Goal: Task Accomplishment & Management: Manage account settings

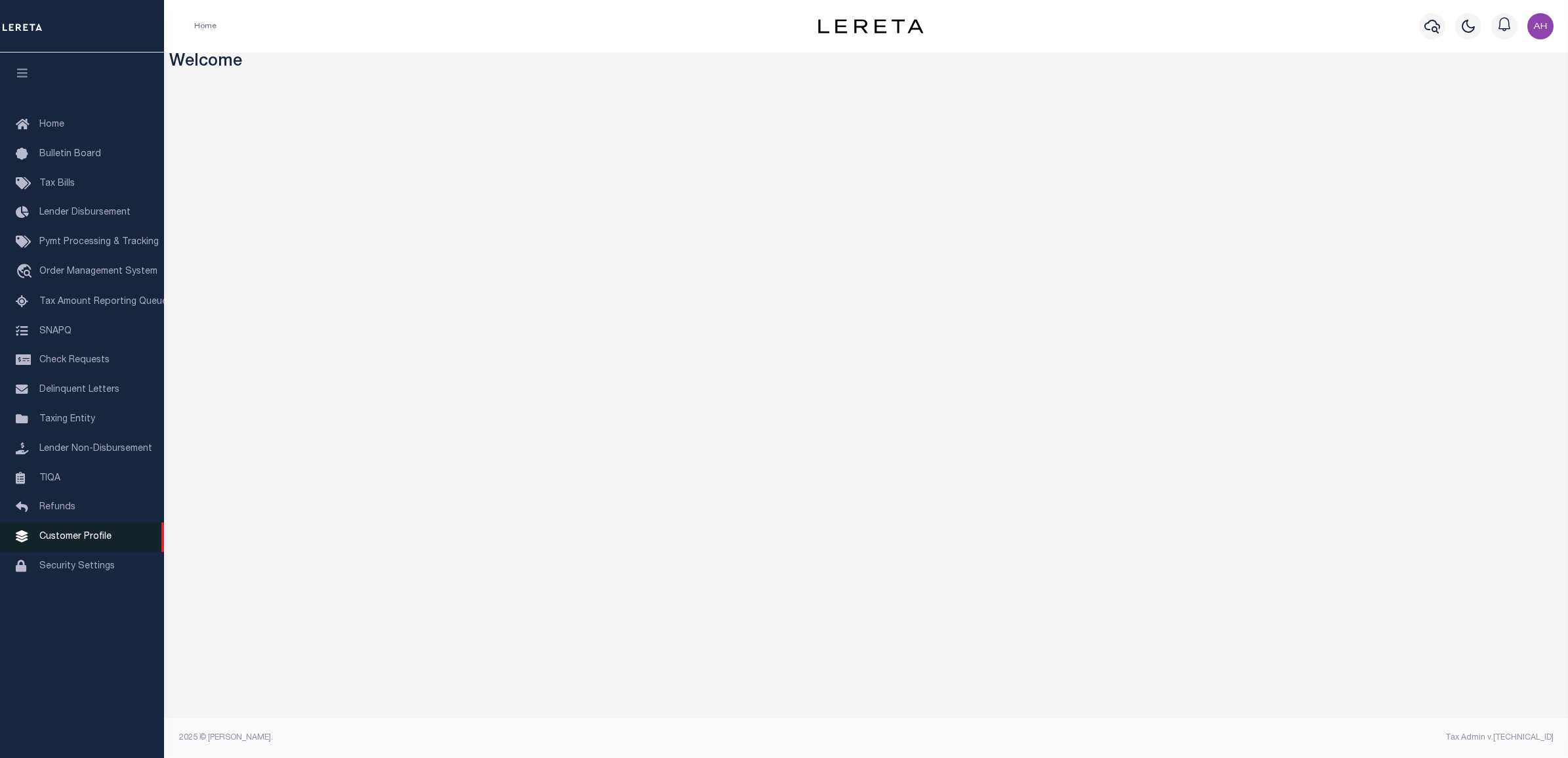
click at [69, 541] on span "Customer Profile" at bounding box center [76, 536] width 72 height 9
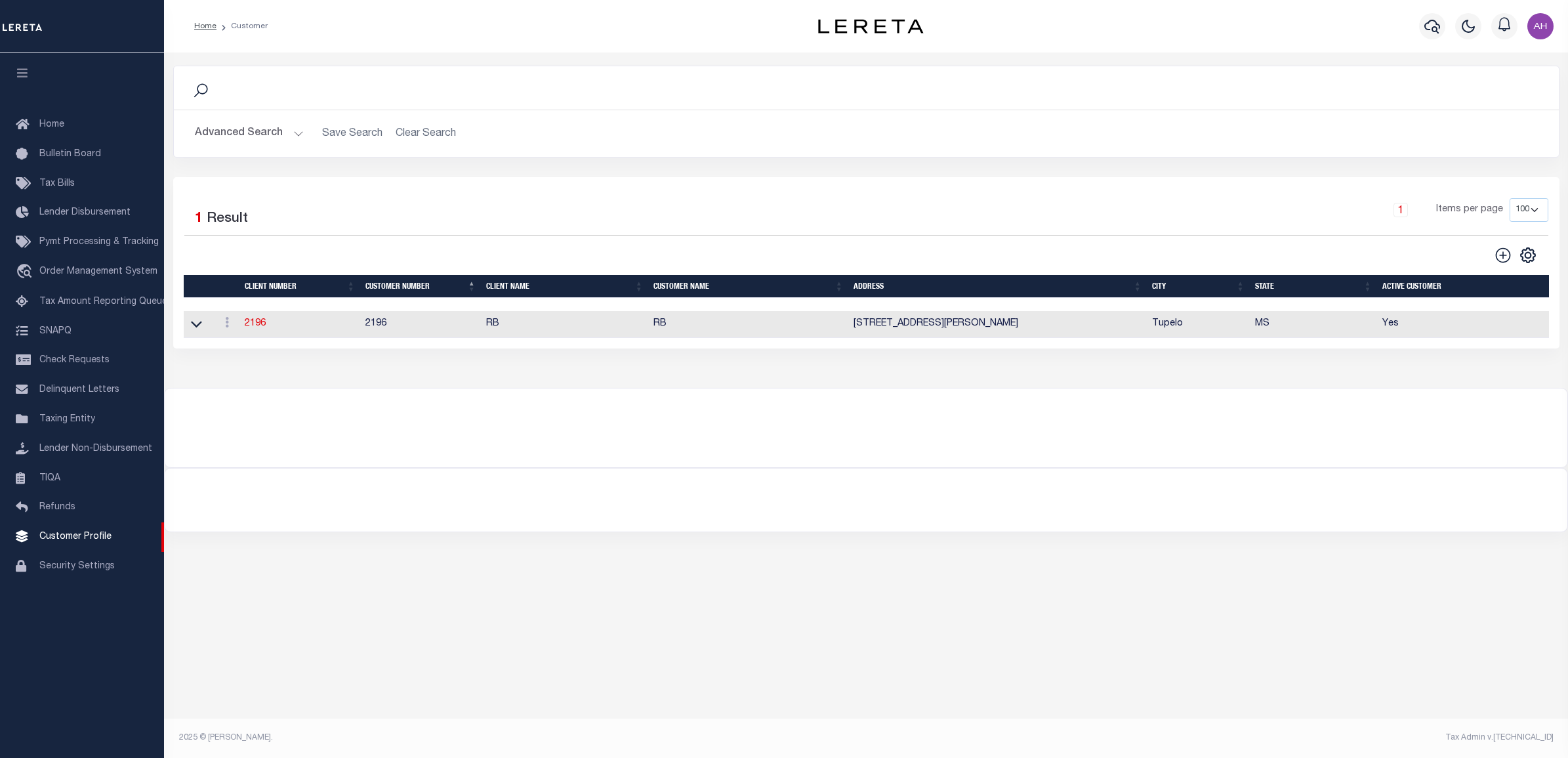
click at [283, 126] on button "Advanced Search" at bounding box center [249, 133] width 109 height 26
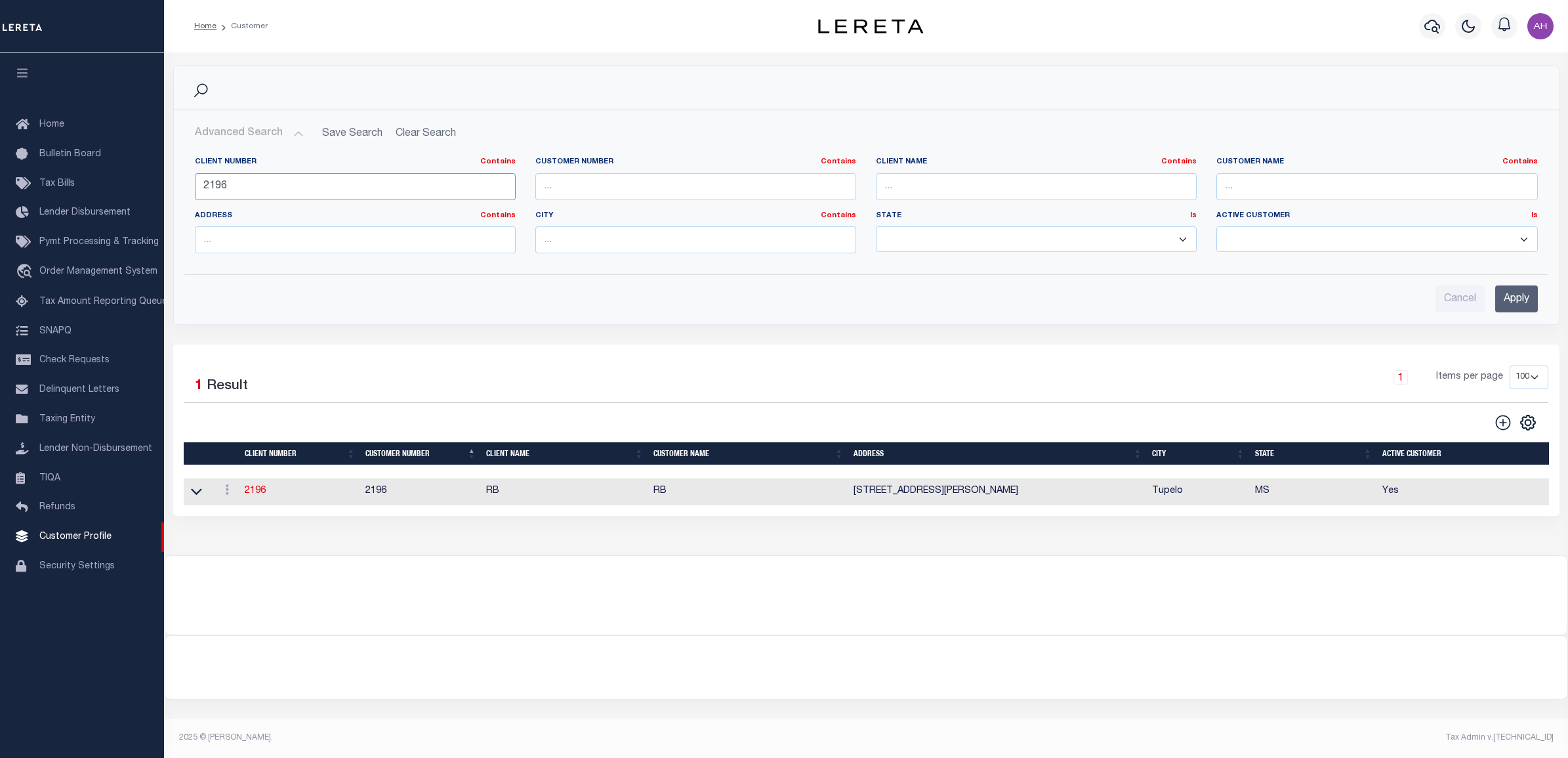
click at [354, 192] on input "2196" at bounding box center [355, 186] width 321 height 27
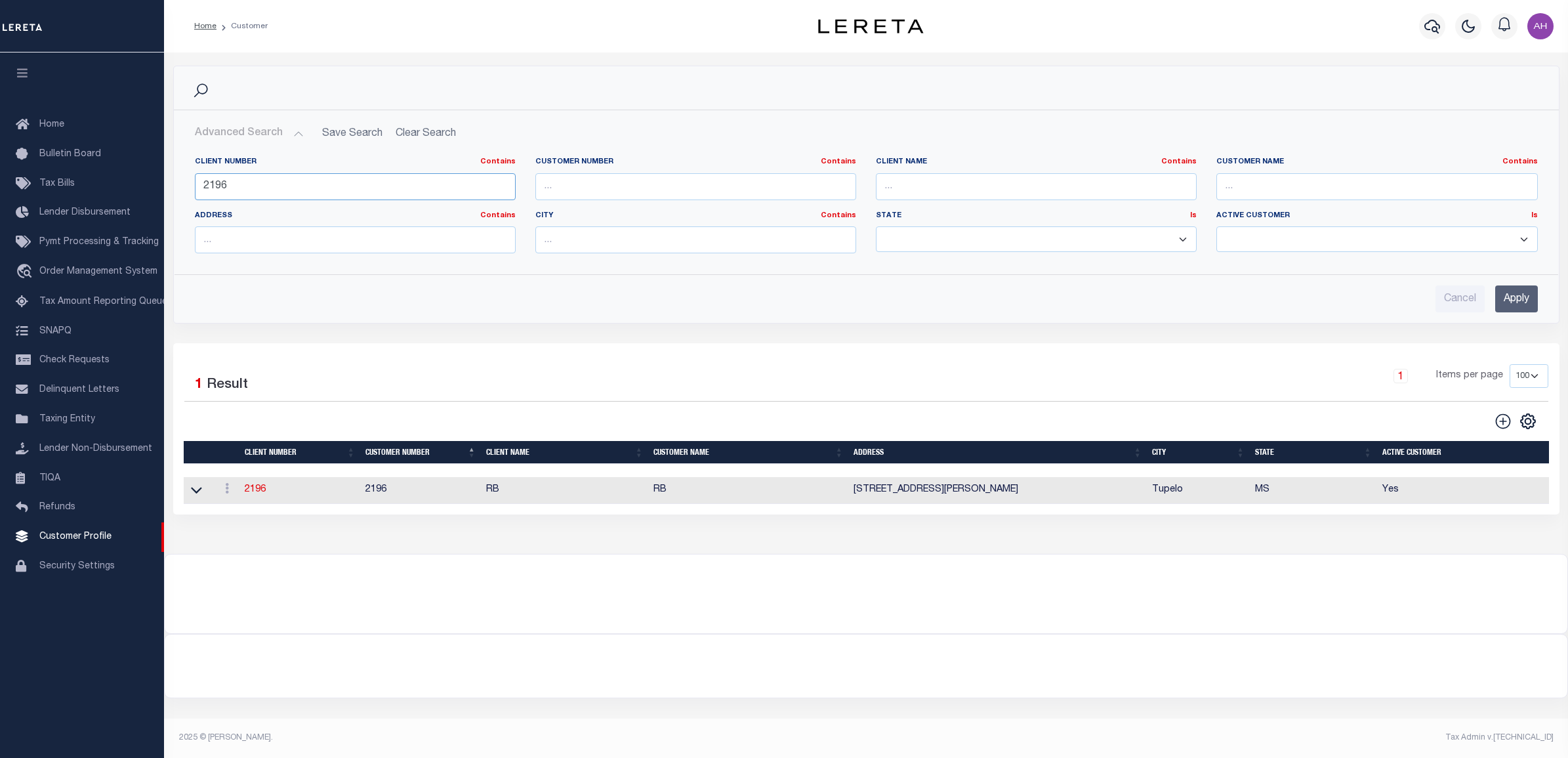
click at [354, 192] on input "2196" at bounding box center [355, 186] width 321 height 27
type input "3000"
click at [1519, 305] on input "Apply" at bounding box center [1516, 299] width 43 height 27
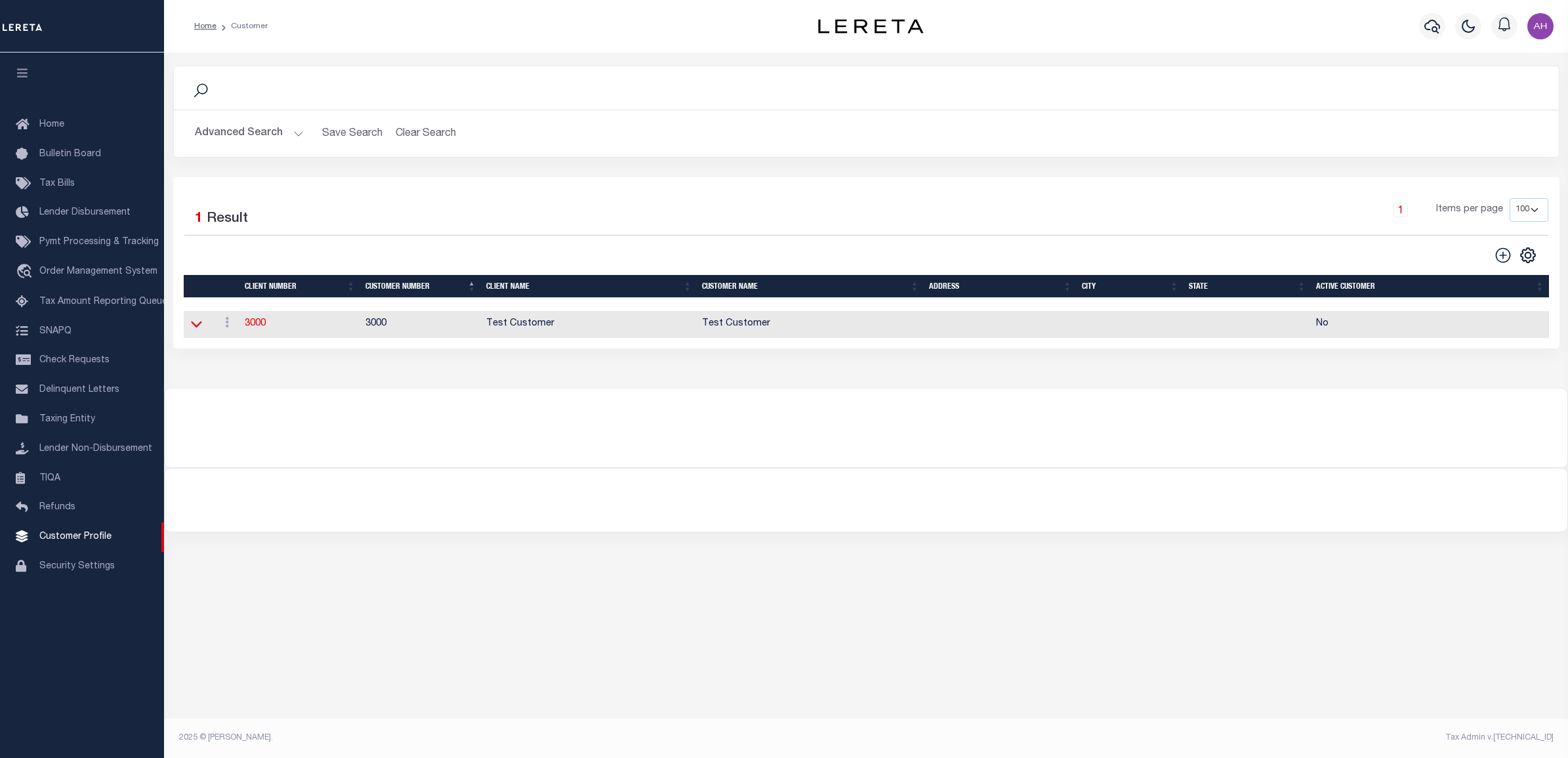
click at [198, 327] on icon at bounding box center [196, 323] width 11 height 13
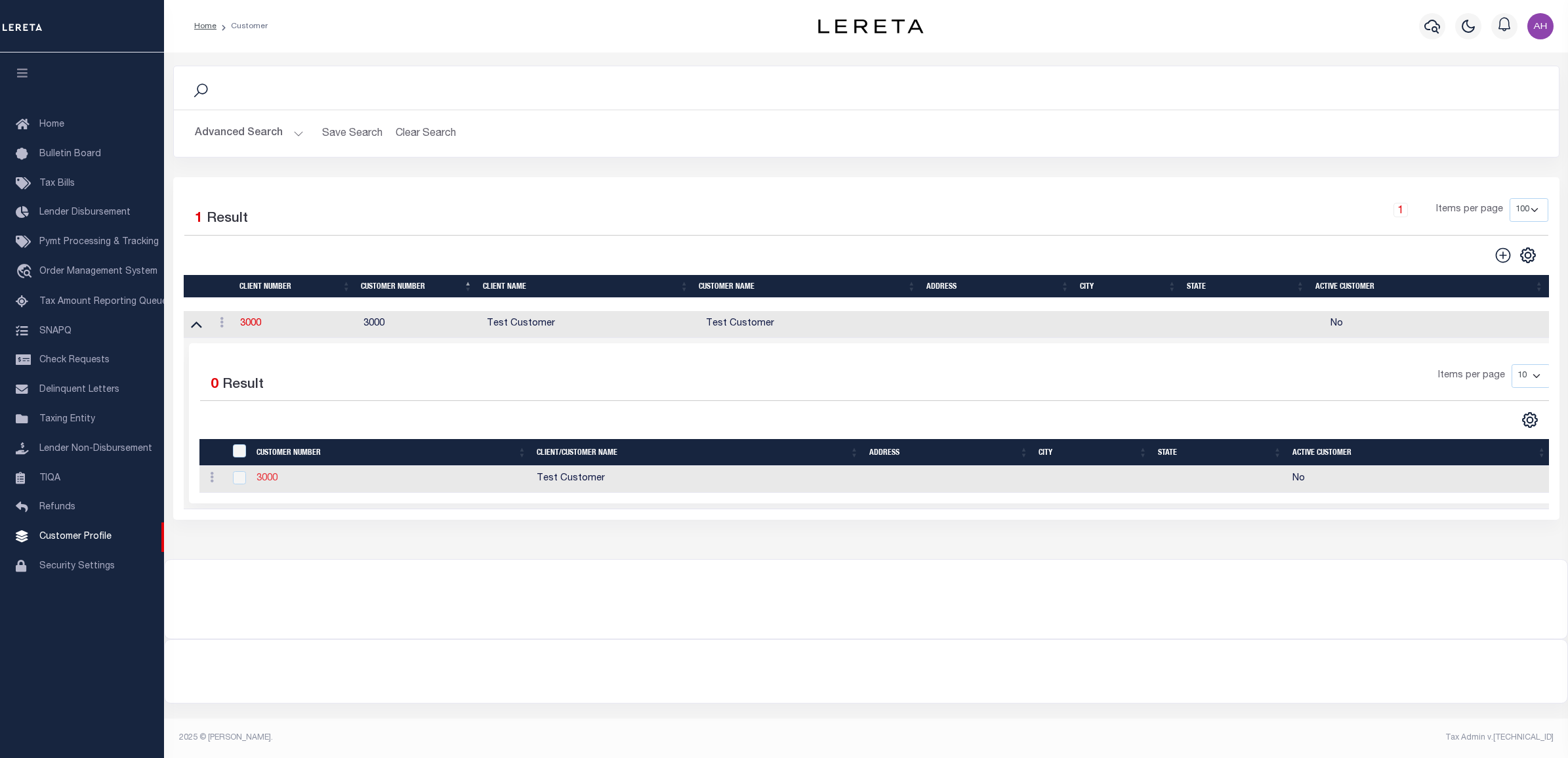
click at [258, 483] on link "3000" at bounding box center [267, 478] width 21 height 9
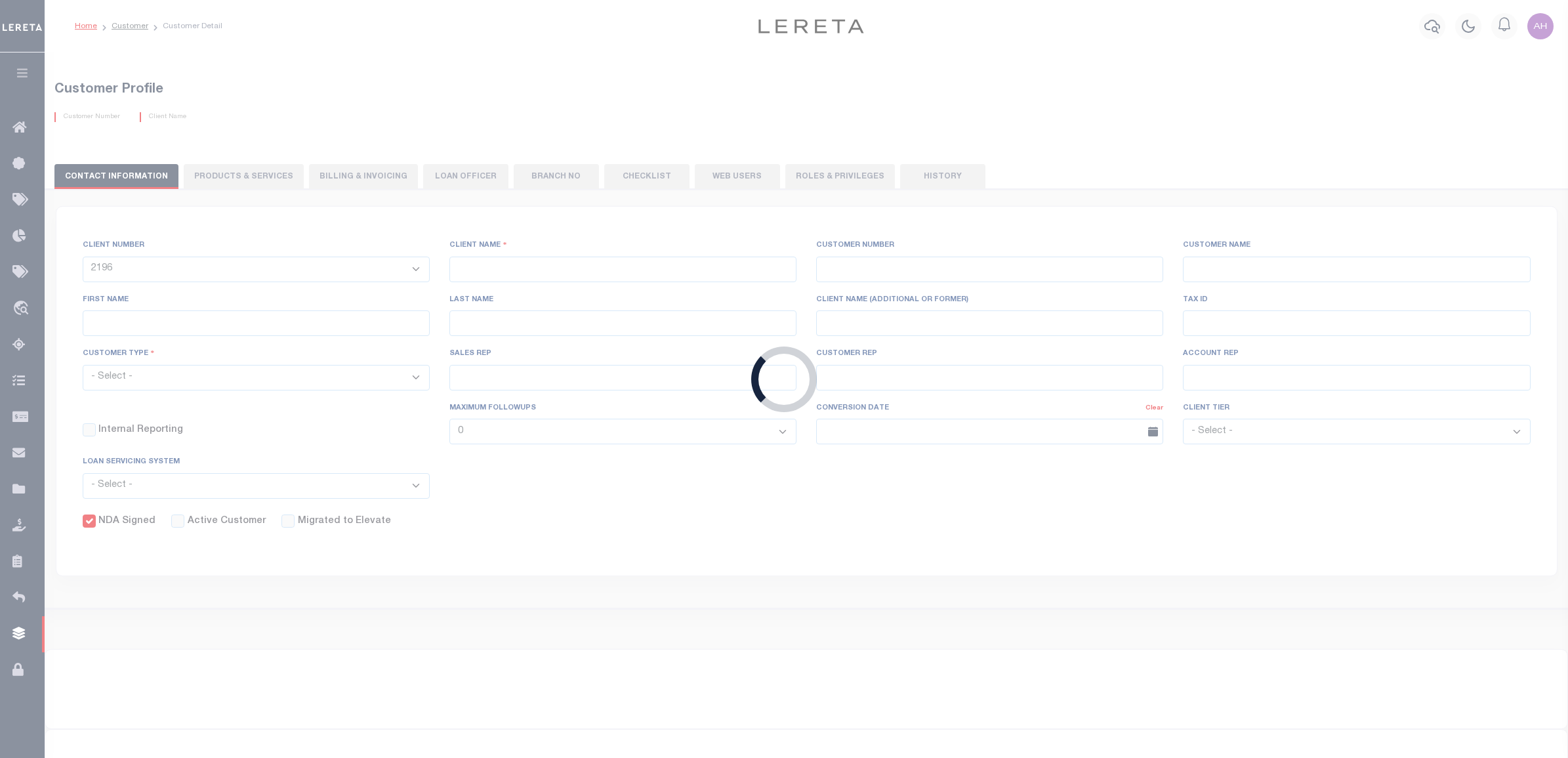
select select
type input "Test Customer"
type input "3000"
type input "Test Customer"
type input "Test"
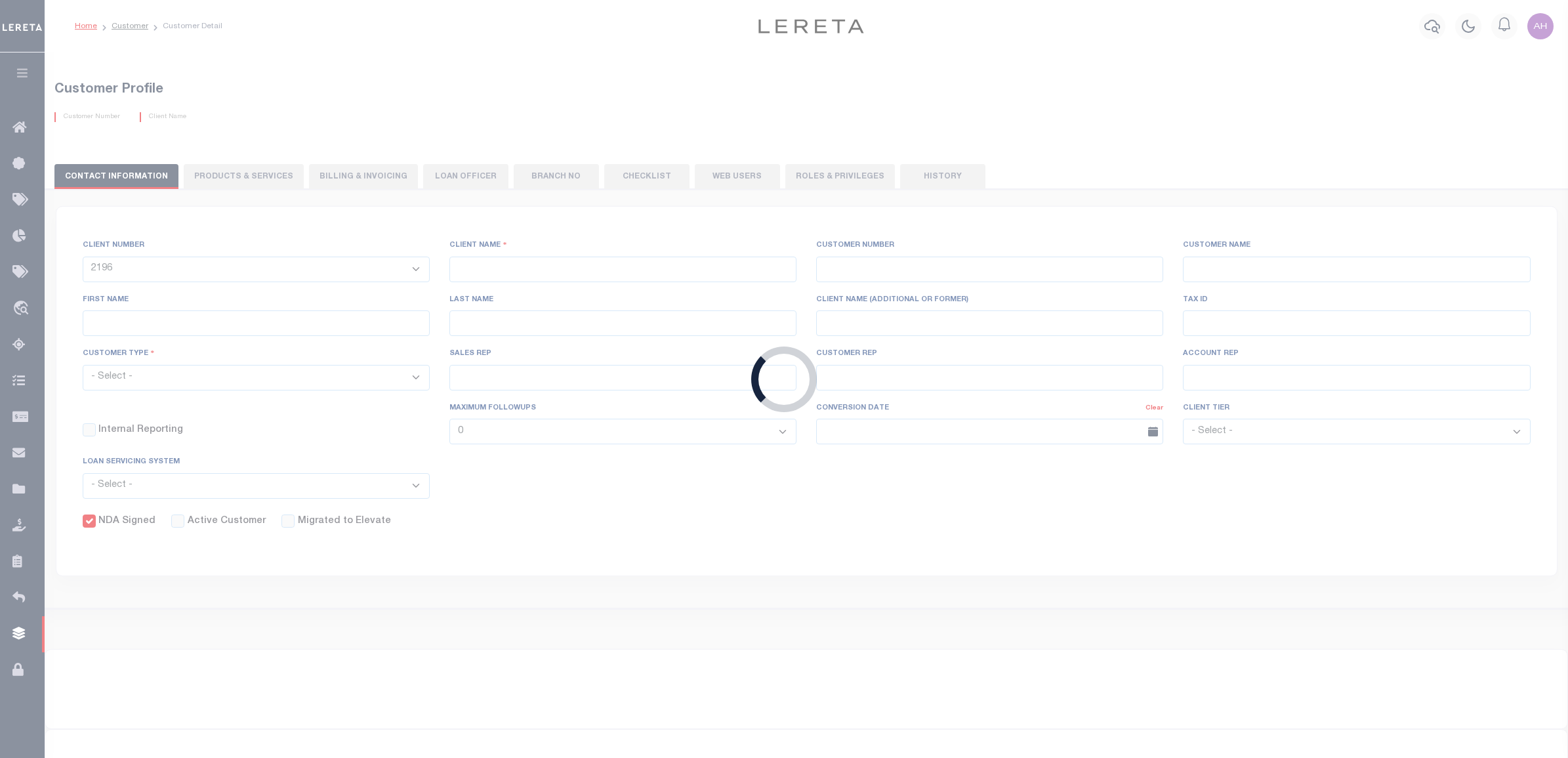
type input "Customer"
select select "Residential"
checkbox input "true"
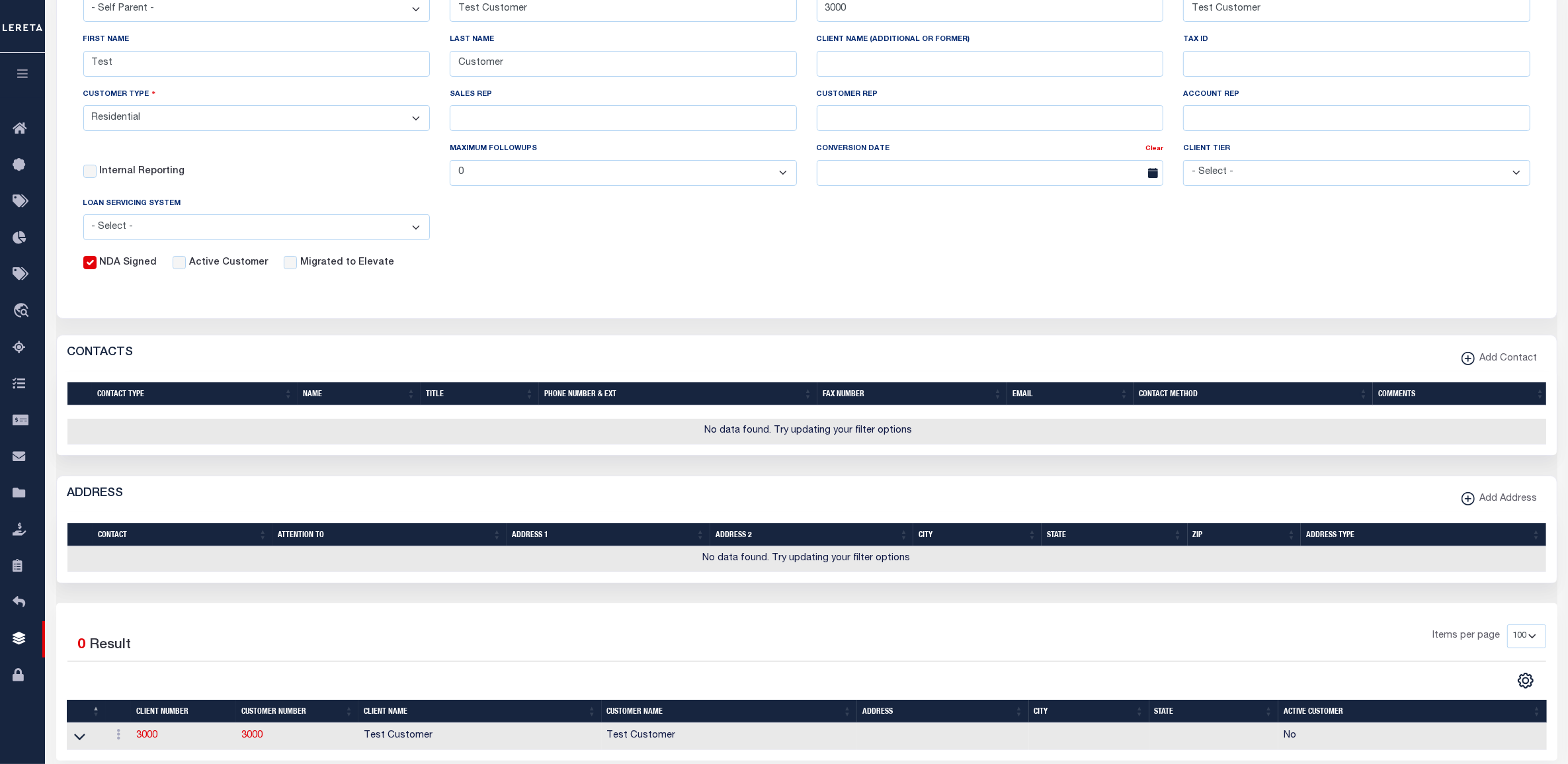
scroll to position [353, 0]
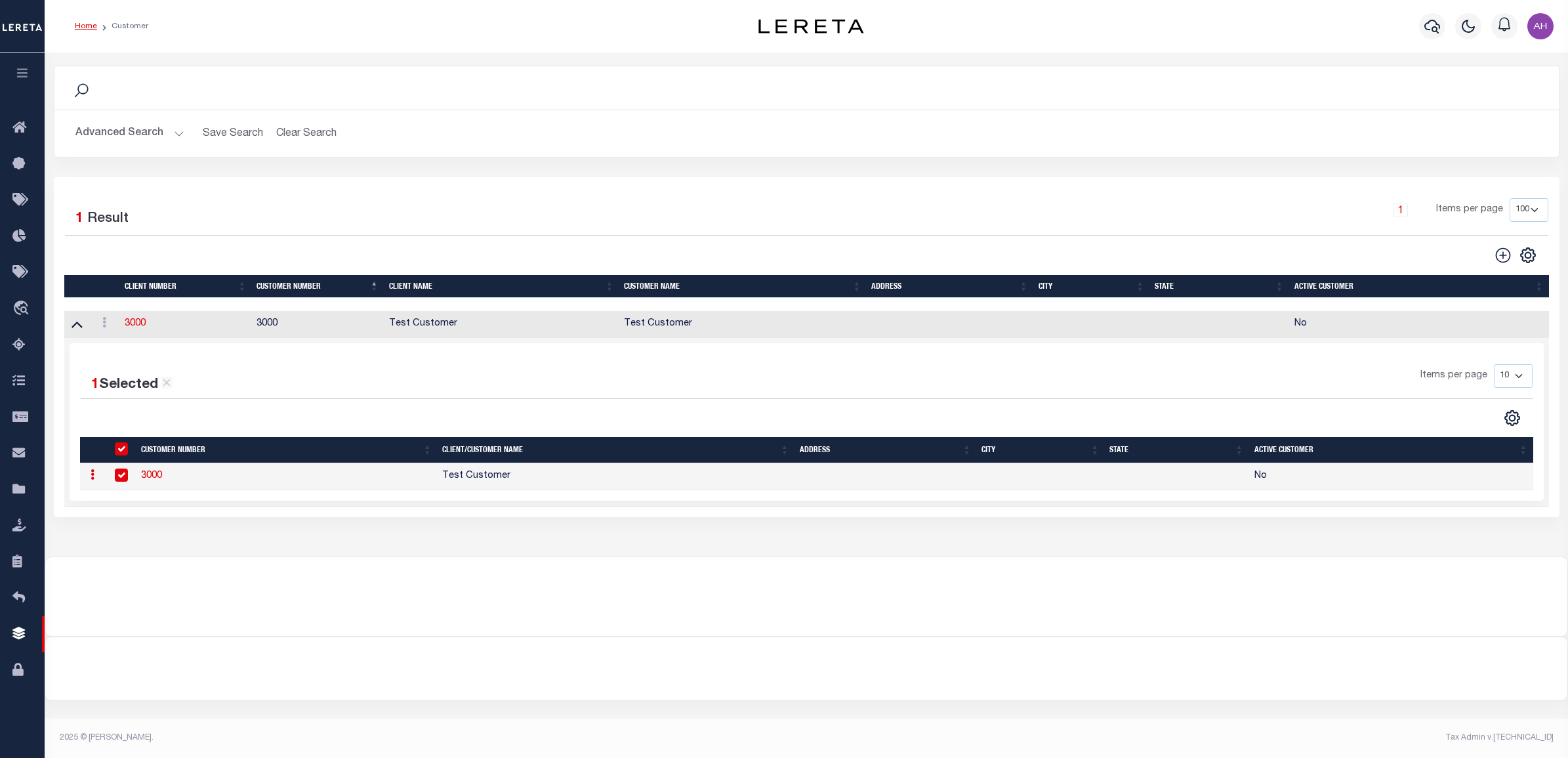
click at [138, 332] on td "3000" at bounding box center [186, 324] width 132 height 27
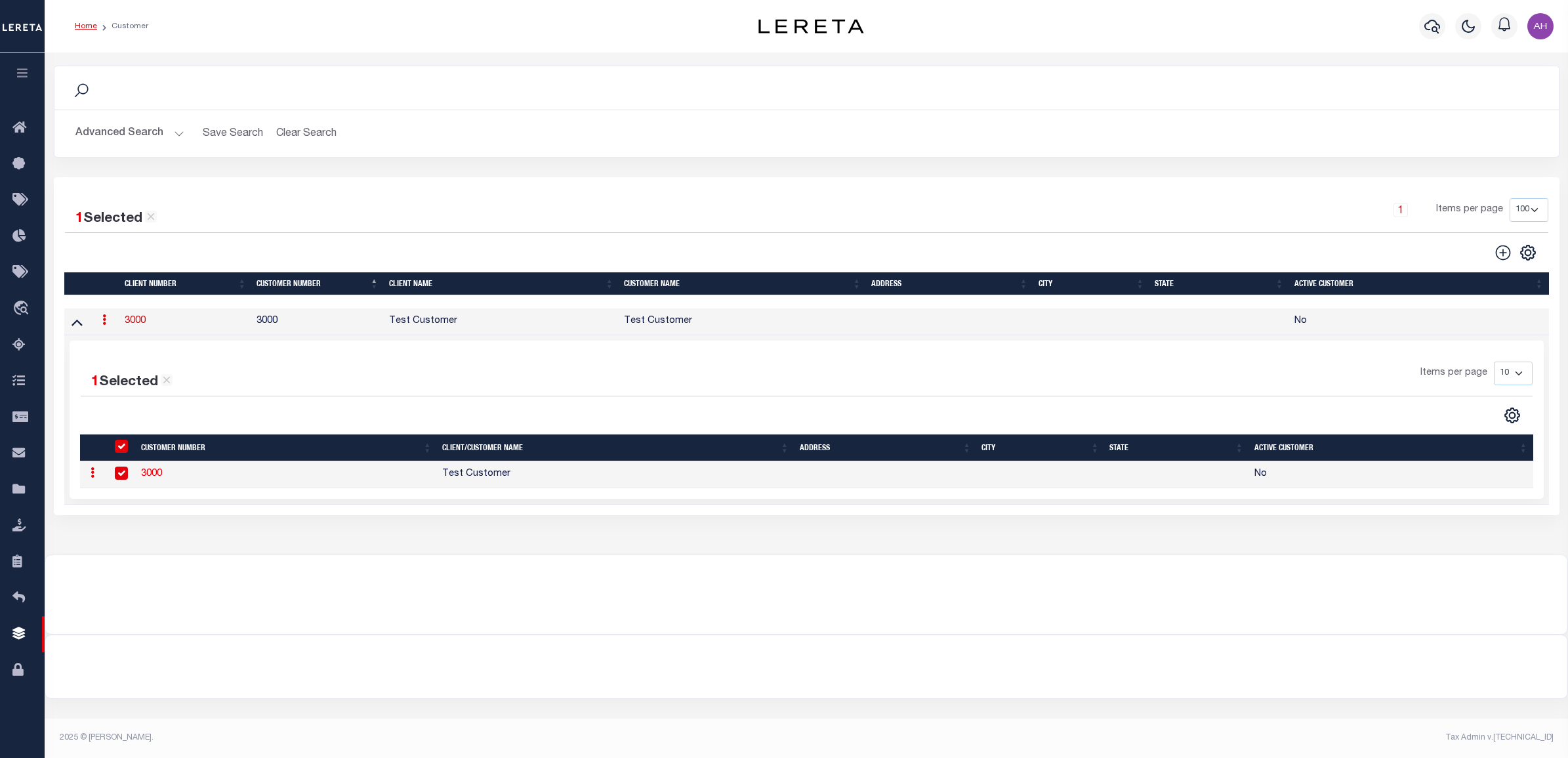
click at [139, 325] on link "3000" at bounding box center [135, 320] width 21 height 9
select select "2285"
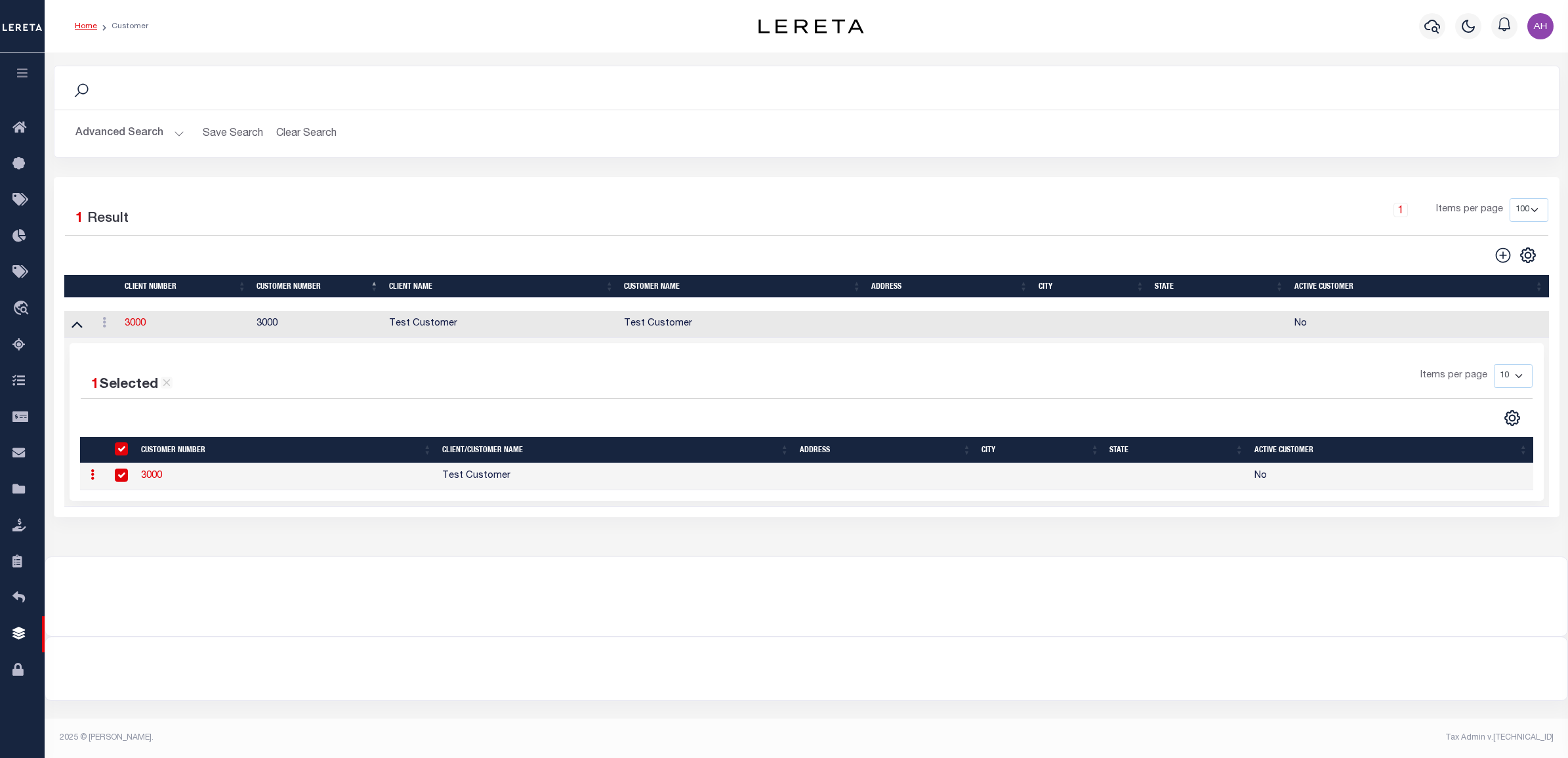
click at [140, 477] on td "3000" at bounding box center [286, 477] width 301 height 27
checkbox input "false"
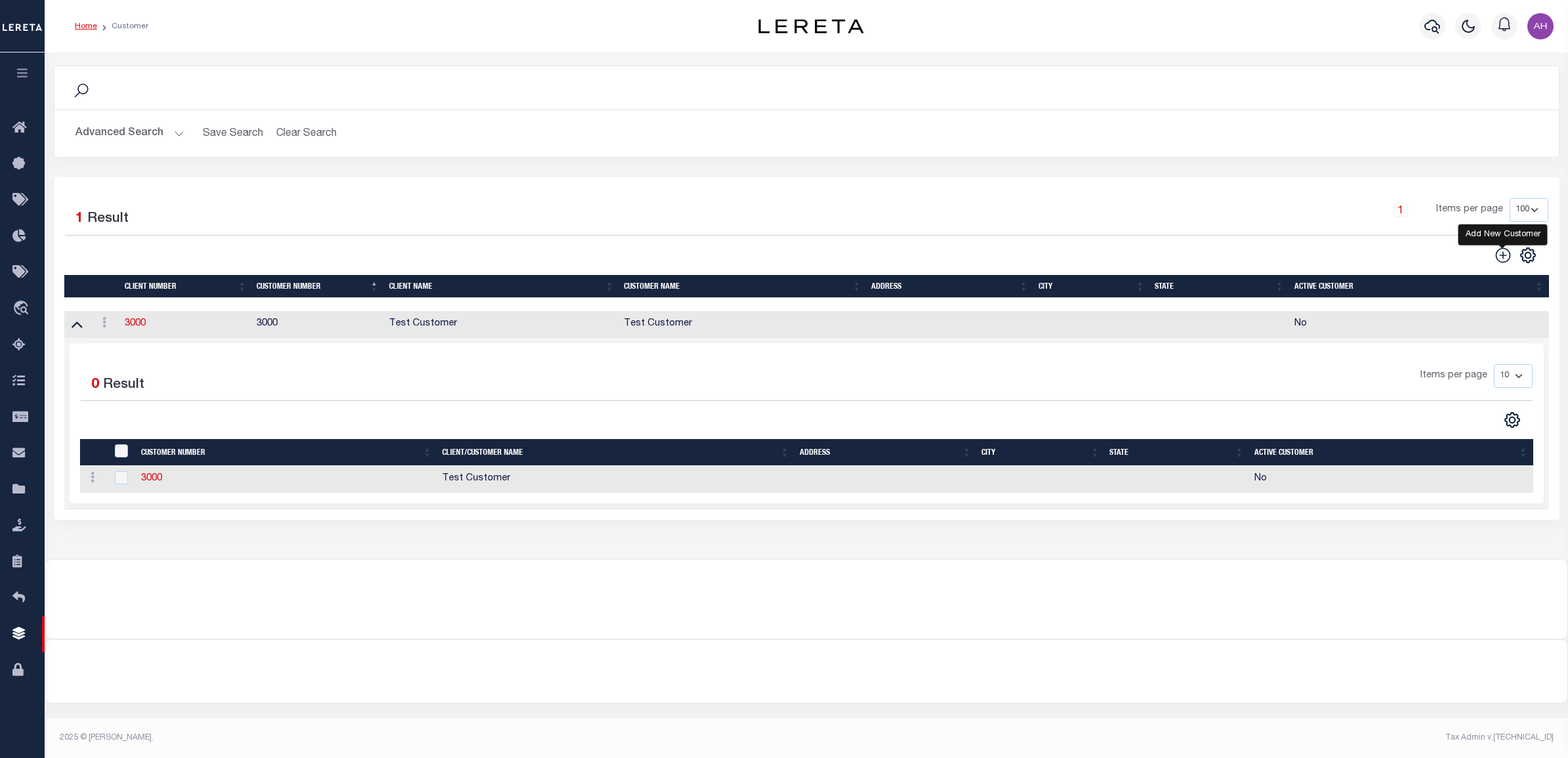
click at [1503, 261] on icon "" at bounding box center [1503, 255] width 17 height 17
type input "0"
select select
checkbox input "false"
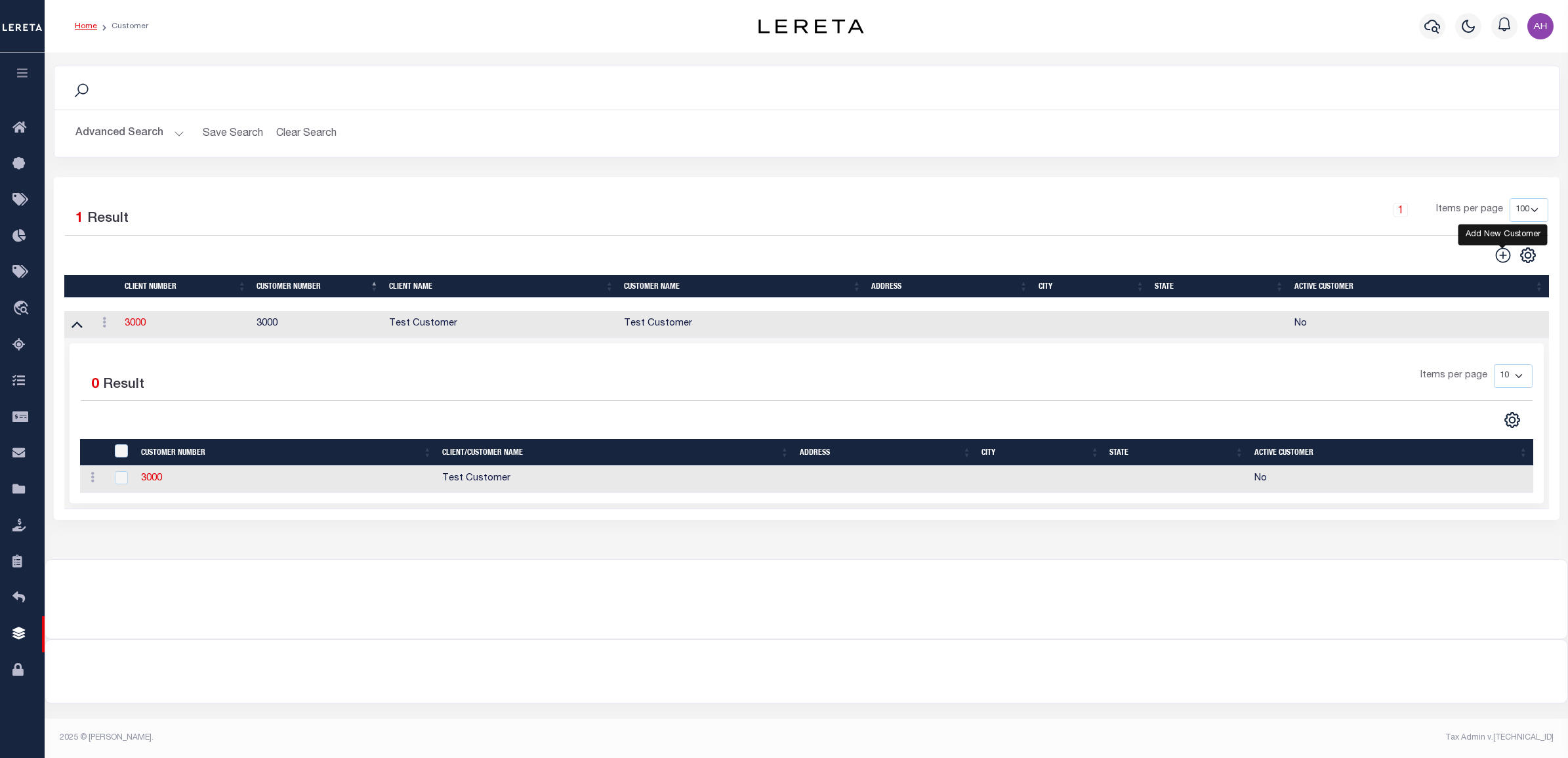
checkbox input "false"
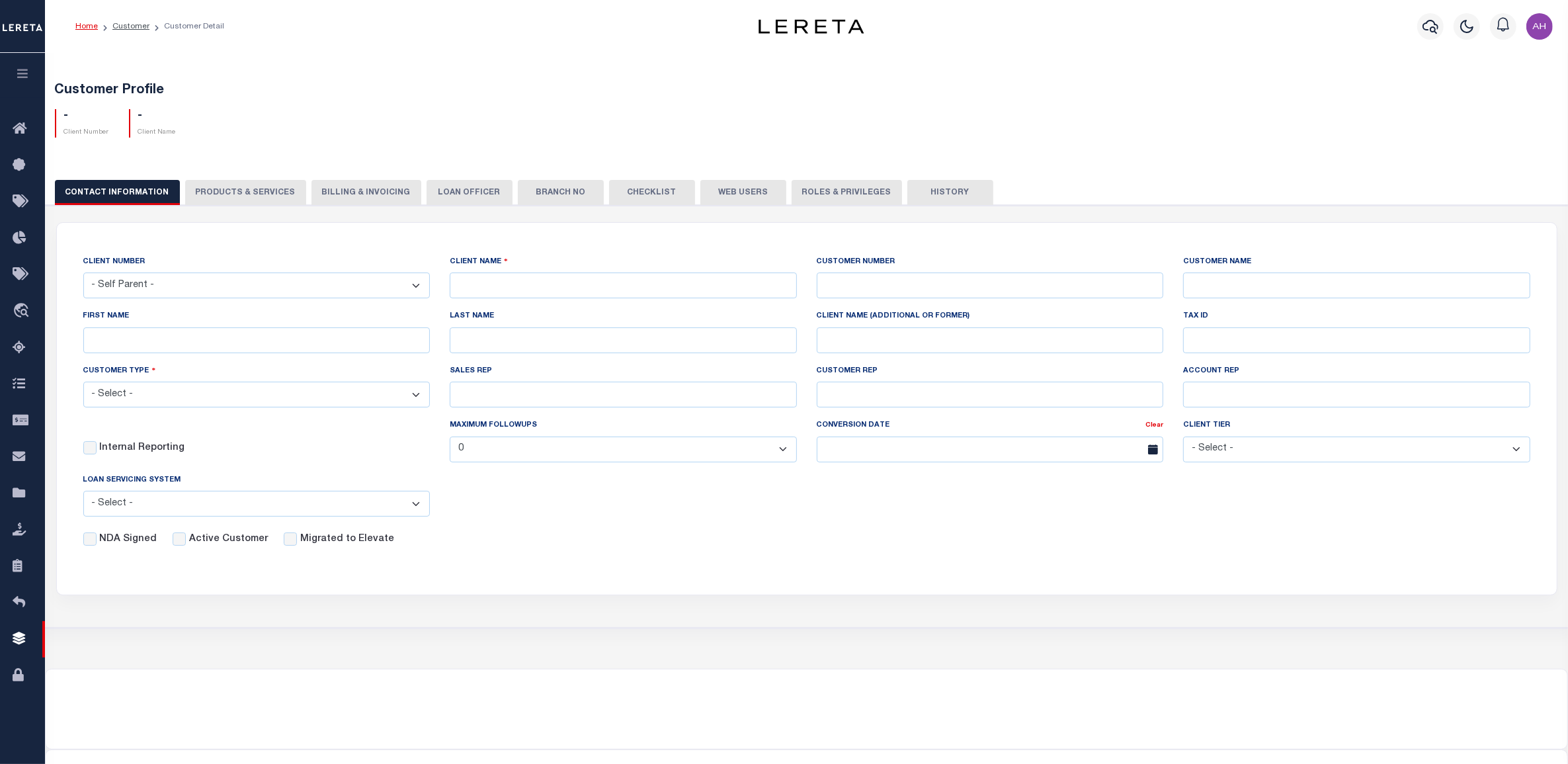
click at [324, 283] on select "- Self Parent - 1011 1012 1013 1014 1016 1017 1018 1019 101928374 1035 1036 103…" at bounding box center [257, 286] width 347 height 26
select select "2285"
click at [84, 273] on select "- Self Parent - 1011 1012 1013 1014 1016 1017 1018 1019 101928374 1035 1036 103…" at bounding box center [257, 286] width 347 height 26
type input "Test Customer"
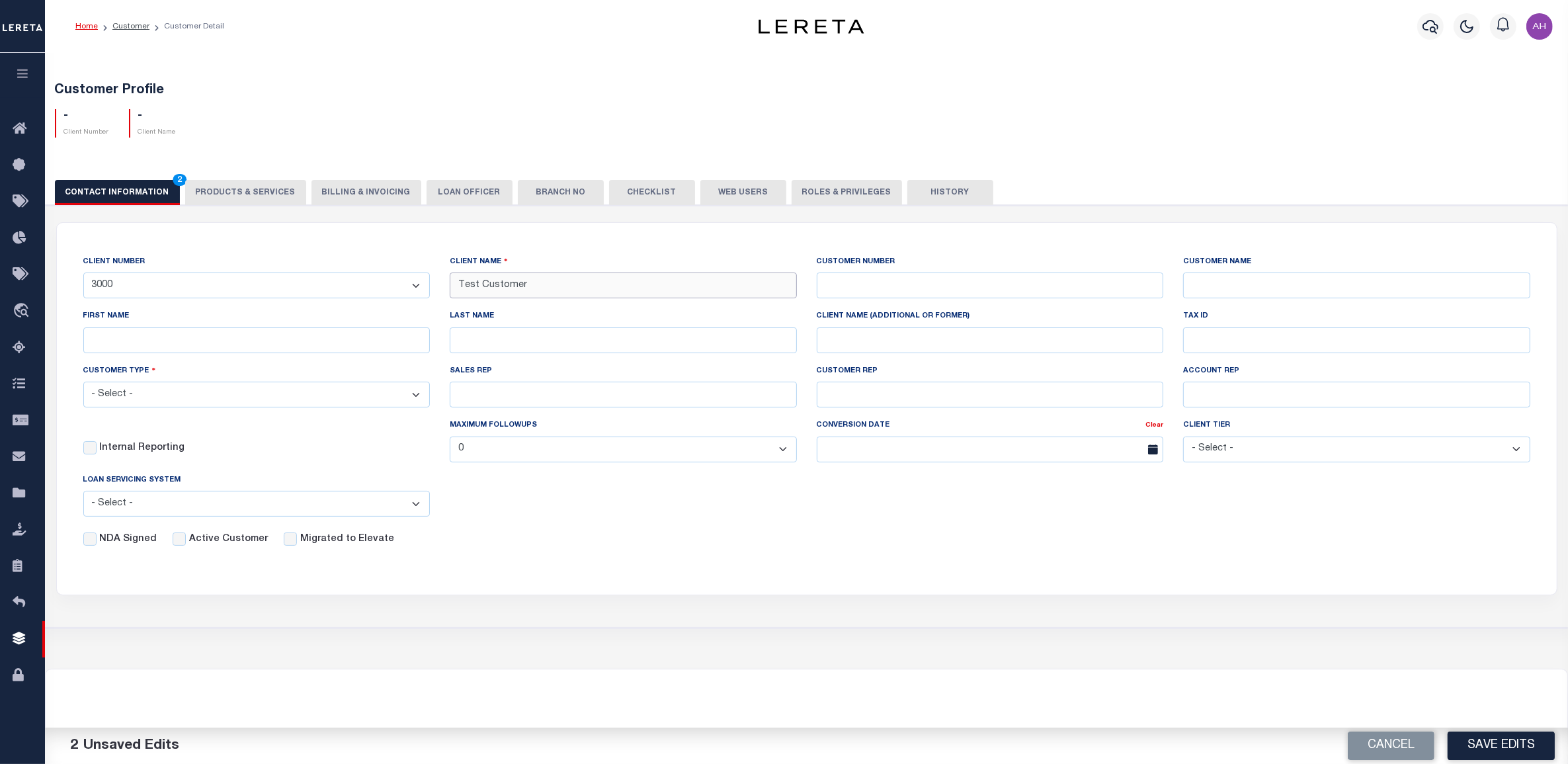
click at [661, 291] on input "Test Customer" at bounding box center [623, 286] width 347 height 26
click at [904, 292] on input "text" at bounding box center [990, 286] width 347 height 26
type input "4010"
click at [1267, 284] on input "text" at bounding box center [1357, 286] width 347 height 26
type input "BMO Bank"
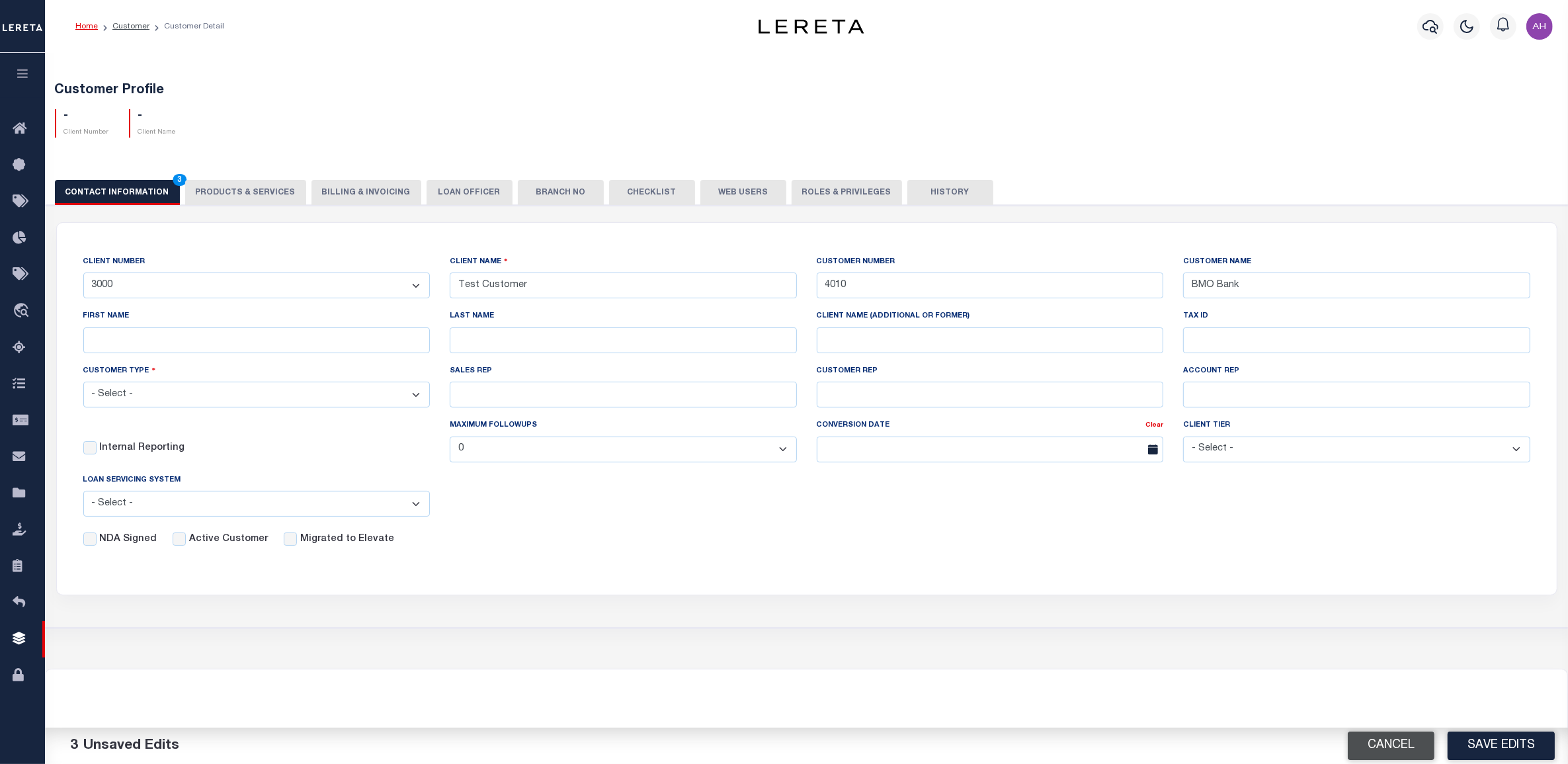
click at [1406, 745] on button "Cancel" at bounding box center [1390, 745] width 86 height 29
select select
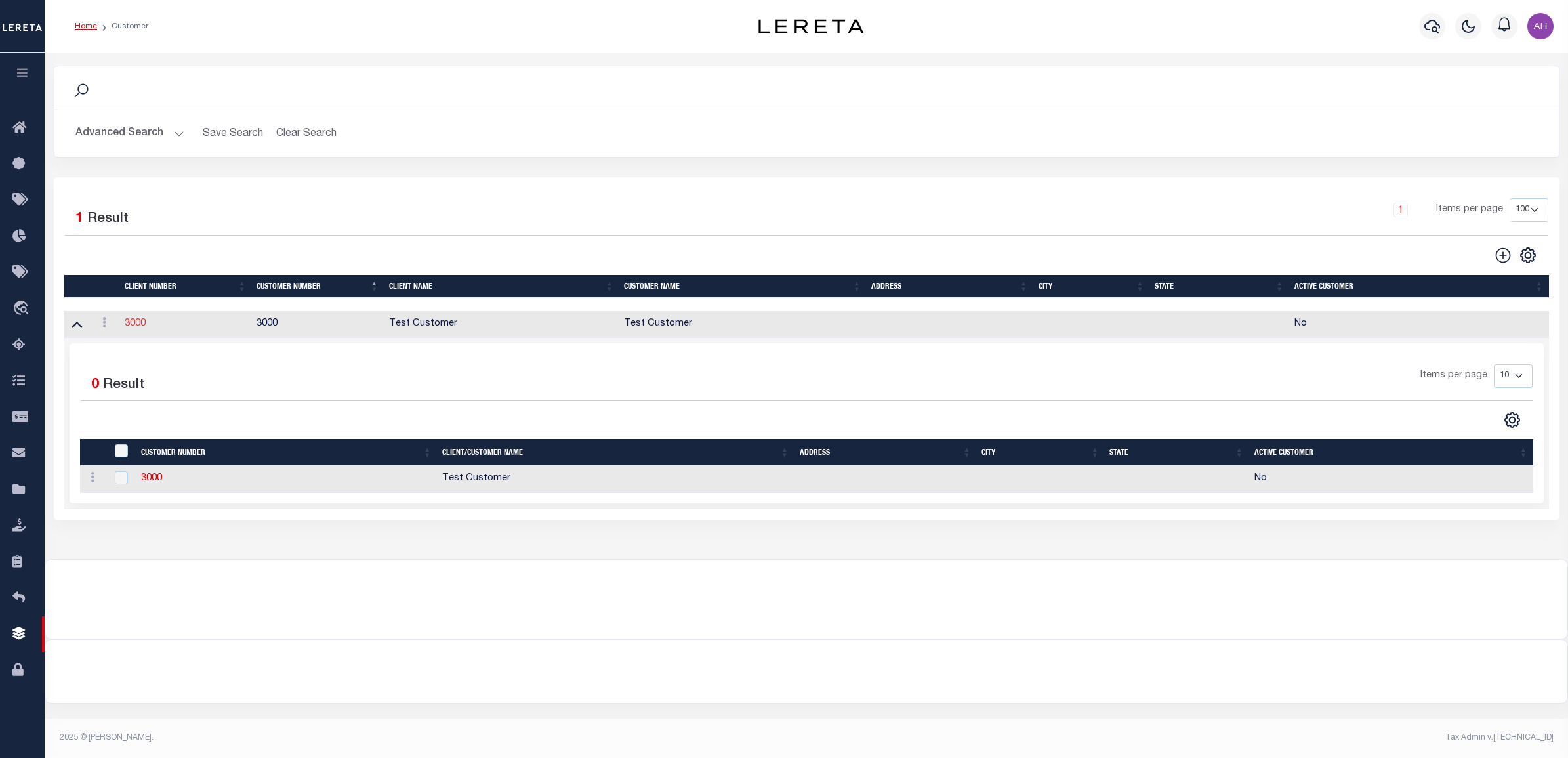
click at [136, 322] on link "3000" at bounding box center [135, 323] width 21 height 9
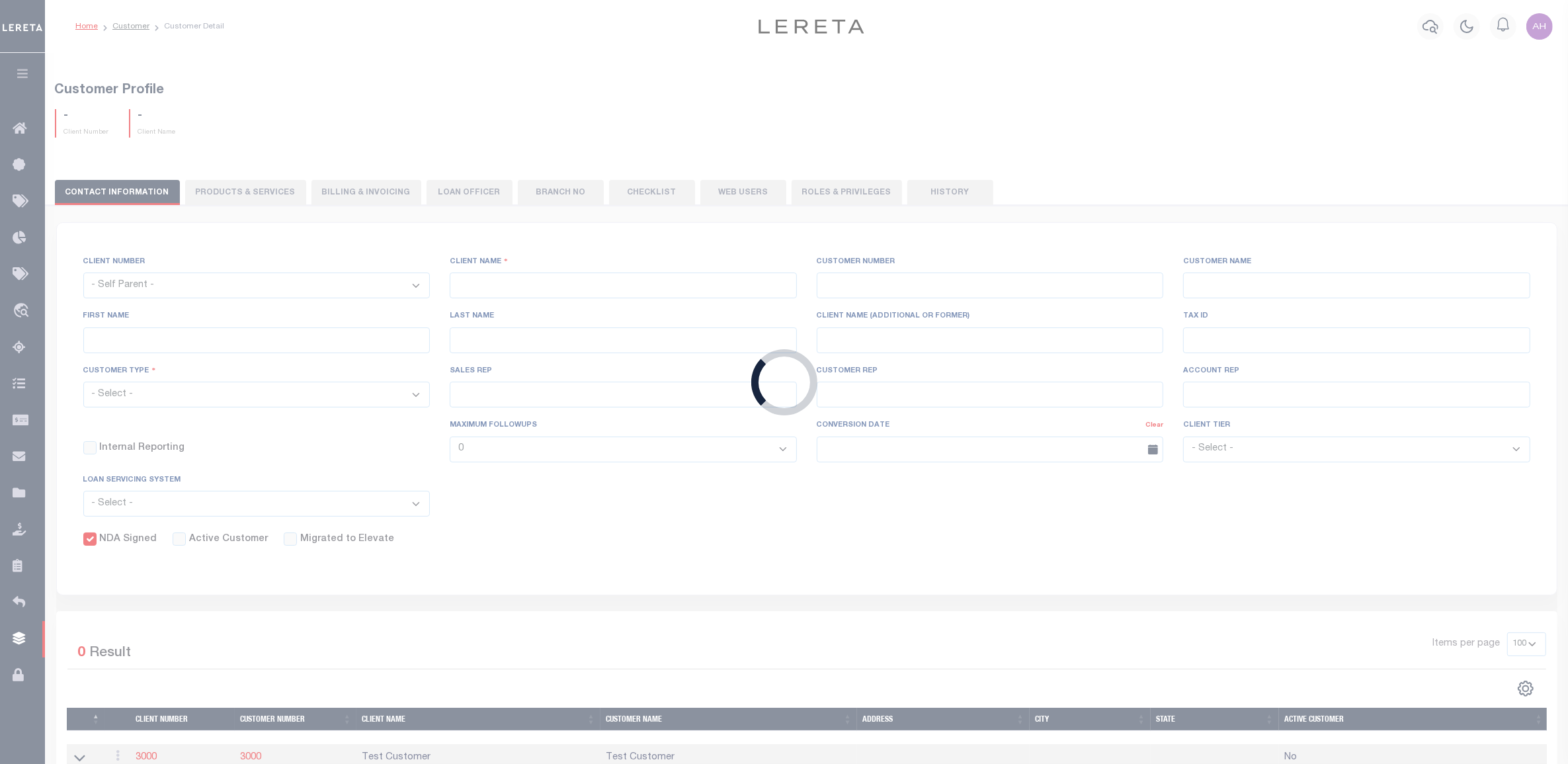
select select "2285"
type input "Test Customer"
type input "3000"
type input "Test Customer"
type input "Test"
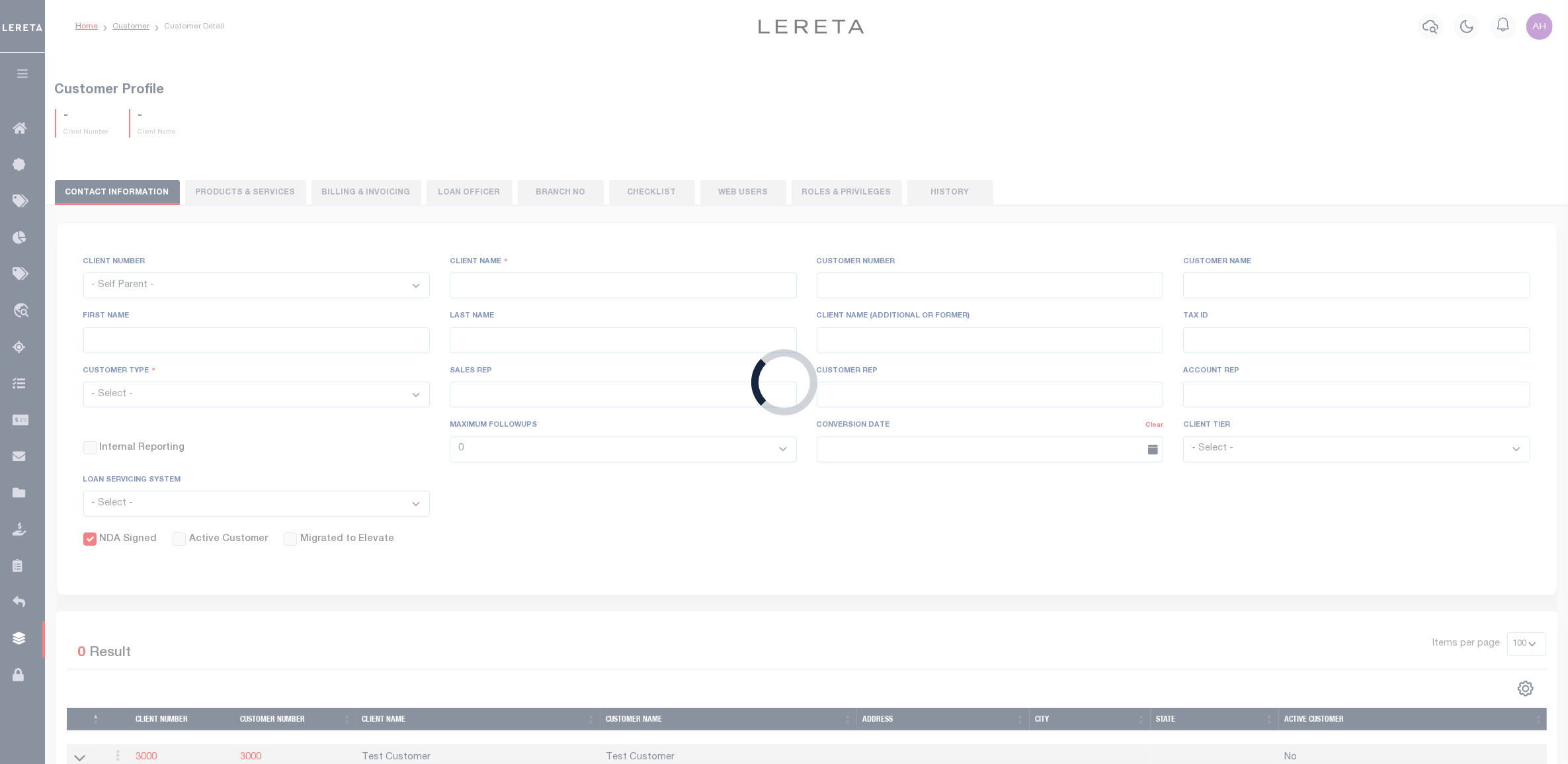
type input "Customer"
select select "Residential"
checkbox input "true"
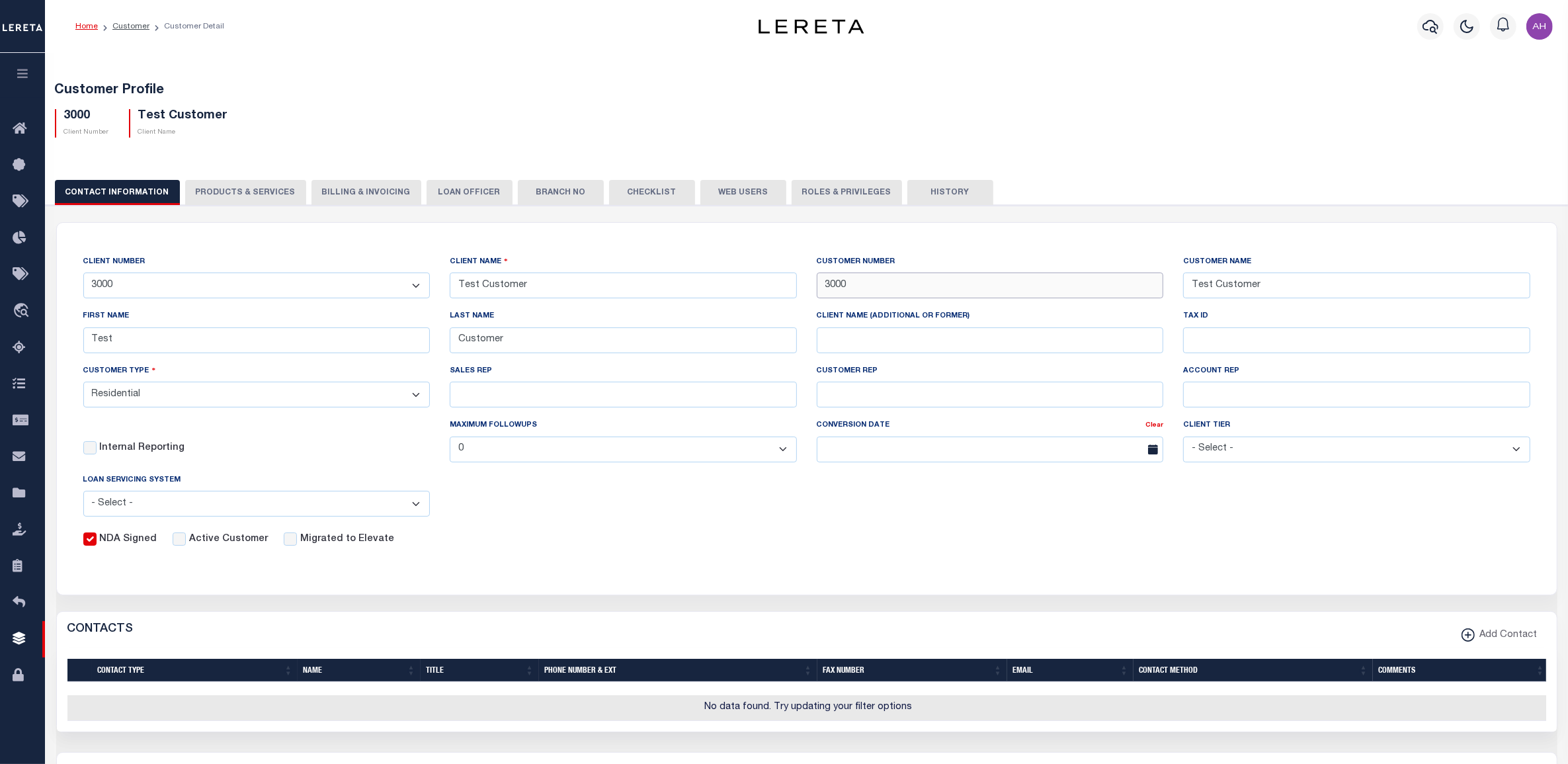
click at [868, 285] on input "3000" at bounding box center [990, 286] width 347 height 26
type input "4010"
click at [1228, 280] on input "Test Customer" at bounding box center [1357, 286] width 347 height 26
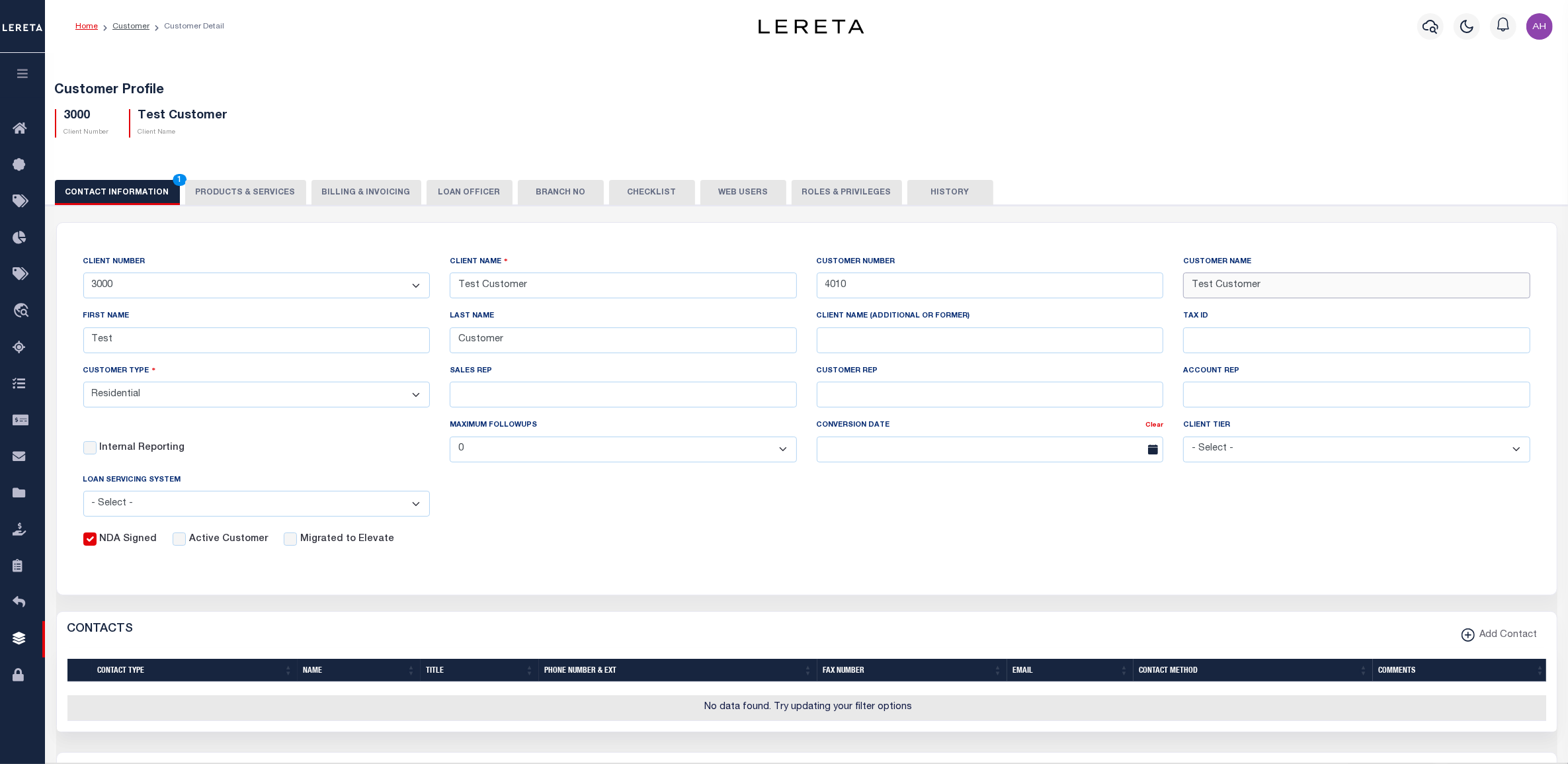
click at [1228, 280] on input "Test Customer" at bounding box center [1357, 286] width 347 height 26
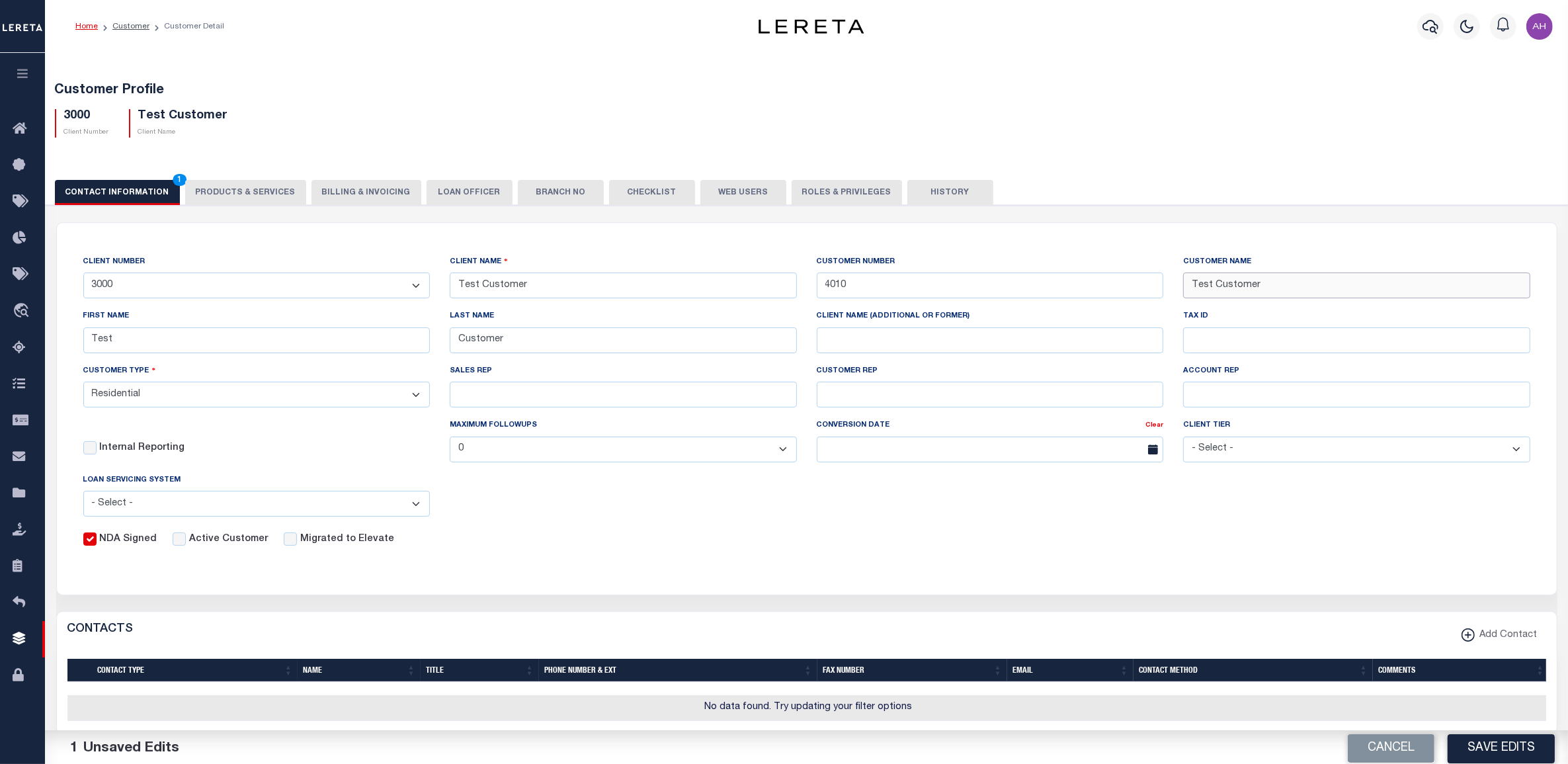
click at [1228, 280] on input "Test Customer" at bounding box center [1357, 286] width 347 height 26
type input "BMO Bank"
click at [1330, 546] on div "NDA Signed Active Customer Migrated to Elevate" at bounding box center [797, 537] width 1467 height 20
click at [1506, 747] on button "Save Edits" at bounding box center [1501, 745] width 107 height 29
drag, startPoint x: 1247, startPoint y: 289, endPoint x: 1159, endPoint y: 283, distance: 88.2
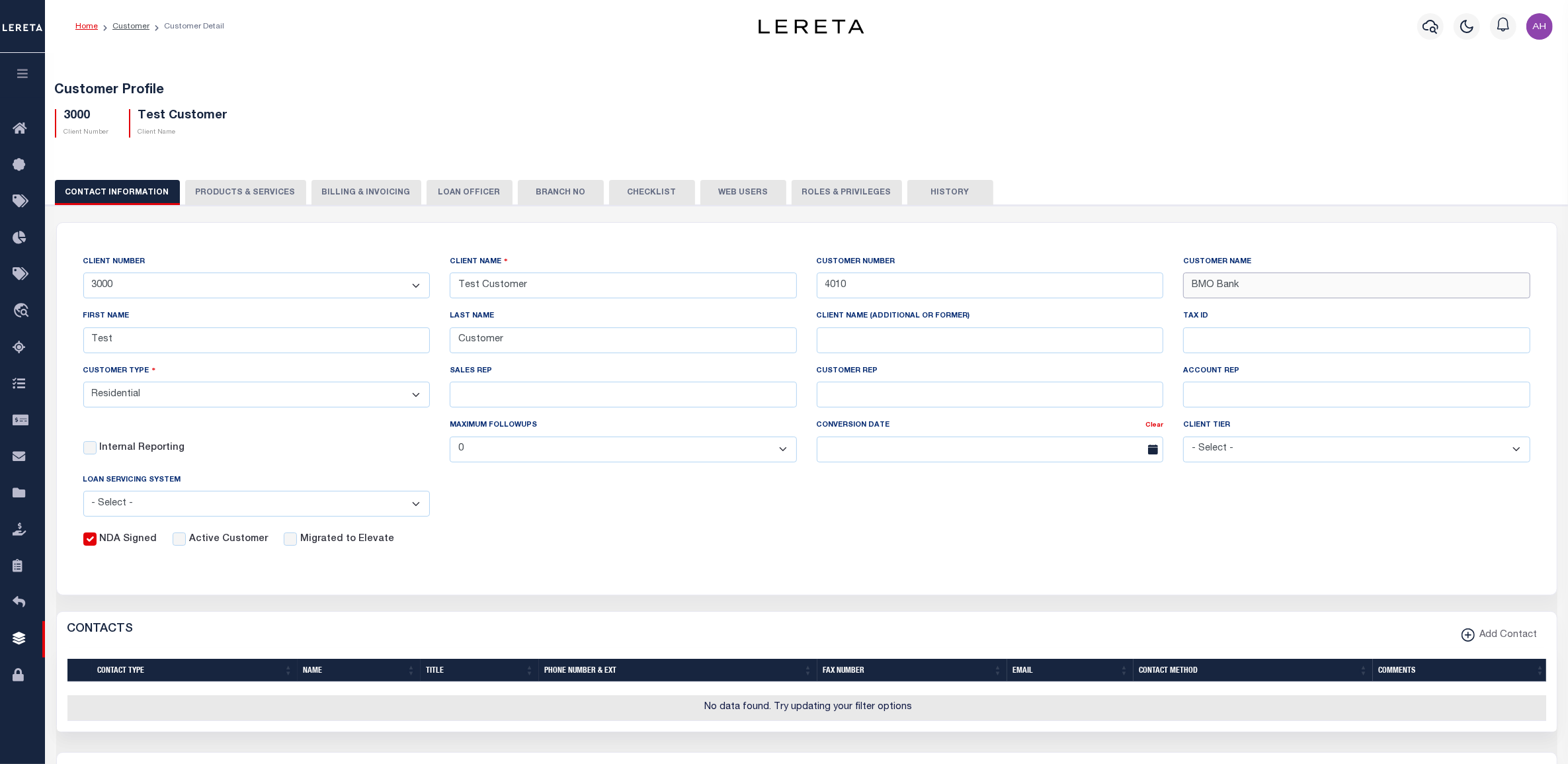
click at [1159, 283] on div "CLIENT NUMBER - Self Parent - 1011 1012 1013 1014 1016 1017 1018 1019 101928374…" at bounding box center [807, 401] width 1467 height 292
click at [590, 288] on input "Test Customer" at bounding box center [623, 286] width 347 height 26
paste input "BMO Bank"
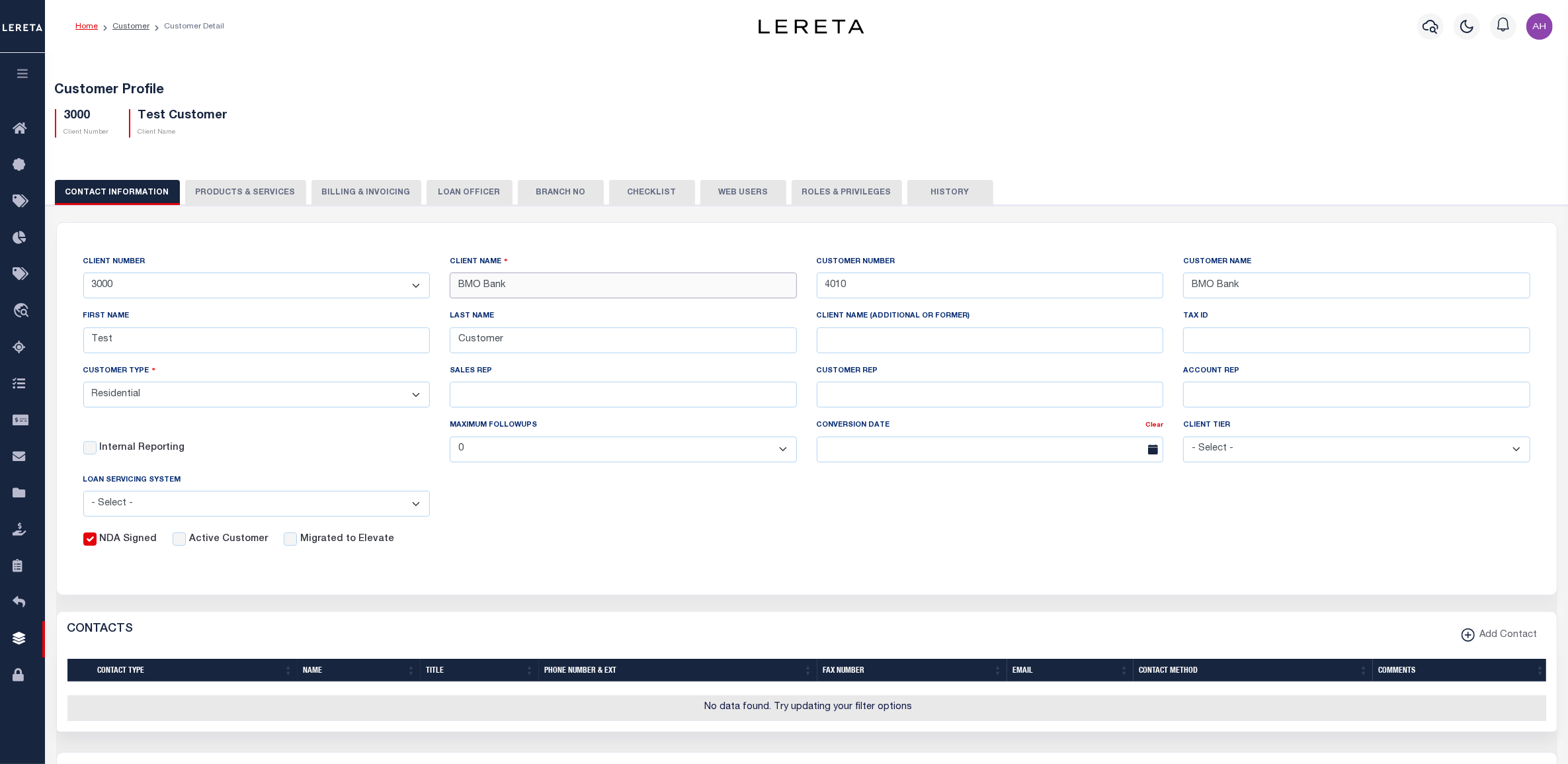
type input "BMO Bank"
click at [606, 255] on div "CLIENT NAME BMO Bank" at bounding box center [623, 276] width 347 height 44
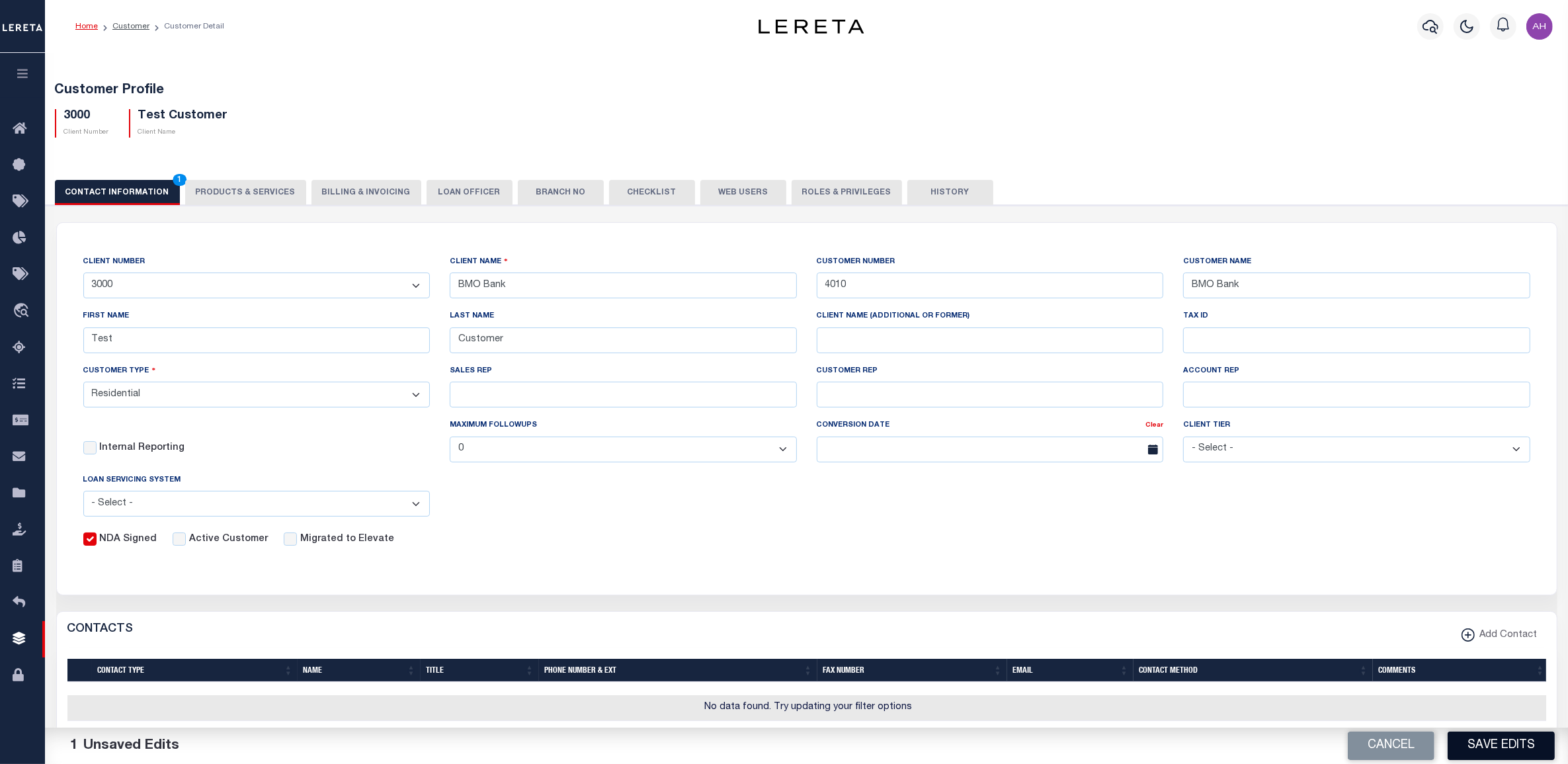
click at [1541, 748] on button "Save Edits" at bounding box center [1501, 745] width 107 height 29
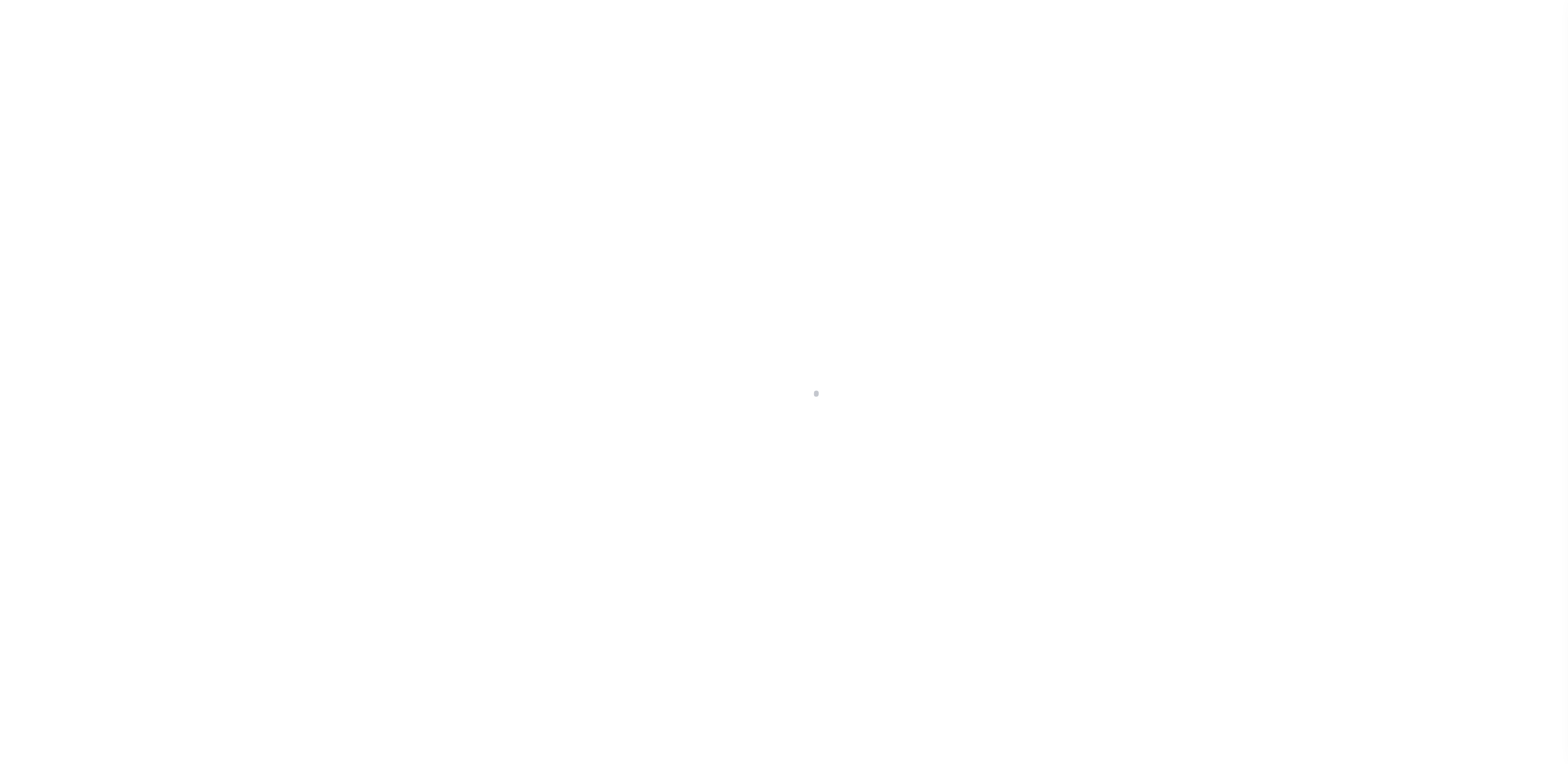
select select "Residential"
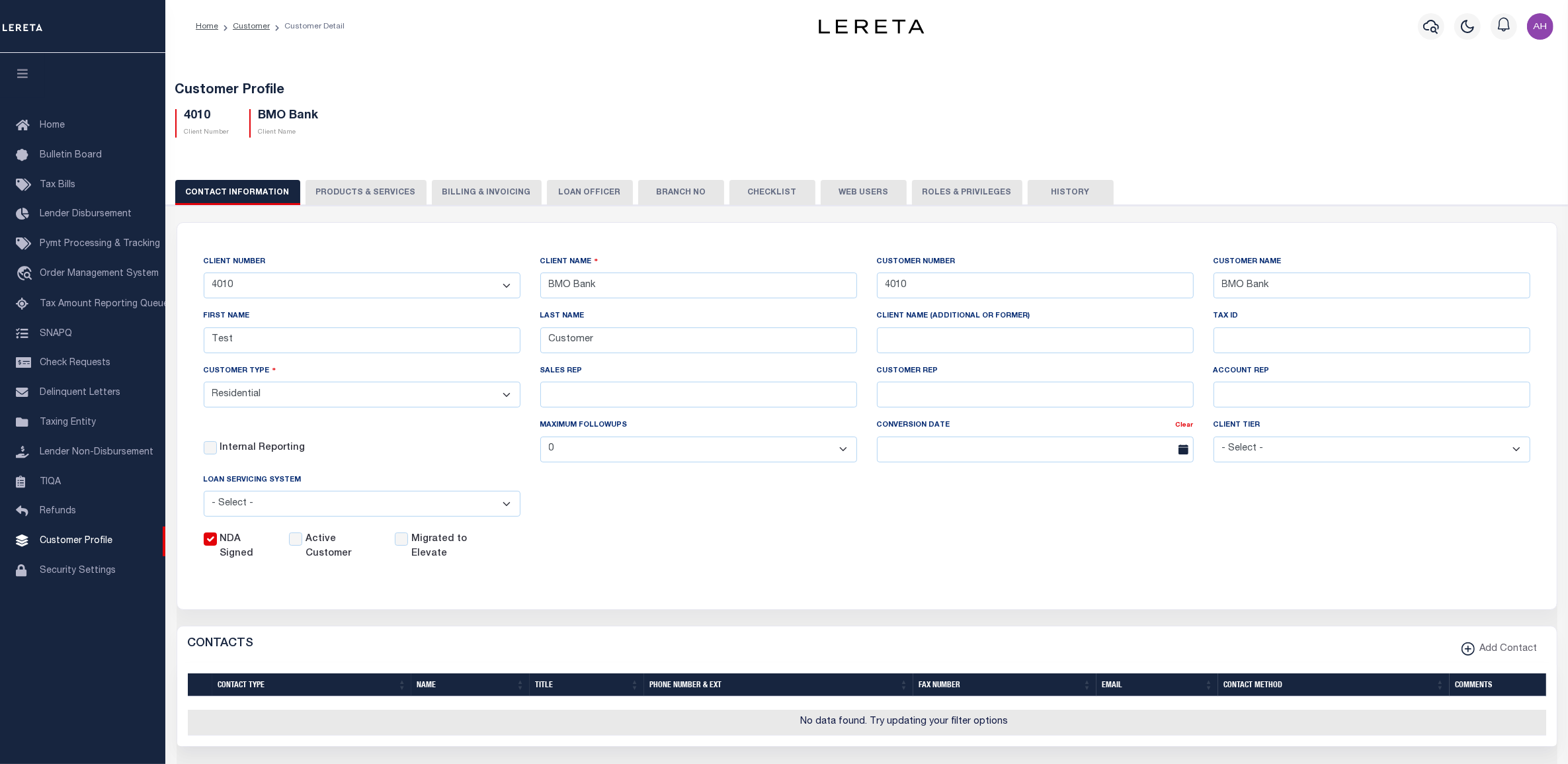
click at [441, 283] on select "- Self Parent - 1011 1012 1013 1014 1016 1017 1018 1019 101928374 1035 1036 103…" at bounding box center [362, 286] width 317 height 26
select select "2118"
type input "GB"
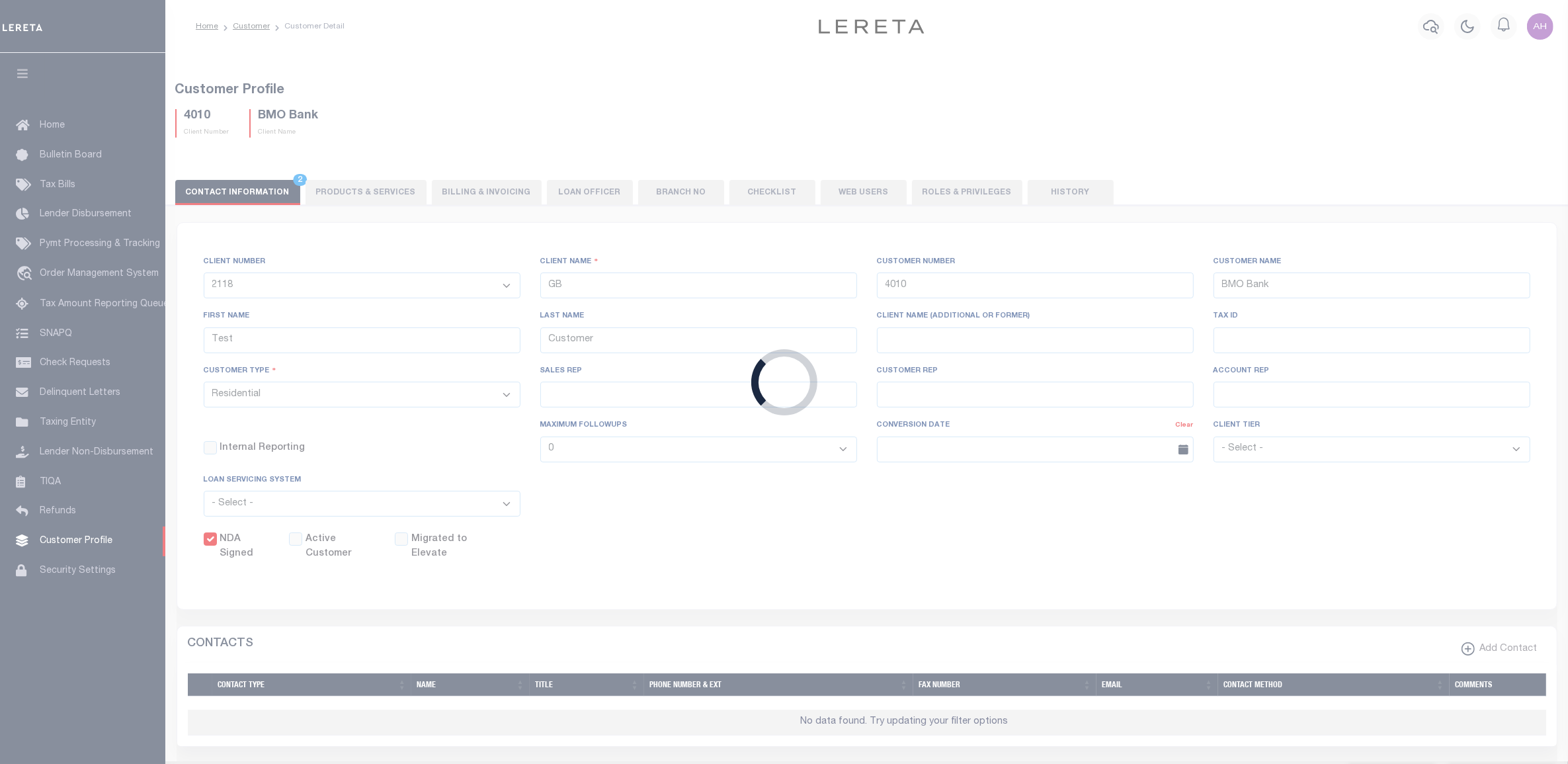
click at [481, 255] on form "CLIENT NUMBER - Self Parent - 1011 1012 1013 1014 1016 1017 1018 1019 101928374…" at bounding box center [867, 416] width 1379 height 386
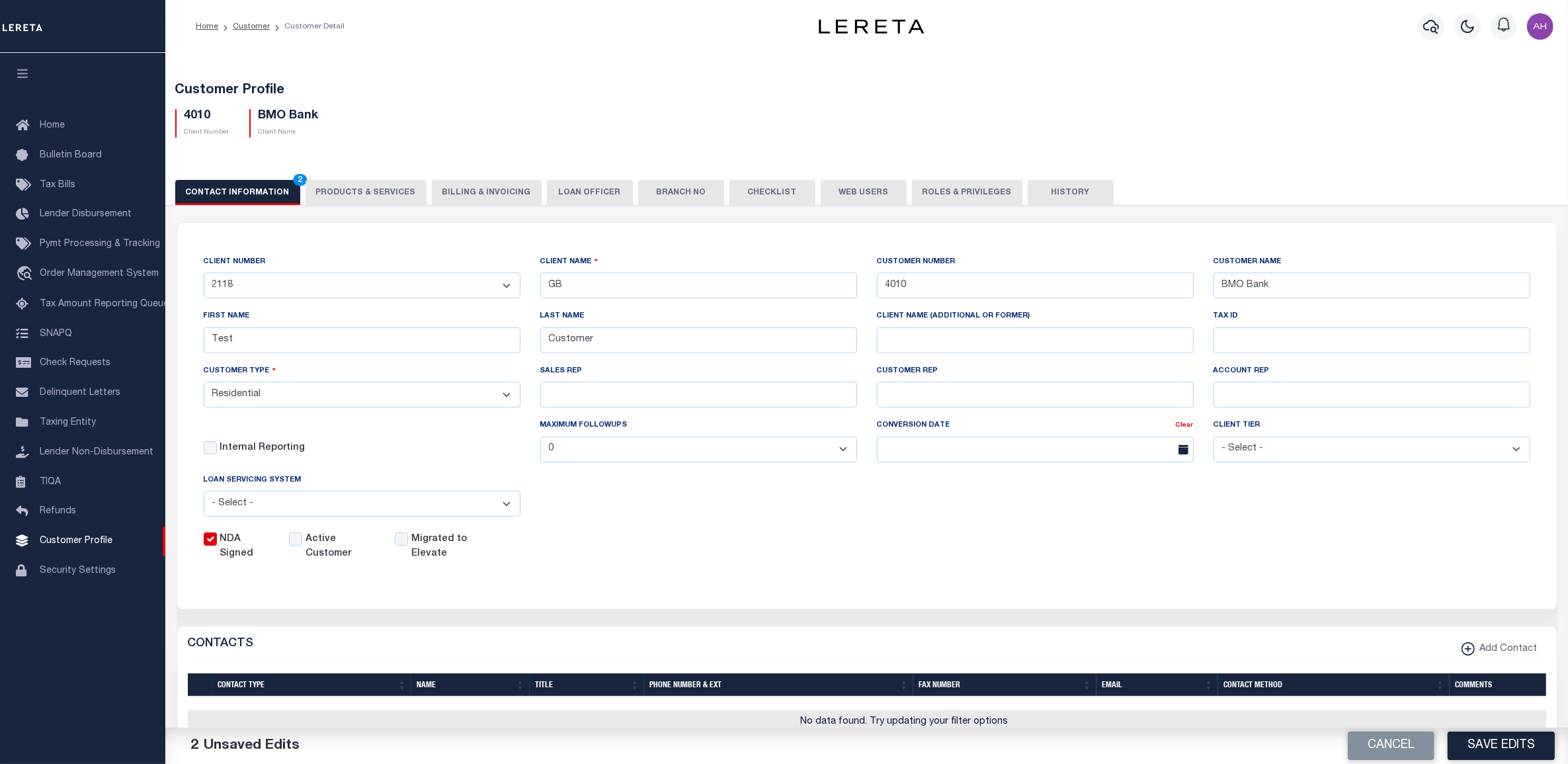
click at [483, 286] on select "- Self Parent - 1011 1012 1013 1014 1016 1017 1018 1019 101928374 1035 1036 103…" at bounding box center [362, 286] width 317 height 26
click at [1392, 741] on button "Cancel" at bounding box center [1390, 745] width 86 height 29
select select
type input "BMO Bank"
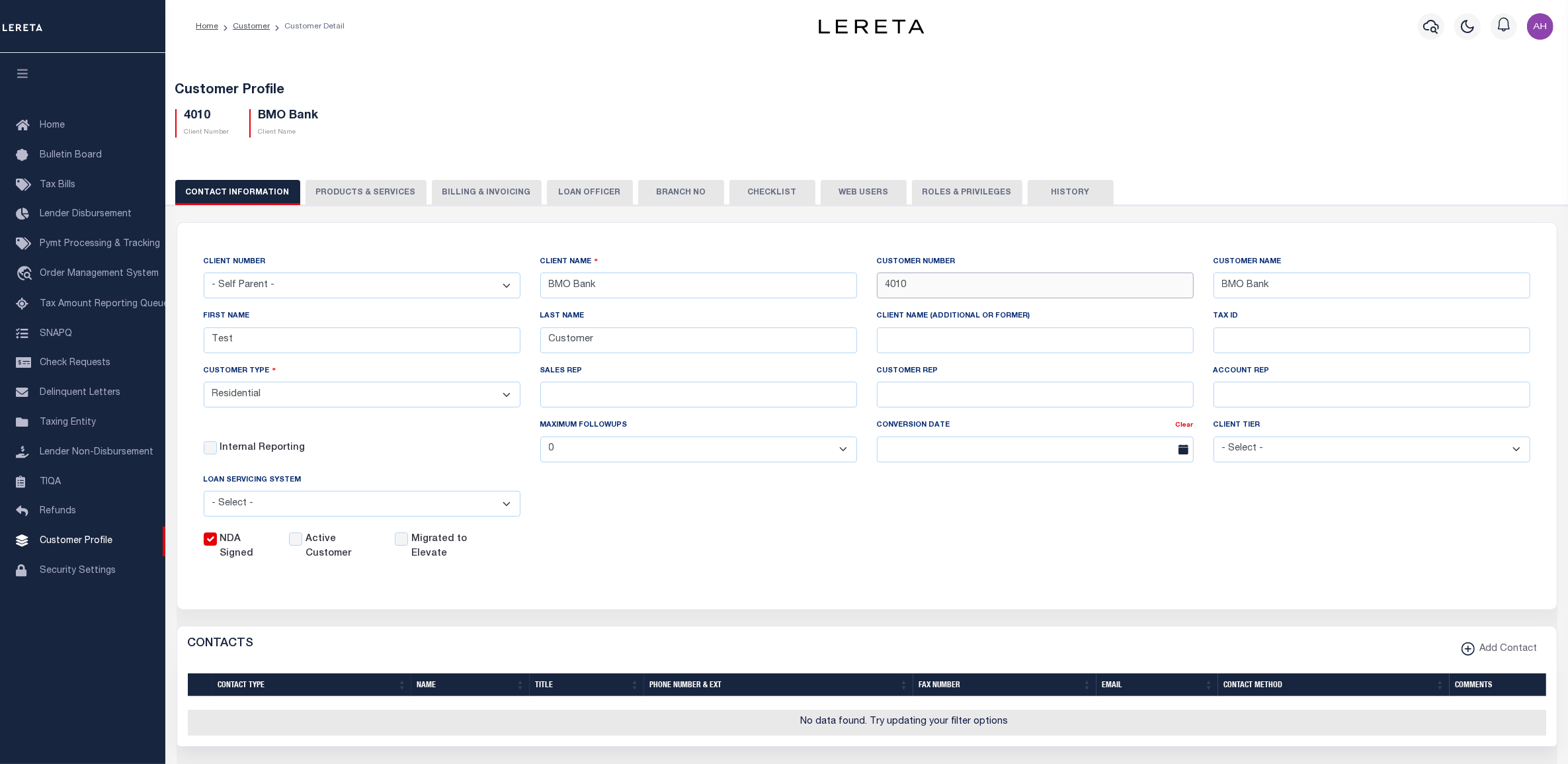
click at [944, 279] on input "4010" at bounding box center [1035, 286] width 317 height 26
type input "3000"
click at [982, 252] on div "CLIENT NUMBER - Self Parent - 1011 1012 1013 1014 1016 1017 1018 1019 101928374…" at bounding box center [867, 408] width 1379 height 371
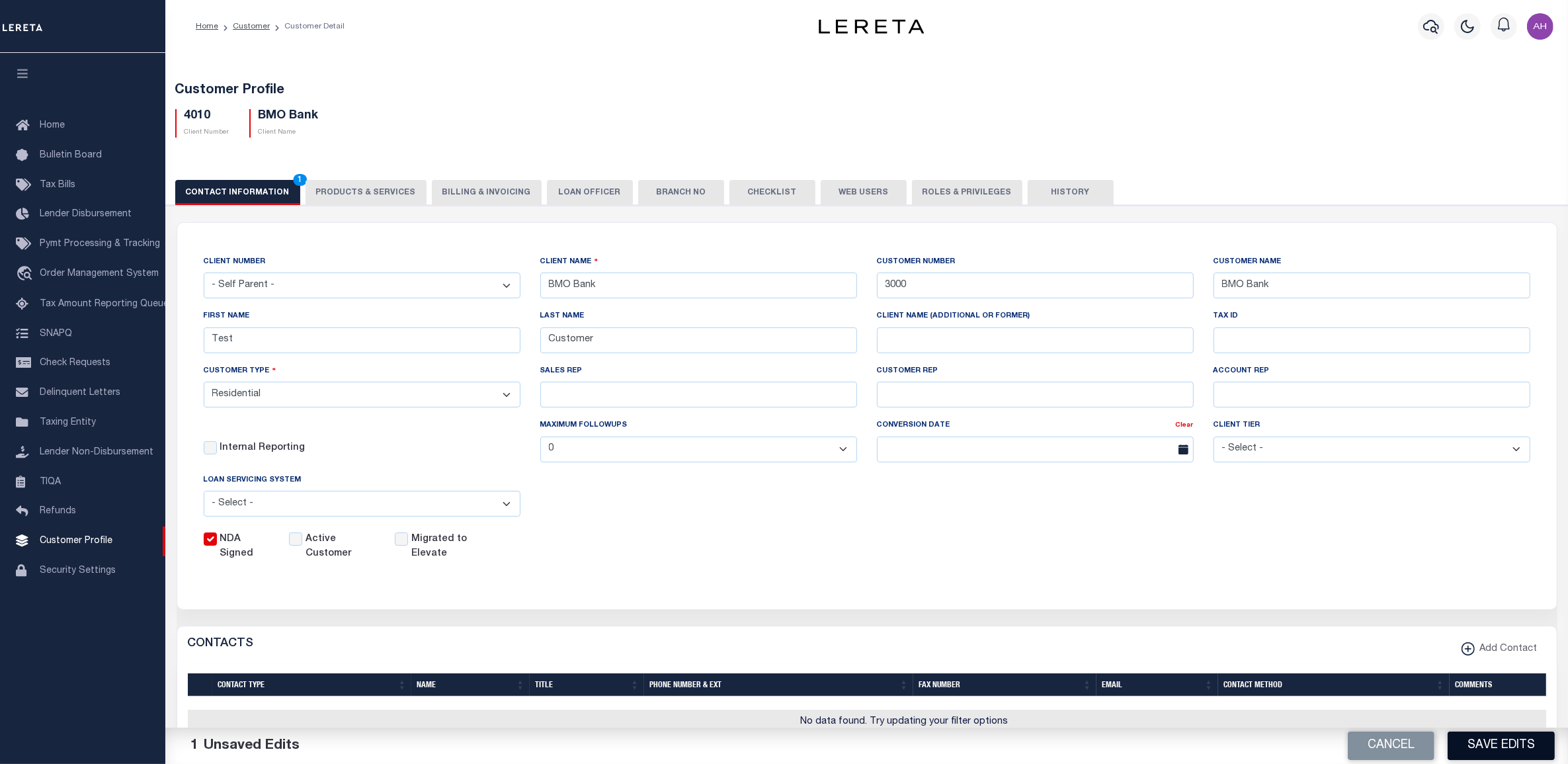
click at [1466, 742] on button "Save Edits" at bounding box center [1501, 745] width 107 height 29
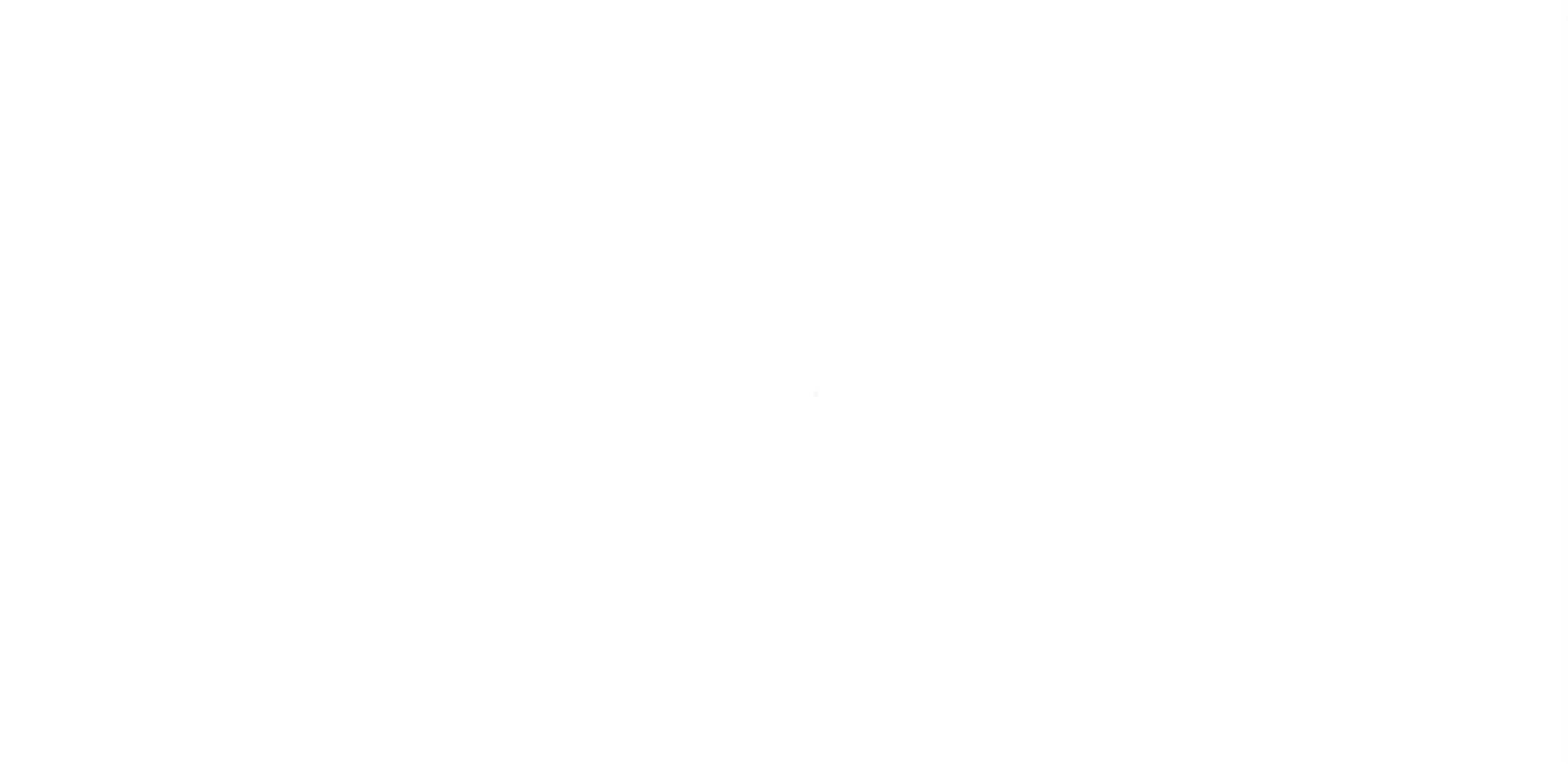
select select "Residential"
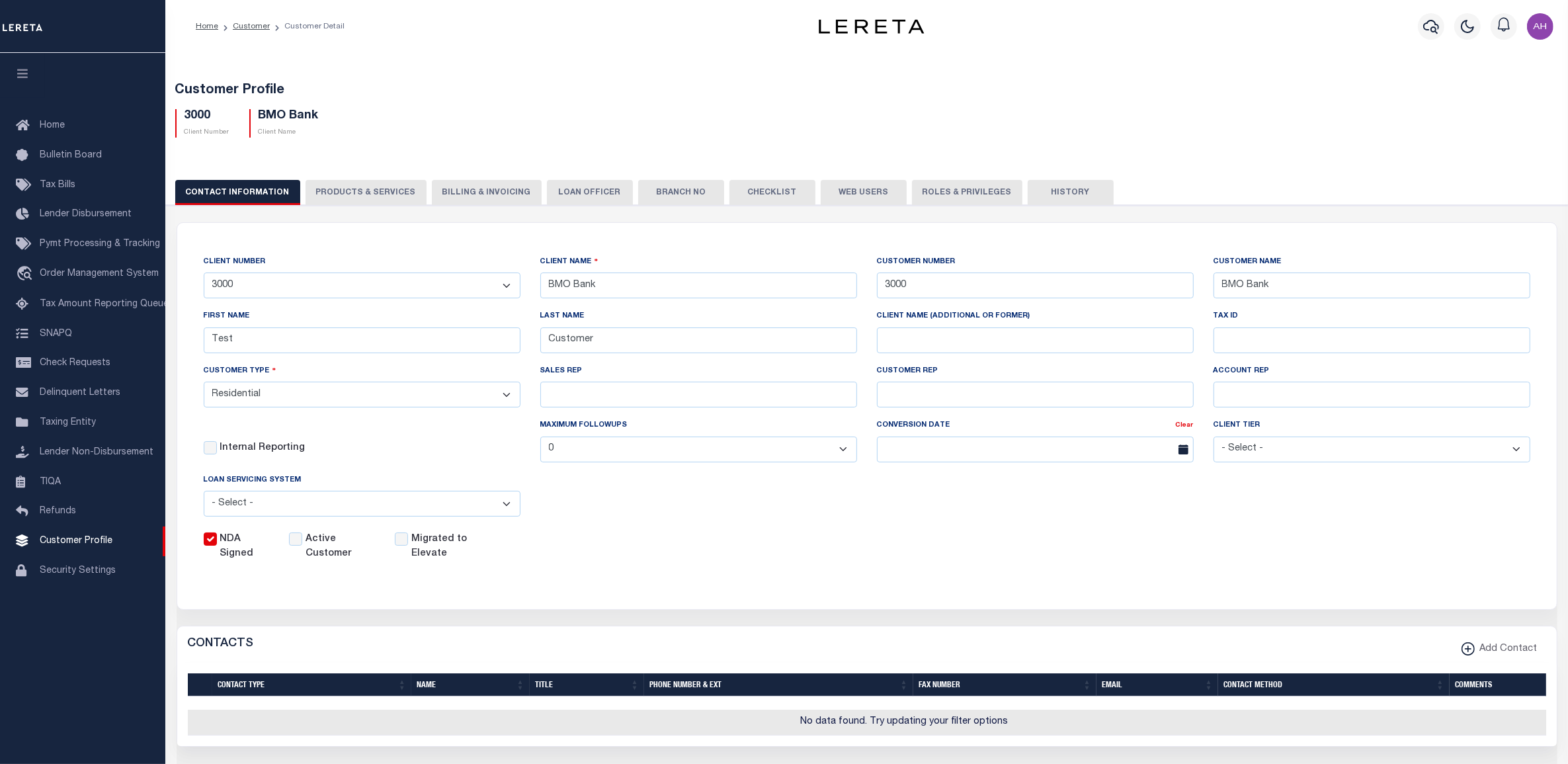
click at [345, 200] on button "PRODUCTS & SERVICES" at bounding box center [366, 192] width 121 height 25
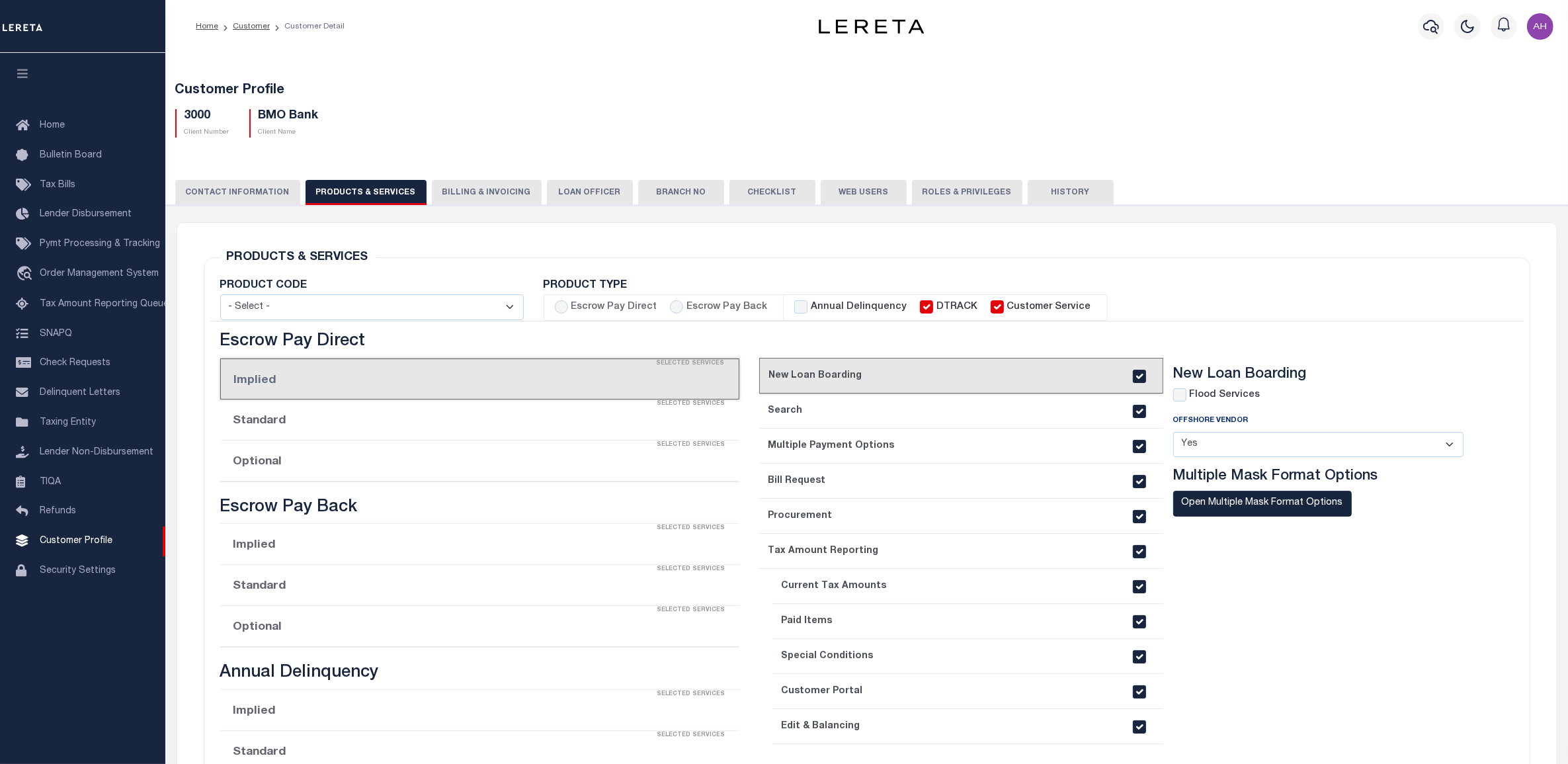
radio input "true"
checkbox input "true"
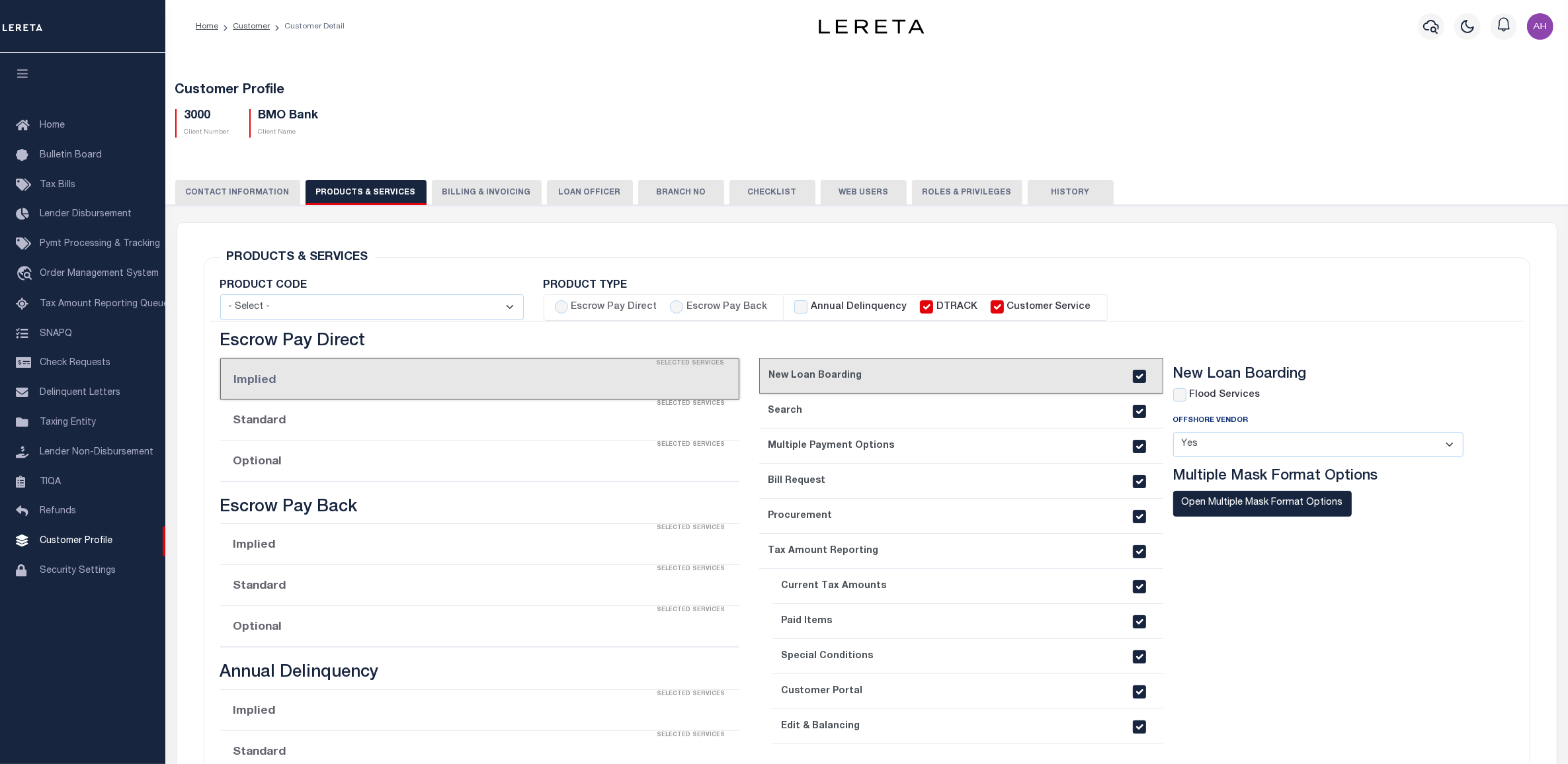
checkbox input "true"
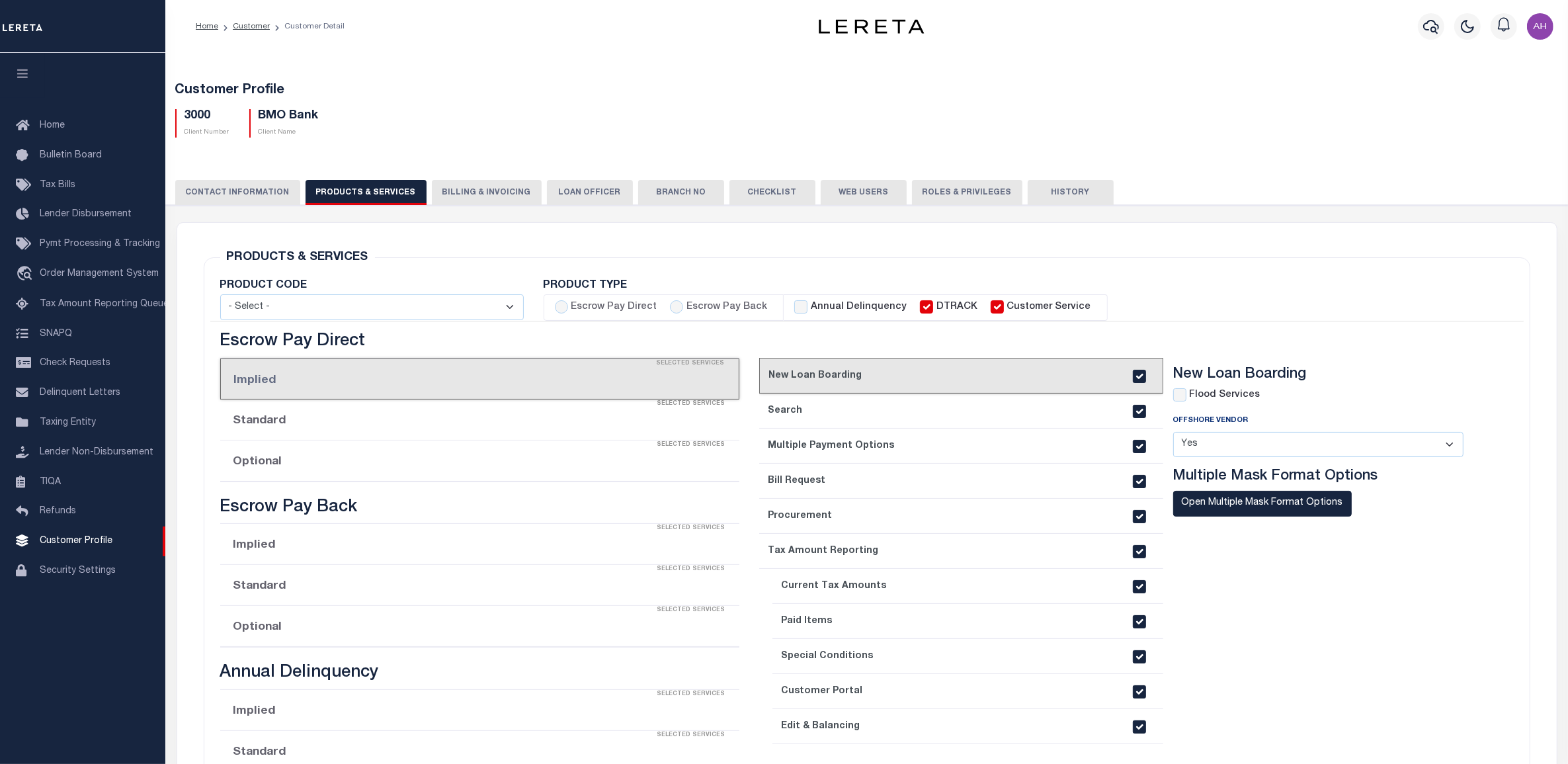
checkbox input "true"
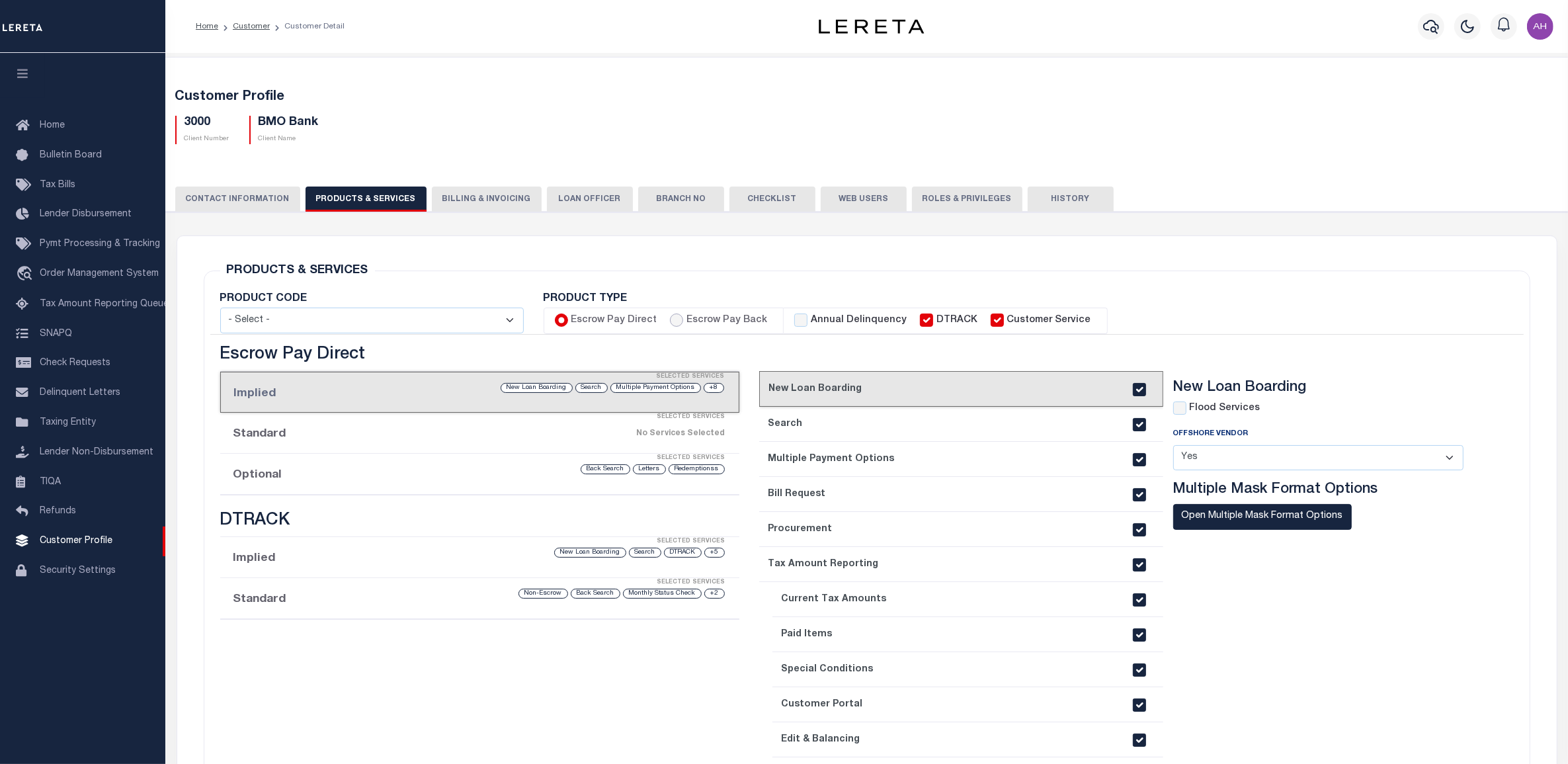
click at [675, 318] on input "Escrow Pay Back" at bounding box center [676, 320] width 14 height 14
radio input "true"
checkbox input "true"
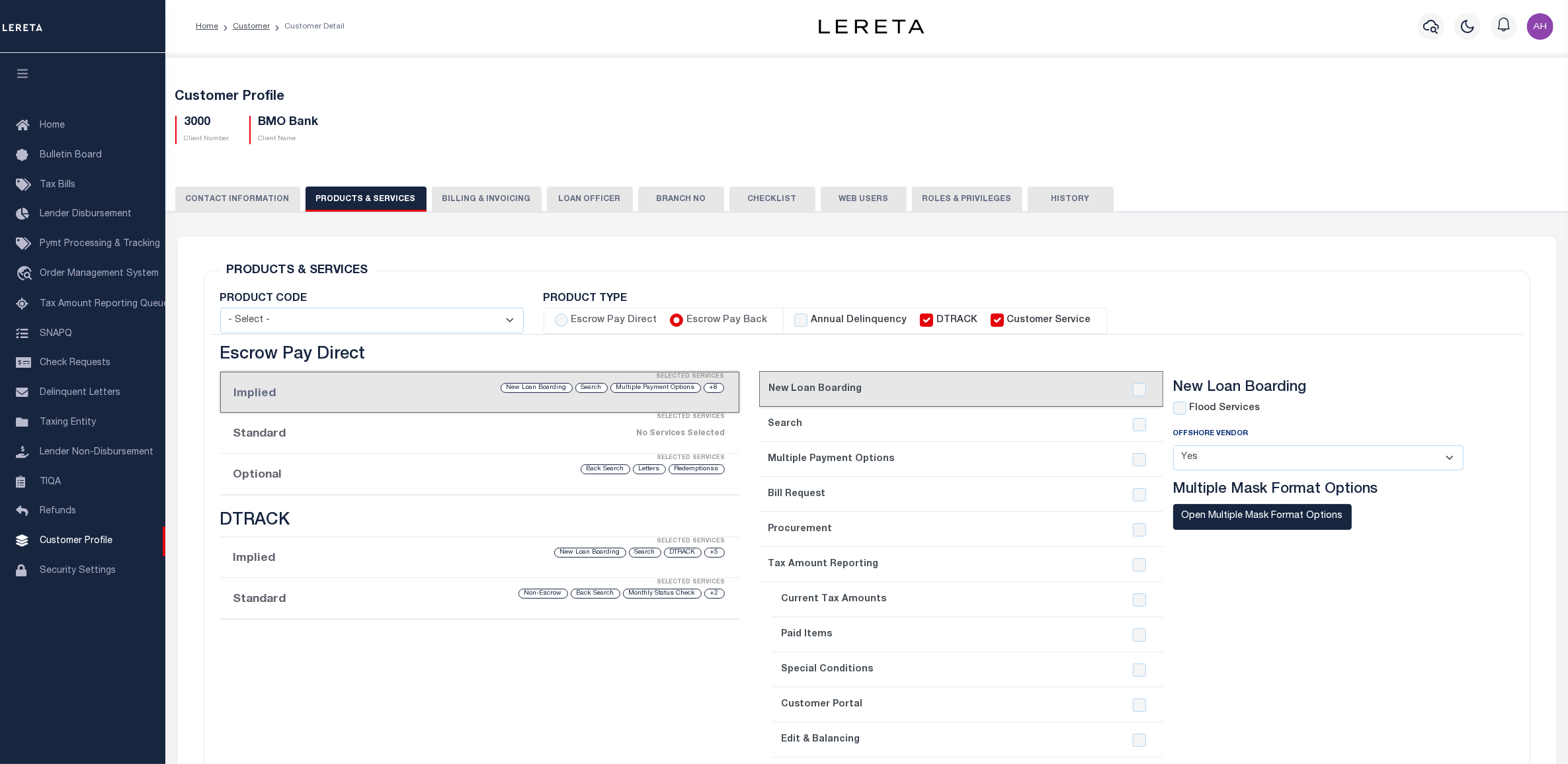
checkbox input "true"
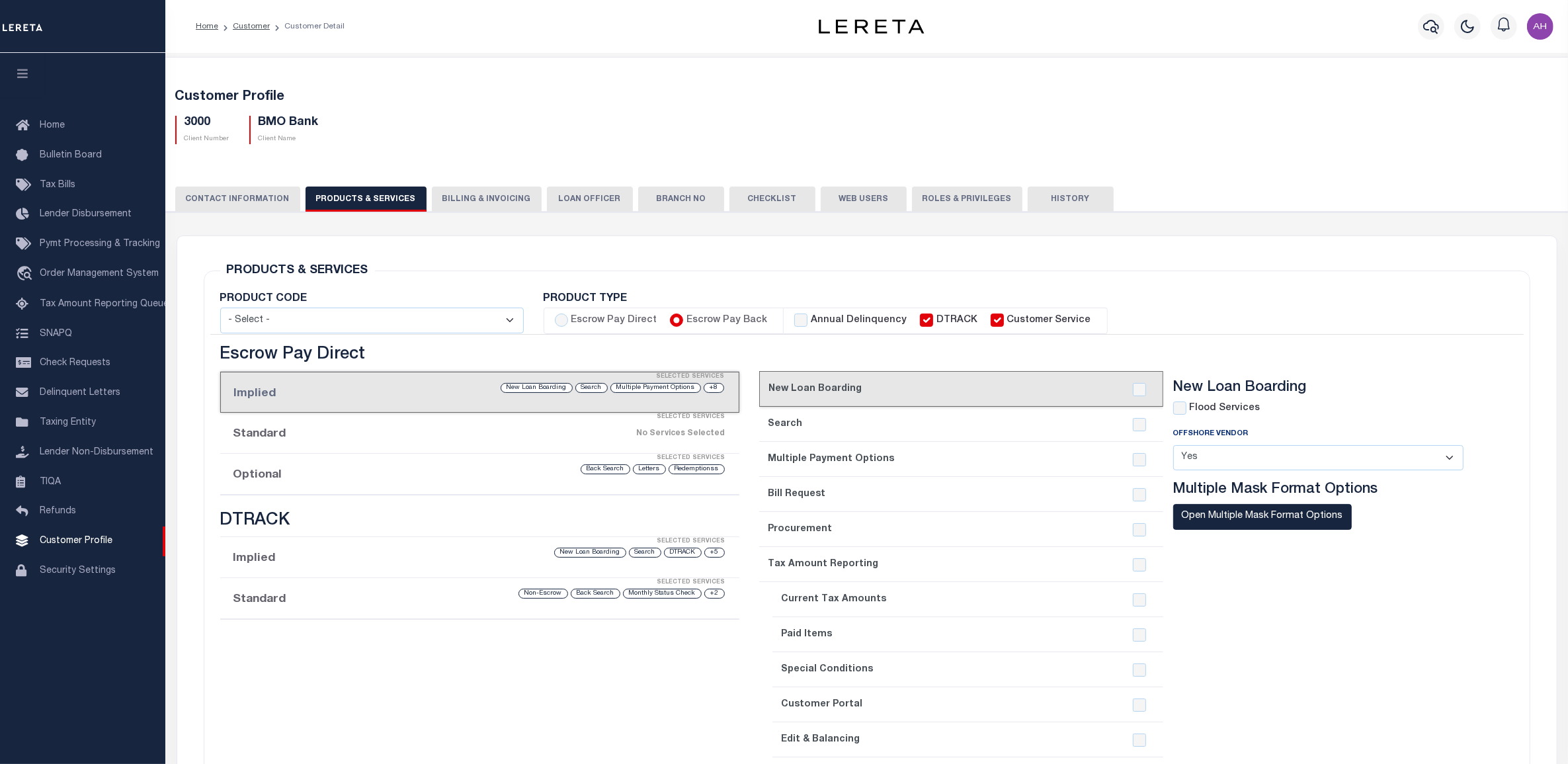
checkbox input "true"
checkbox input "false"
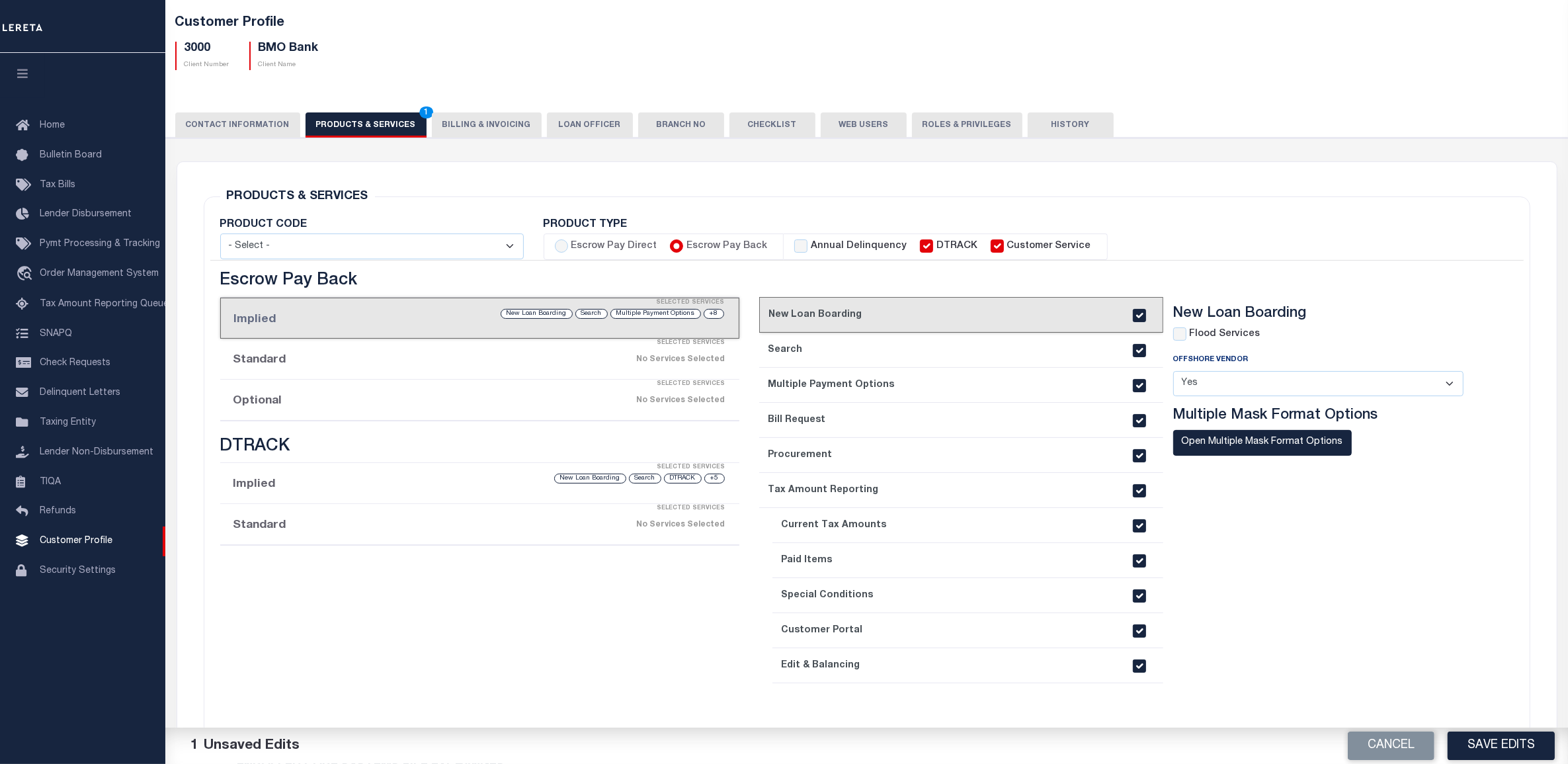
scroll to position [65, 0]
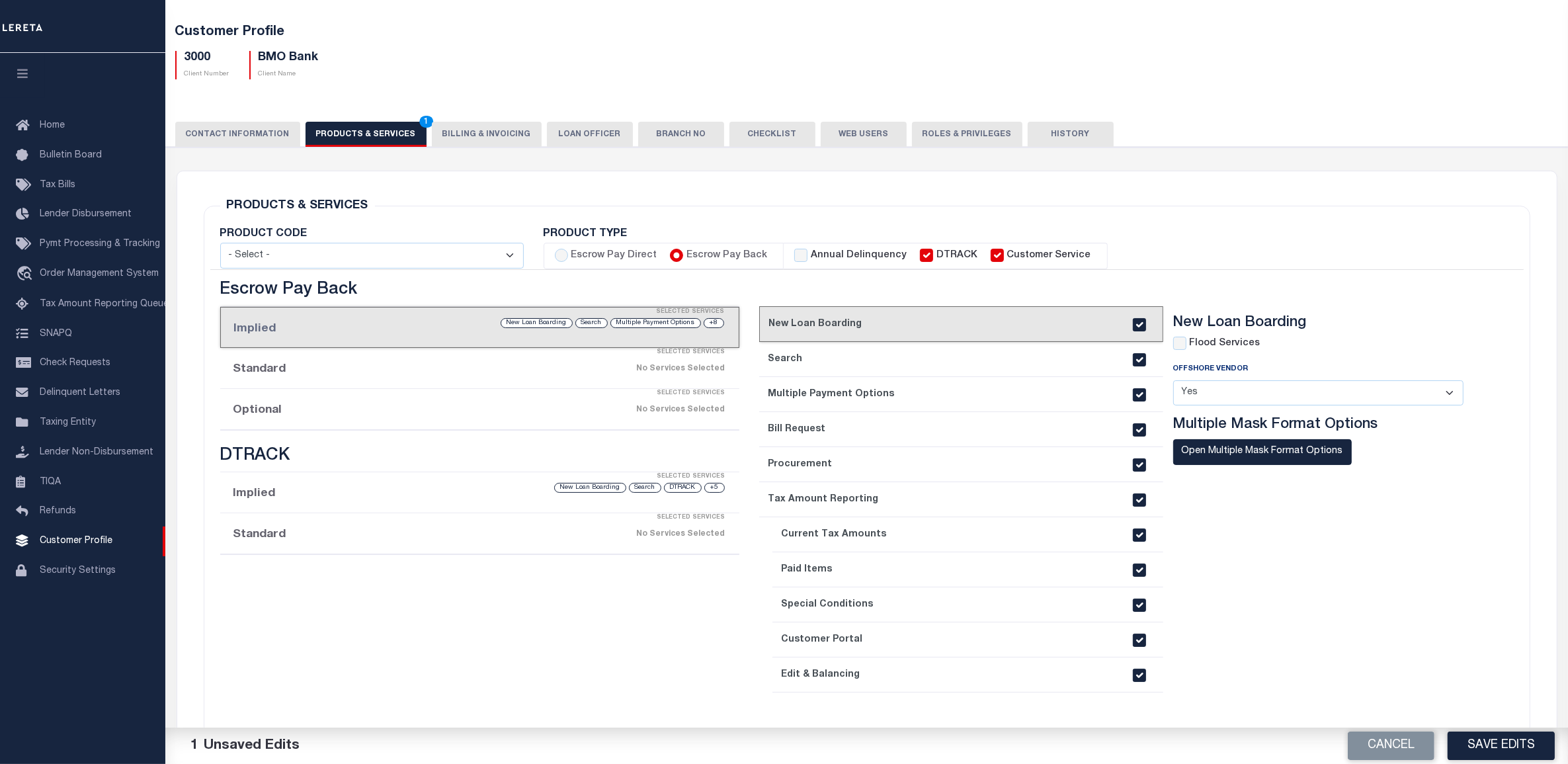
click at [846, 368] on link "2. Search" at bounding box center [961, 359] width 404 height 35
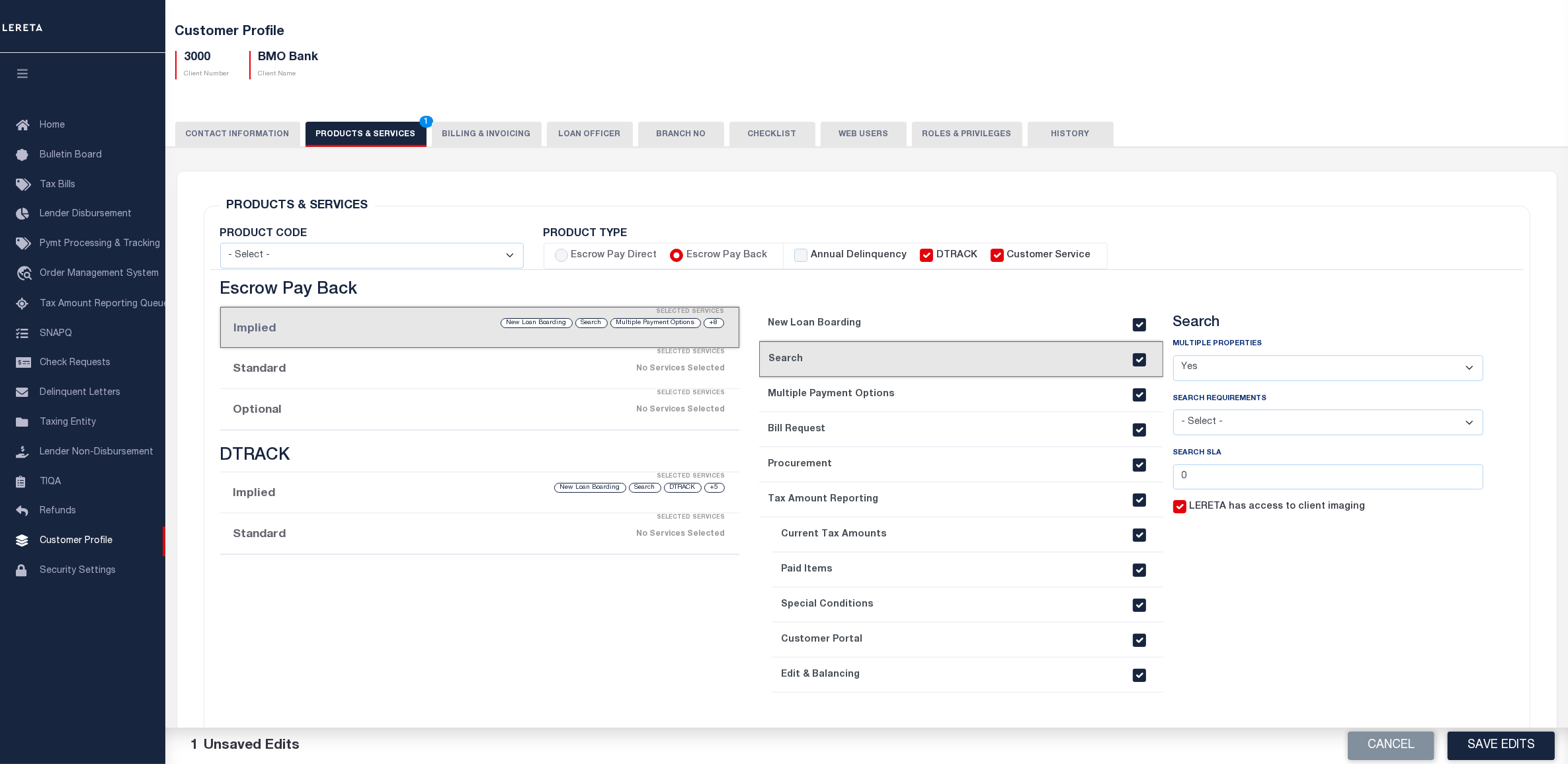
scroll to position [74, 0]
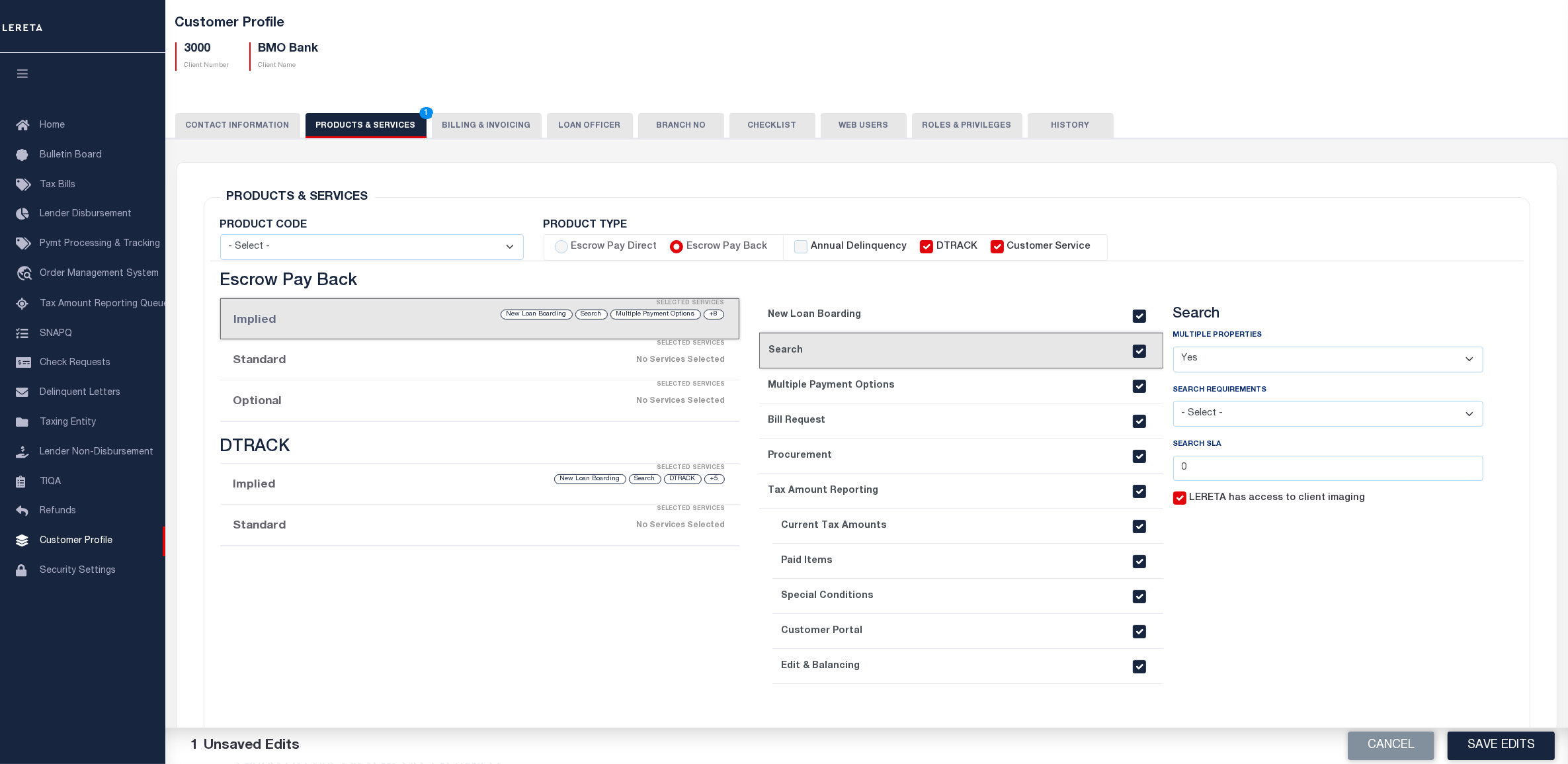
click at [487, 359] on div "No Services Selected" at bounding box center [541, 360] width 369 height 23
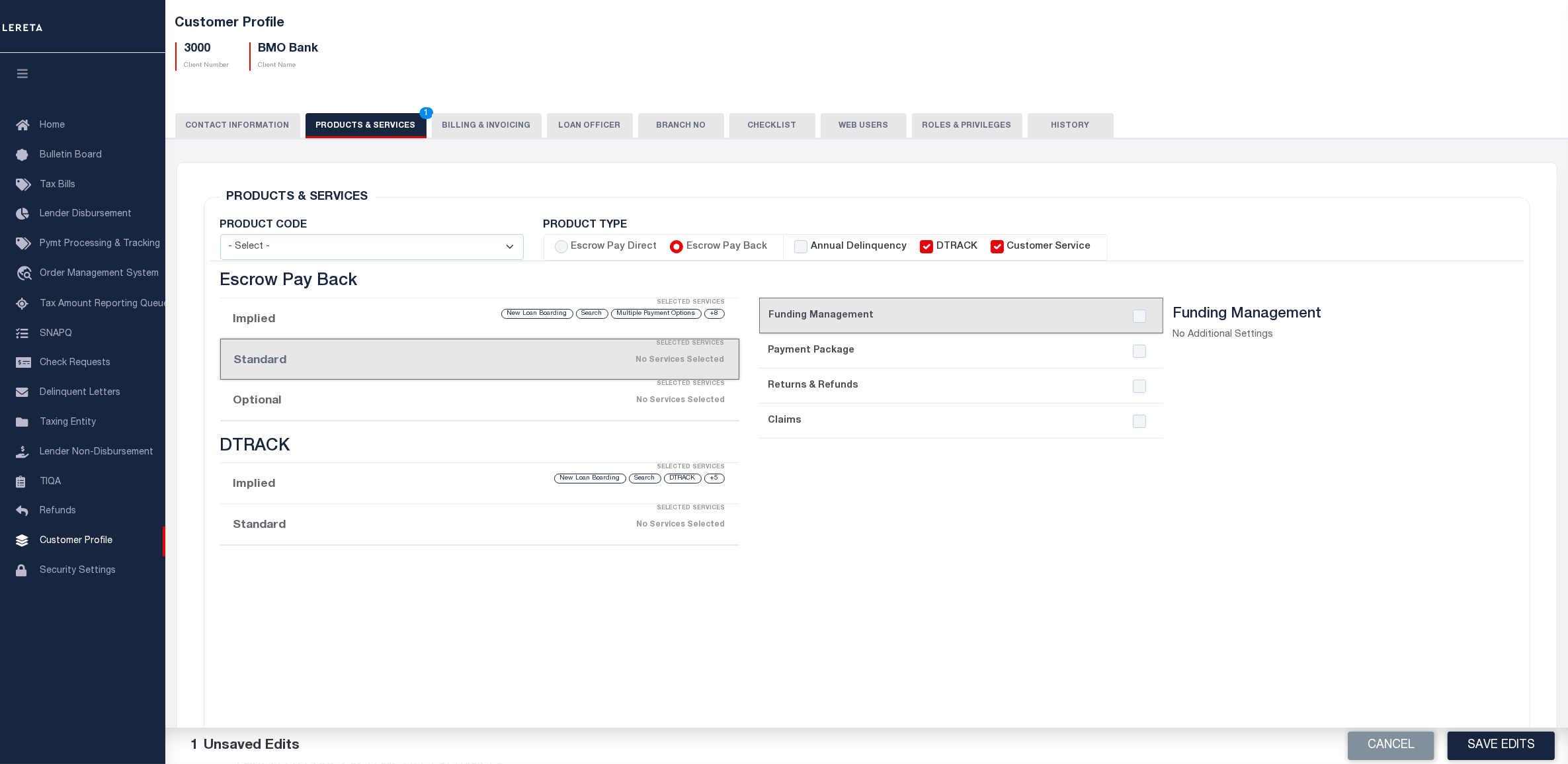
click at [471, 398] on div "No Services Selected" at bounding box center [541, 400] width 369 height 23
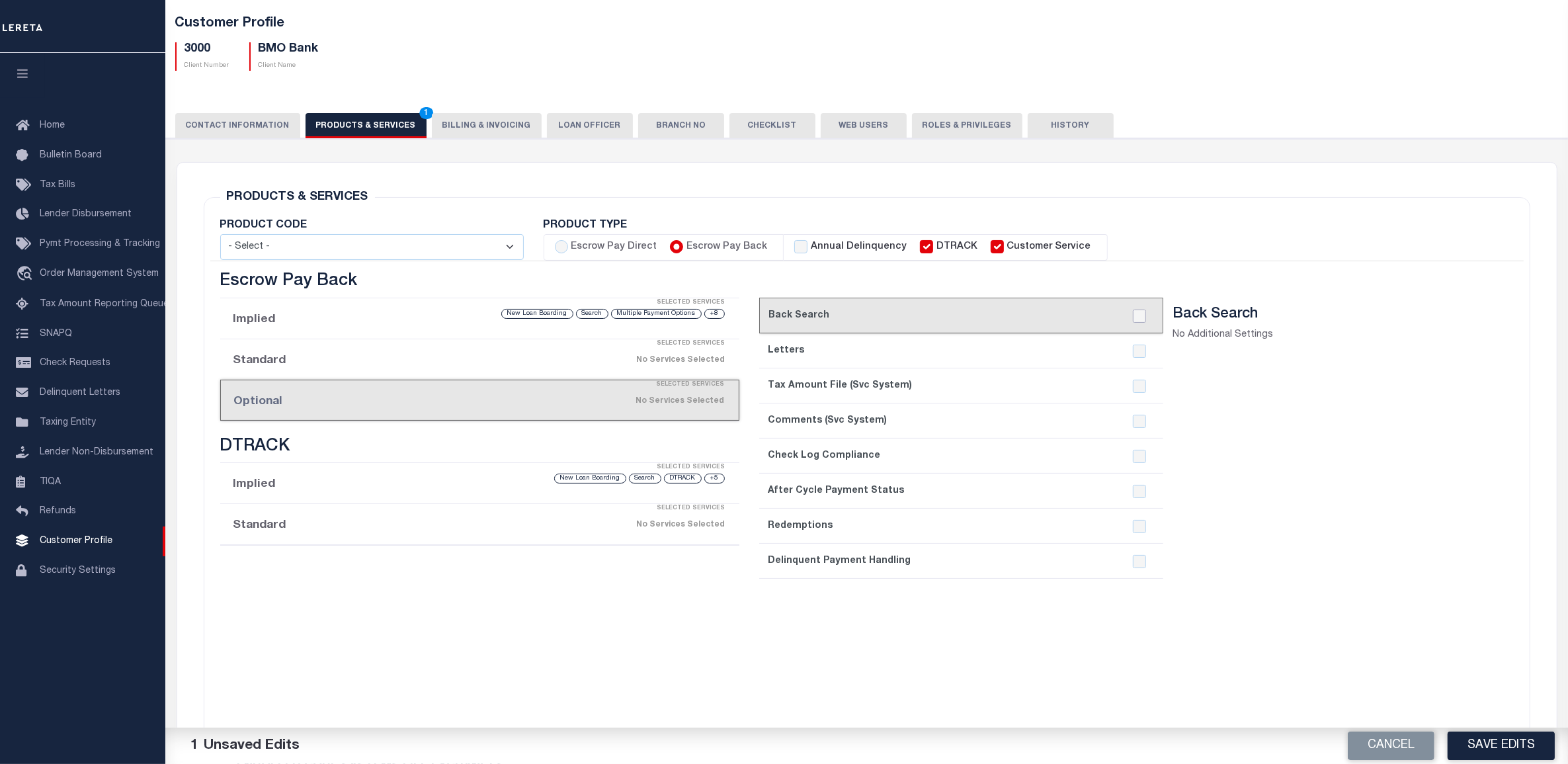
click at [1135, 316] on input "checkbox" at bounding box center [1139, 316] width 14 height 14
checkbox input "true"
click at [1134, 351] on input "checkbox" at bounding box center [1139, 351] width 14 height 14
checkbox input "true"
click at [1142, 530] on input "checkbox" at bounding box center [1139, 526] width 14 height 14
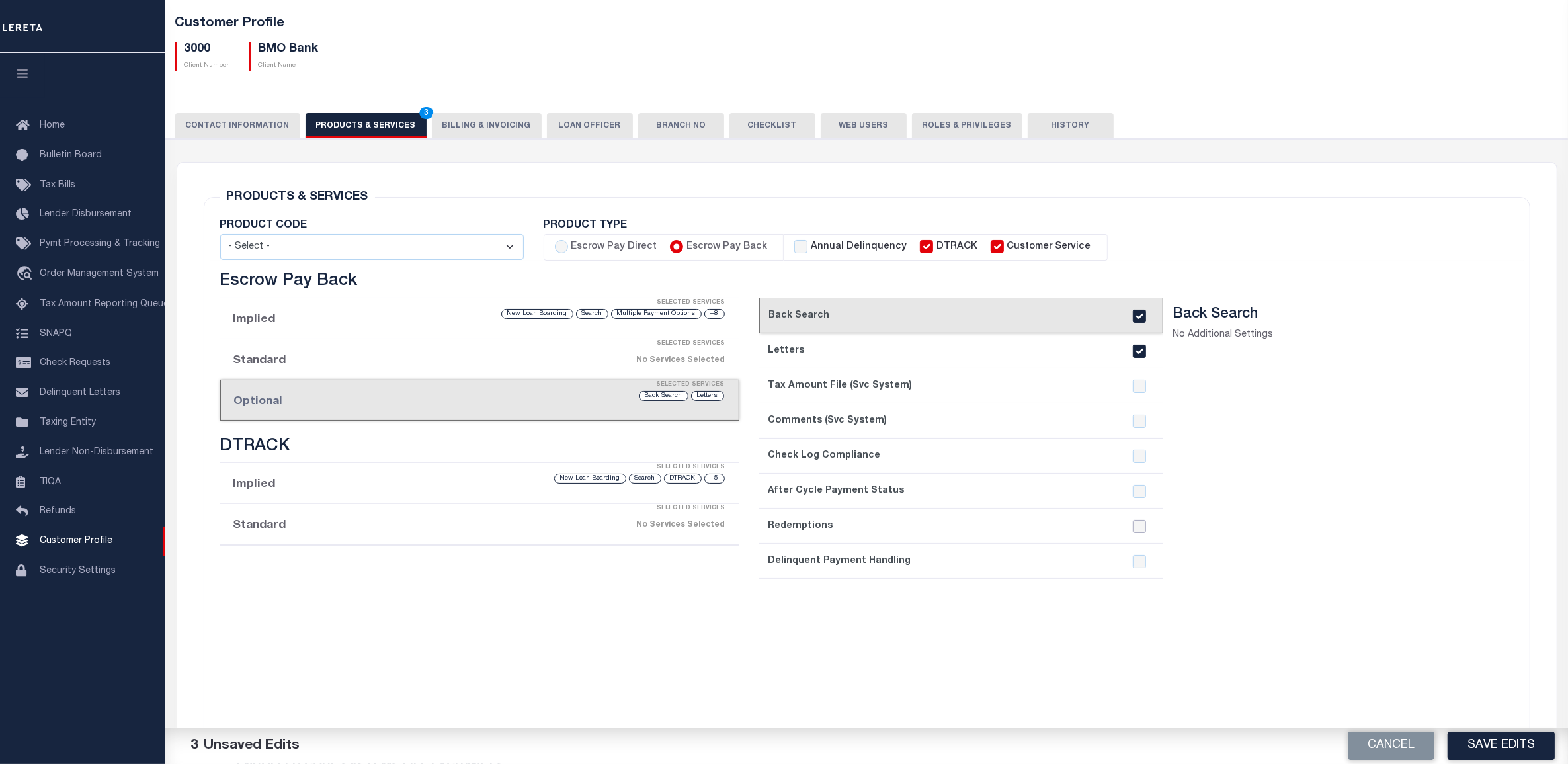
checkbox input "true"
click at [1140, 491] on input "checkbox" at bounding box center [1139, 491] width 14 height 14
checkbox input "true"
click at [481, 478] on div "Selected Services" at bounding box center [493, 467] width 519 height 26
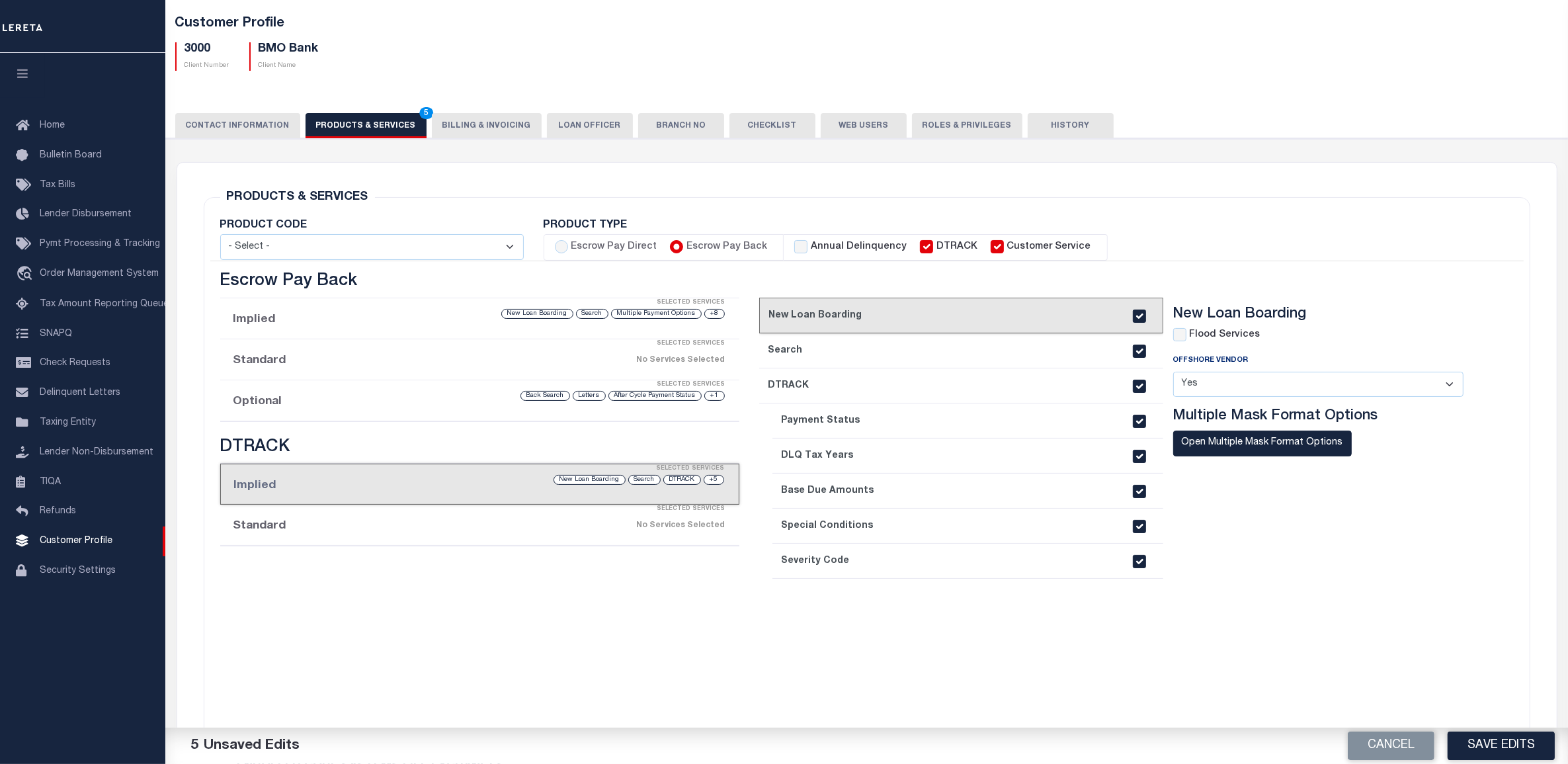
click at [521, 529] on div "No Services Selected" at bounding box center [541, 526] width 369 height 23
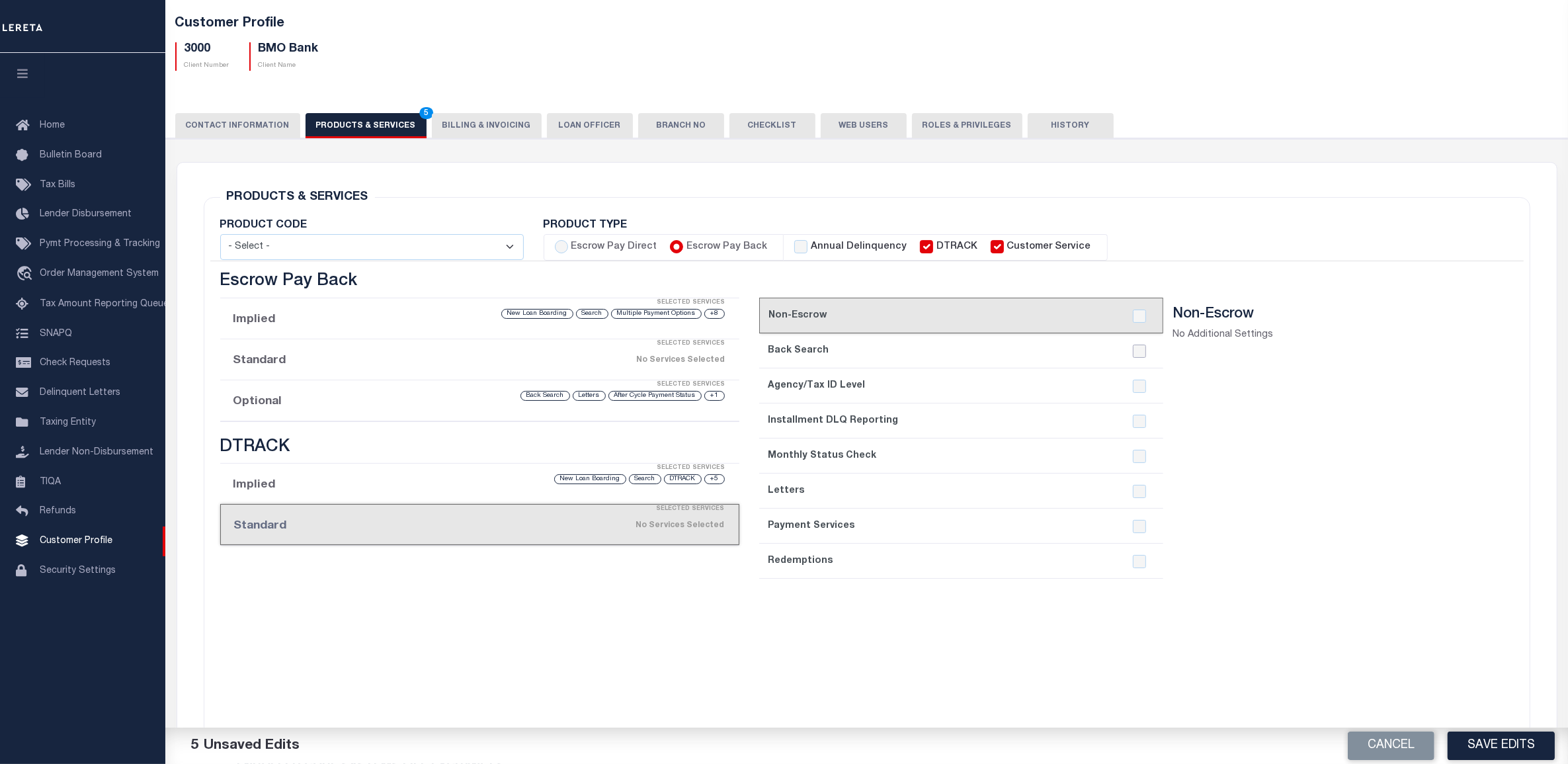
click at [1140, 349] on input "checkbox" at bounding box center [1139, 351] width 14 height 14
checkbox input "true"
click at [1137, 493] on input "checkbox" at bounding box center [1139, 491] width 14 height 14
checkbox input "true"
click at [1139, 556] on input "checkbox" at bounding box center [1139, 561] width 14 height 14
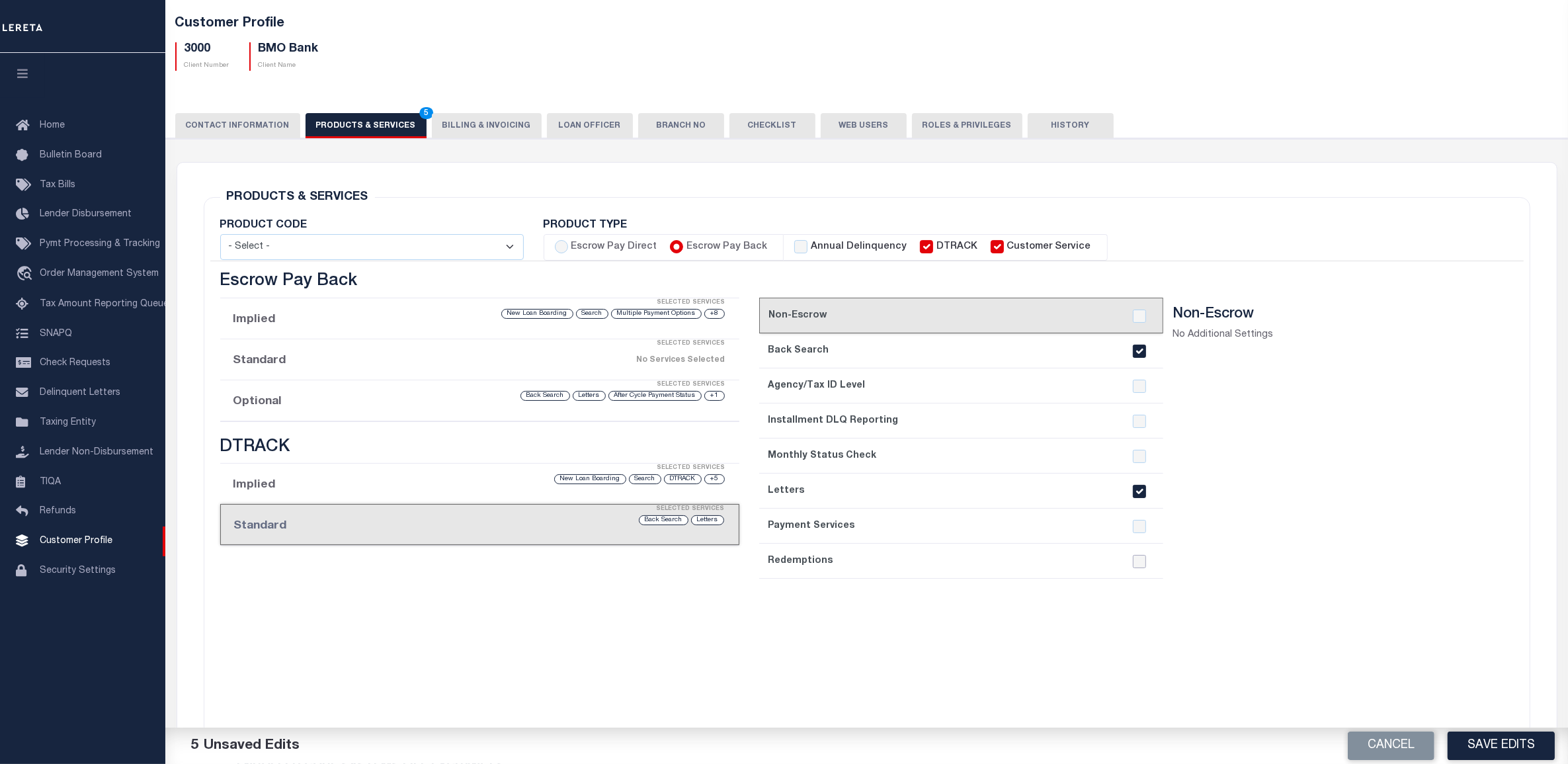
checkbox input "true"
click at [1502, 745] on button "Save Edits" at bounding box center [1501, 745] width 107 height 29
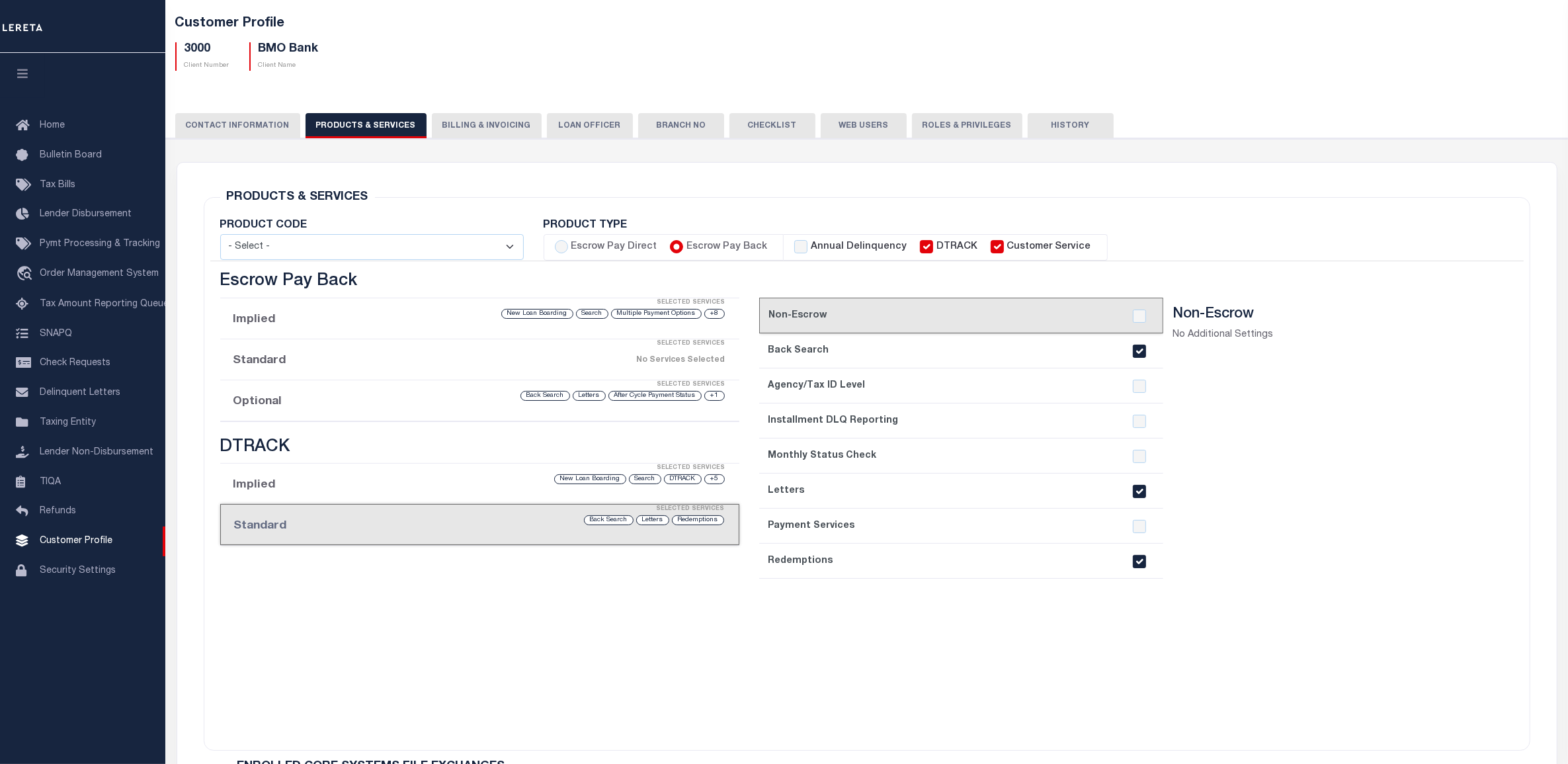
click at [249, 126] on button "CONTACT INFORMATION" at bounding box center [237, 125] width 125 height 25
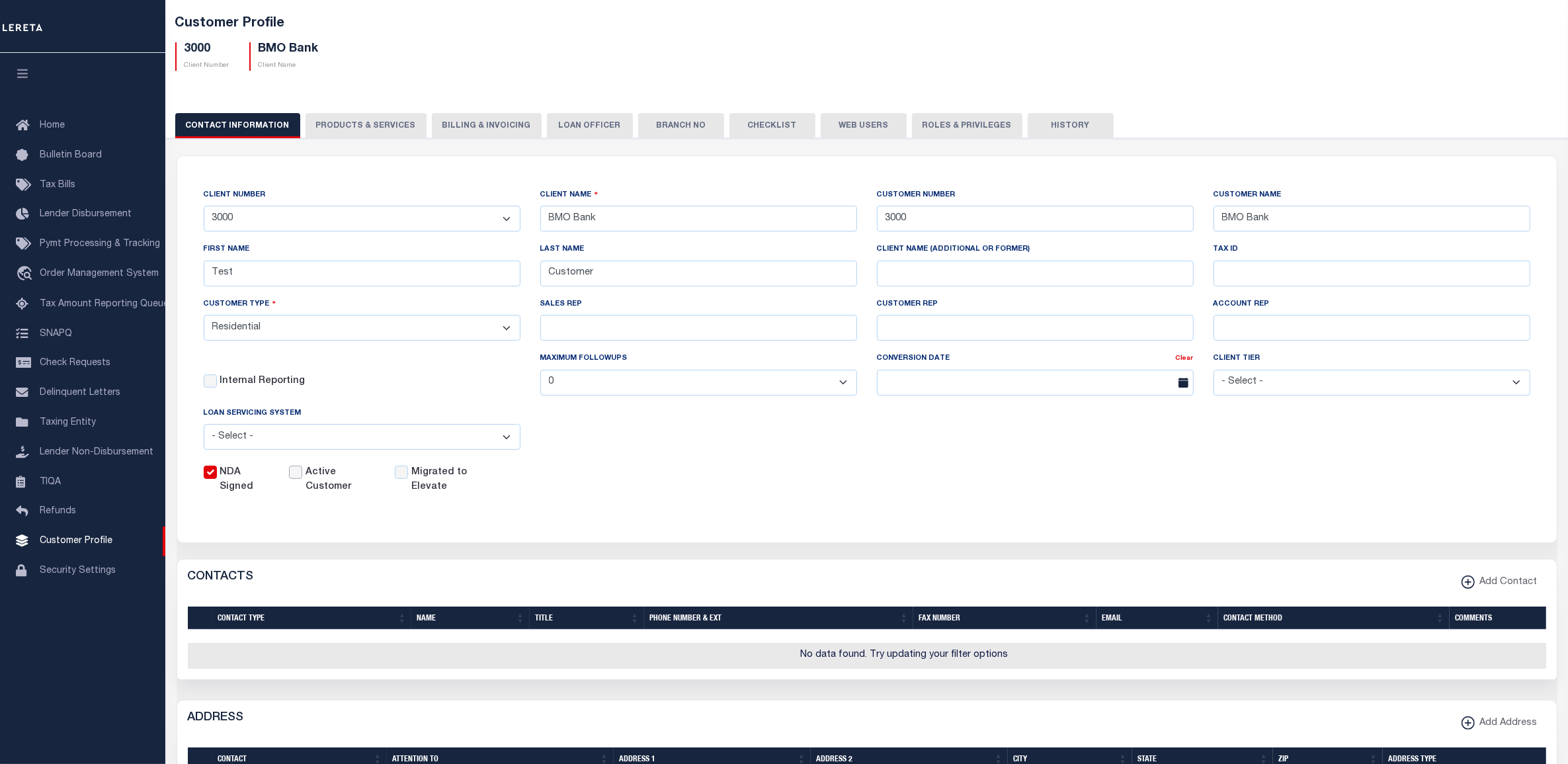
click at [299, 475] on input "Active Customer" at bounding box center [296, 472] width 14 height 14
checkbox input "true"
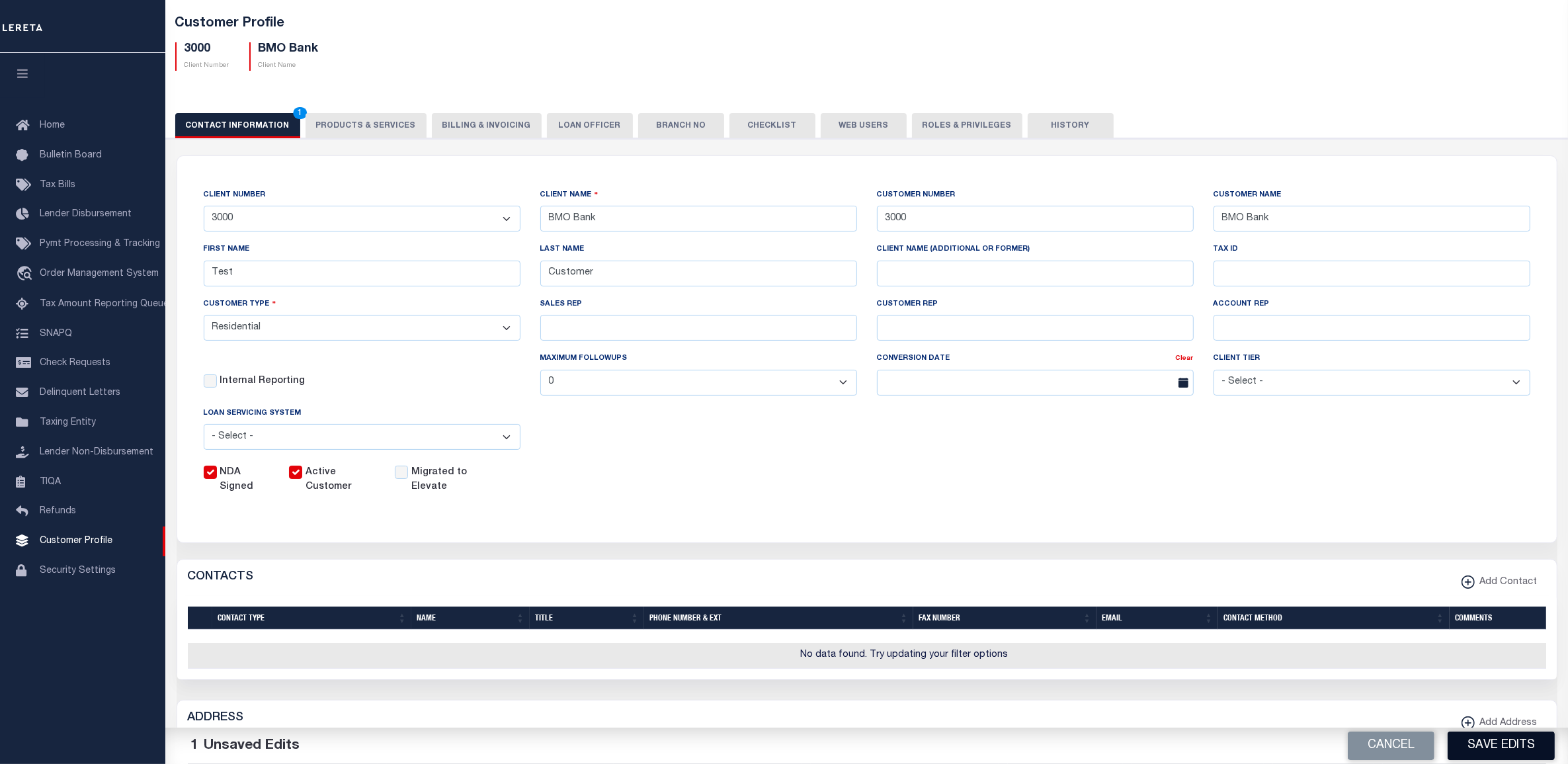
click at [1507, 748] on button "Save Edits" at bounding box center [1501, 745] width 107 height 29
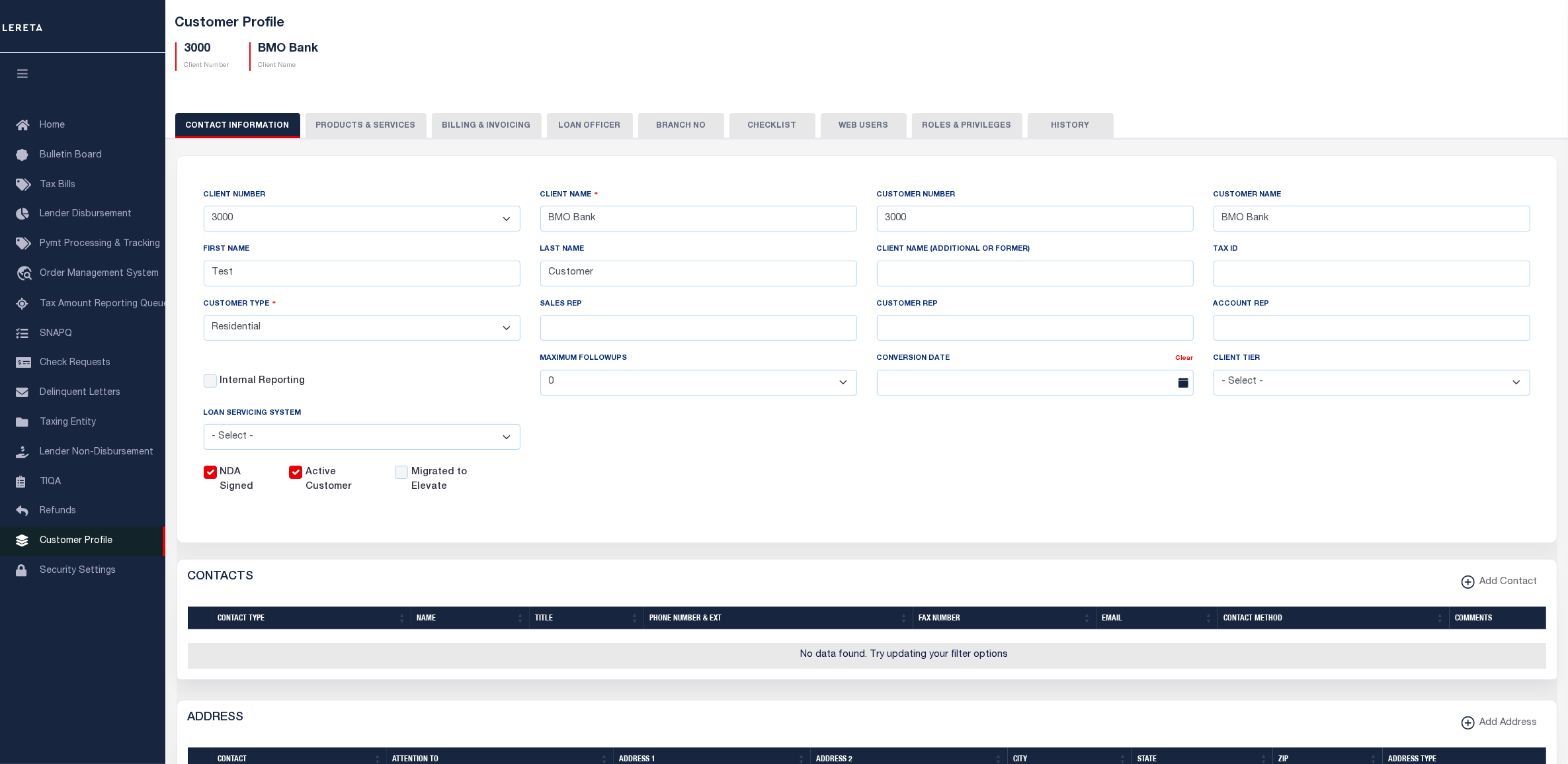
click at [103, 546] on span "Customer Profile" at bounding box center [76, 541] width 73 height 9
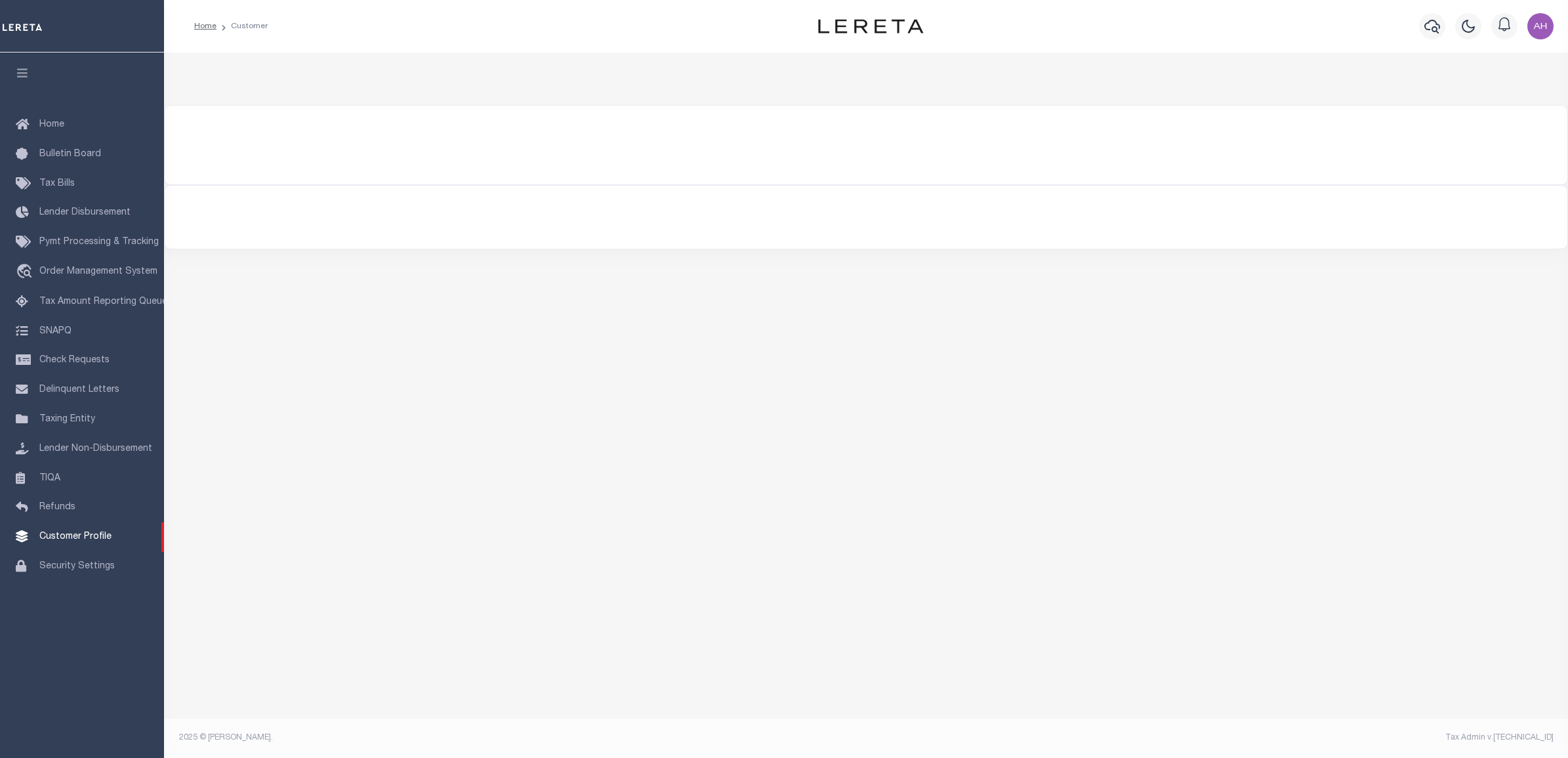
select select
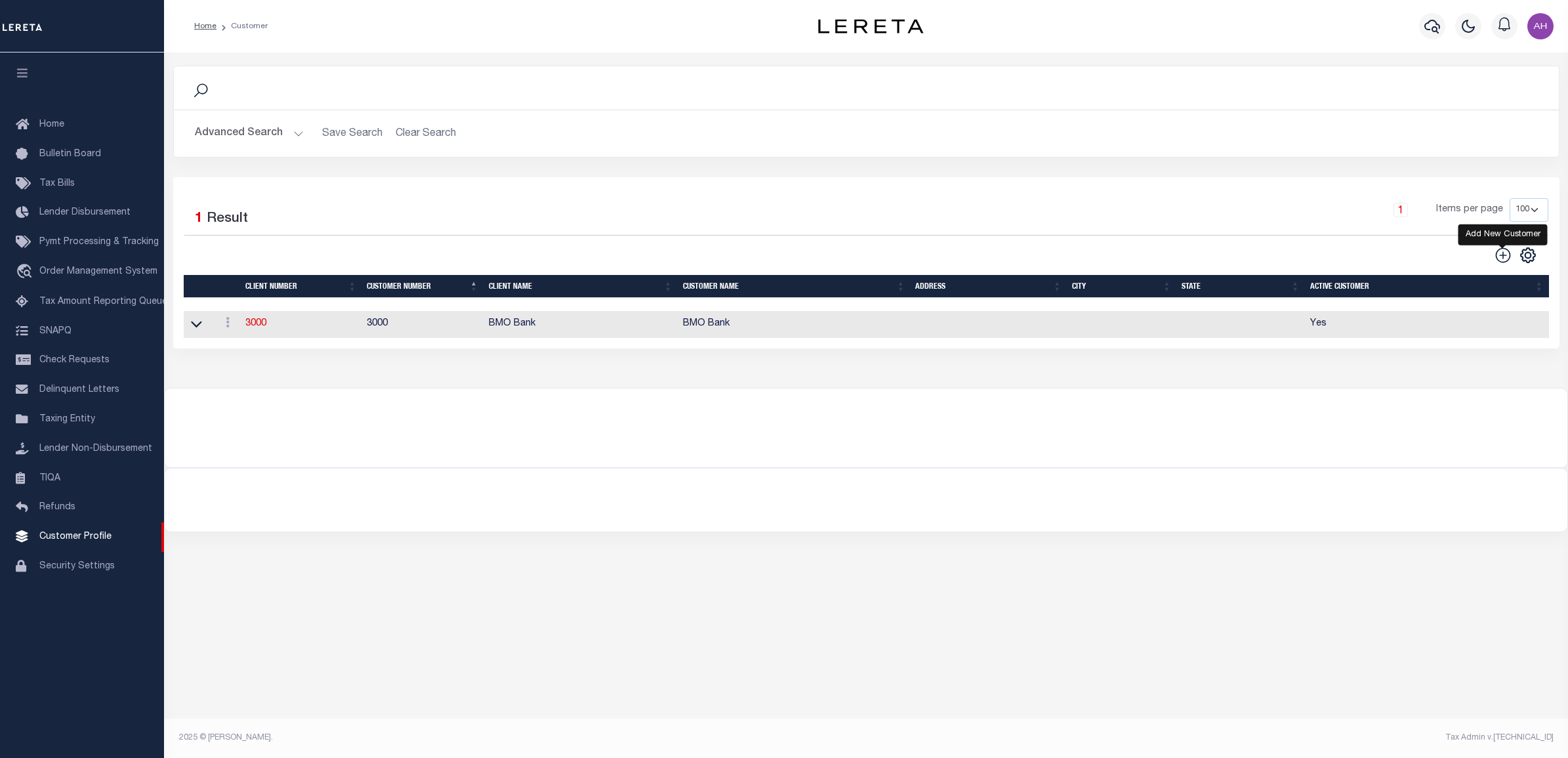
click at [1497, 254] on icon at bounding box center [1503, 255] width 17 height 17
type input "0"
checkbox input "false"
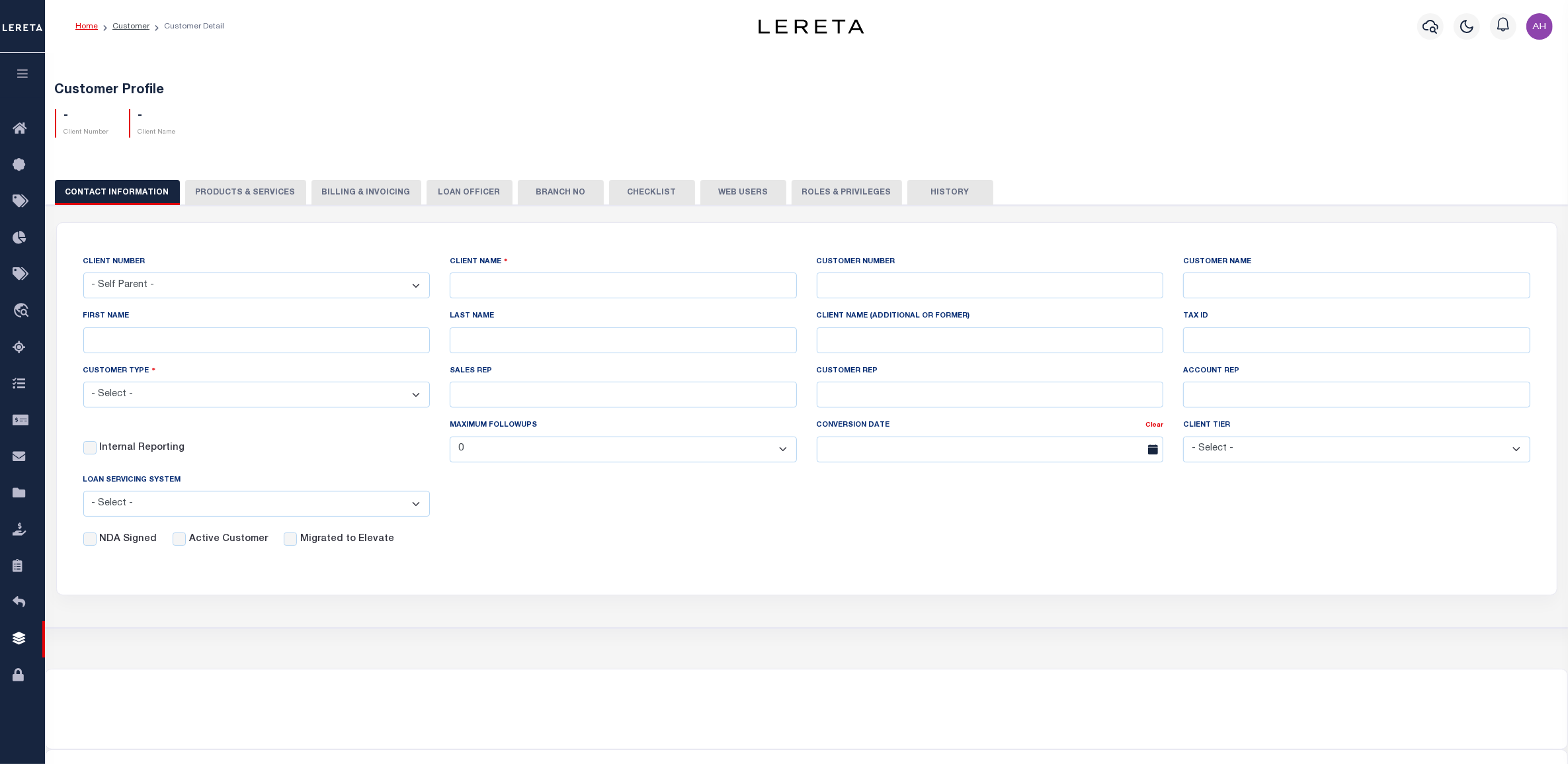
click at [260, 289] on select "- Self Parent - 1011 1012 1013 1014 1016 1017 1018 1019 101928374 1035 1036 103…" at bounding box center [257, 286] width 347 height 26
select select "2285"
click at [84, 273] on select "- Self Parent - 1011 1012 1013 1014 1016 1017 1018 1019 101928374 1035 1036 103…" at bounding box center [257, 286] width 347 height 26
type input "BMO Bank"
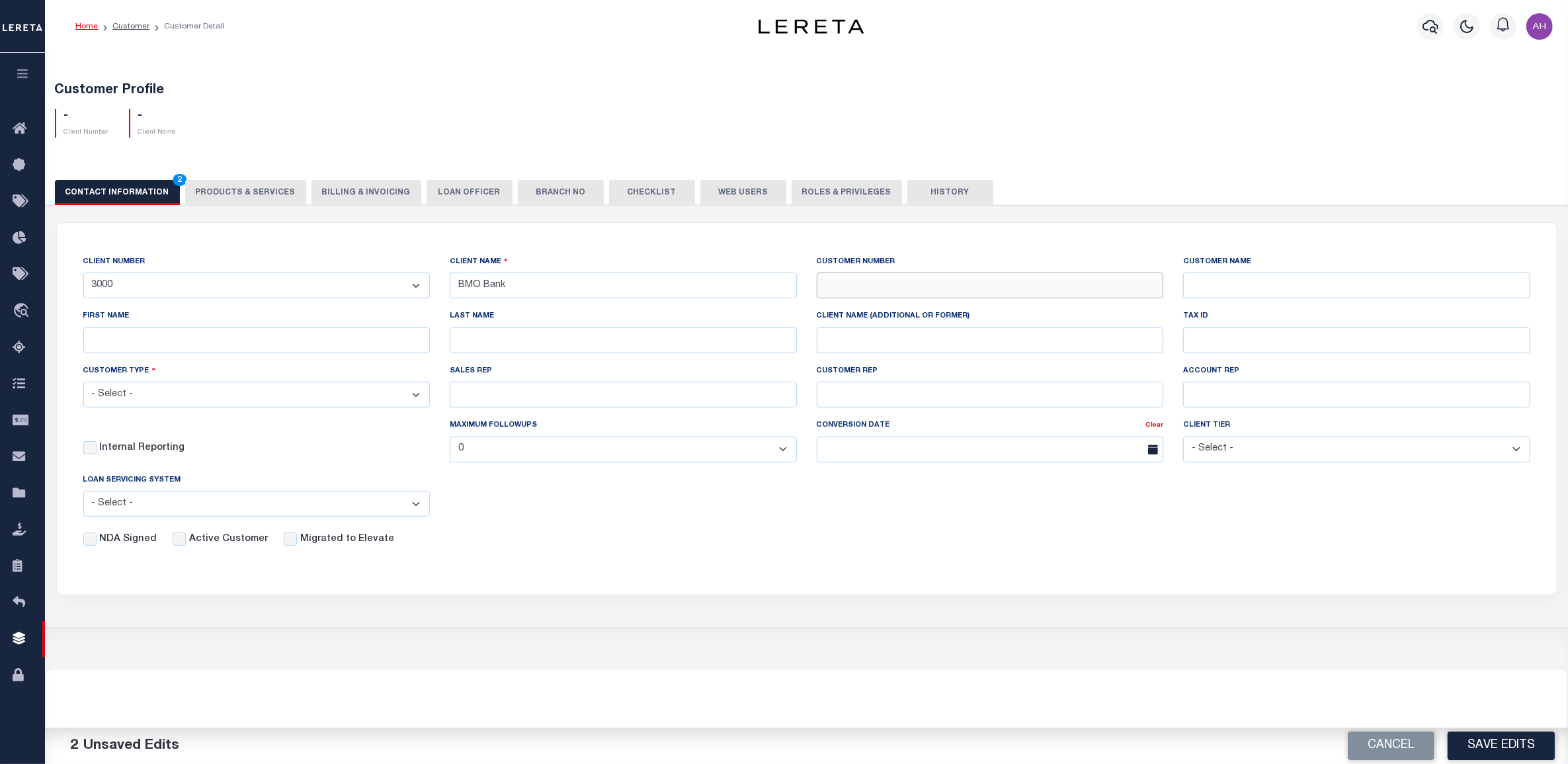
click at [903, 291] on input "text" at bounding box center [990, 286] width 347 height 26
type input "4050"
click at [1327, 292] on input "text" at bounding box center [1357, 286] width 347 height 26
type input "Westminster Bank"
click at [240, 543] on label "Active Customer" at bounding box center [228, 539] width 79 height 14
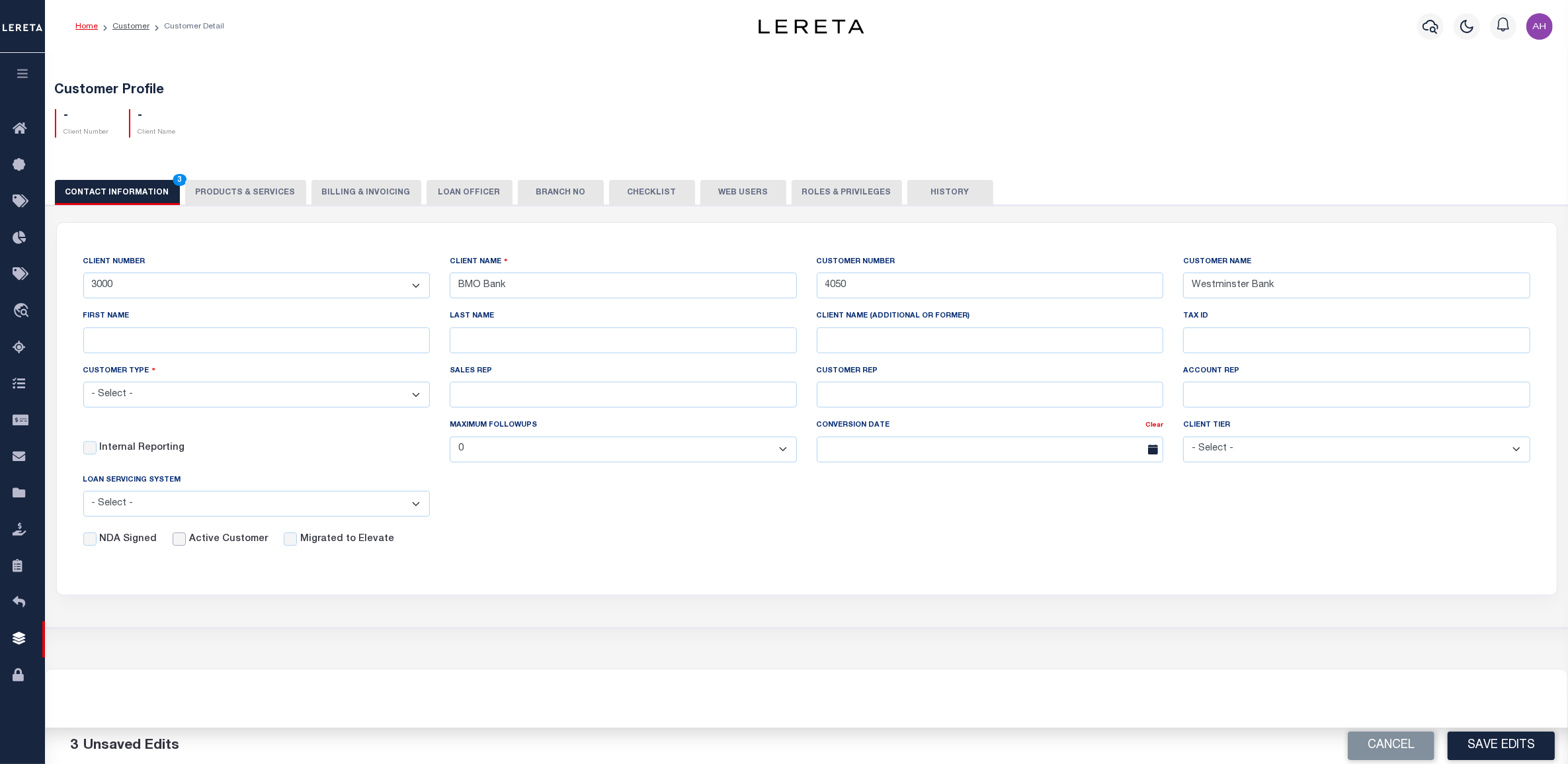
click at [186, 543] on input "Active Customer" at bounding box center [179, 538] width 14 height 14
checkbox input "true"
click at [243, 403] on select "- Select - Residential Commercial Mixed Portfolio" at bounding box center [257, 394] width 347 height 26
select select "Residential"
click at [84, 385] on select "- Select - Residential Commercial Mixed Portfolio" at bounding box center [257, 394] width 347 height 26
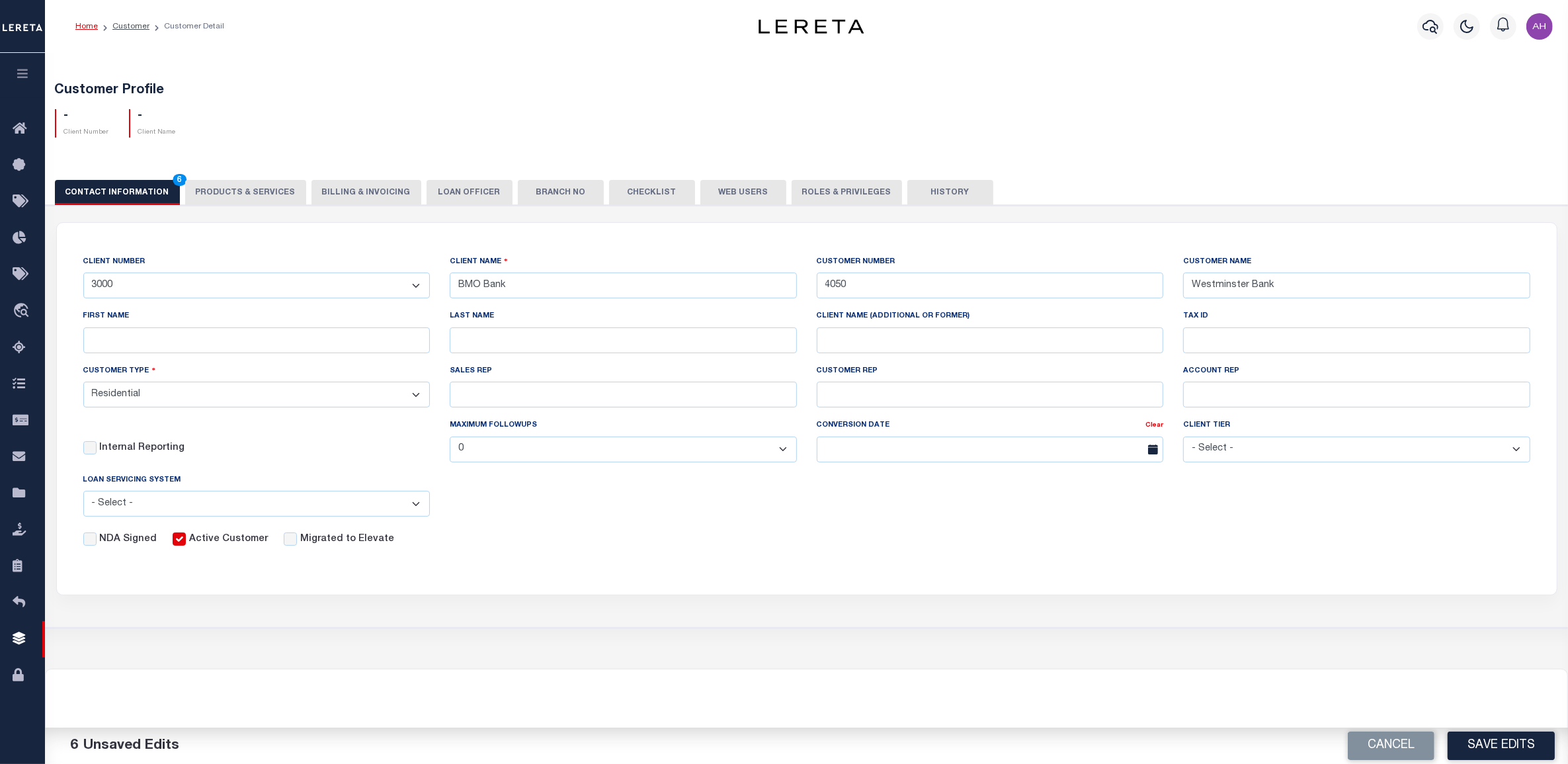
drag, startPoint x: 652, startPoint y: 541, endPoint x: 675, endPoint y: 566, distance: 34.0
click at [652, 541] on div "NDA Signed Active Customer Migrated to Elevate" at bounding box center [797, 537] width 1467 height 20
click at [1479, 745] on button "Save Edits" at bounding box center [1501, 745] width 107 height 29
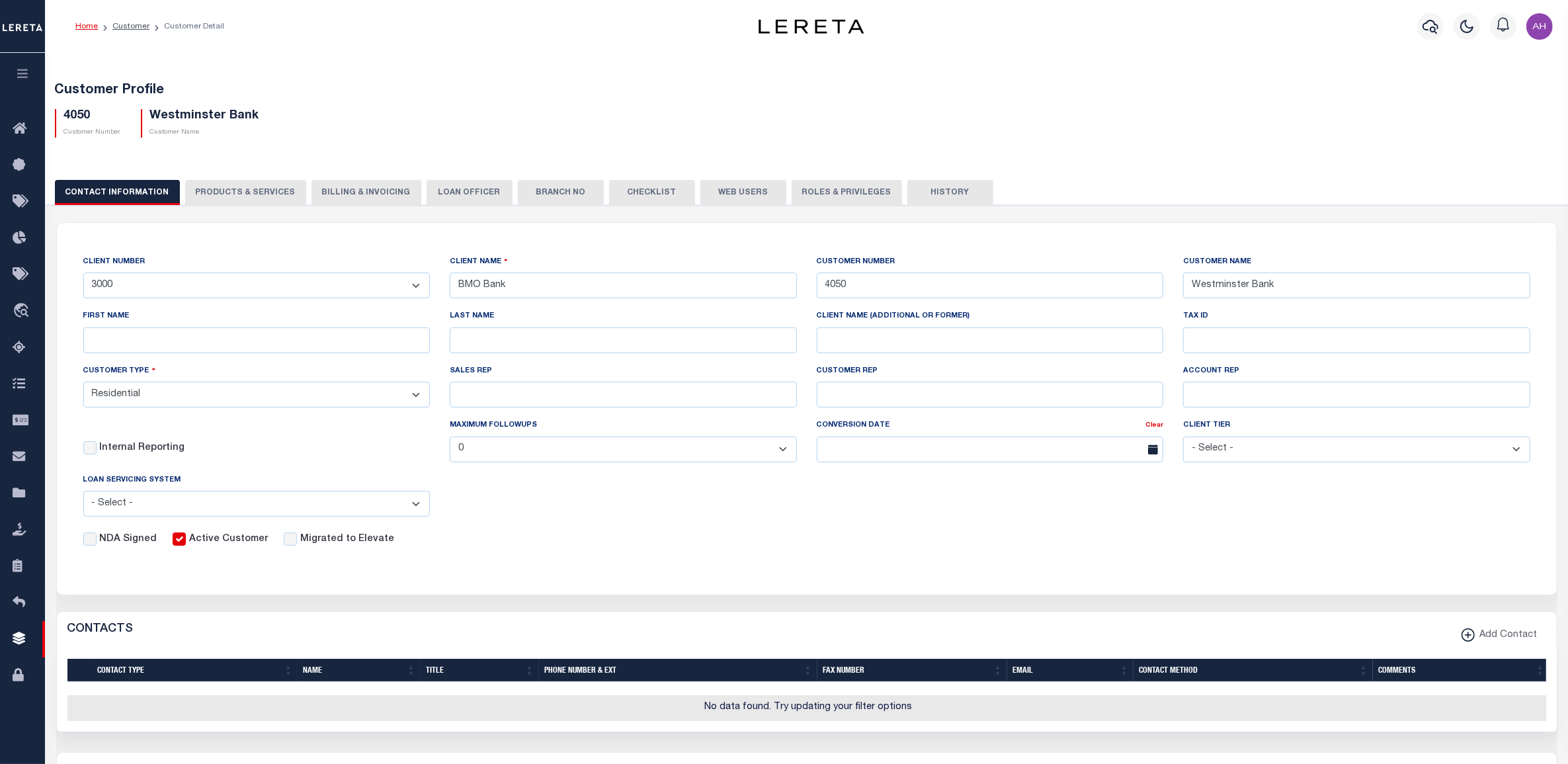
click at [261, 196] on button "PRODUCTS & SERVICES" at bounding box center [245, 192] width 121 height 25
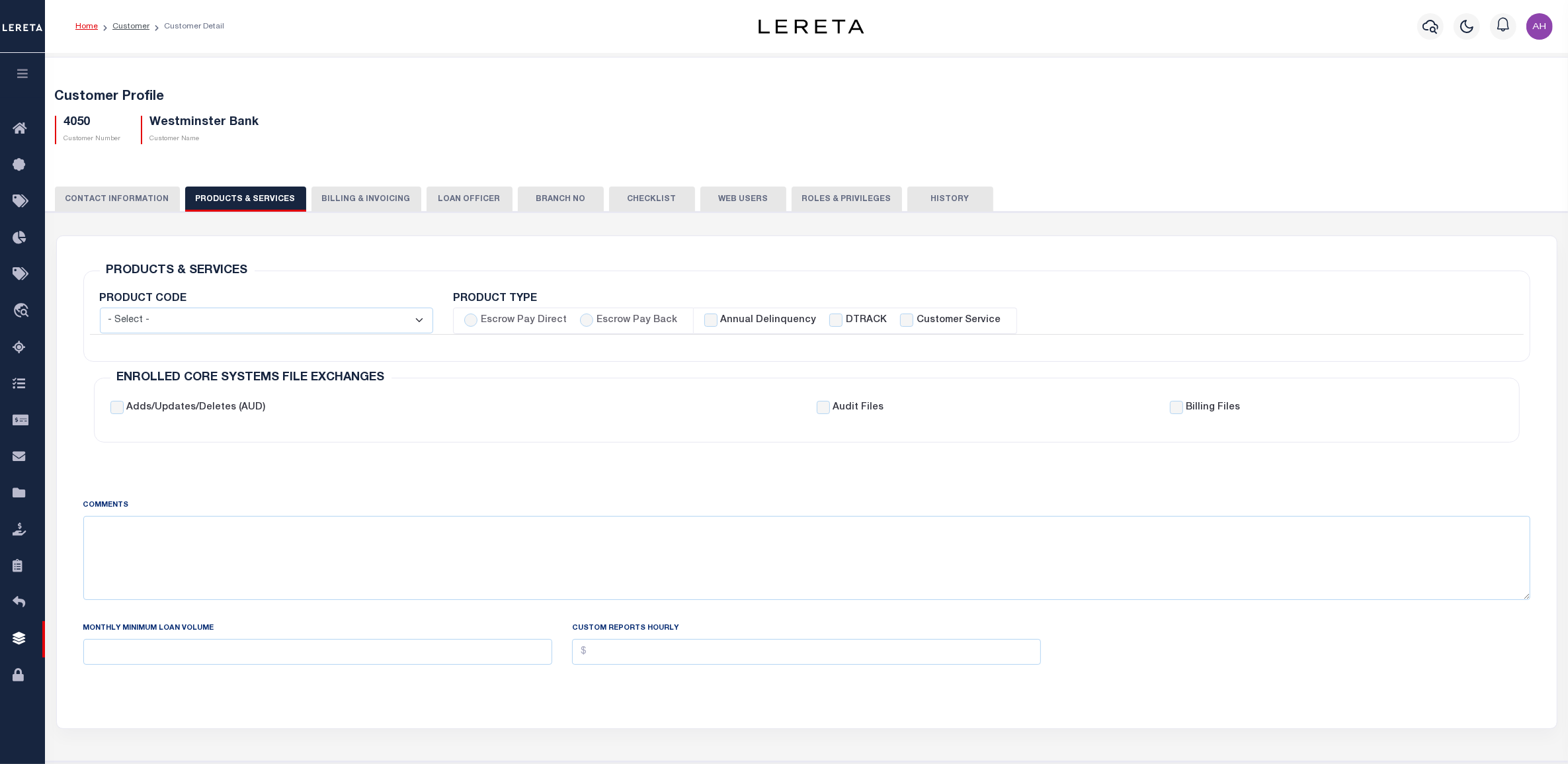
click at [346, 322] on select "- Select - Standard Tax (STX) Outsourcing (OS) Enhanced Tax (ETX) Tax Status Re…" at bounding box center [267, 321] width 334 height 26
click at [424, 269] on div "PRODUCTS & SERVICES Changes to Product and Services will be applied to the loan…" at bounding box center [807, 364] width 1468 height 193
click at [523, 318] on label "Escrow Pay Direct" at bounding box center [523, 321] width 86 height 14
click at [478, 318] on input "Escrow Pay Direct" at bounding box center [471, 320] width 14 height 14
radio input "true"
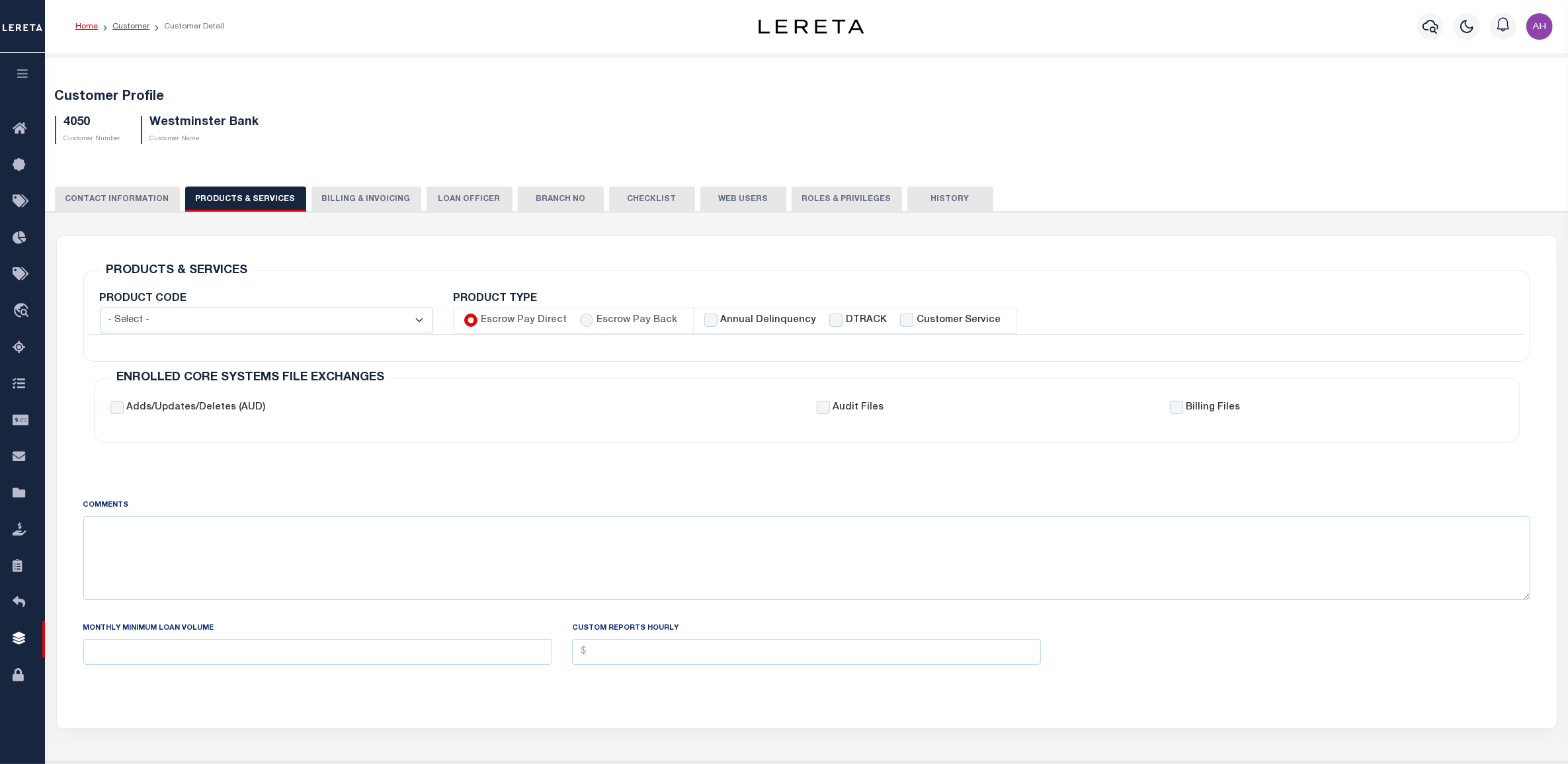
checkbox input "true"
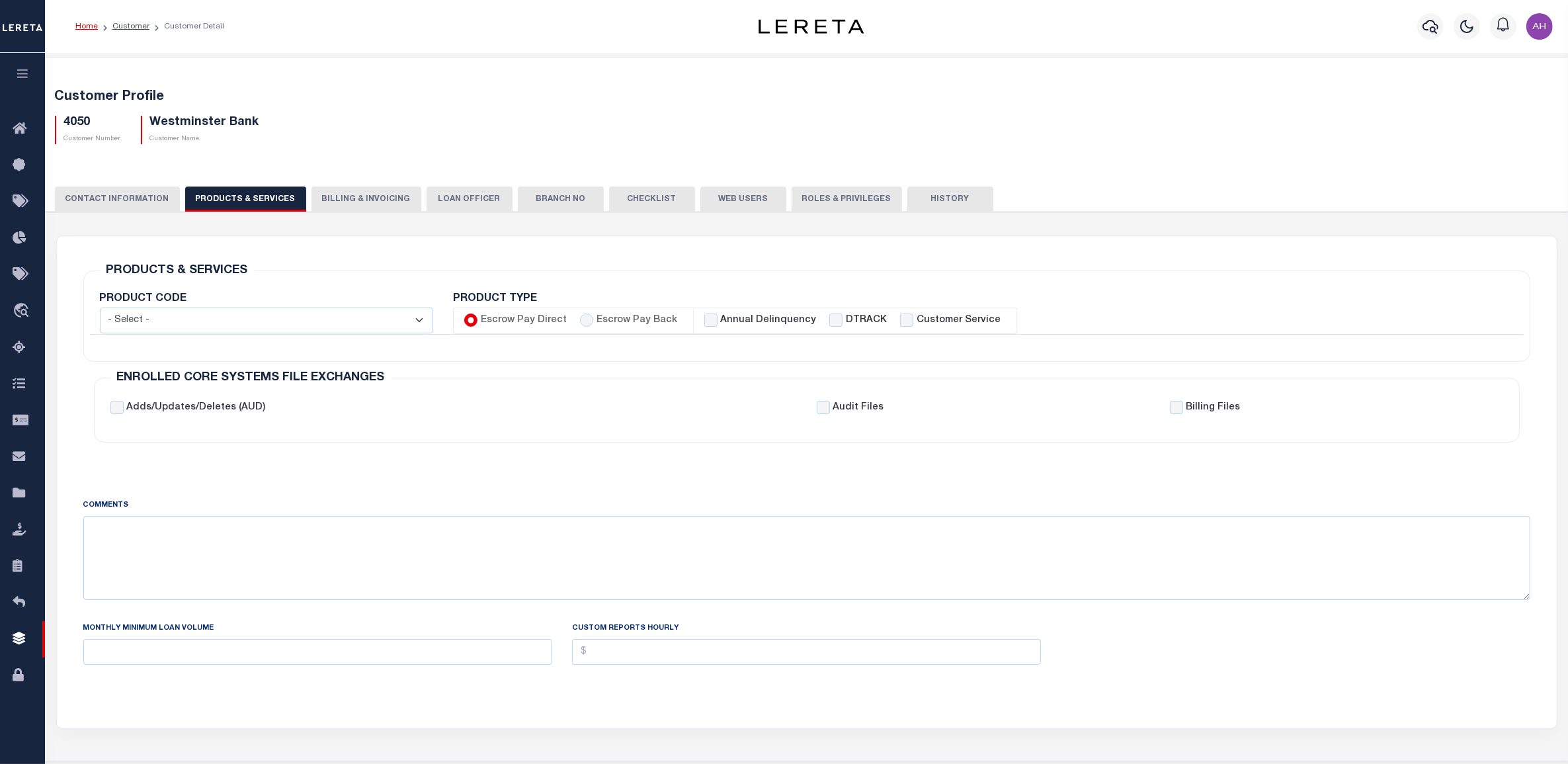
checkbox input "true"
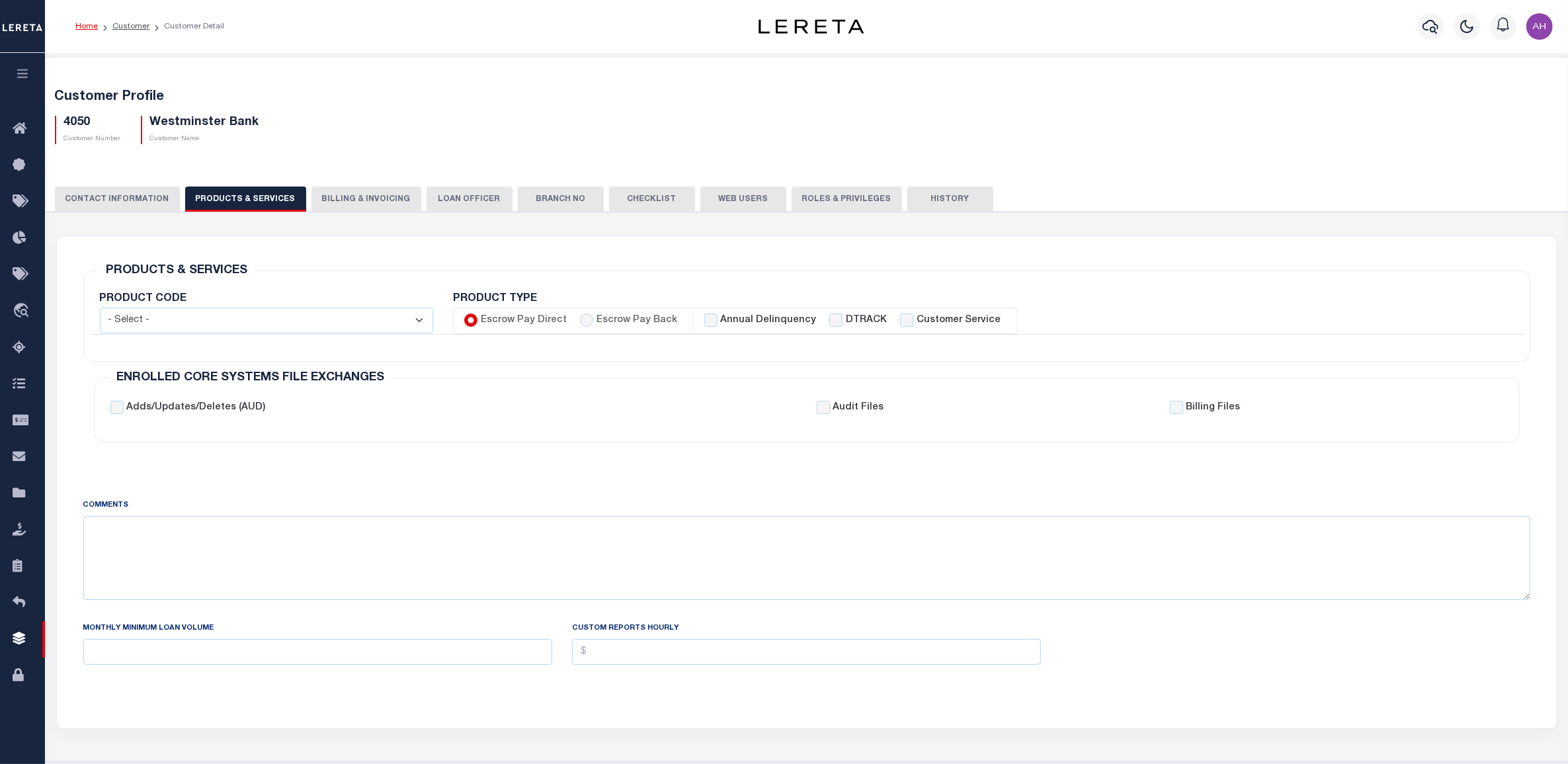
checkbox input "true"
checkbox input "false"
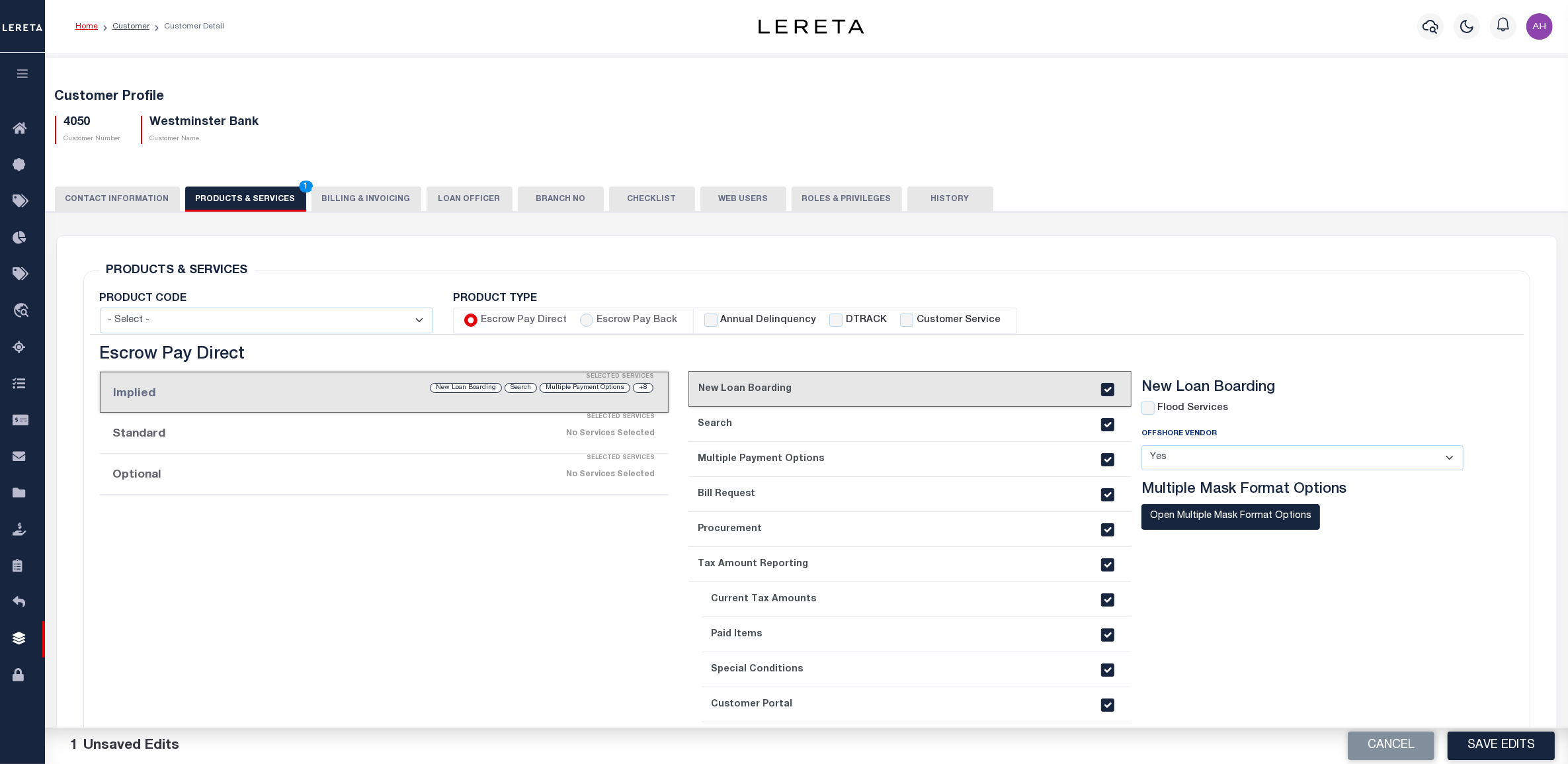
click at [738, 319] on label "Annual Delinquency" at bounding box center [768, 321] width 96 height 14
click at [718, 319] on input "Annual Delinquency" at bounding box center [710, 320] width 14 height 14
checkbox input "true"
checkbox input "false"
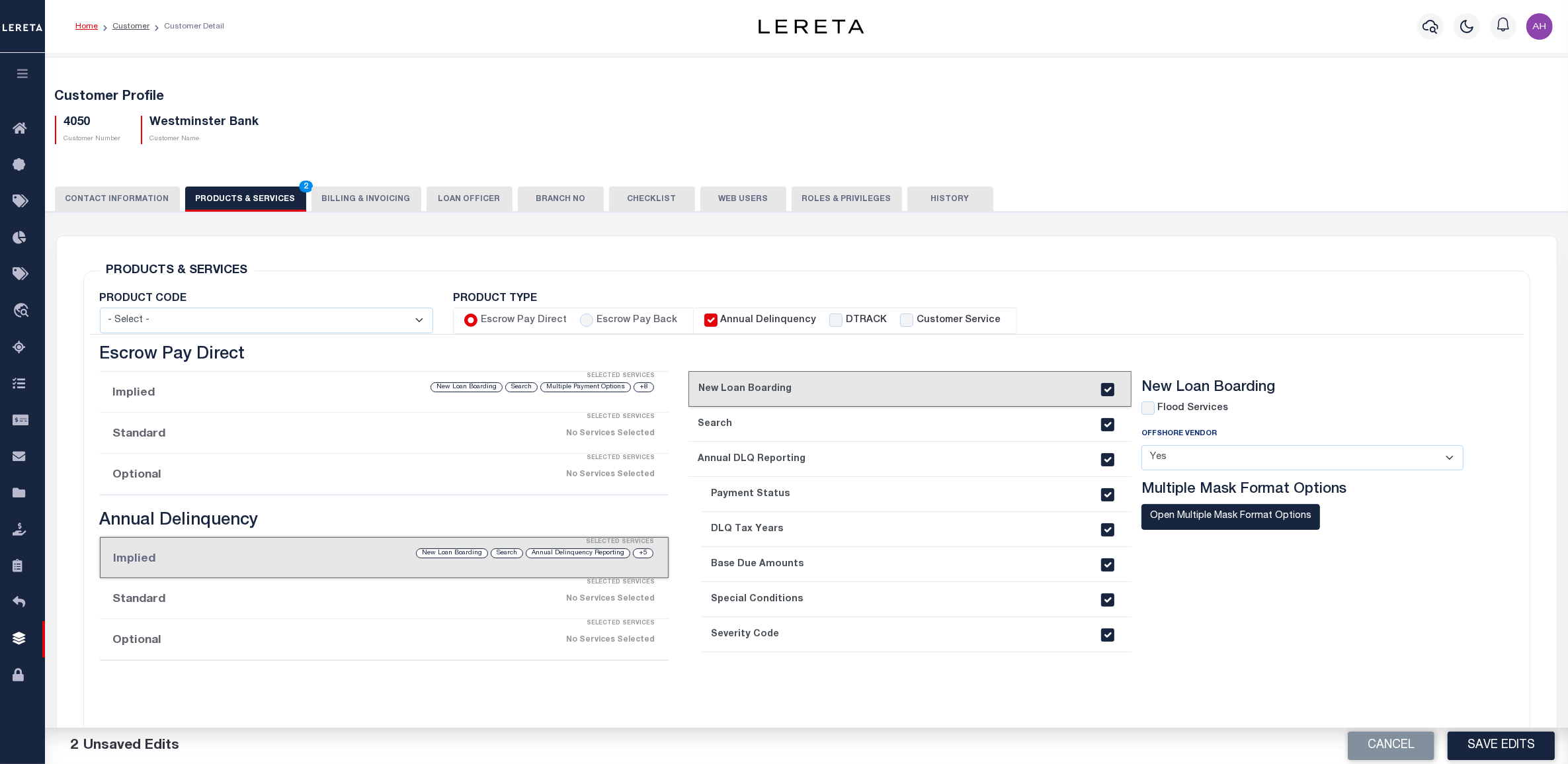
click at [375, 398] on li "Implied Selected Services +8 Multiple Payment Options Search New Loan Boarding" at bounding box center [384, 391] width 569 height 41
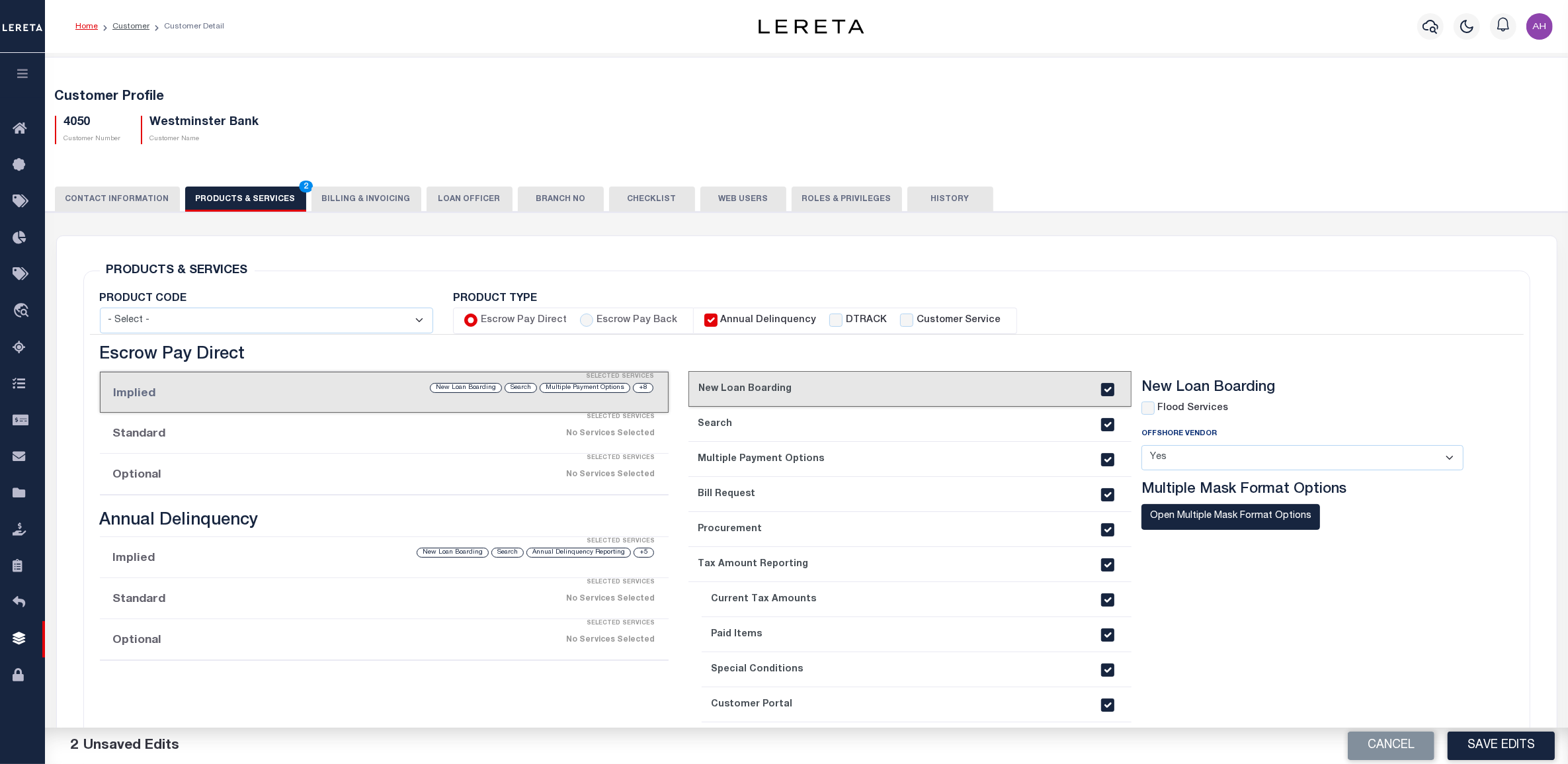
click at [388, 428] on div "Selected Services" at bounding box center [397, 417] width 569 height 26
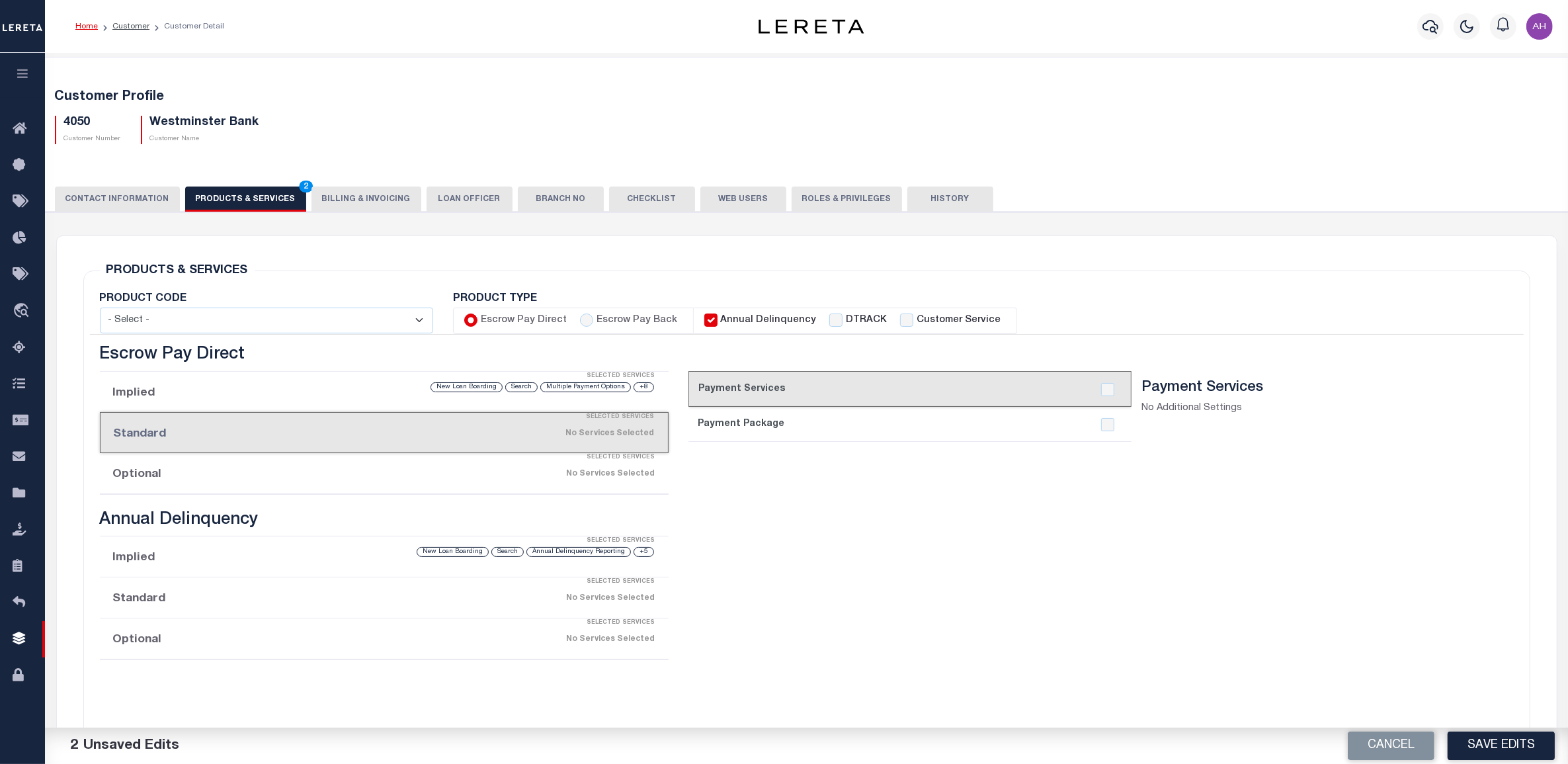
click at [387, 398] on li "Implied Selected Services +8 Multiple Payment Options Search New Loan Boarding" at bounding box center [384, 391] width 569 height 41
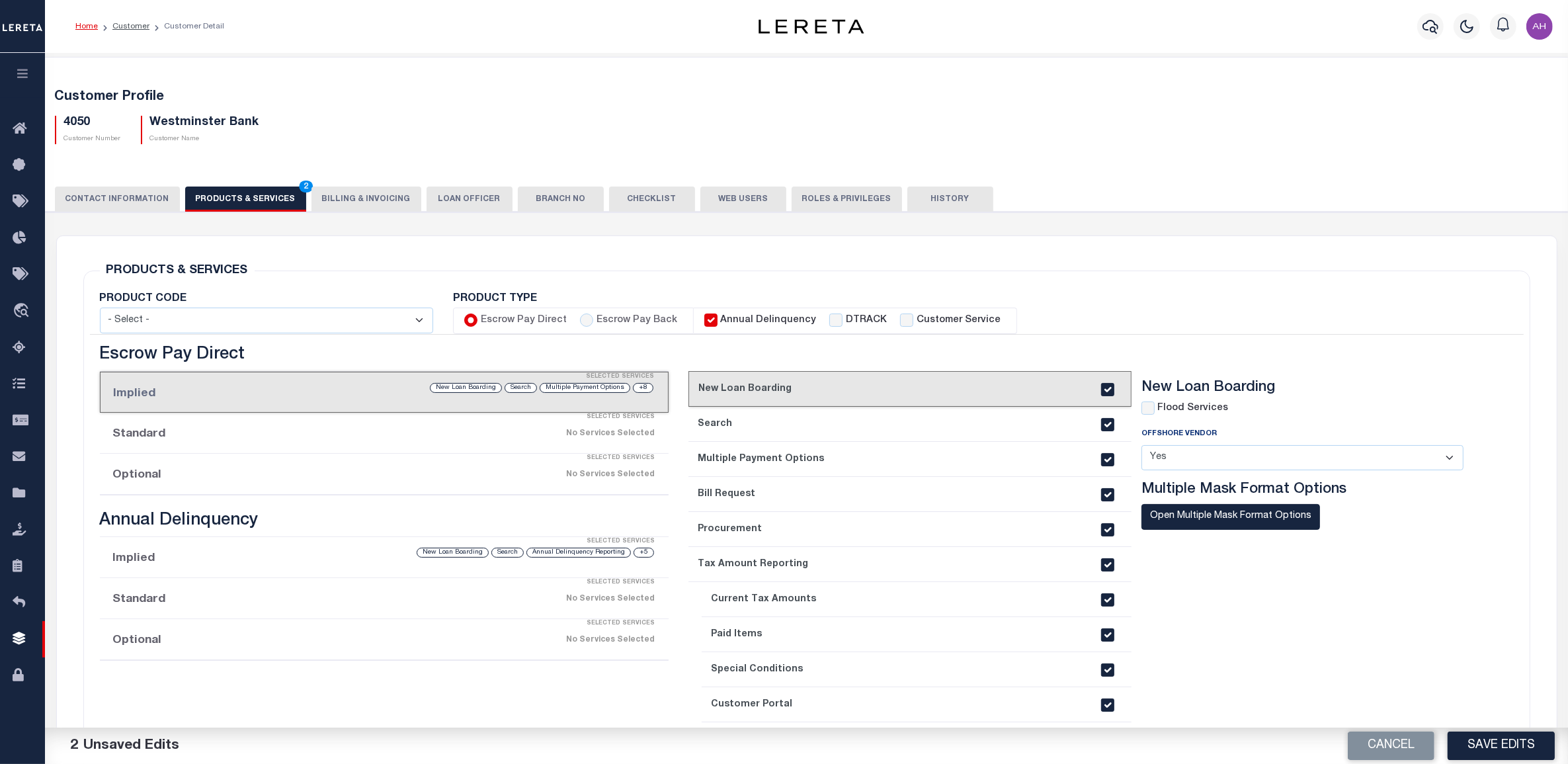
click at [986, 408] on link "2. Search" at bounding box center [909, 423] width 442 height 35
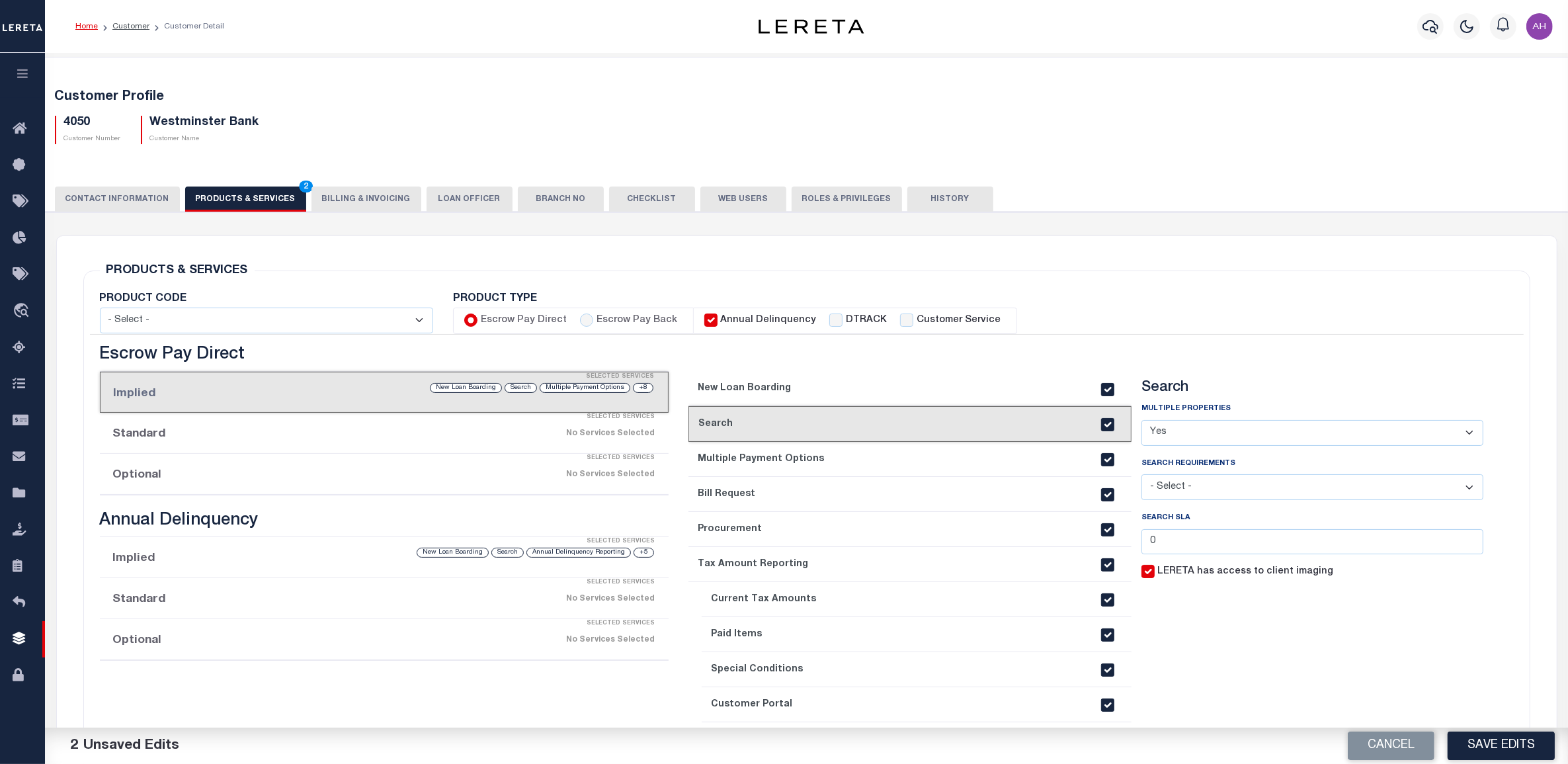
click at [281, 423] on div "Selected Services" at bounding box center [397, 417] width 569 height 26
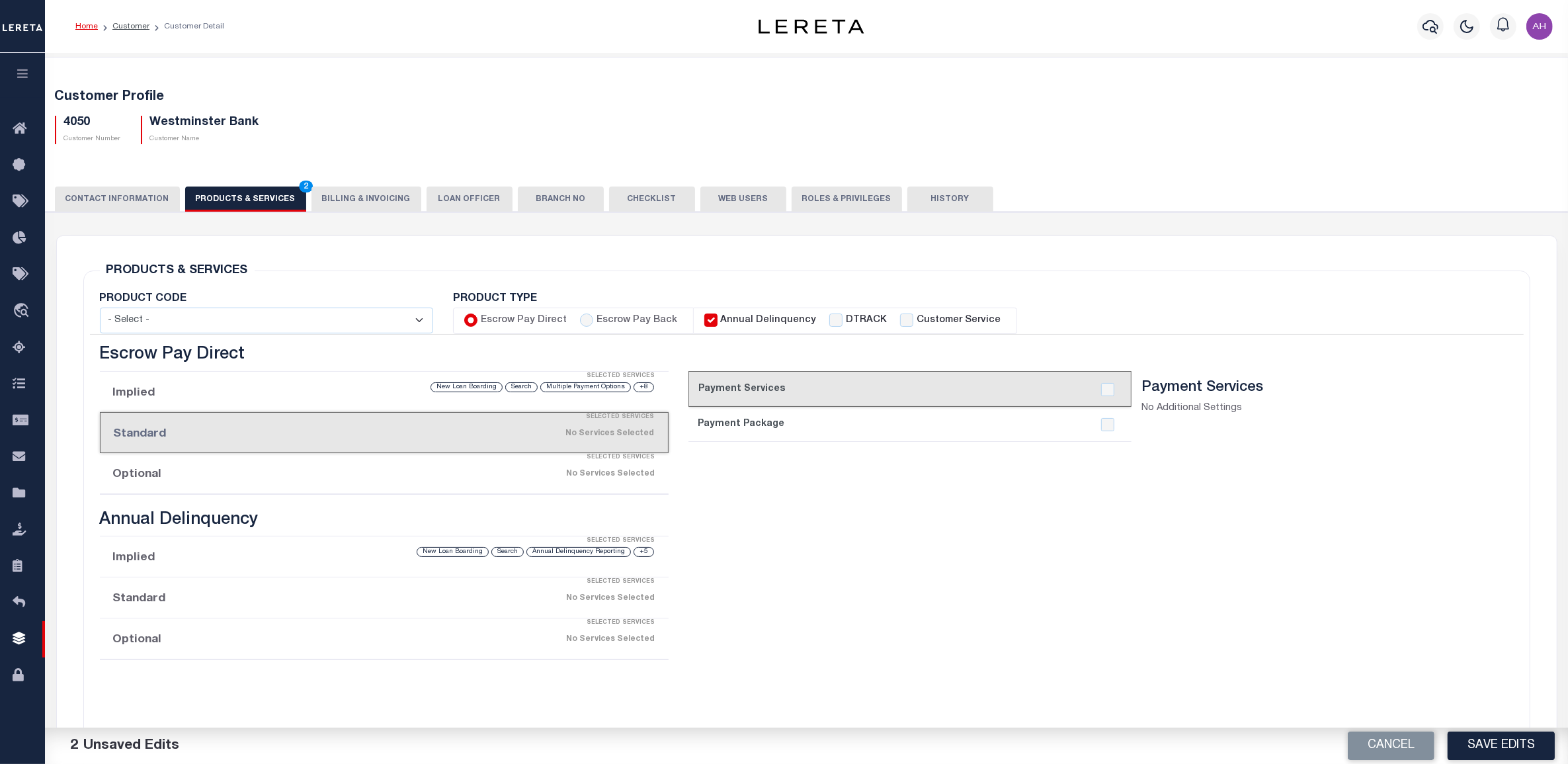
click at [291, 491] on li "Optional Selected Services No Services Selected" at bounding box center [384, 473] width 569 height 41
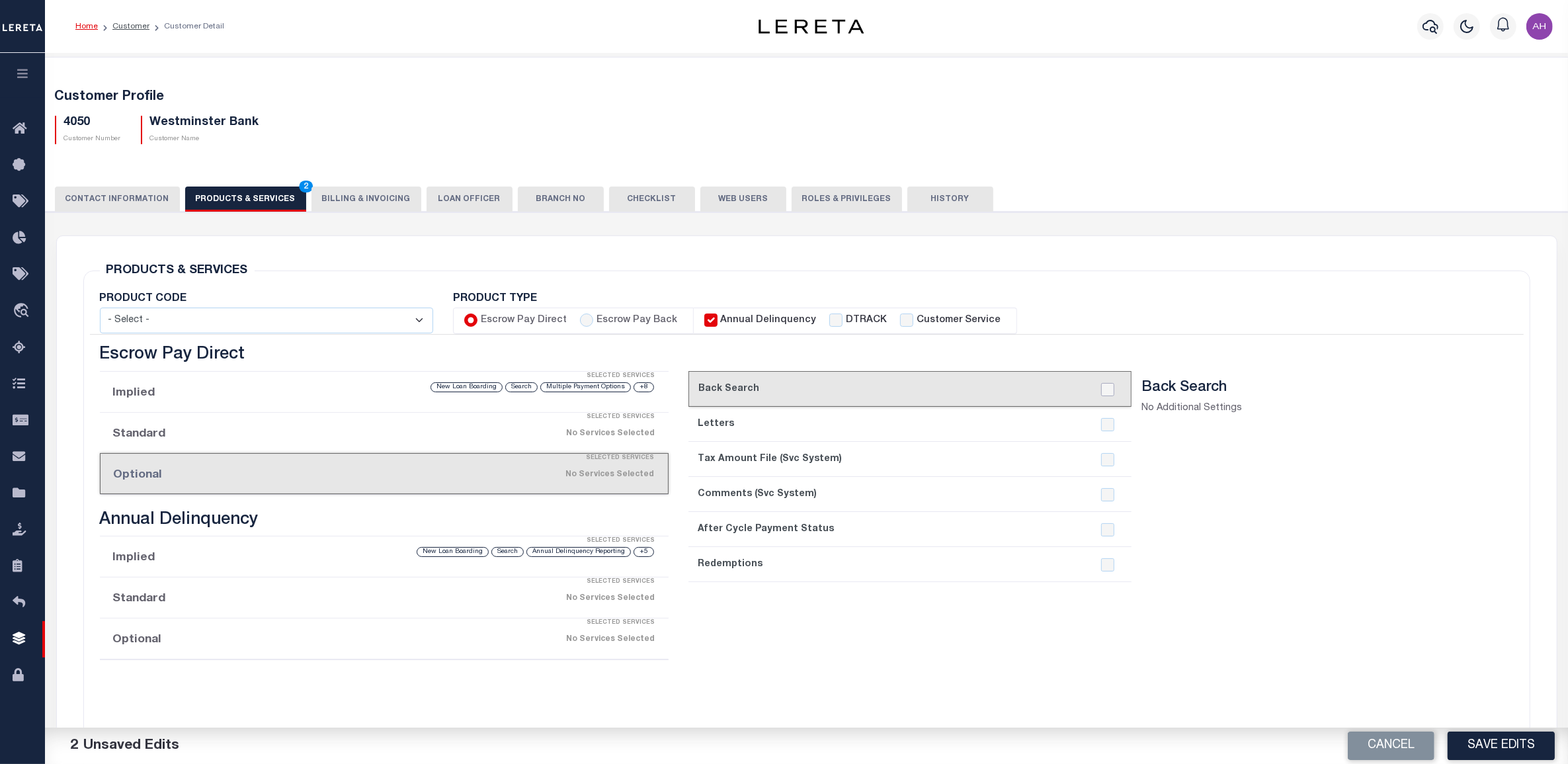
click at [1102, 395] on input "checkbox" at bounding box center [1107, 389] width 14 height 14
checkbox input "true"
click at [1104, 424] on input "checkbox" at bounding box center [1107, 424] width 14 height 14
checkbox input "true"
click at [1108, 563] on input "checkbox" at bounding box center [1107, 565] width 14 height 14
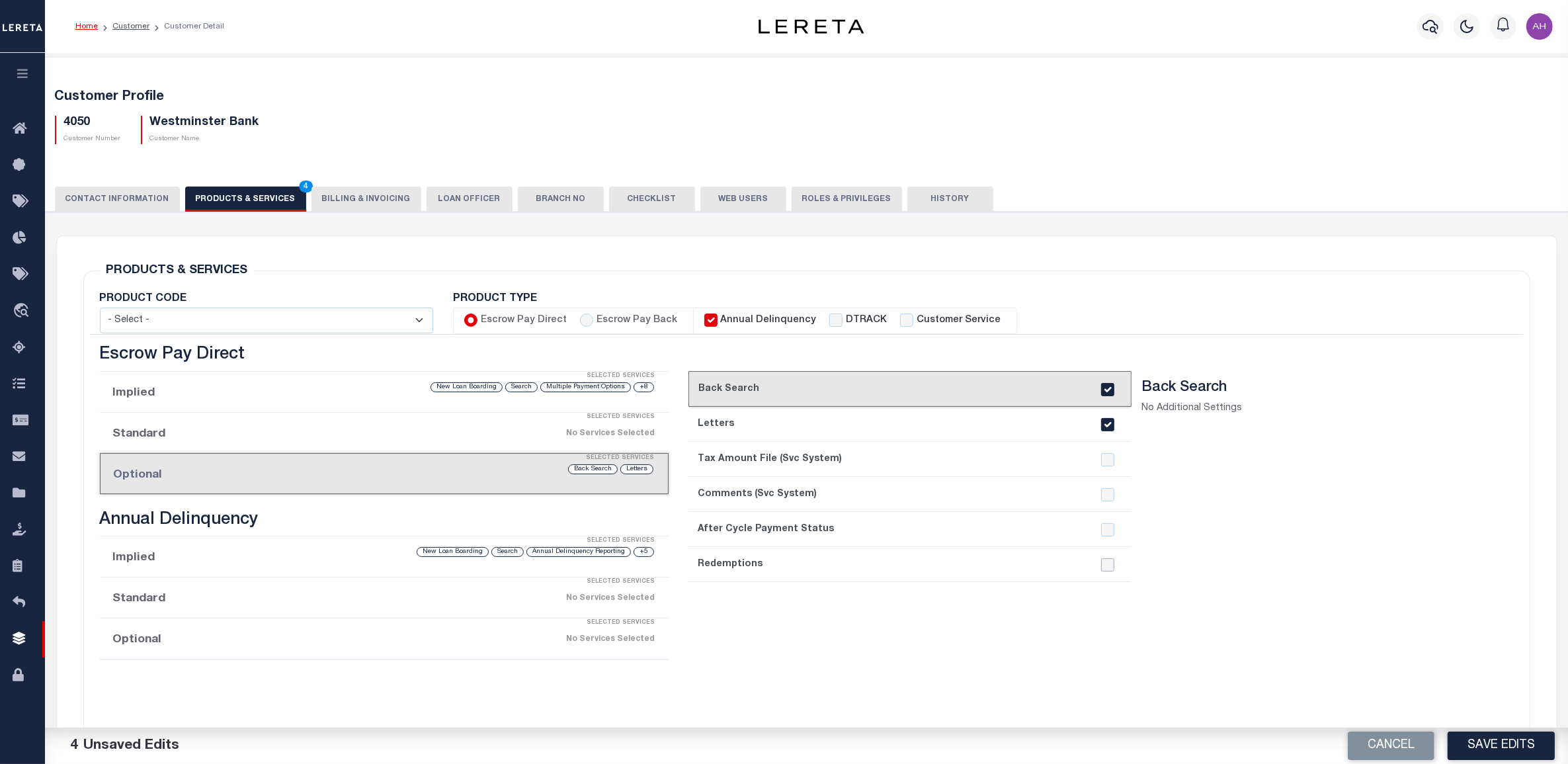
checkbox input "true"
click at [283, 640] on div "No Services Selected" at bounding box center [451, 639] width 406 height 23
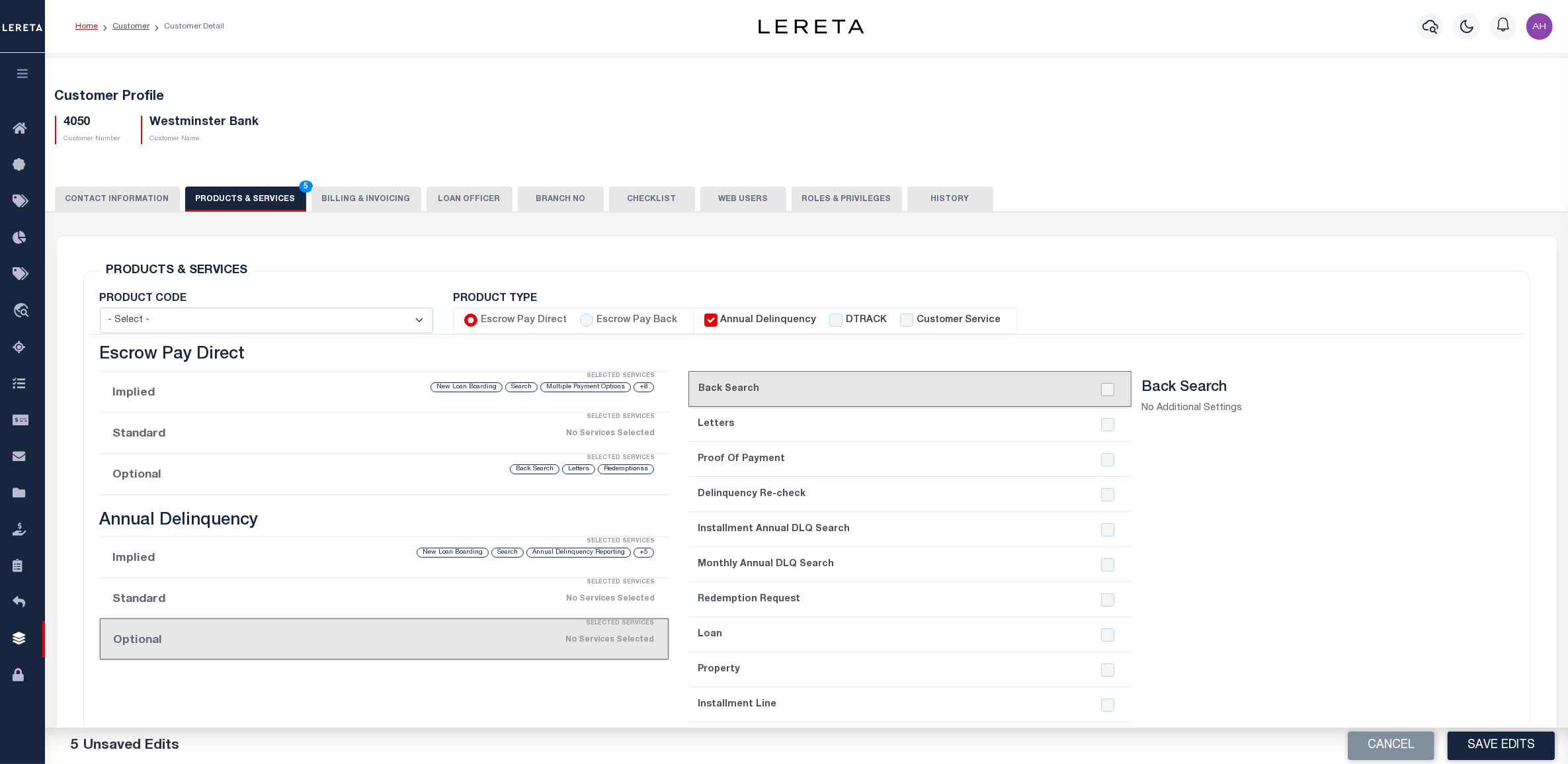
click at [1104, 392] on input "checkbox" at bounding box center [1107, 389] width 14 height 14
checkbox input "true"
click at [1103, 426] on input "checkbox" at bounding box center [1107, 424] width 14 height 14
checkbox input "true"
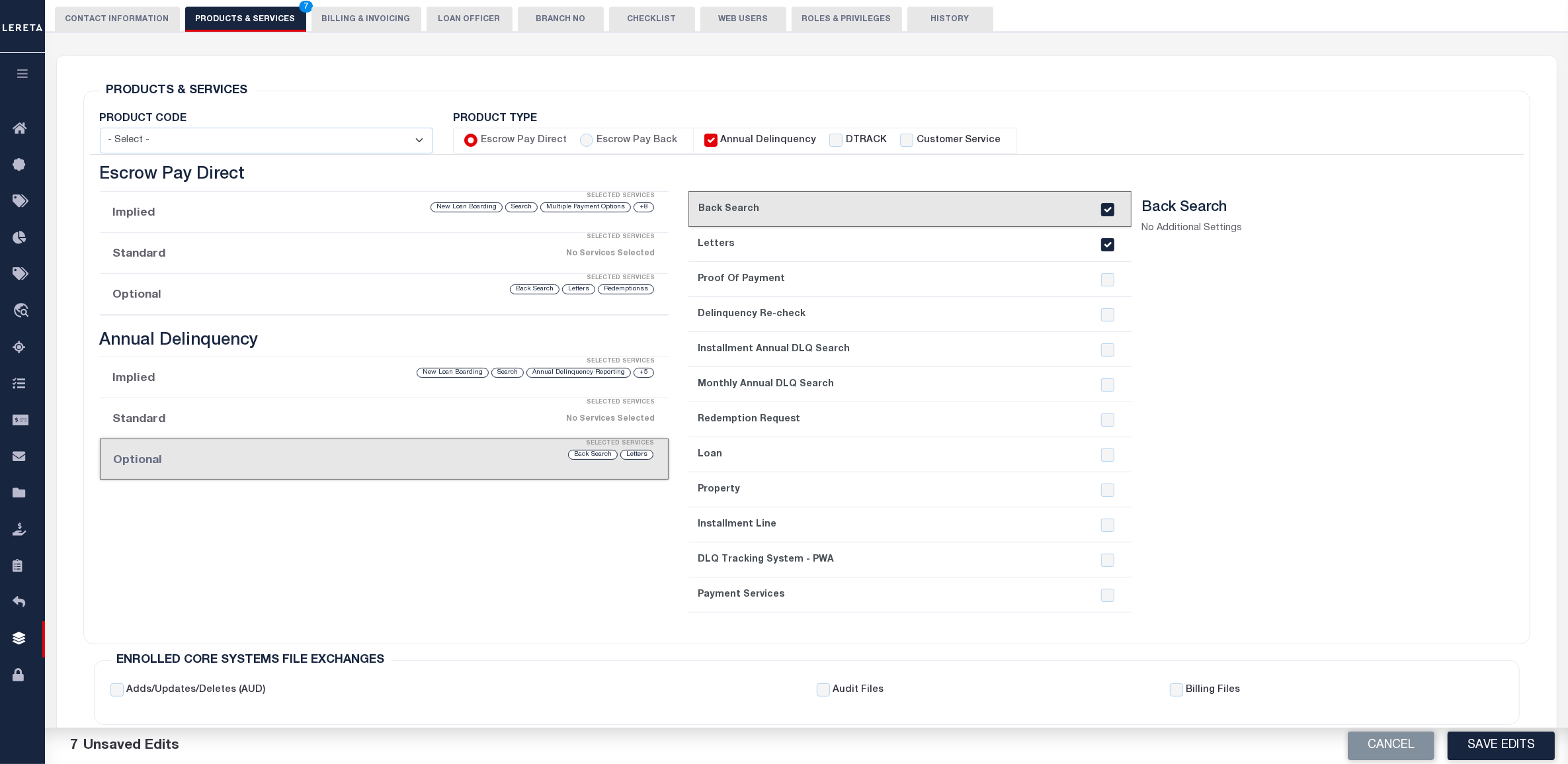
scroll to position [163, 0]
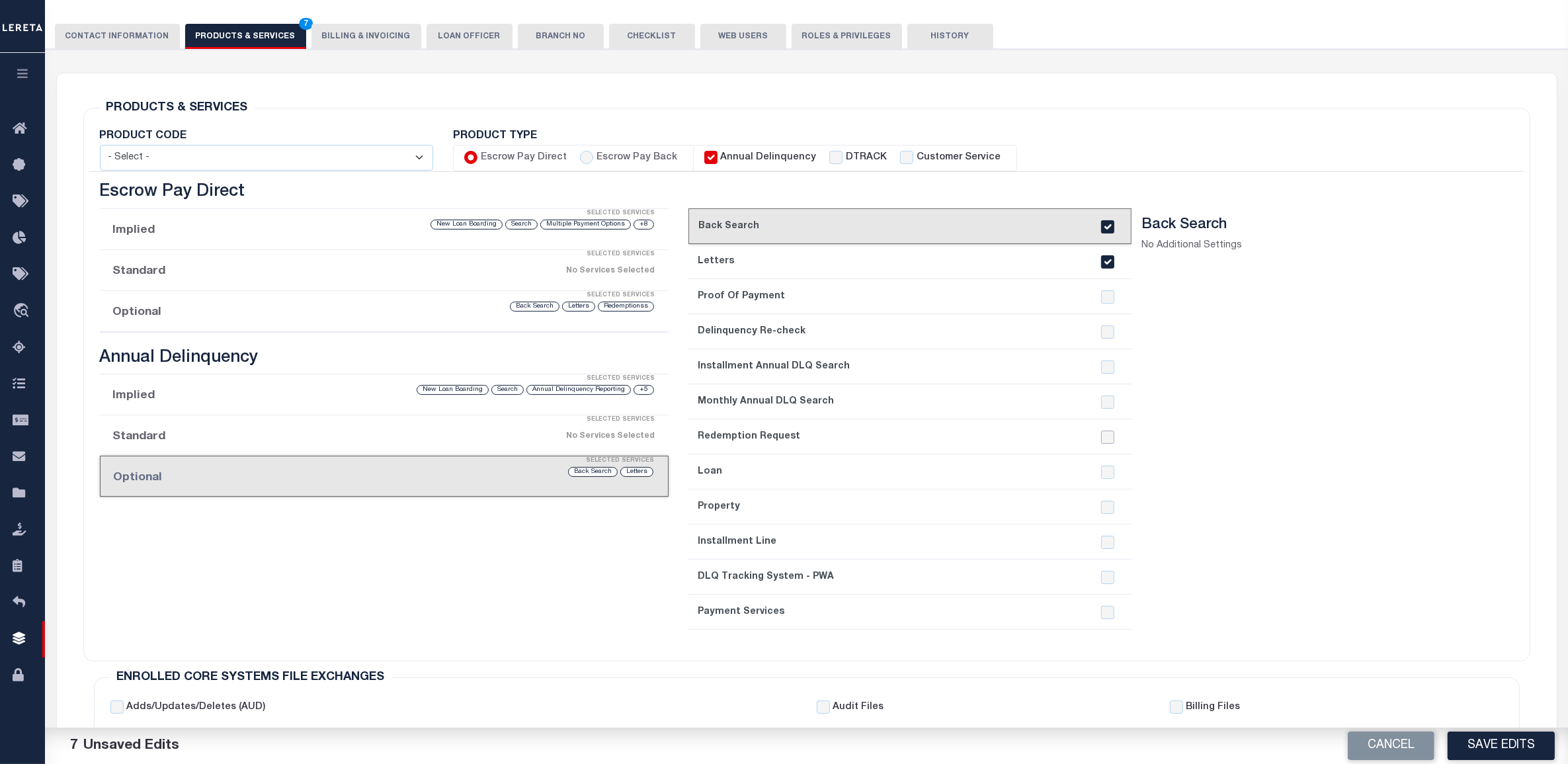
click at [1107, 440] on input "checkbox" at bounding box center [1107, 437] width 14 height 14
checkbox input "true"
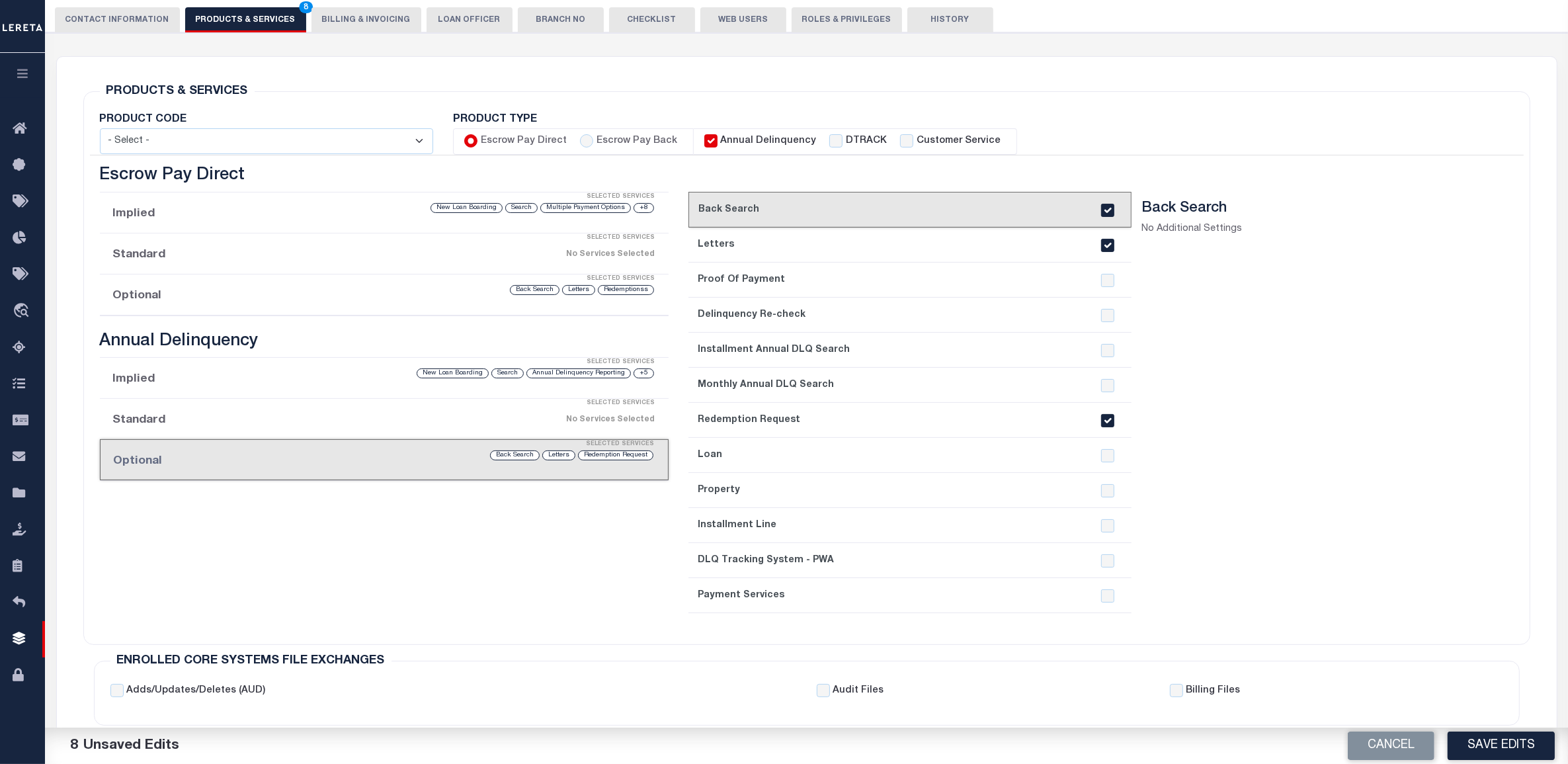
scroll to position [154, 0]
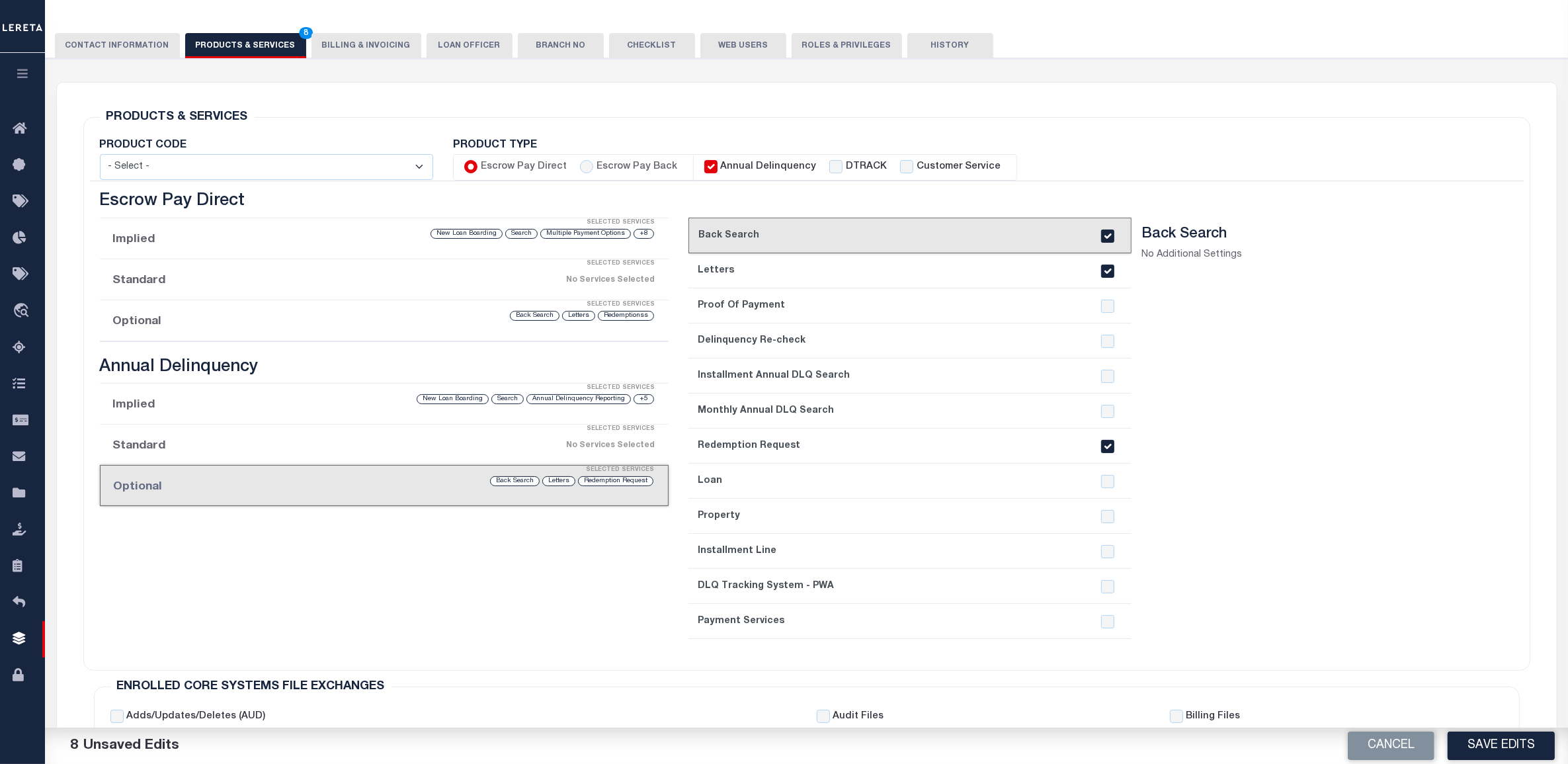
click at [369, 434] on div "Selected Services" at bounding box center [397, 428] width 569 height 26
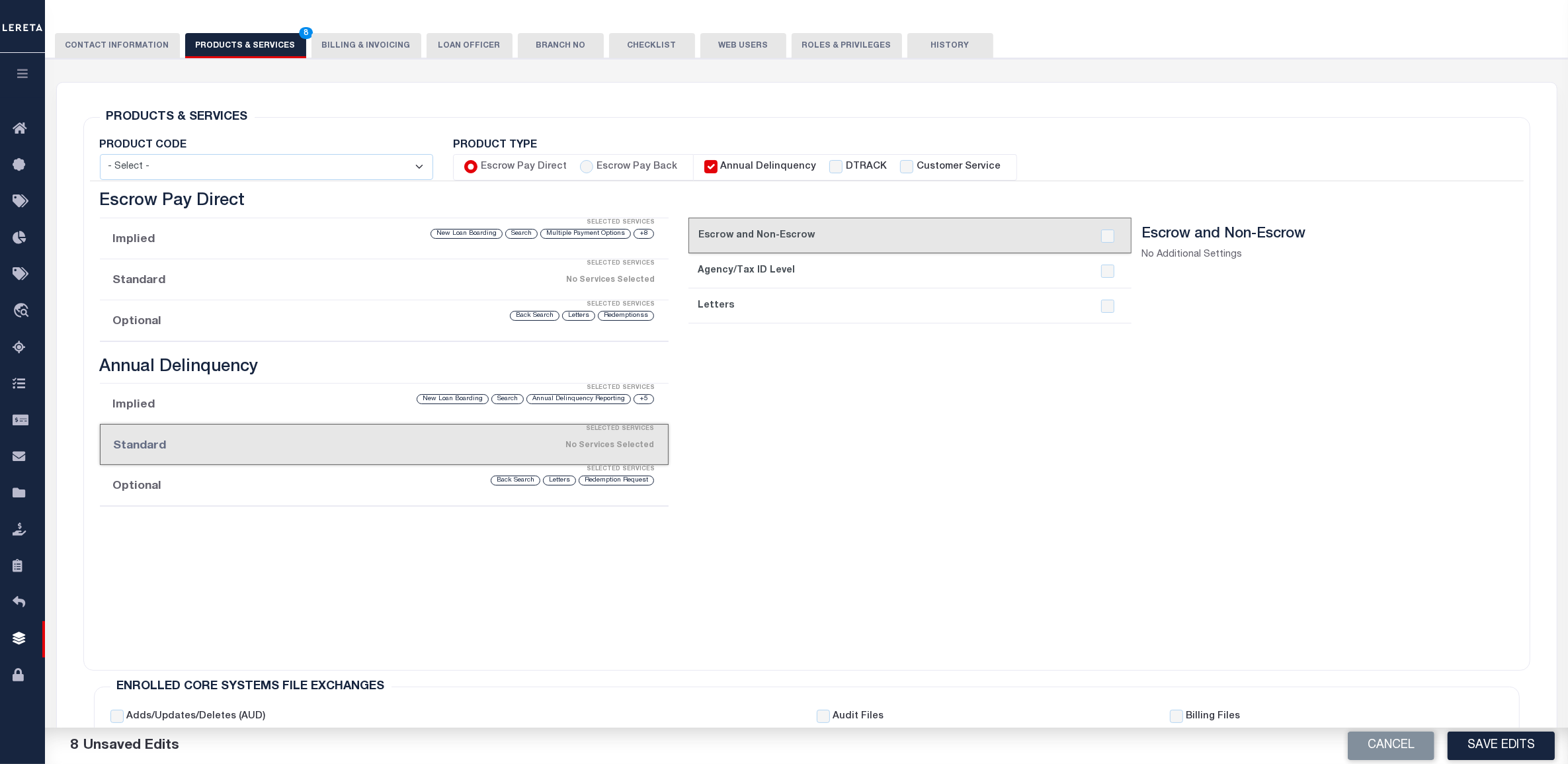
click at [371, 411] on li "Implied Selected Services +5 Annual Delinquency Reporting Search New Loan Board…" at bounding box center [384, 403] width 569 height 41
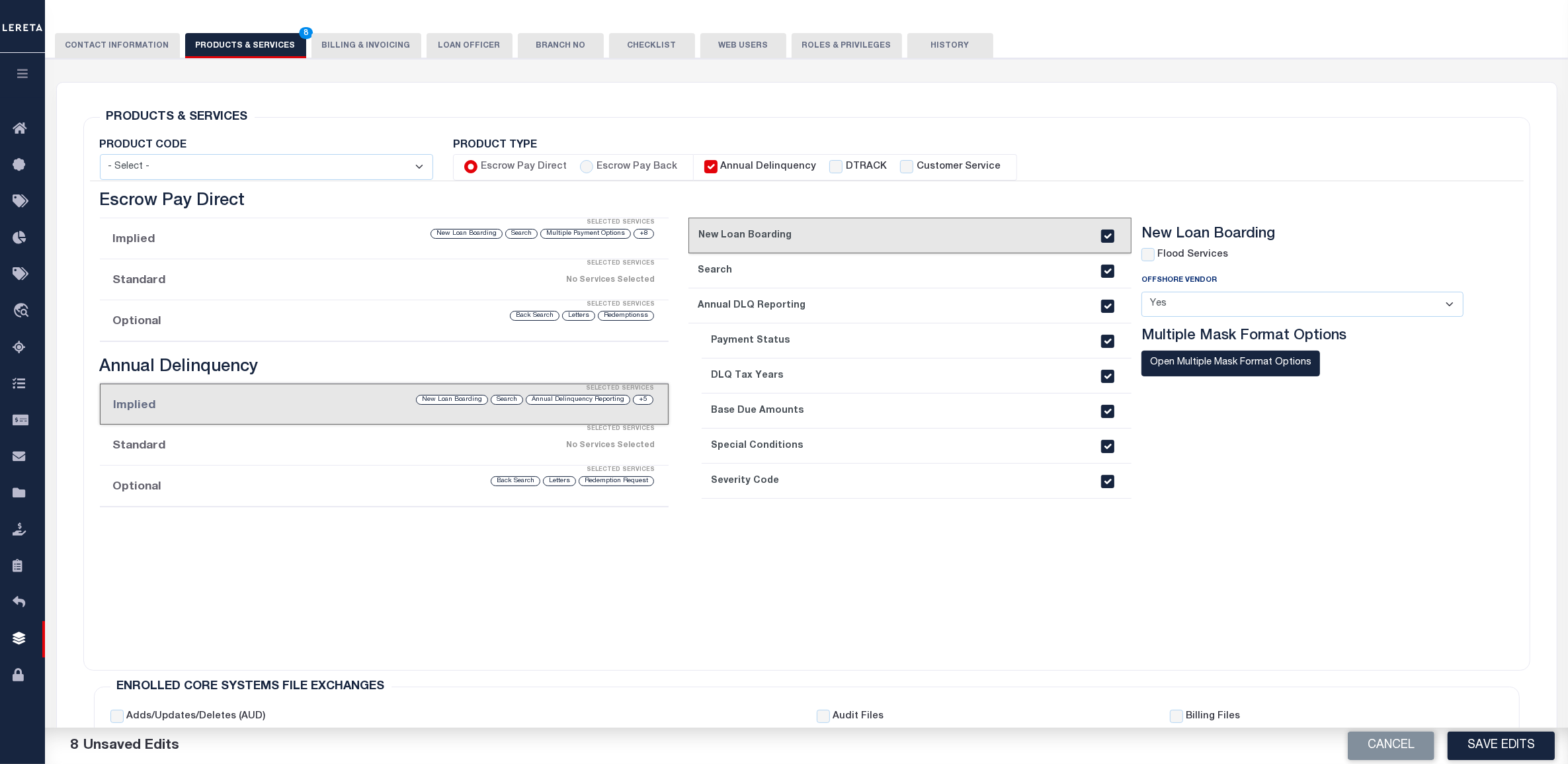
click at [347, 448] on div "No Services Selected" at bounding box center [451, 445] width 406 height 23
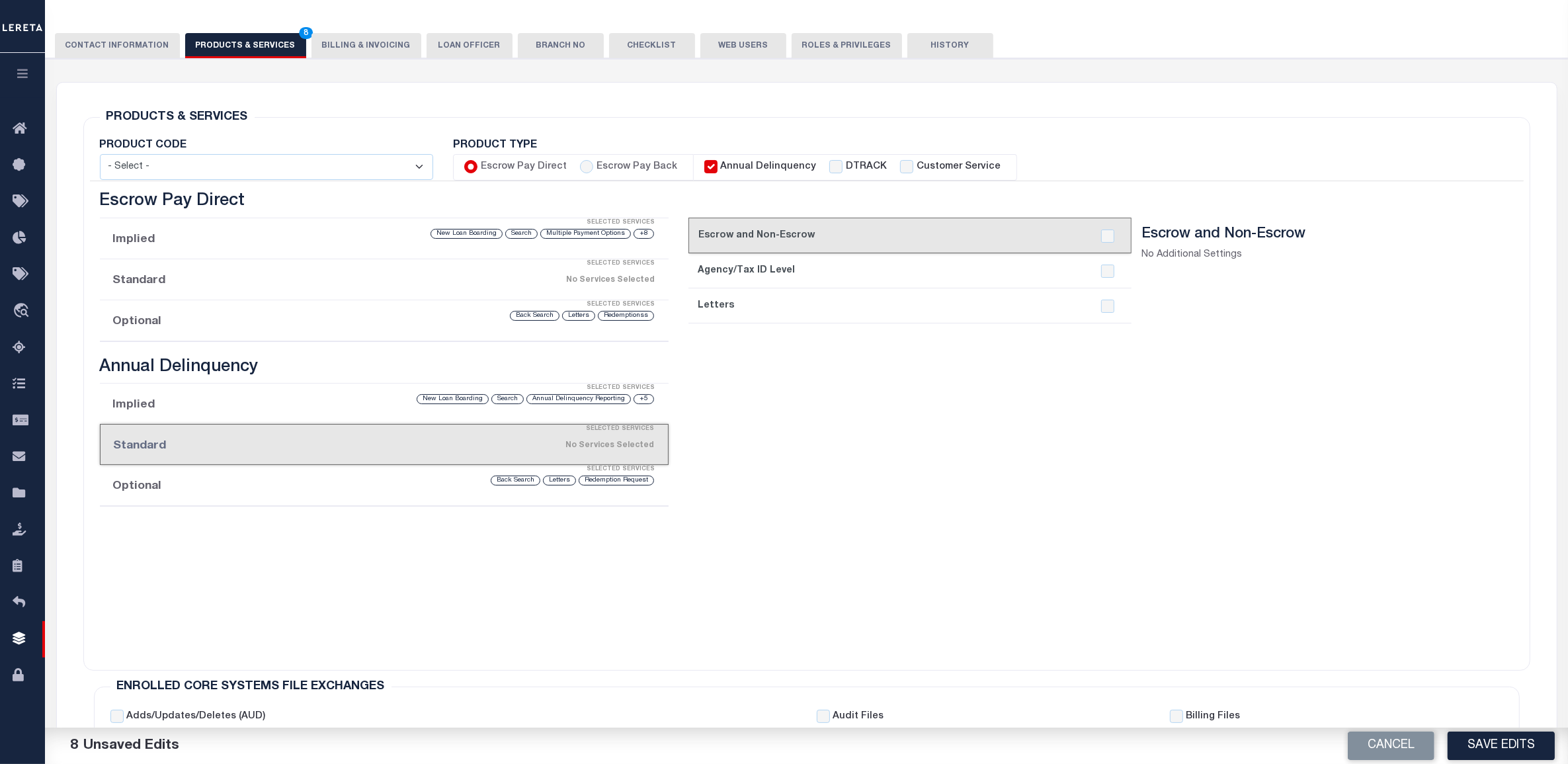
click at [1121, 309] on link "3. Letters" at bounding box center [909, 306] width 442 height 35
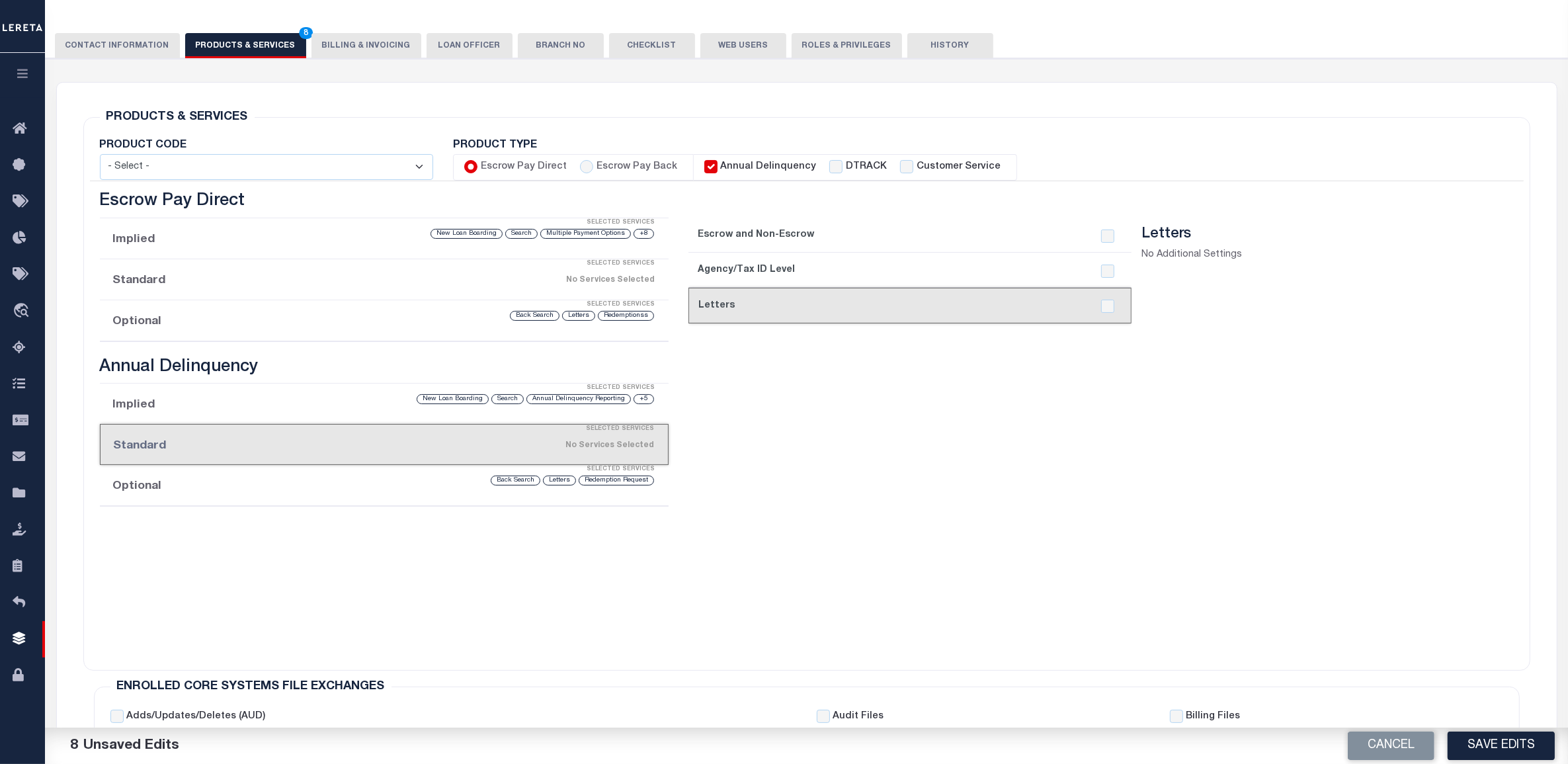
click at [1125, 305] on link "current step: 3. Letters" at bounding box center [909, 306] width 442 height 36
click at [1106, 308] on input "checkbox" at bounding box center [1107, 306] width 14 height 14
checkbox input "true"
click at [314, 415] on li "Implied Selected Services +5 Annual Delinquency Reporting Search New Loan Board…" at bounding box center [384, 403] width 569 height 41
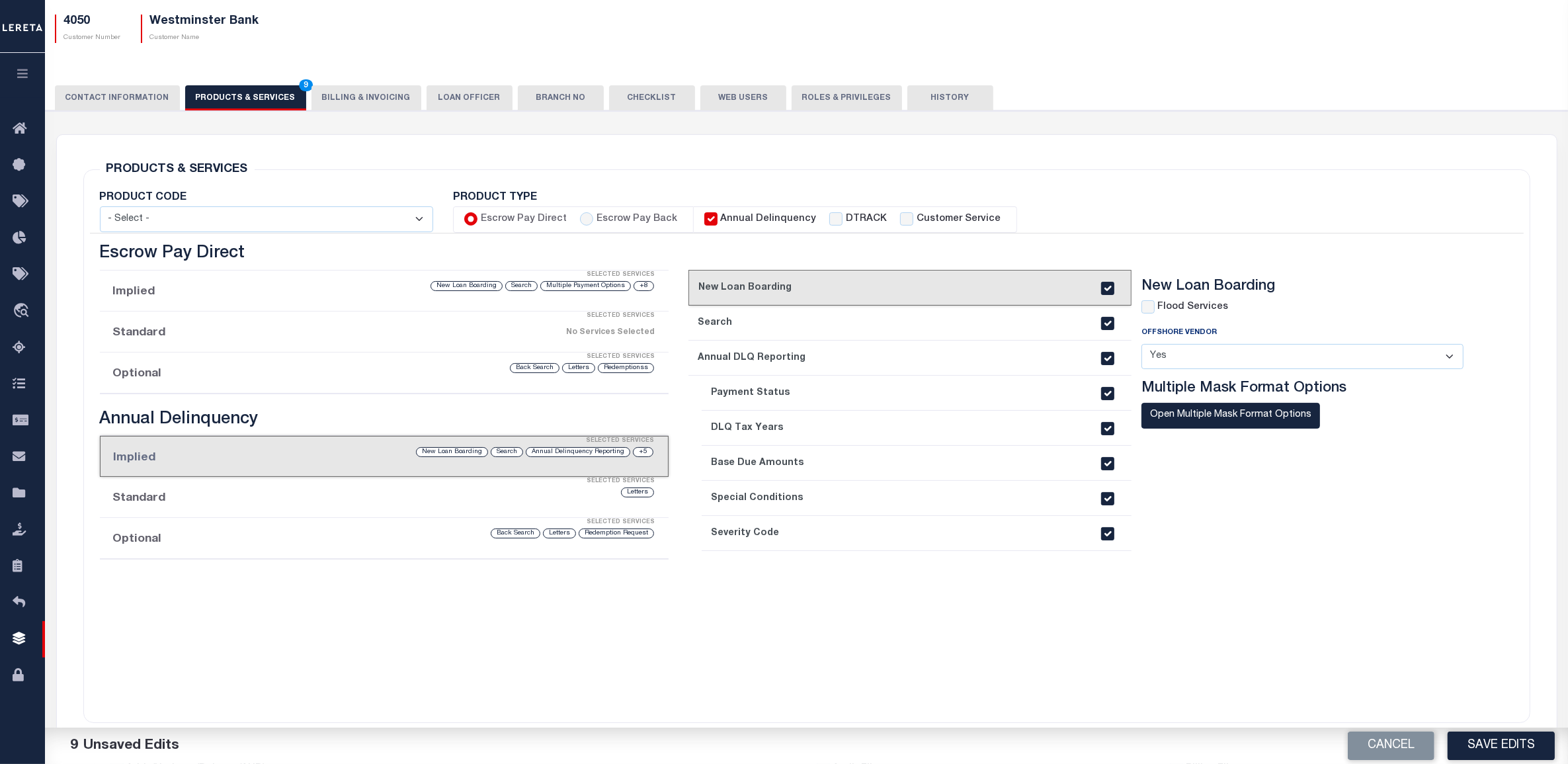
scroll to position [94, 0]
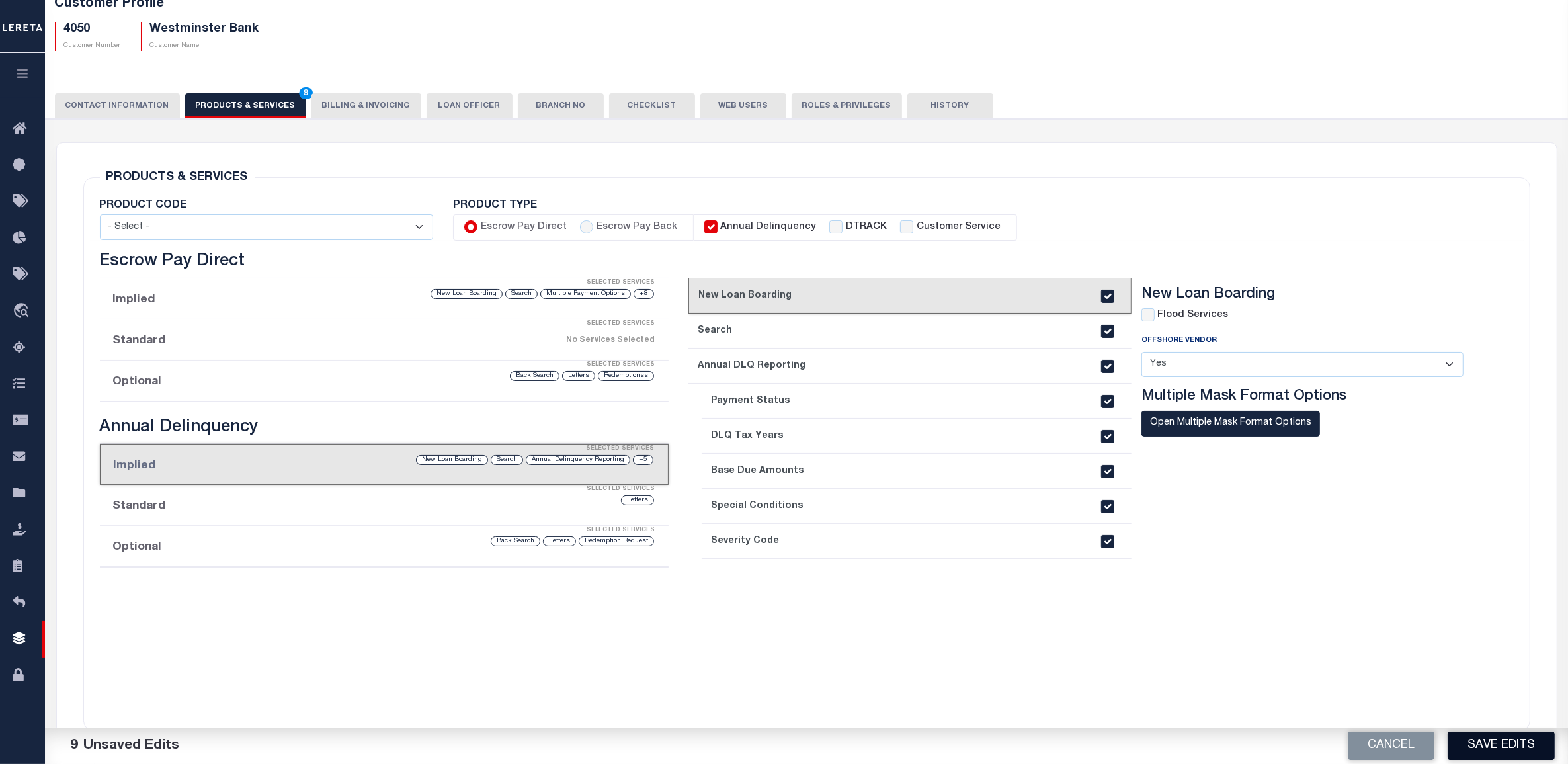
click at [1486, 738] on button "Save Edits" at bounding box center [1501, 745] width 107 height 29
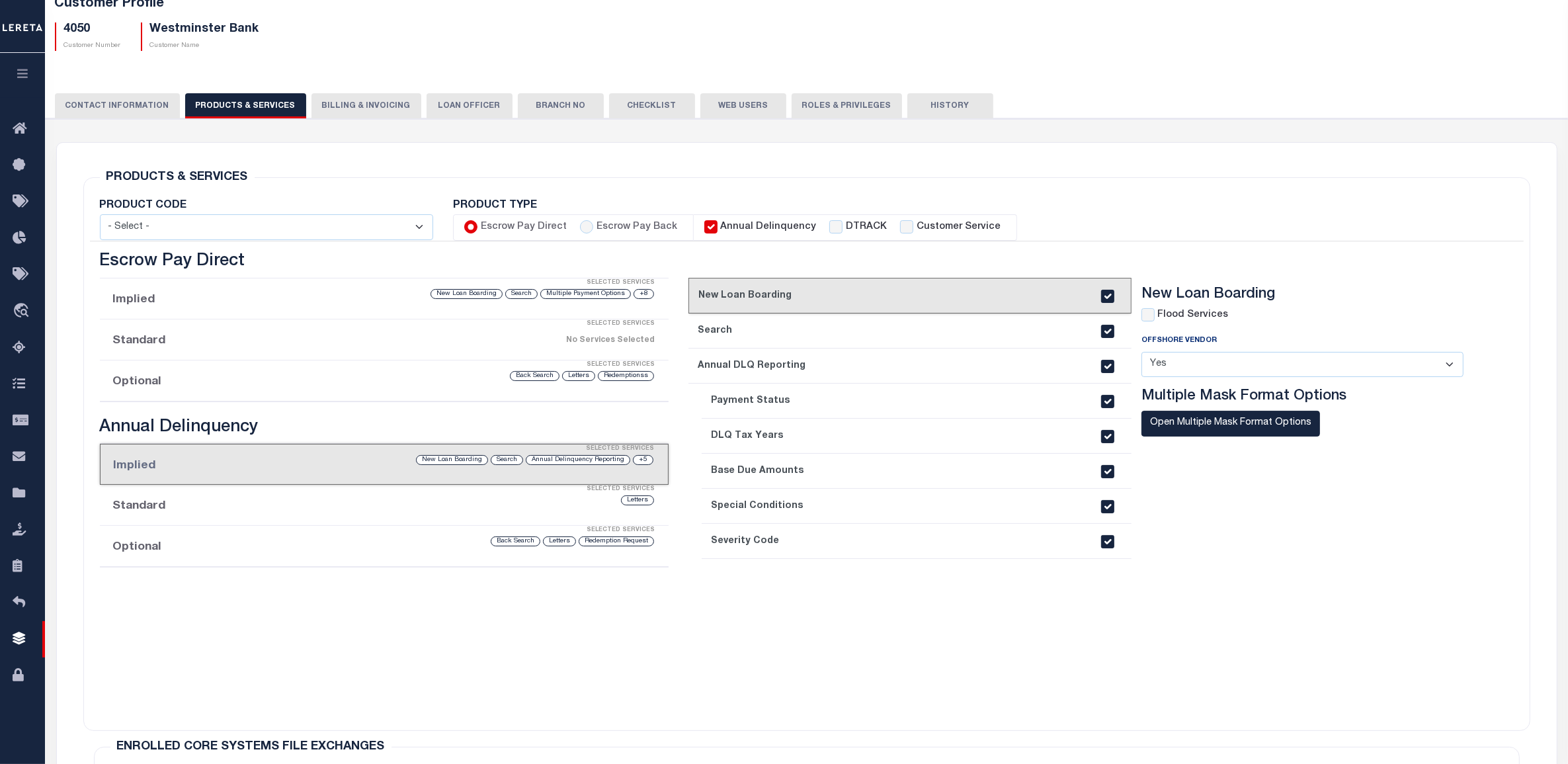
click at [405, 506] on div "Letters" at bounding box center [452, 501] width 407 height 13
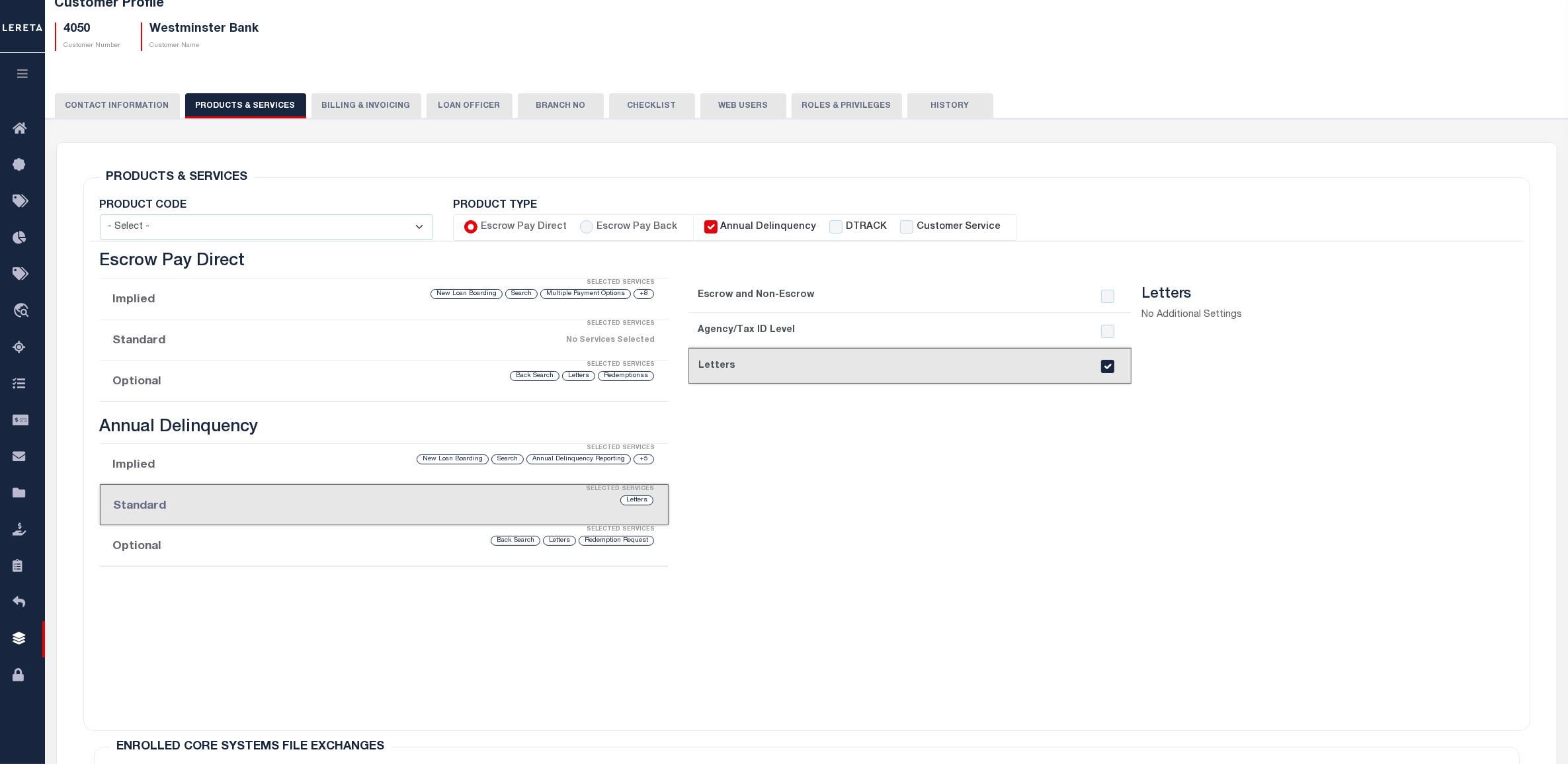
click at [411, 550] on li "Optional Selected Services Redemption Request Letters Back Search" at bounding box center [384, 545] width 569 height 41
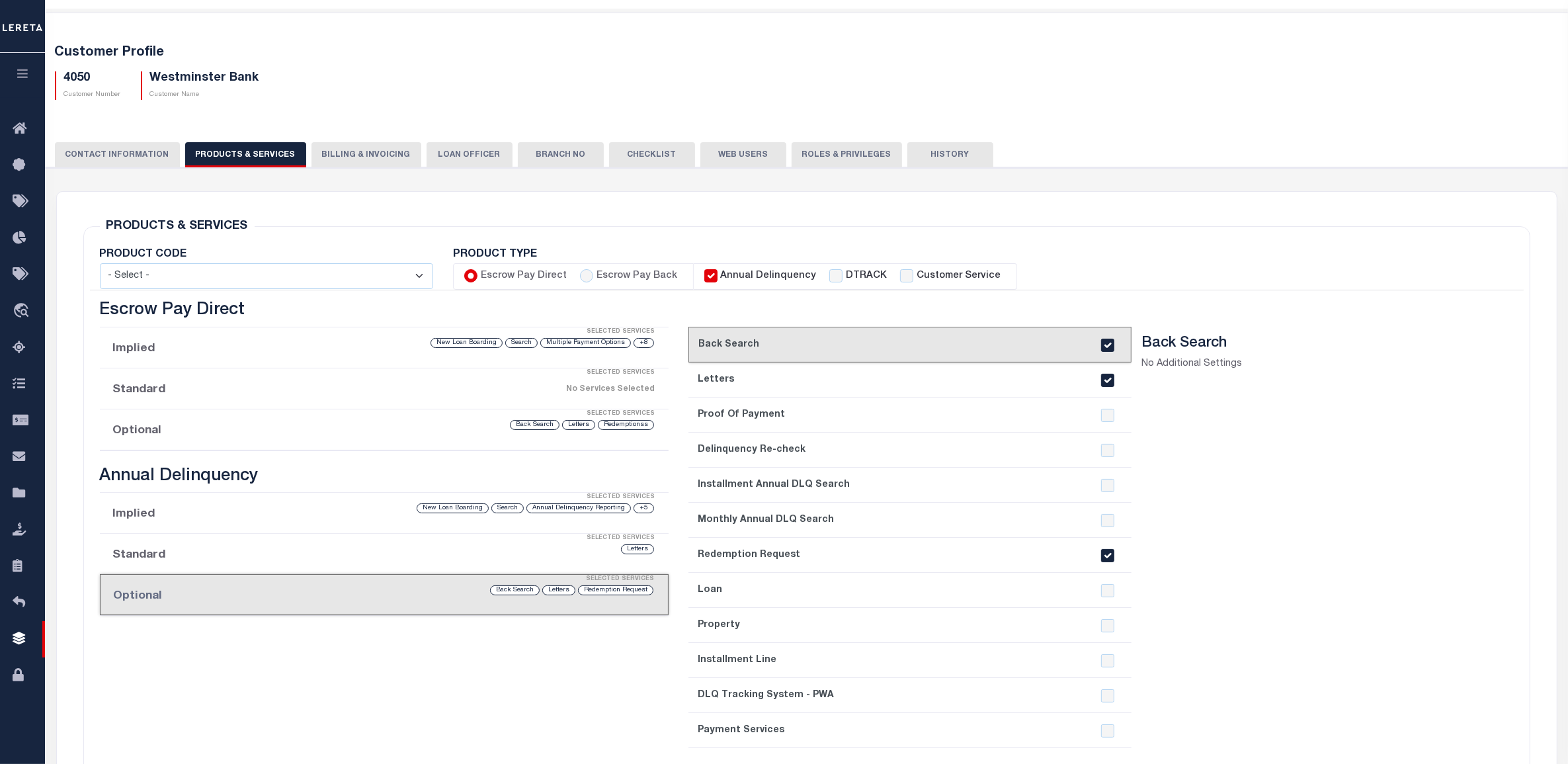
scroll to position [0, 0]
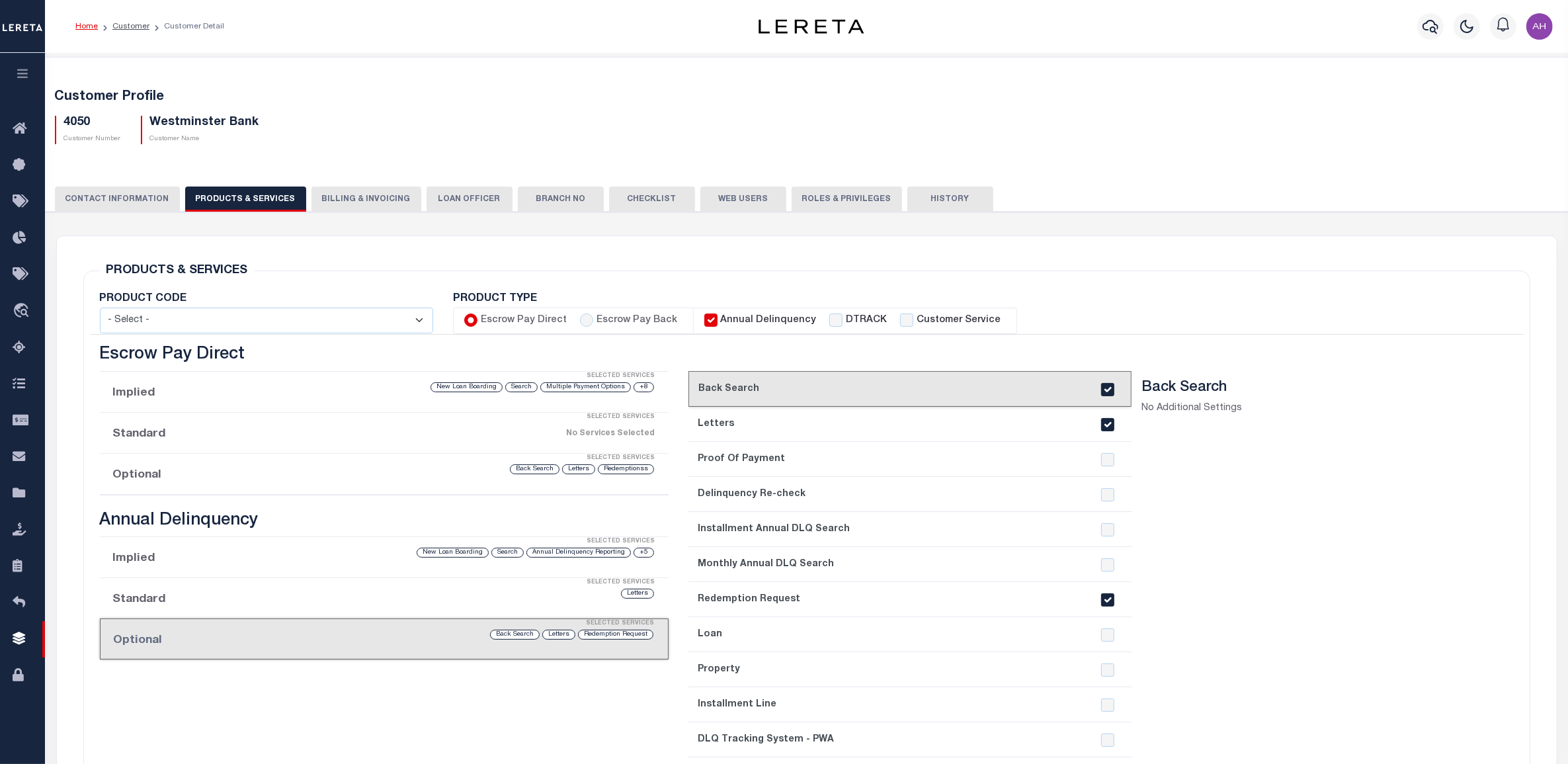
click at [344, 196] on button "Billing & Invoicing" at bounding box center [366, 198] width 110 height 25
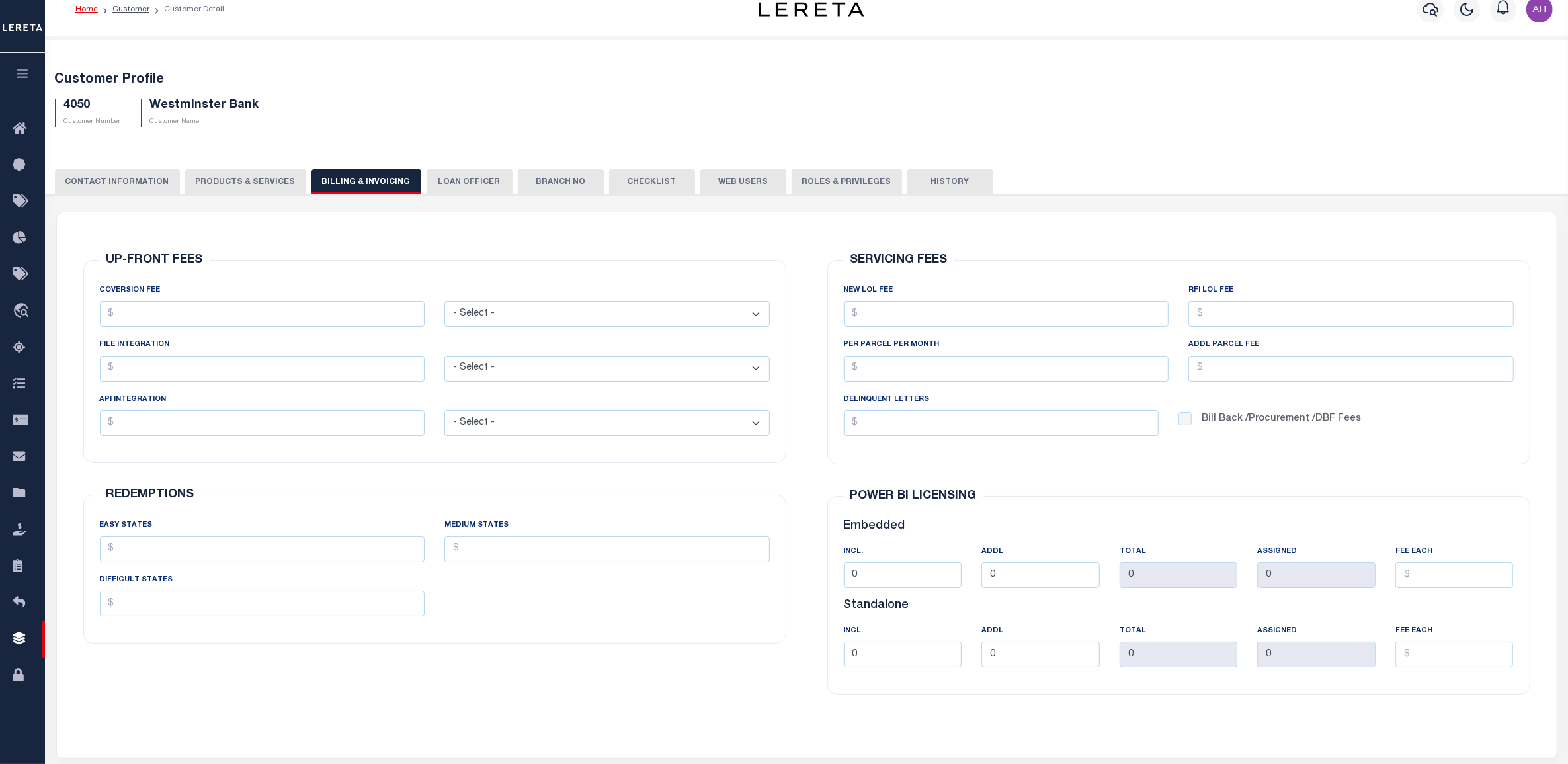
scroll to position [34, 0]
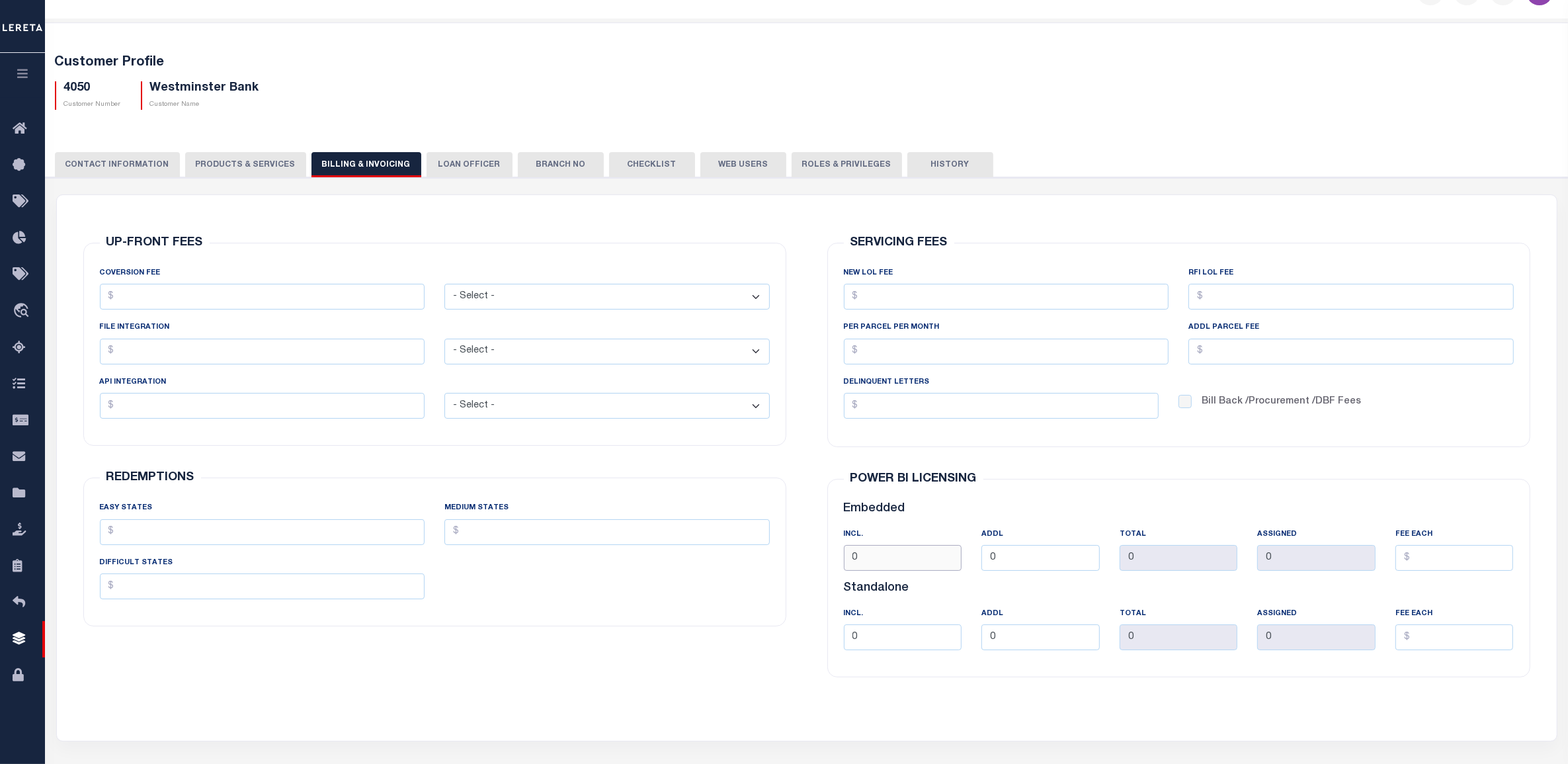
click at [876, 564] on input "0" at bounding box center [903, 558] width 119 height 26
type input "30"
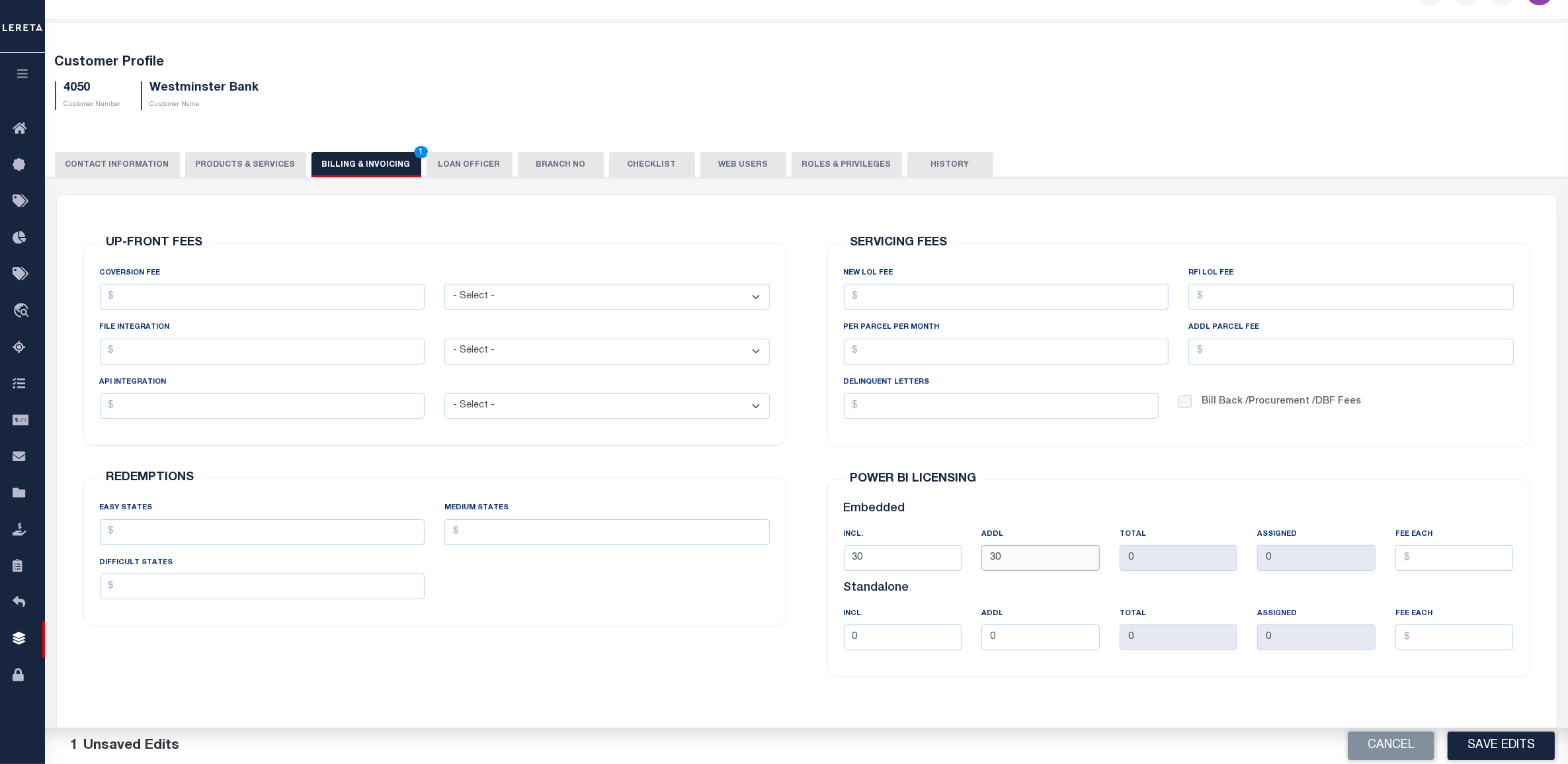
type input "30"
click at [885, 643] on input "0" at bounding box center [903, 637] width 119 height 26
type input "30"
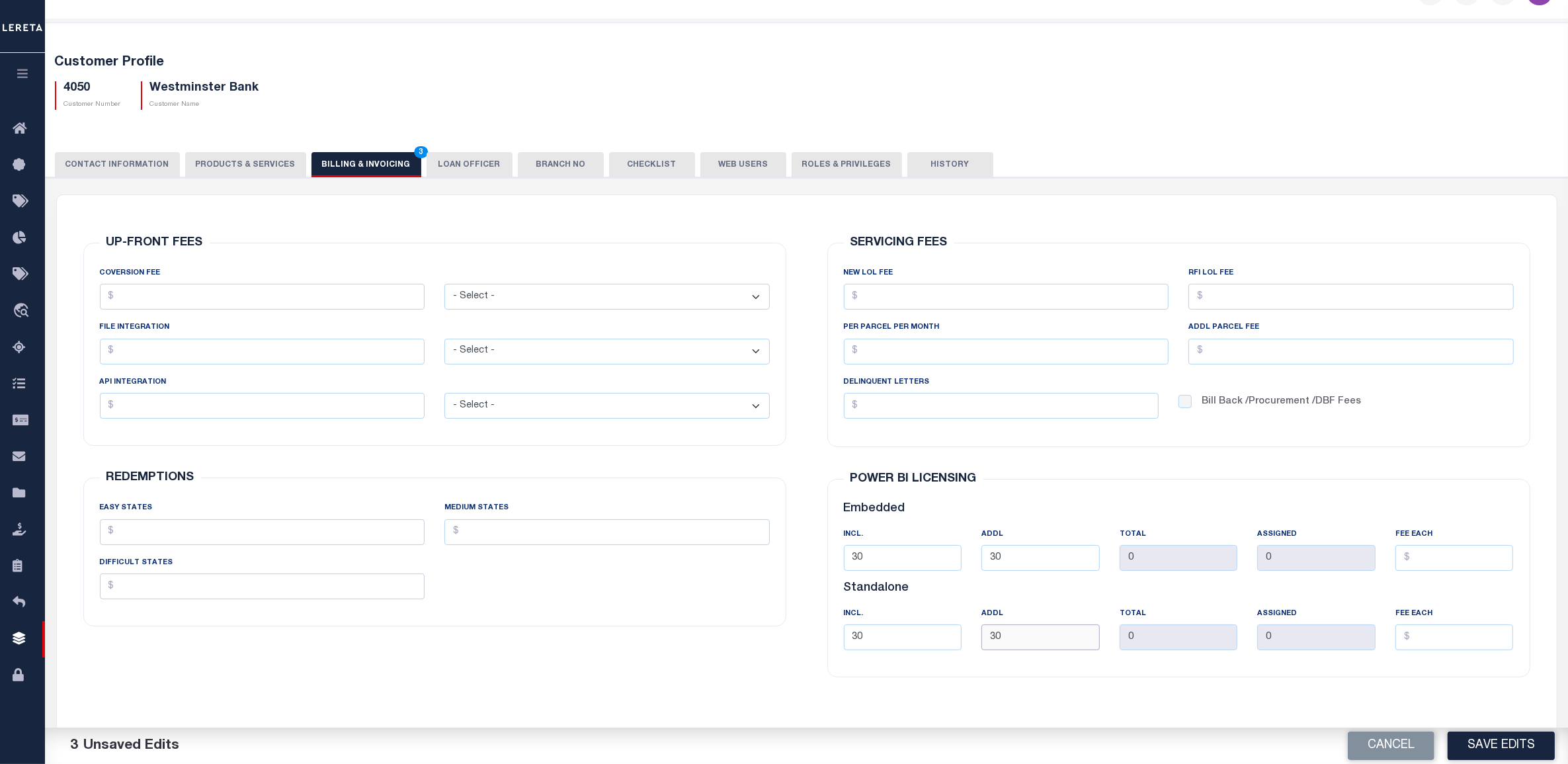
type input "30"
click at [1209, 505] on h5 "Embedded" at bounding box center [1179, 509] width 670 height 14
click at [1478, 742] on button "Save Edits" at bounding box center [1501, 745] width 107 height 29
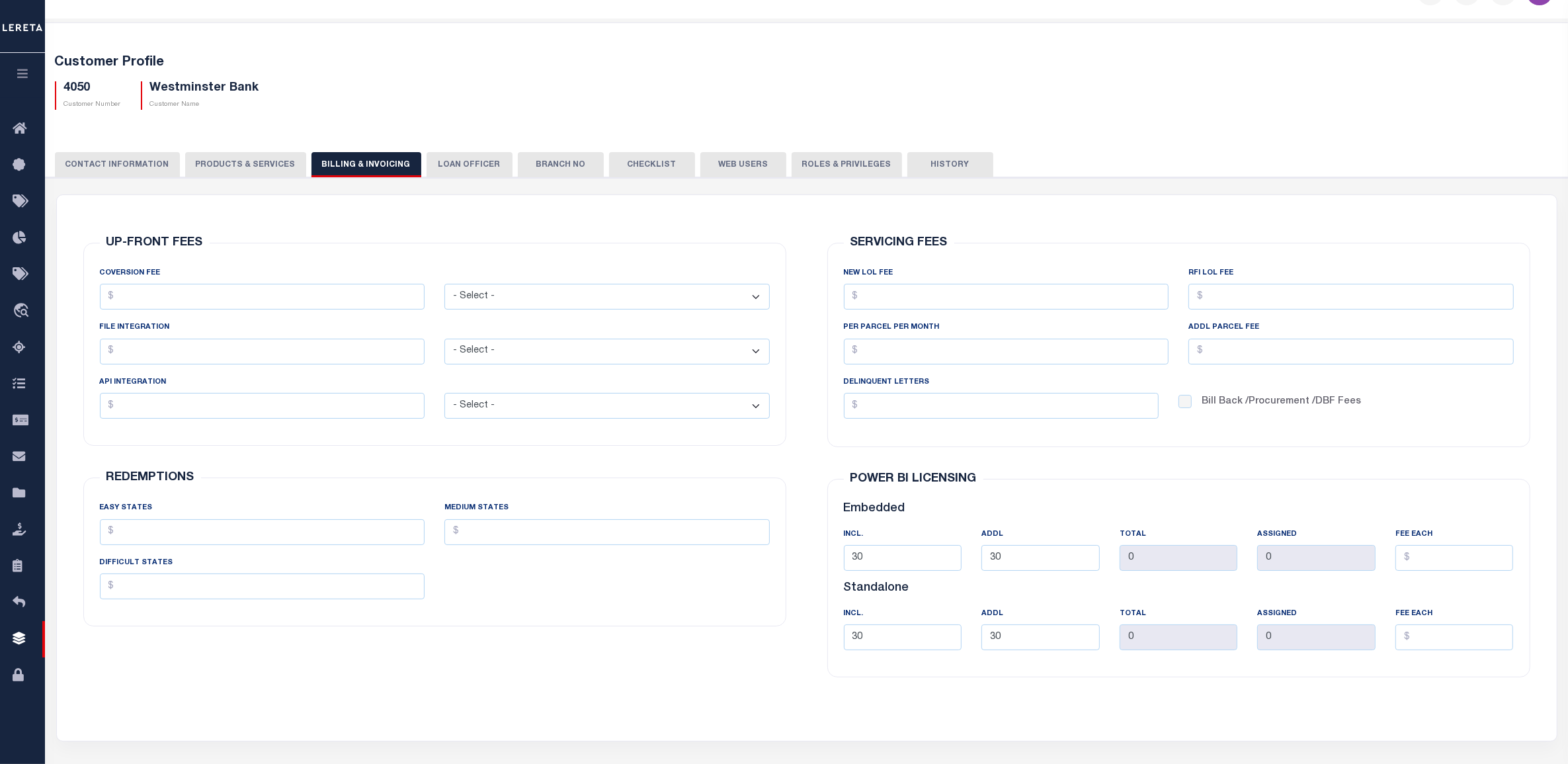
click at [431, 159] on button "LOAN OFFICER" at bounding box center [469, 164] width 86 height 25
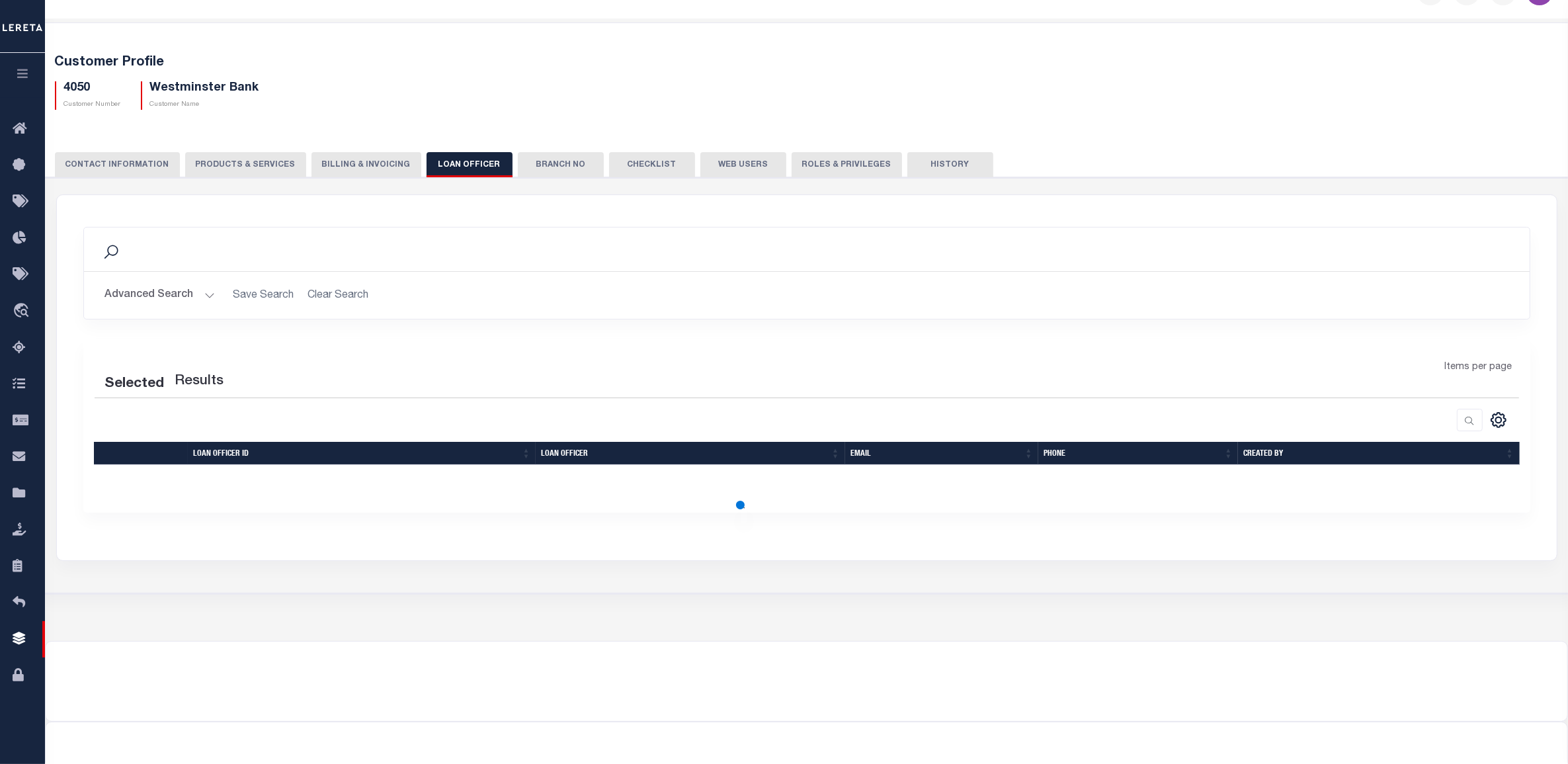
scroll to position [0, 0]
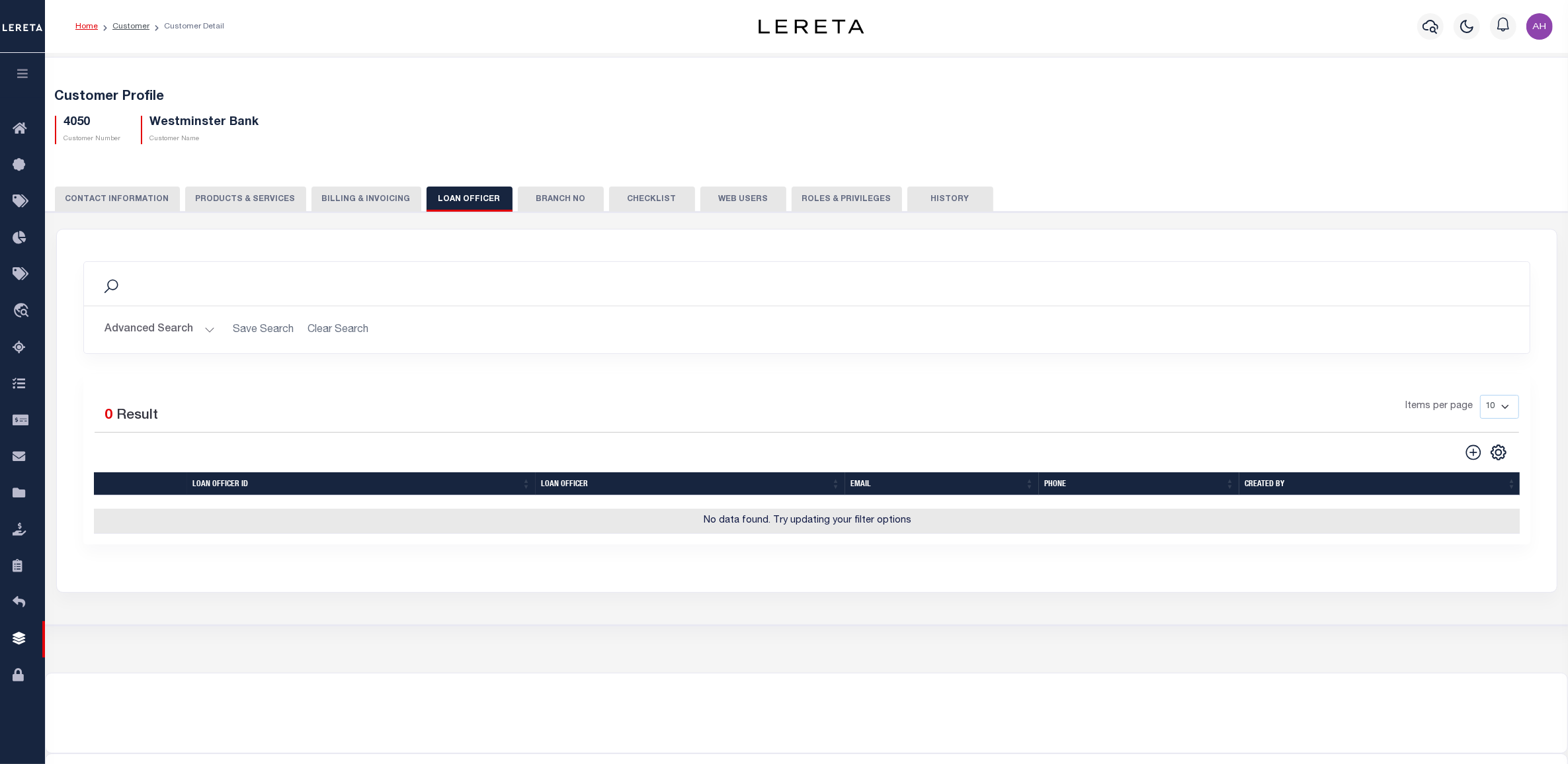
click at [333, 206] on button "Billing & Invoicing" at bounding box center [366, 198] width 110 height 25
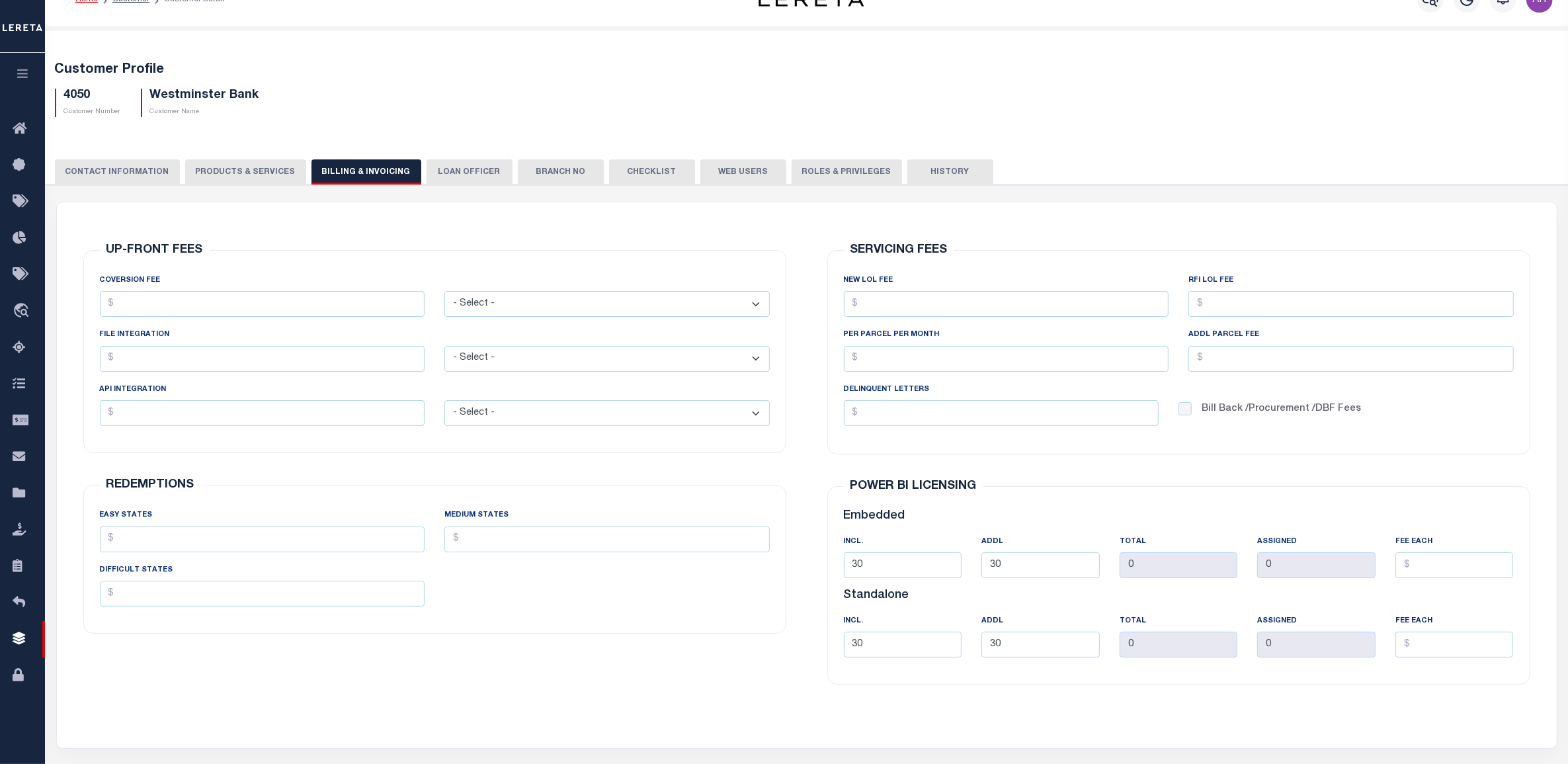
scroll to position [45, 0]
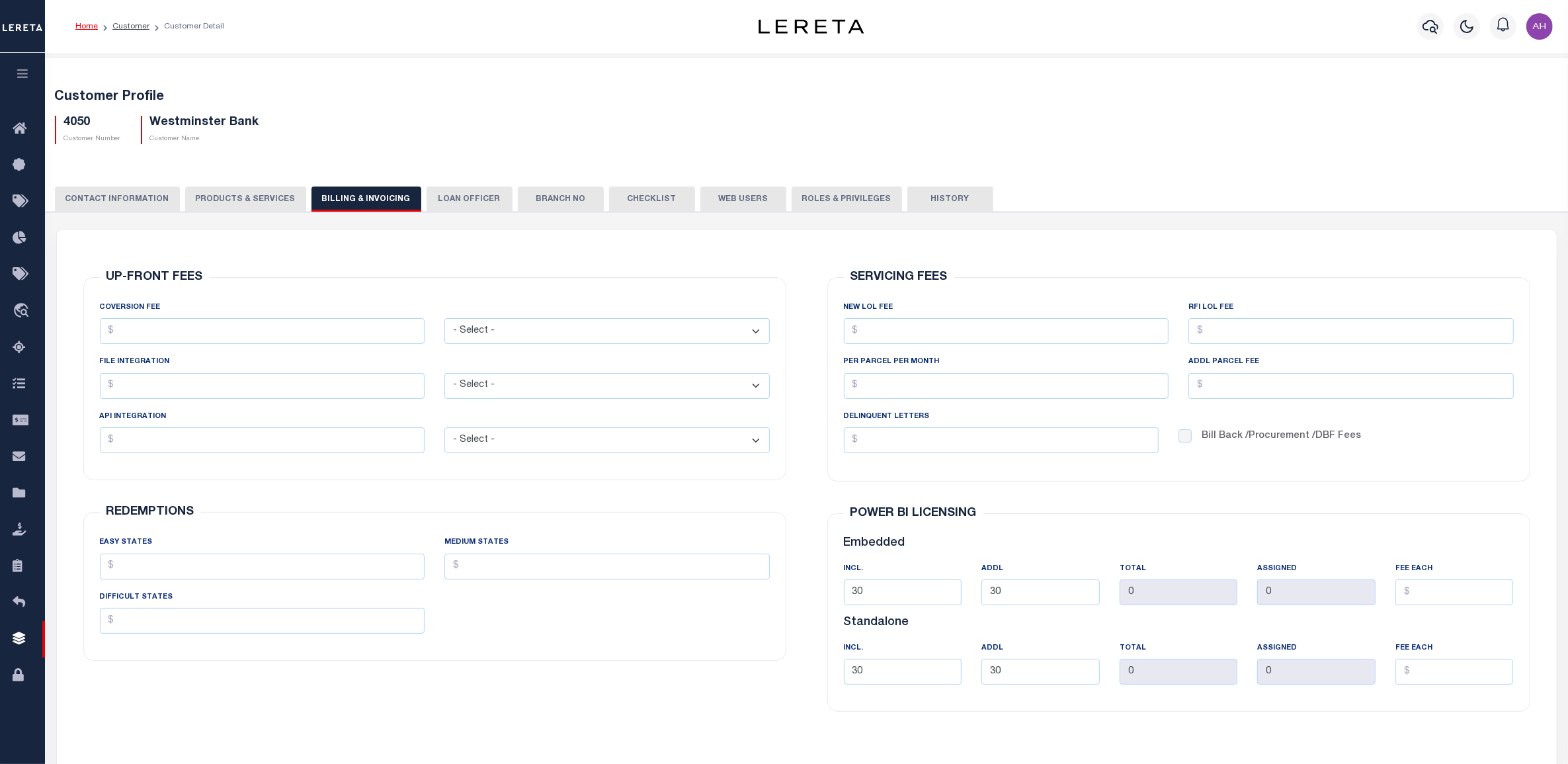
select select
checkbox input "false"
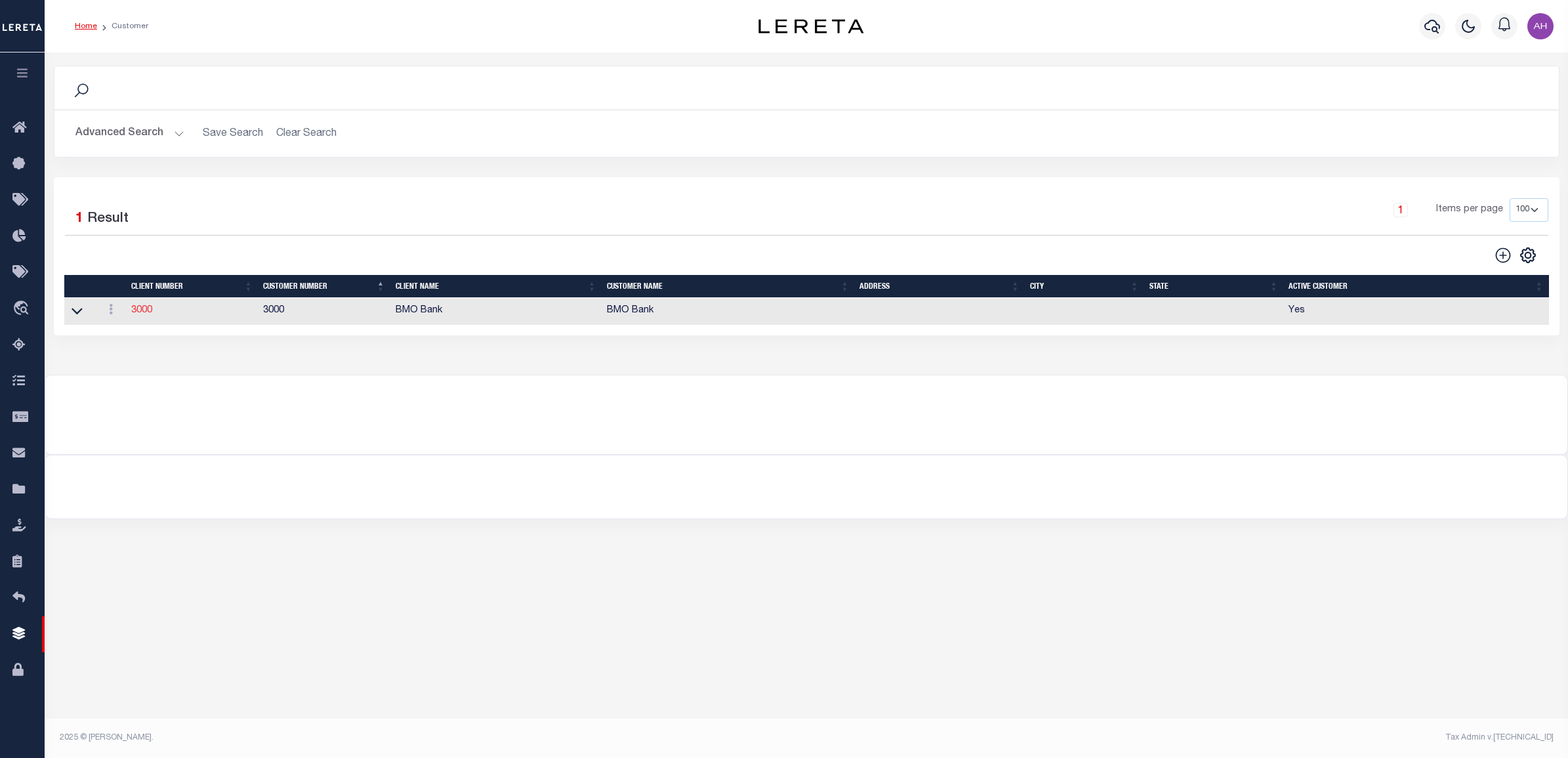
click at [146, 315] on link "3000" at bounding box center [142, 310] width 21 height 9
select select "2285"
type input "BMO Bank"
type input "3000"
type input "BMO Bank"
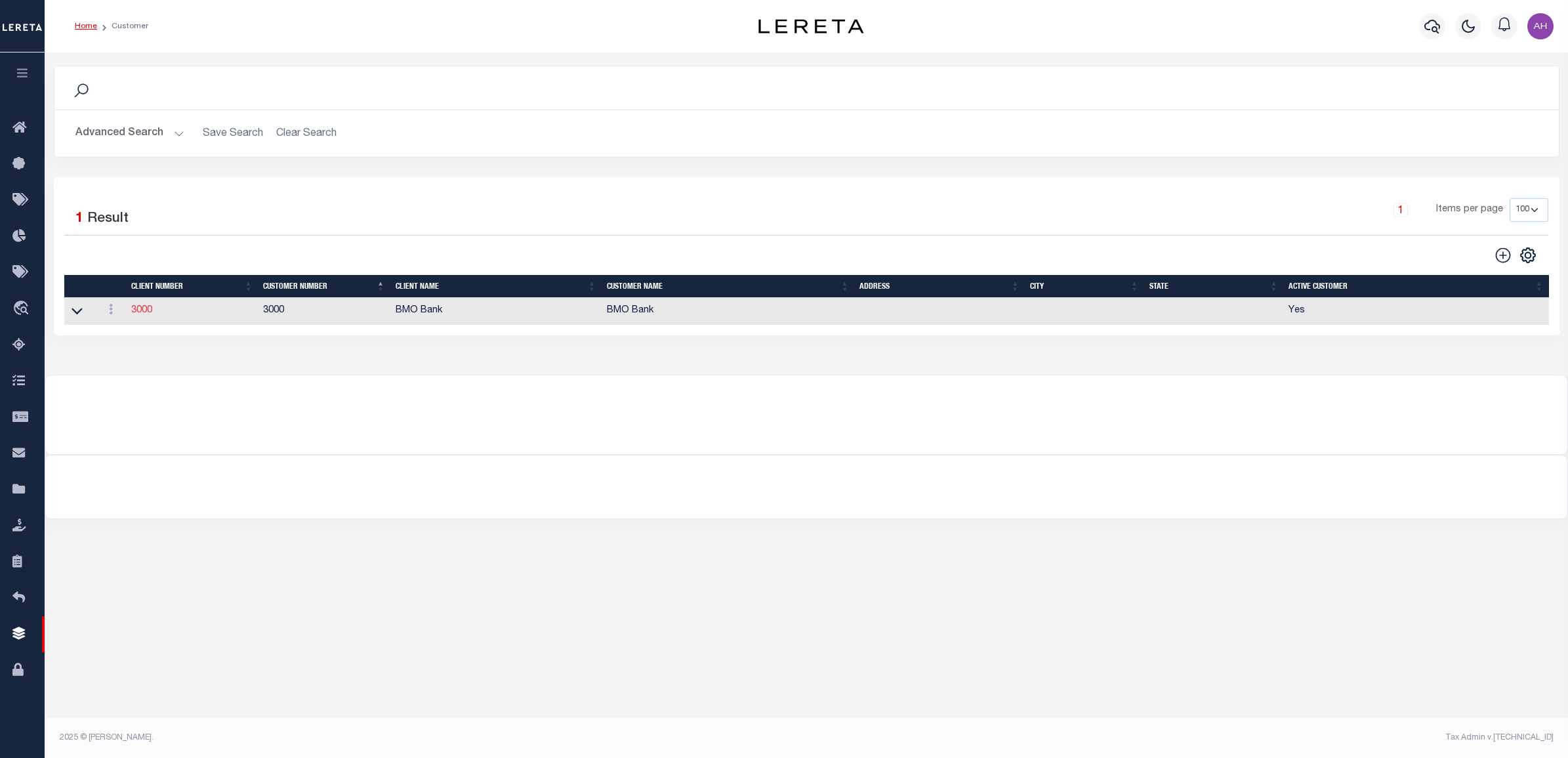
type input "Test"
type input "Customer"
select select "Residential"
checkbox input "true"
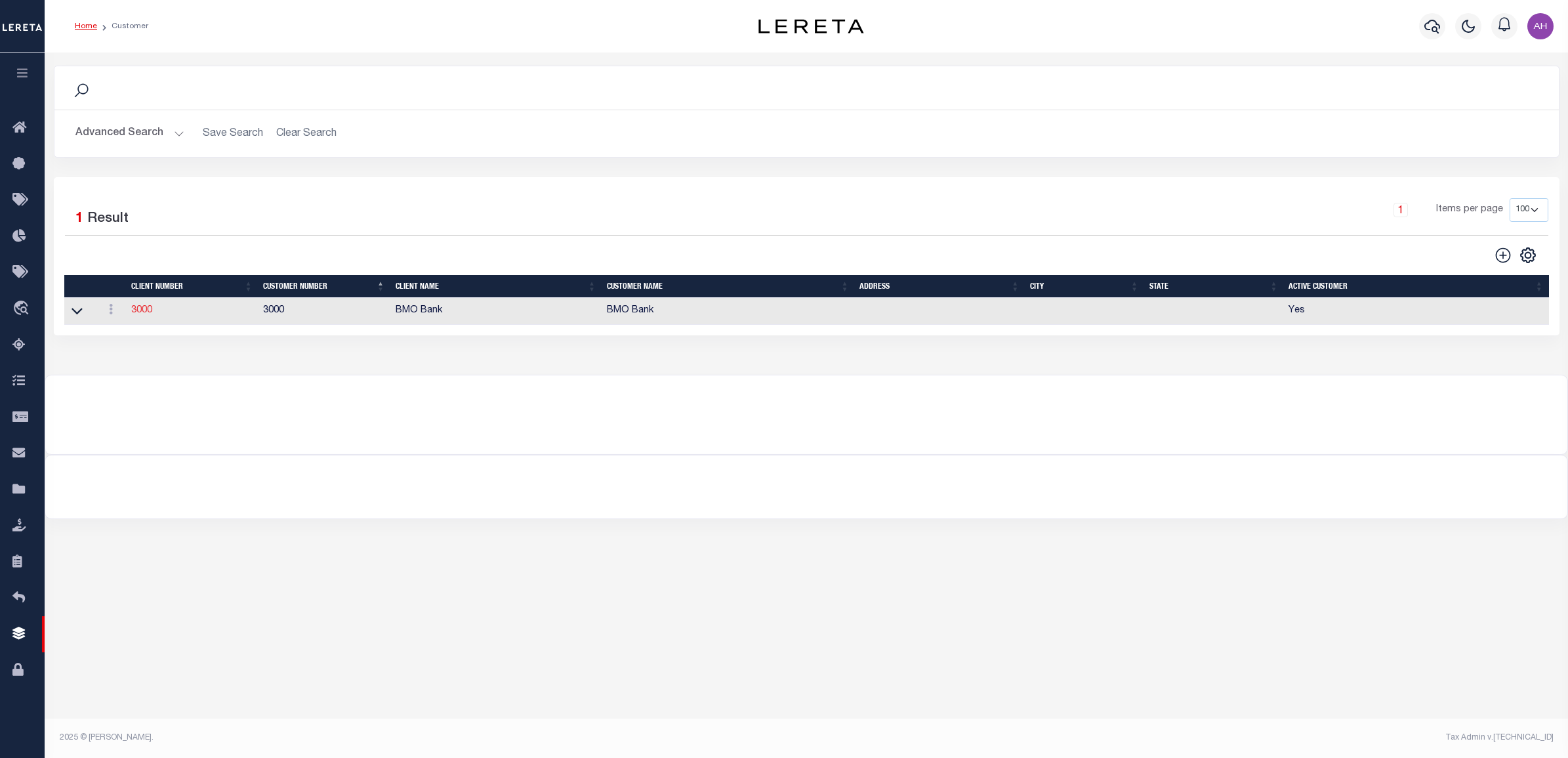
type input "30"
type input "60"
type input "0"
type input "30"
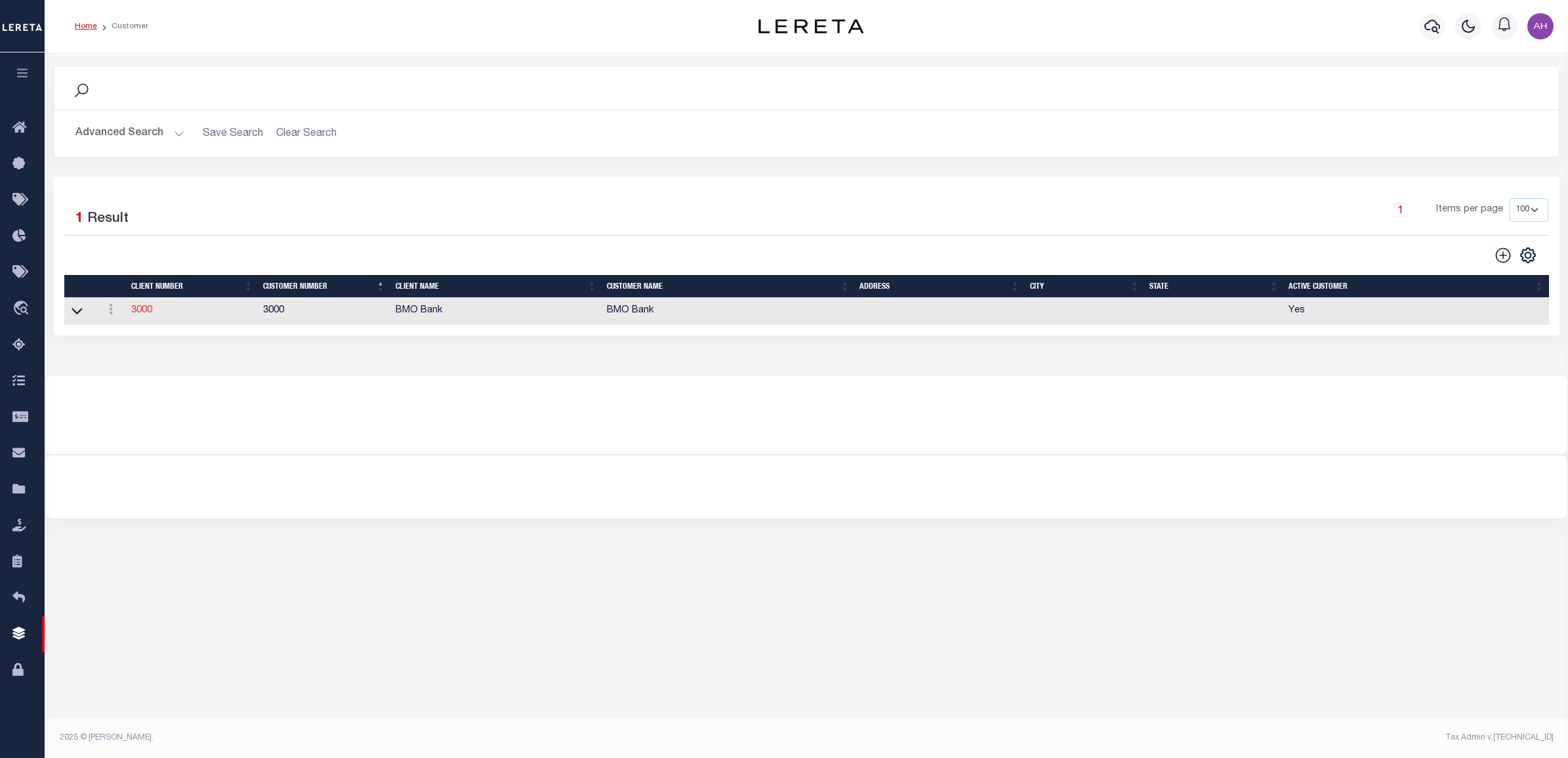
type input "30"
type input "60"
type input "0"
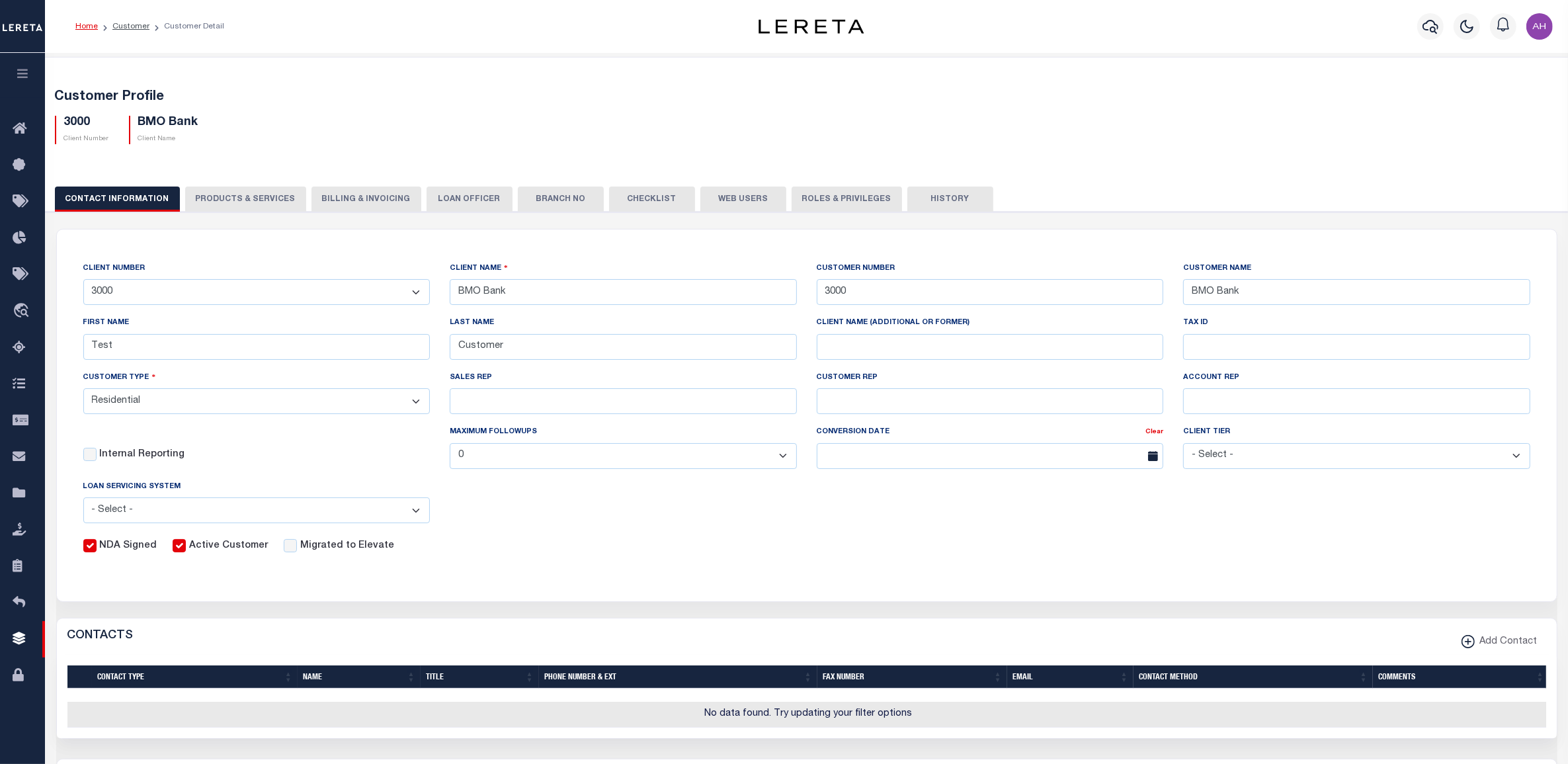
click at [362, 199] on button "Billing & Invoicing" at bounding box center [366, 198] width 110 height 25
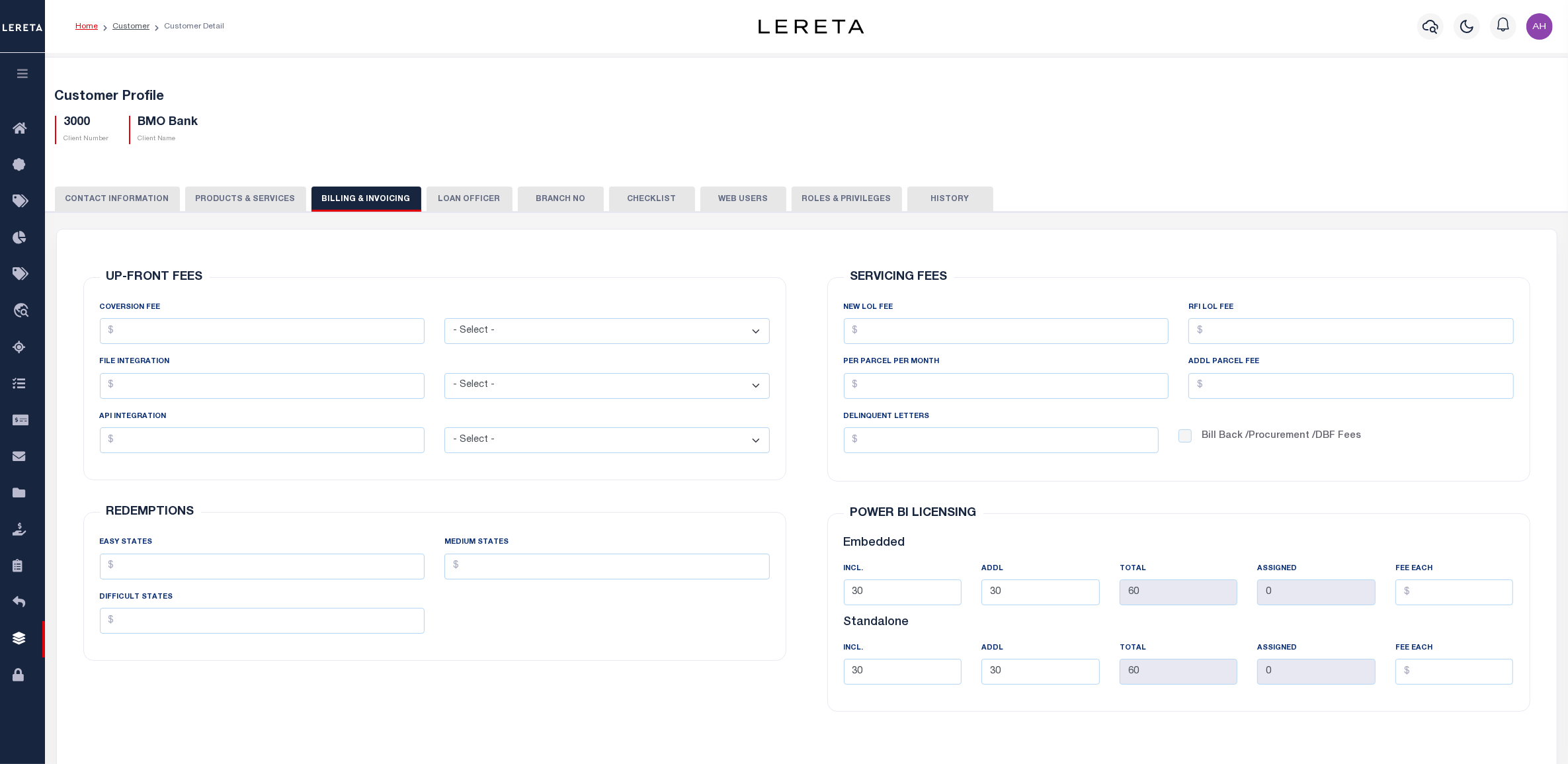
click at [124, 191] on button "CONTACT INFORMATION" at bounding box center [117, 198] width 125 height 25
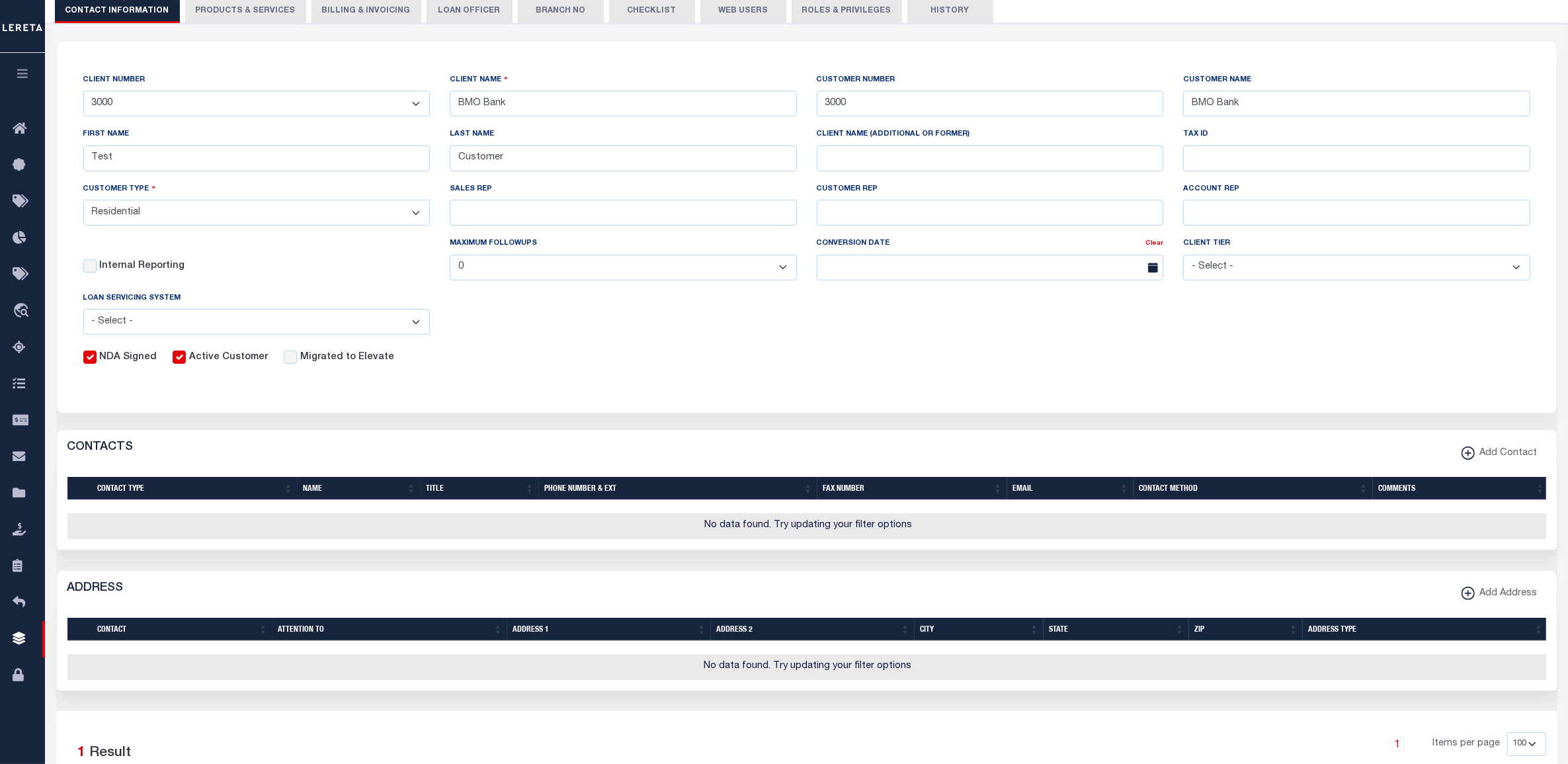
scroll to position [494, 0]
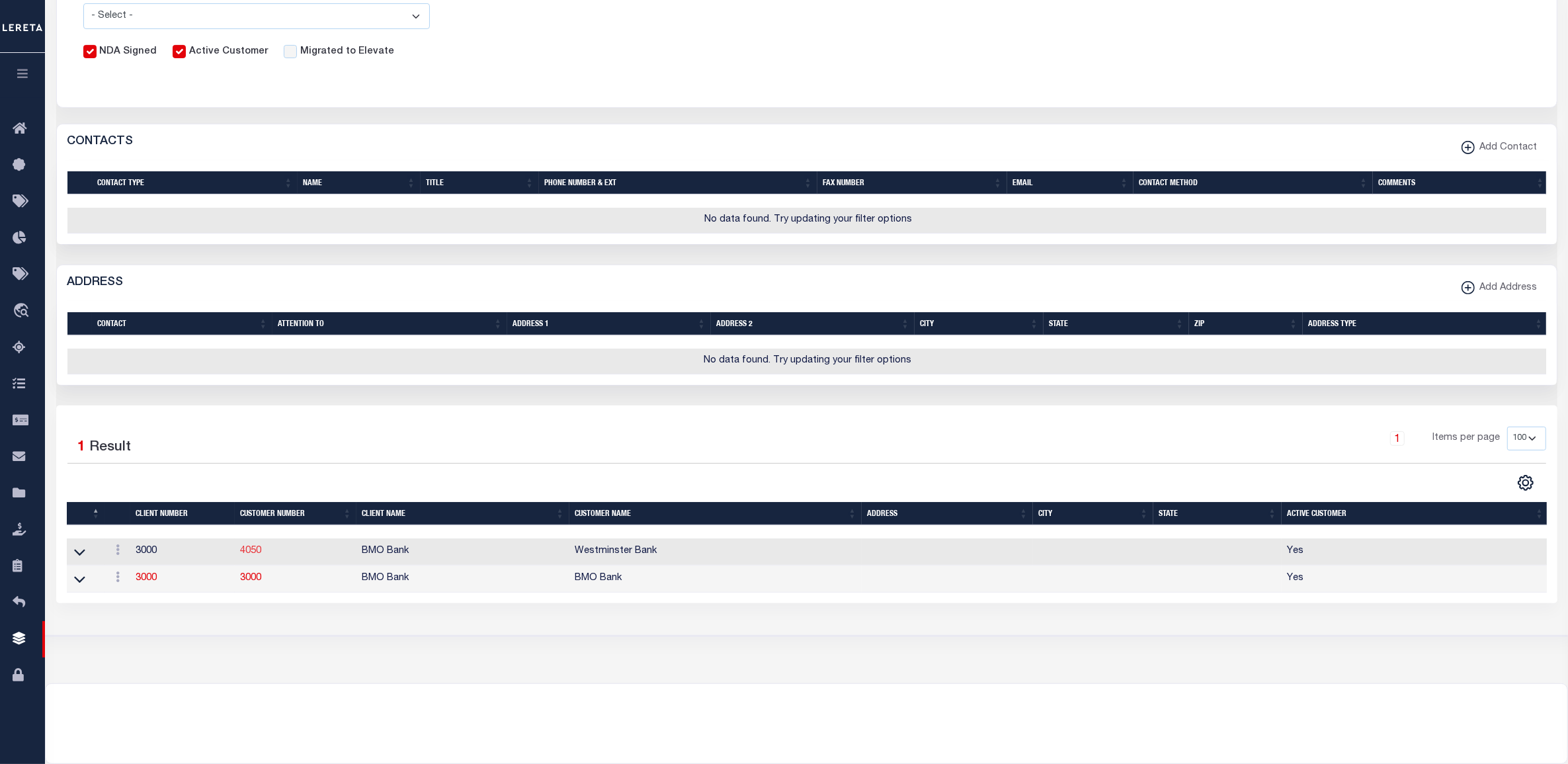
click at [255, 556] on link "4050" at bounding box center [251, 551] width 21 height 9
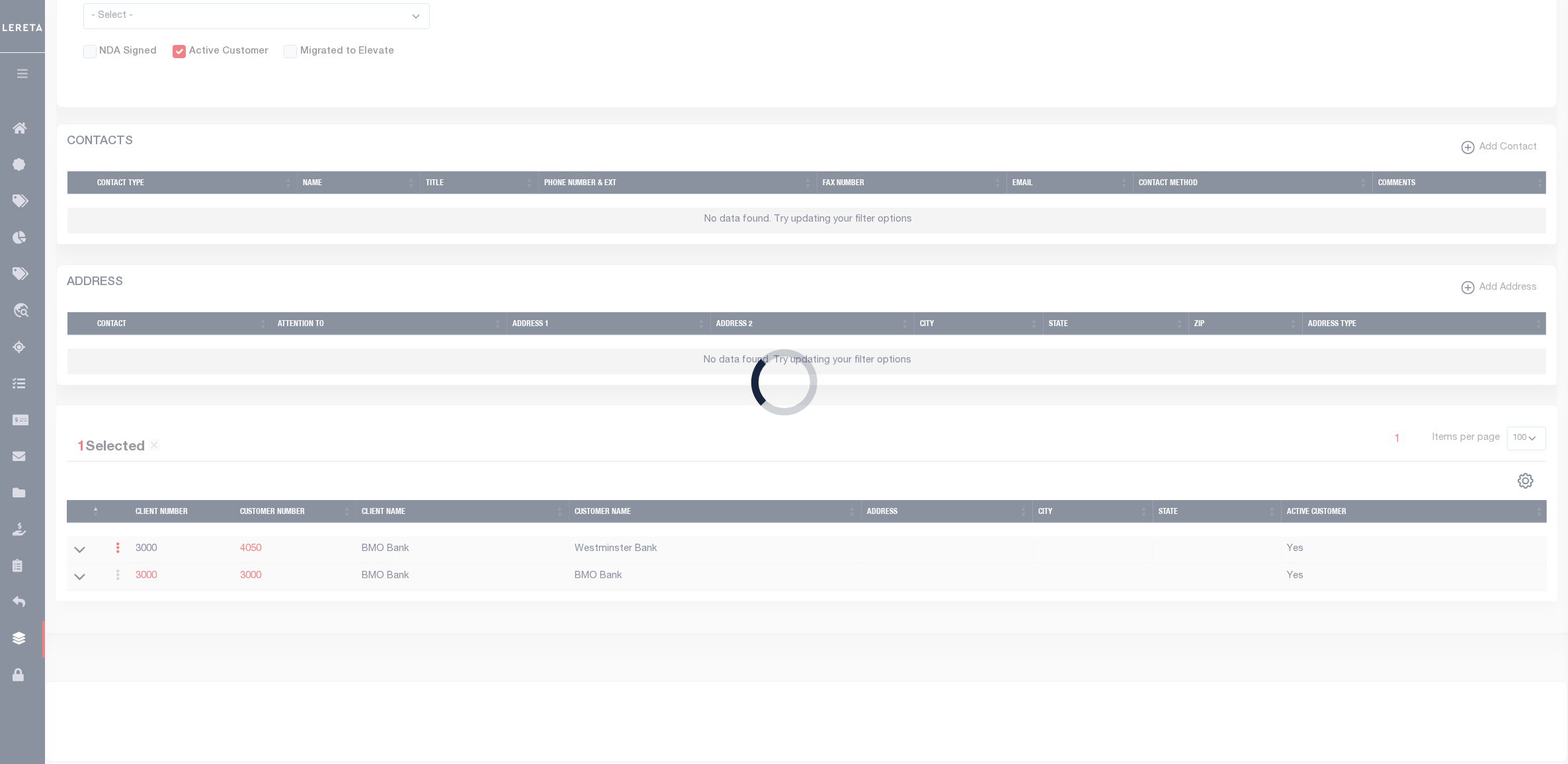
type input "4050"
type input "Westminster Bank"
checkbox input "false"
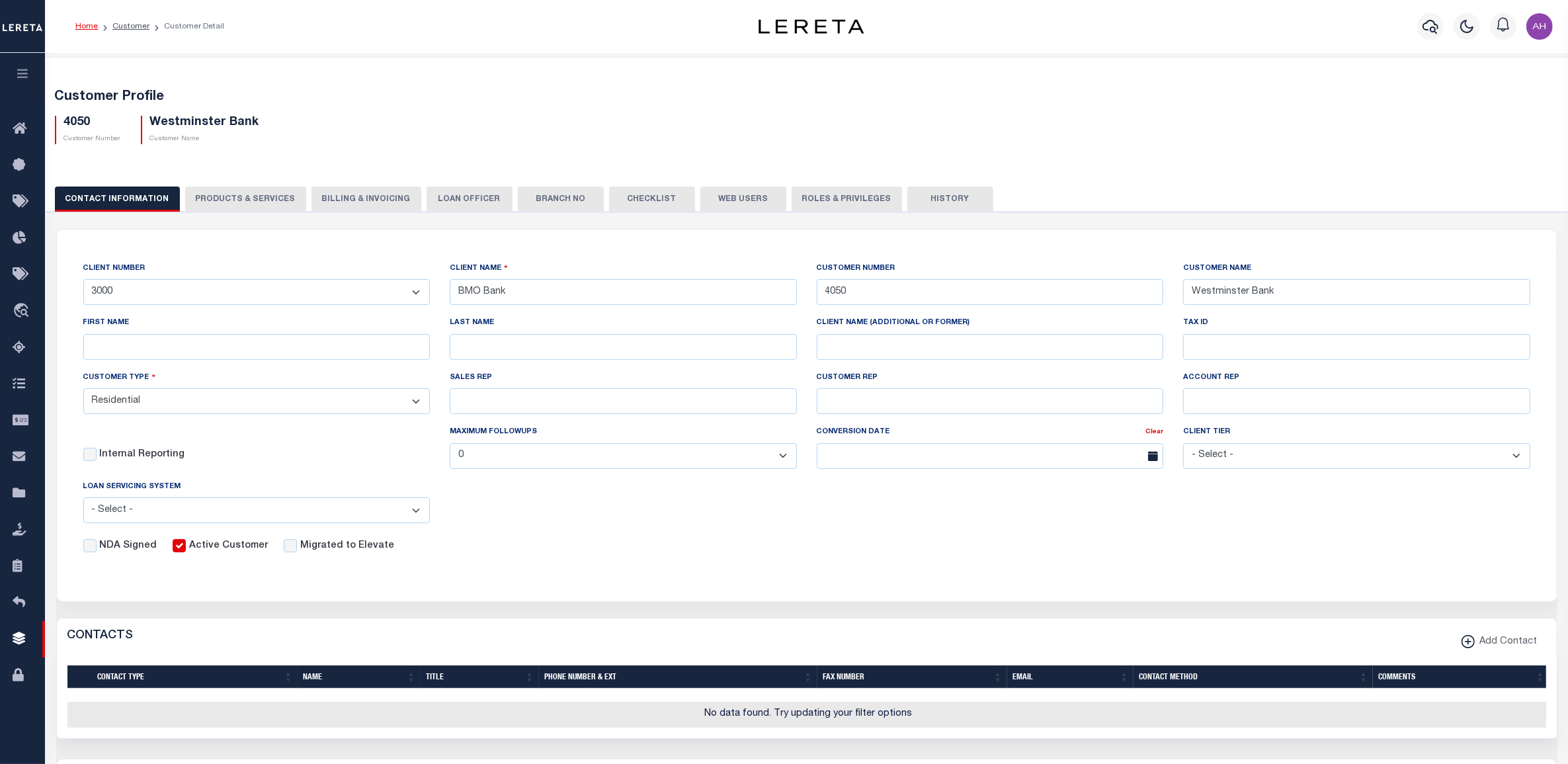
click at [392, 201] on button "Billing & Invoicing" at bounding box center [366, 198] width 110 height 25
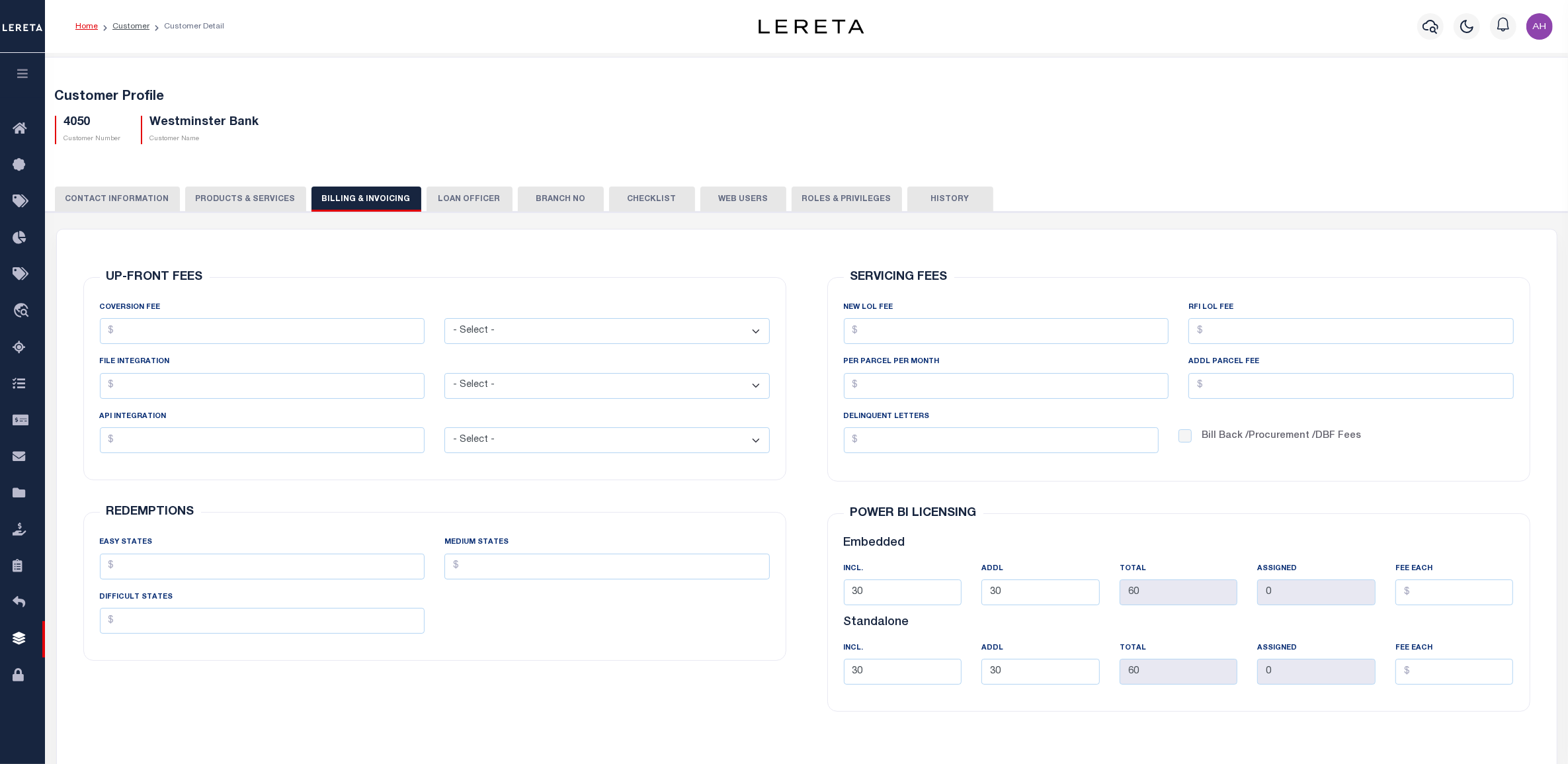
click at [441, 195] on button "LOAN OFFICER" at bounding box center [469, 198] width 86 height 25
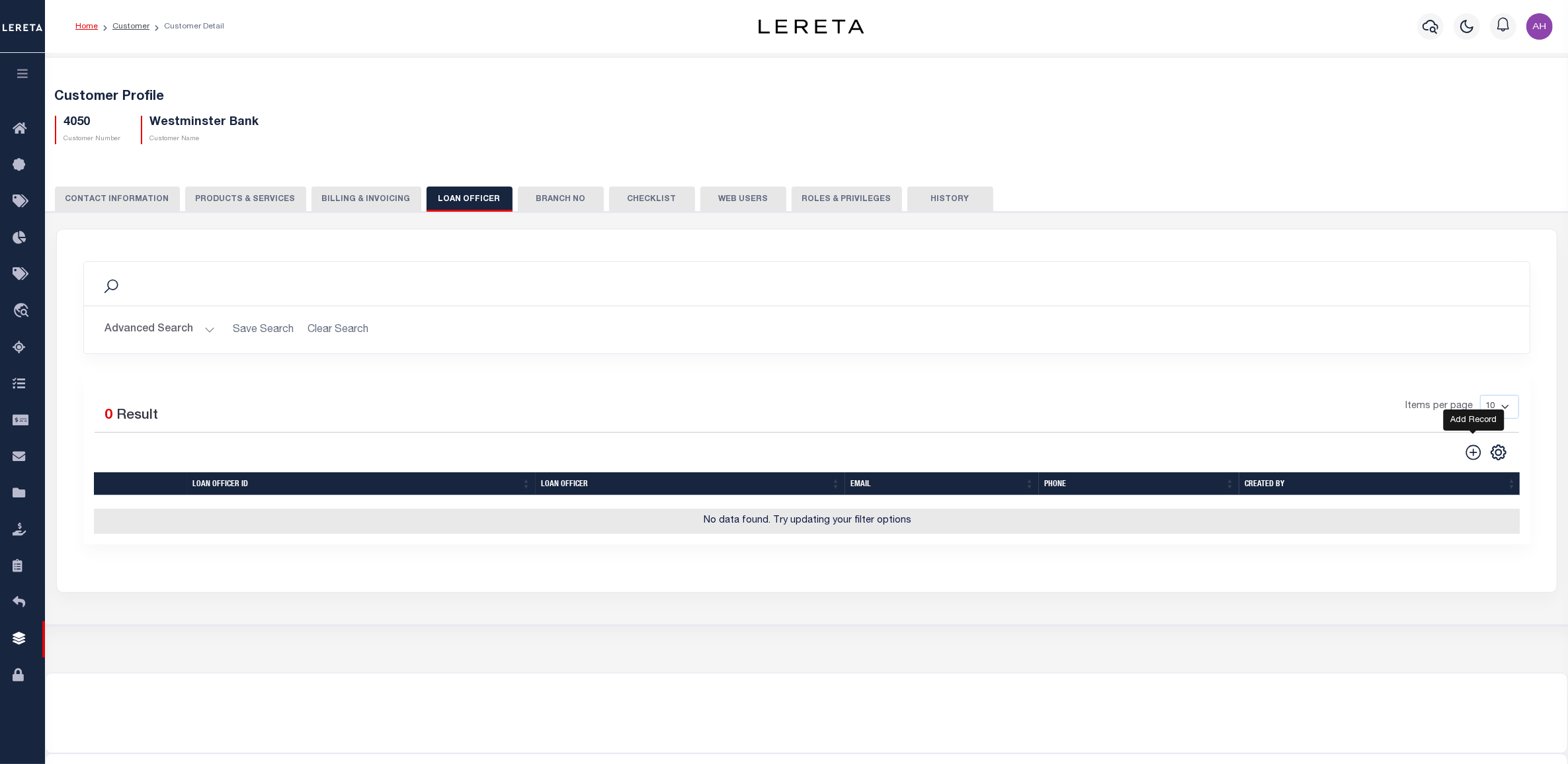
click at [1474, 451] on icon "" at bounding box center [1473, 452] width 17 height 17
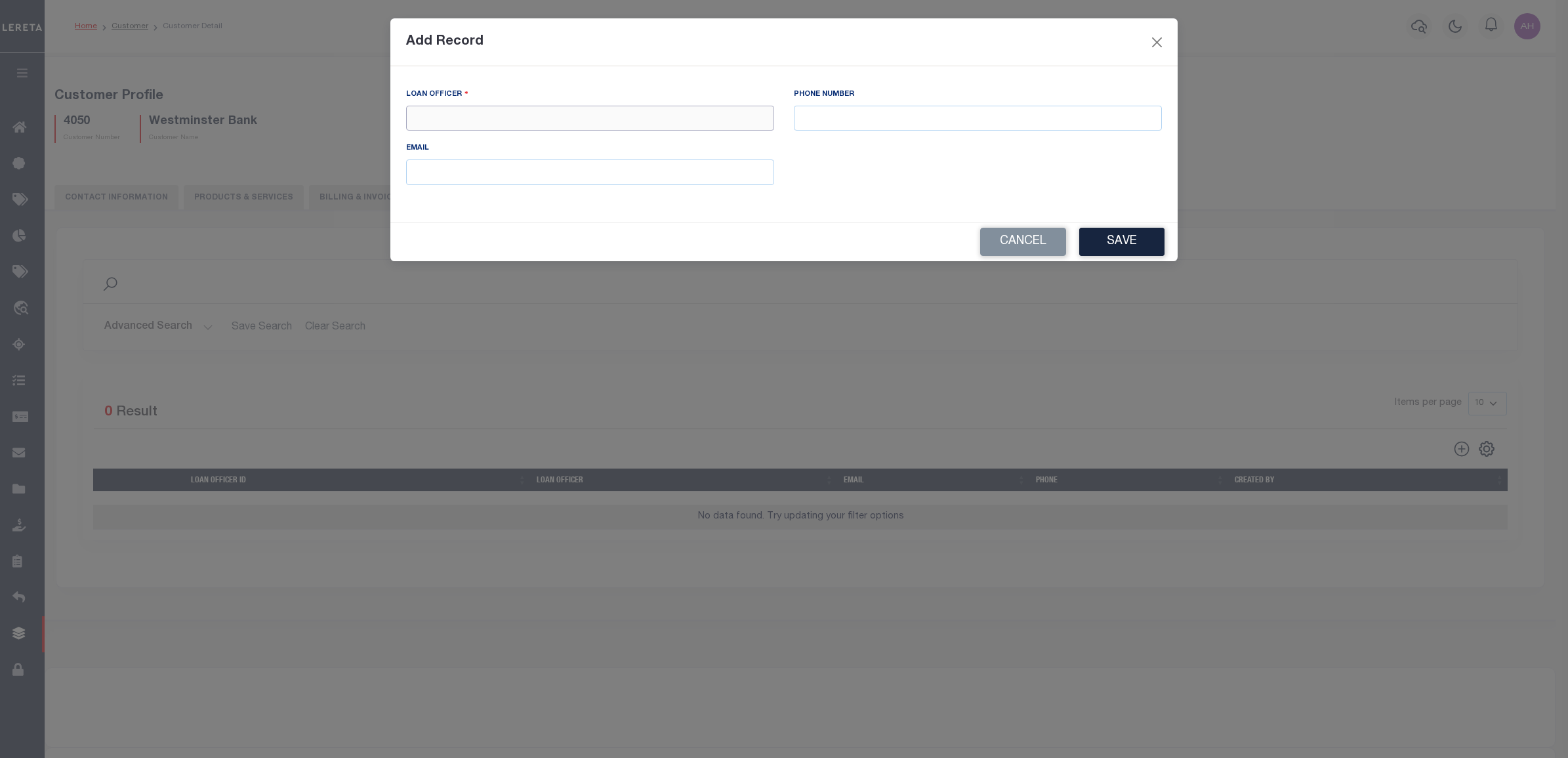
click at [473, 125] on input "text" at bounding box center [590, 118] width 368 height 26
click at [687, 126] on input "text" at bounding box center [590, 118] width 368 height 26
click at [1122, 244] on button "Save" at bounding box center [1122, 242] width 85 height 28
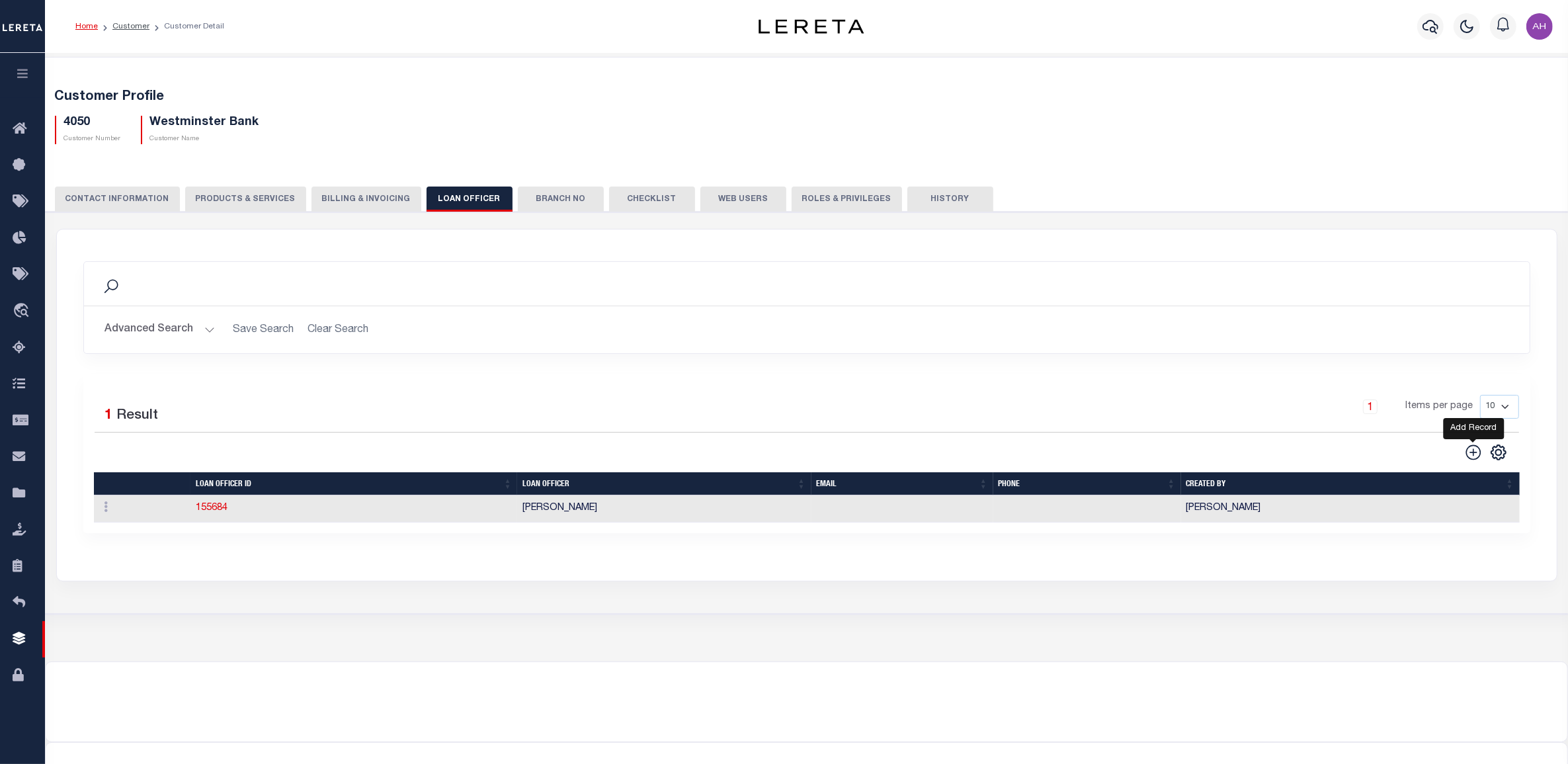
click at [1475, 453] on icon "" at bounding box center [1473, 452] width 17 height 17
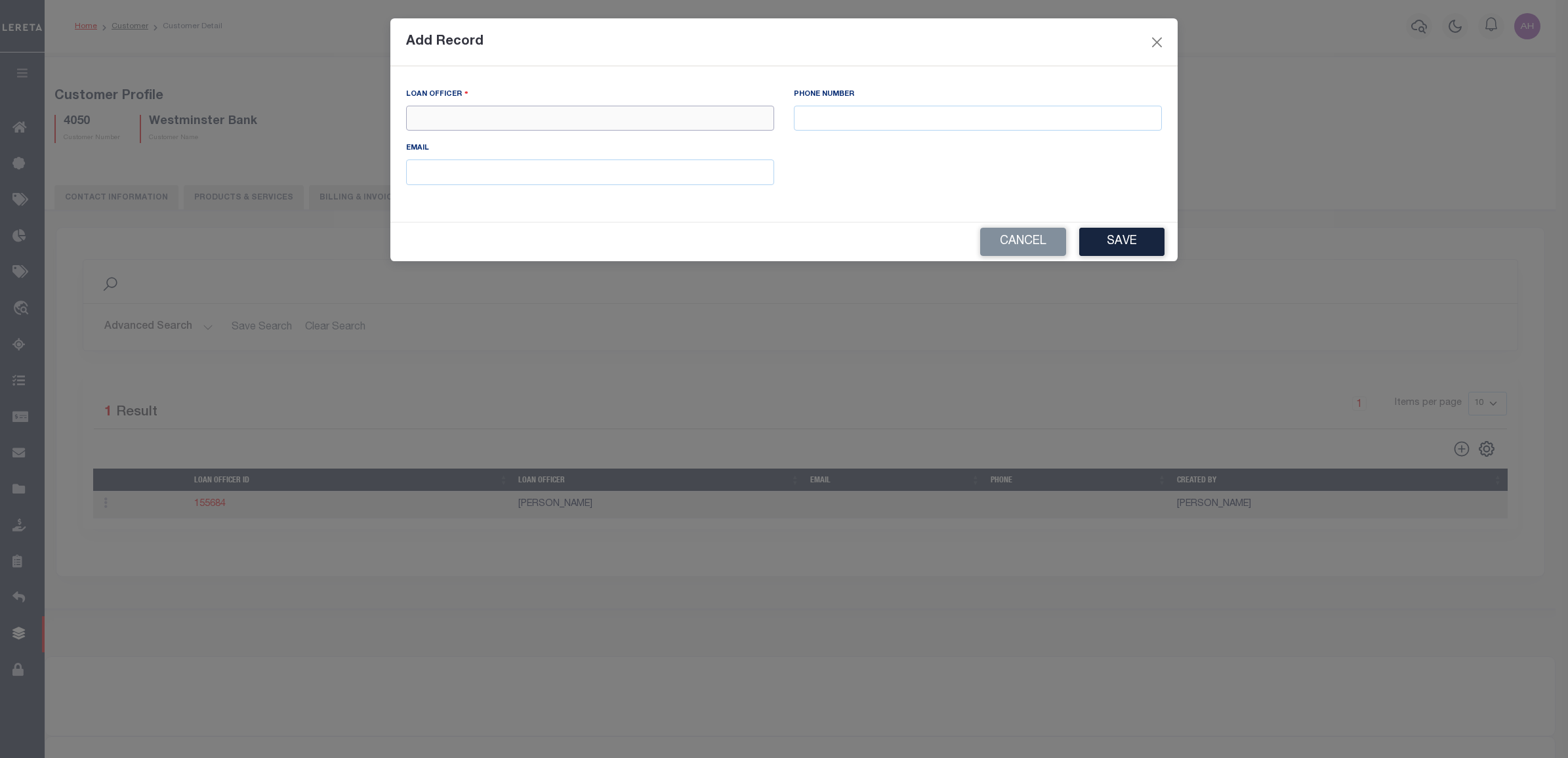
click at [550, 125] on input "text" at bounding box center [590, 118] width 368 height 26
type input "Vignesh Sudhaker"
click at [1136, 237] on button "Save" at bounding box center [1122, 242] width 85 height 28
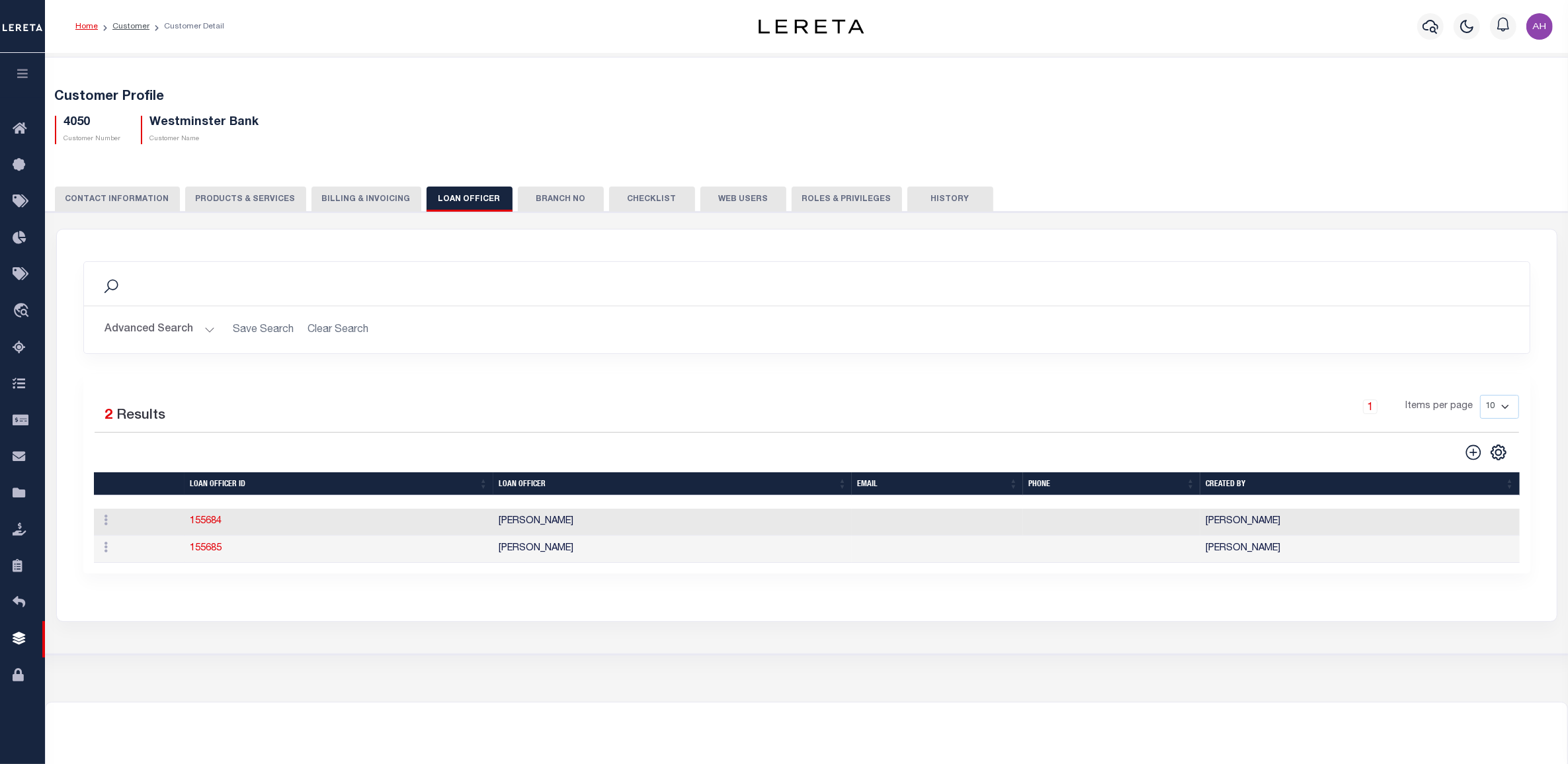
click at [548, 201] on button "Branch No" at bounding box center [561, 198] width 86 height 25
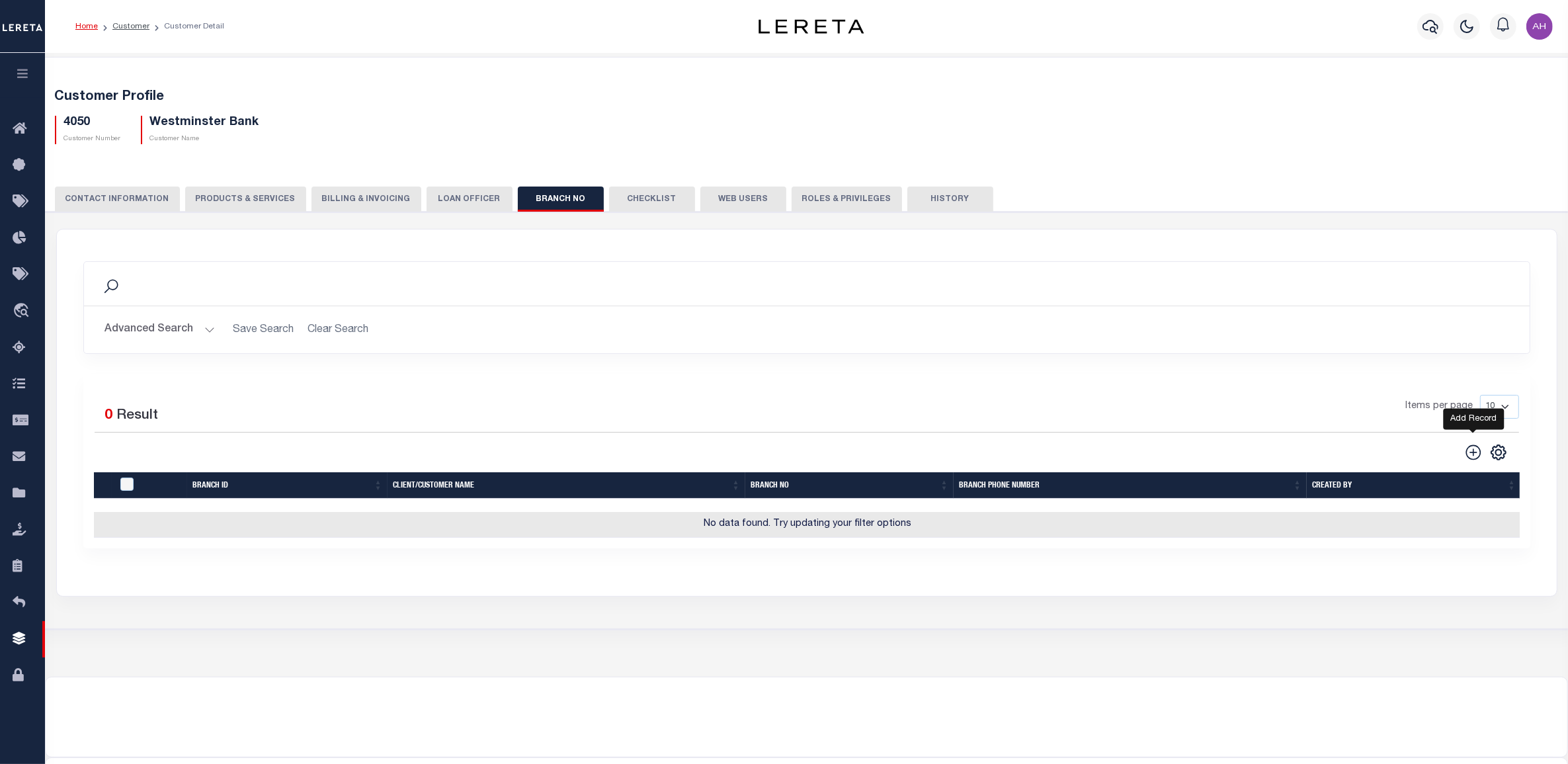
click at [1474, 451] on icon at bounding box center [1473, 452] width 17 height 17
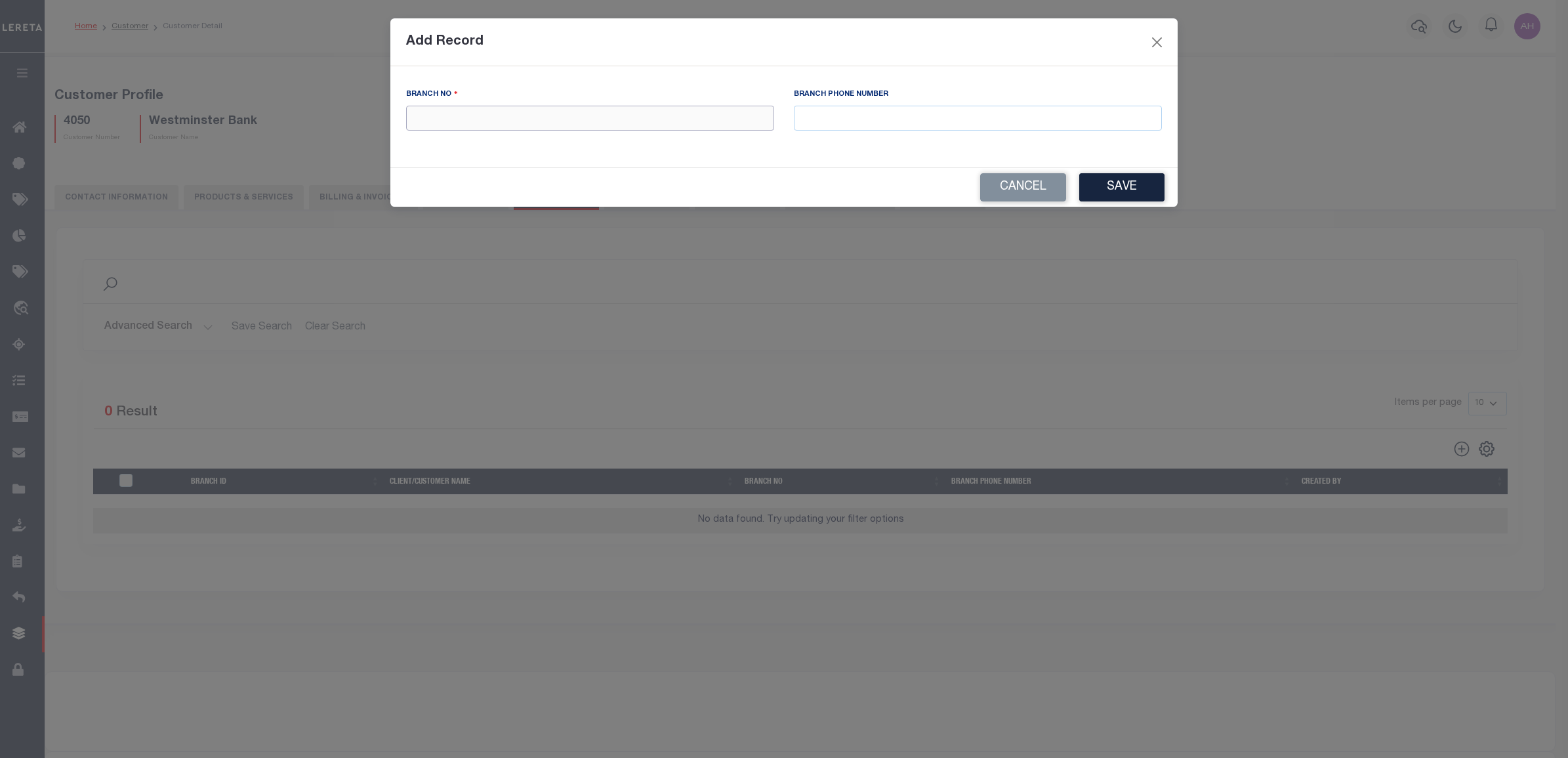
click at [521, 125] on input "text" at bounding box center [590, 118] width 368 height 26
click at [1139, 191] on button "Save" at bounding box center [1122, 187] width 85 height 28
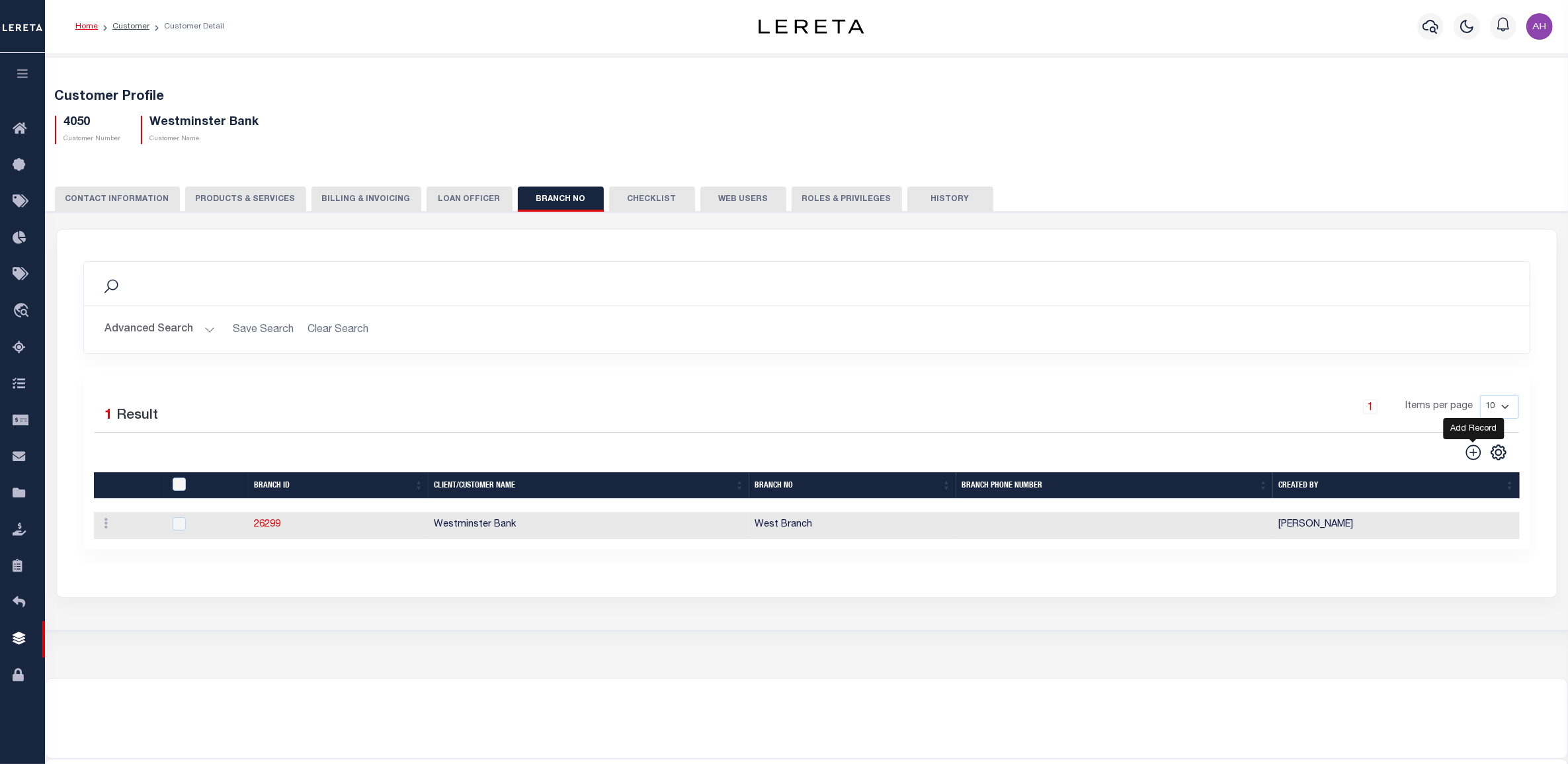
click at [1470, 453] on icon at bounding box center [1472, 451] width 15 height 15
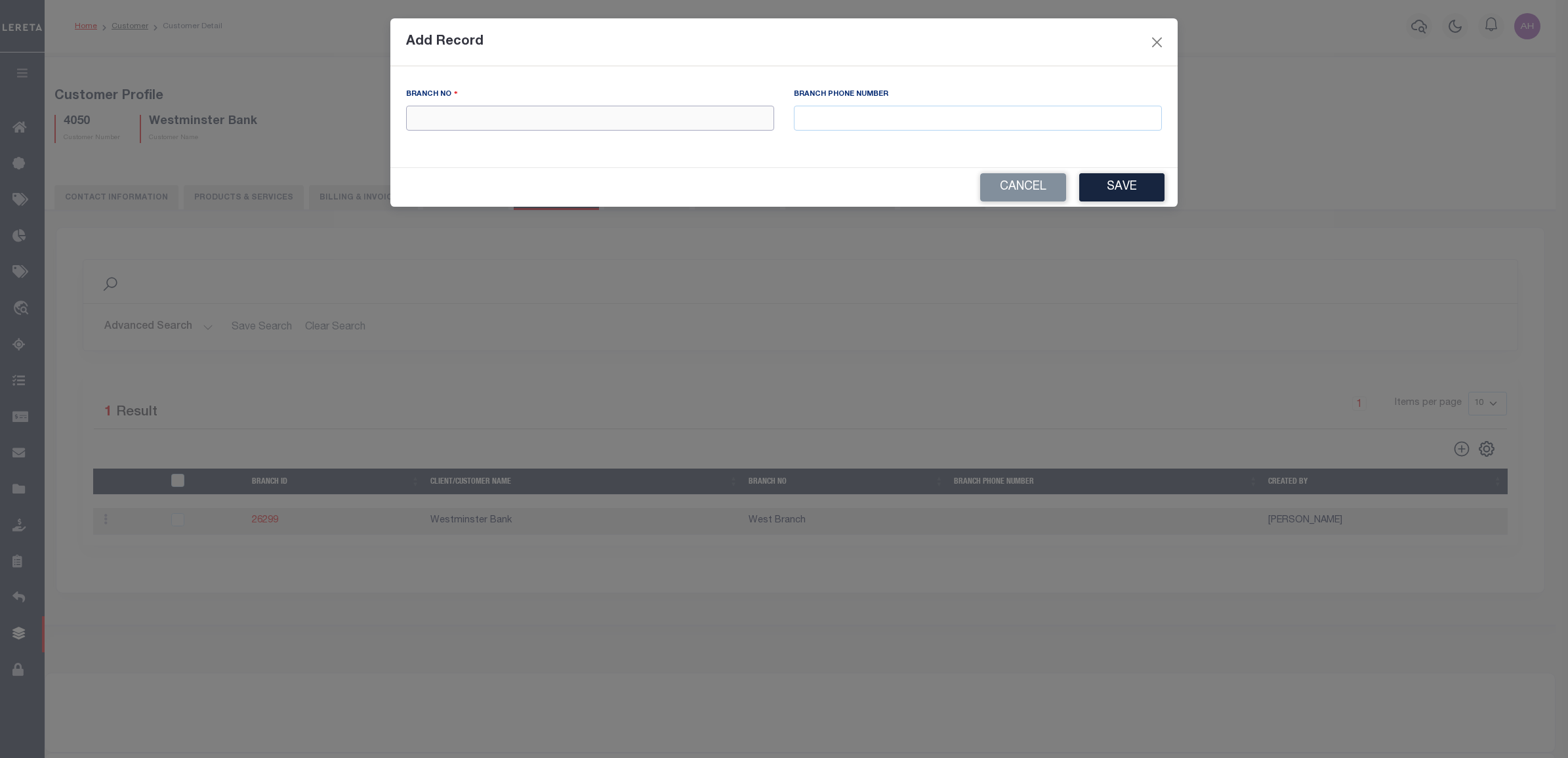
click at [660, 121] on input "text" at bounding box center [590, 118] width 368 height 26
type input "[GEOGRAPHIC_DATA]"
click at [1136, 195] on button "Save" at bounding box center [1122, 187] width 85 height 28
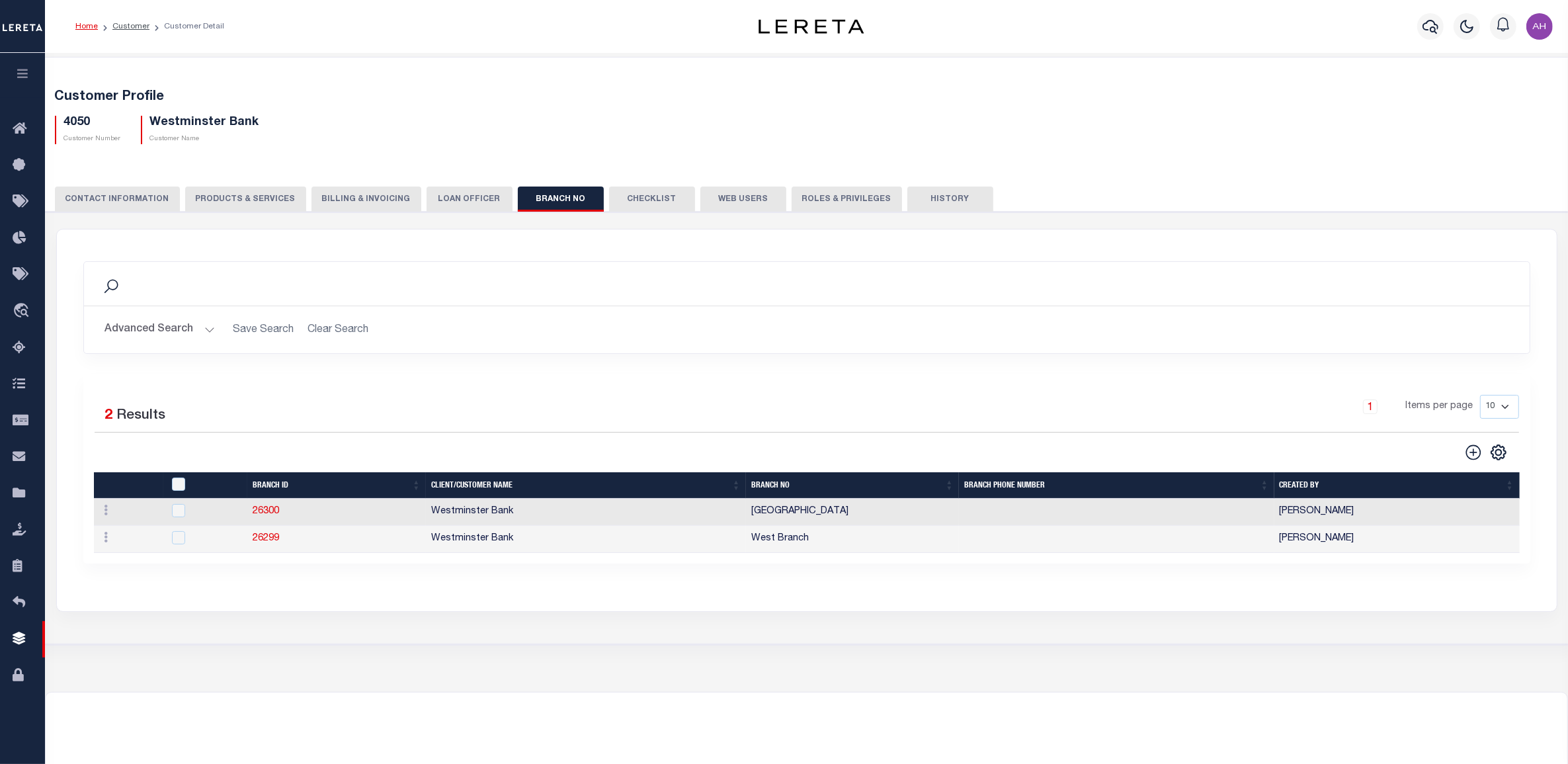
click at [732, 205] on button "Web Users" at bounding box center [743, 198] width 86 height 25
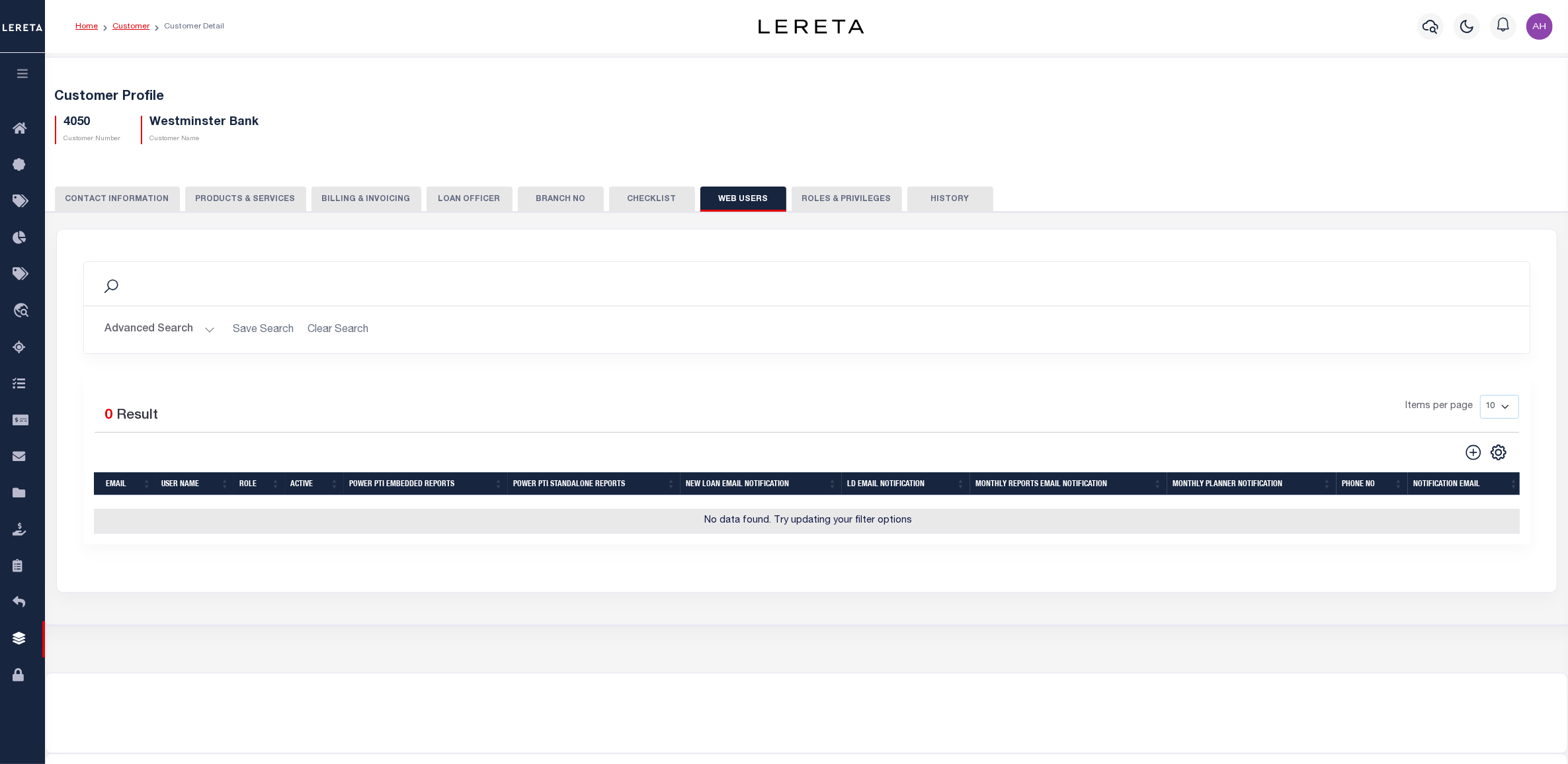
click at [128, 22] on link "Customer" at bounding box center [131, 26] width 37 height 8
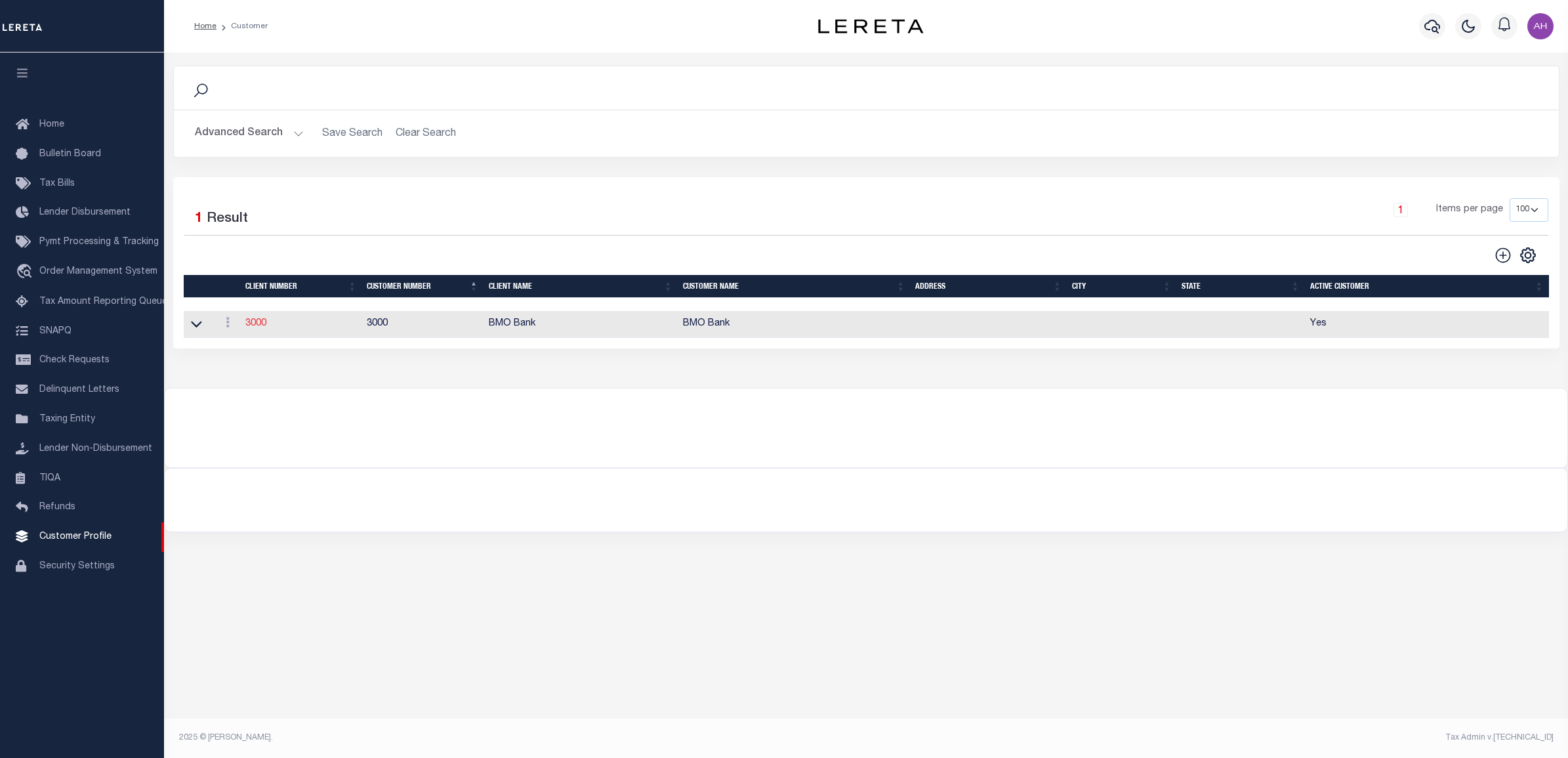
click at [253, 328] on link "3000" at bounding box center [256, 323] width 21 height 9
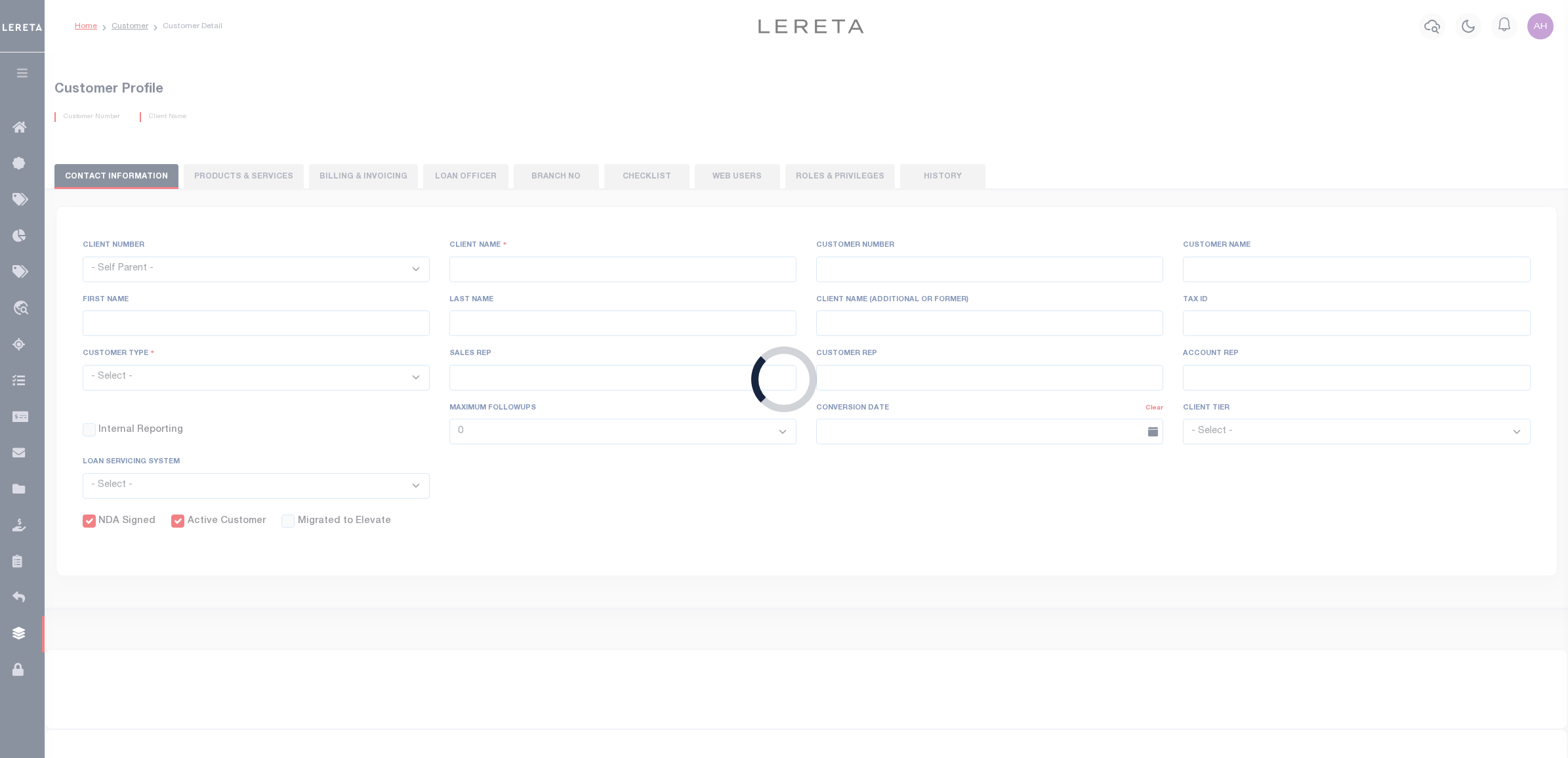
select select
type input "BMO Bank"
type input "3000"
type input "BMO Bank"
type input "Test"
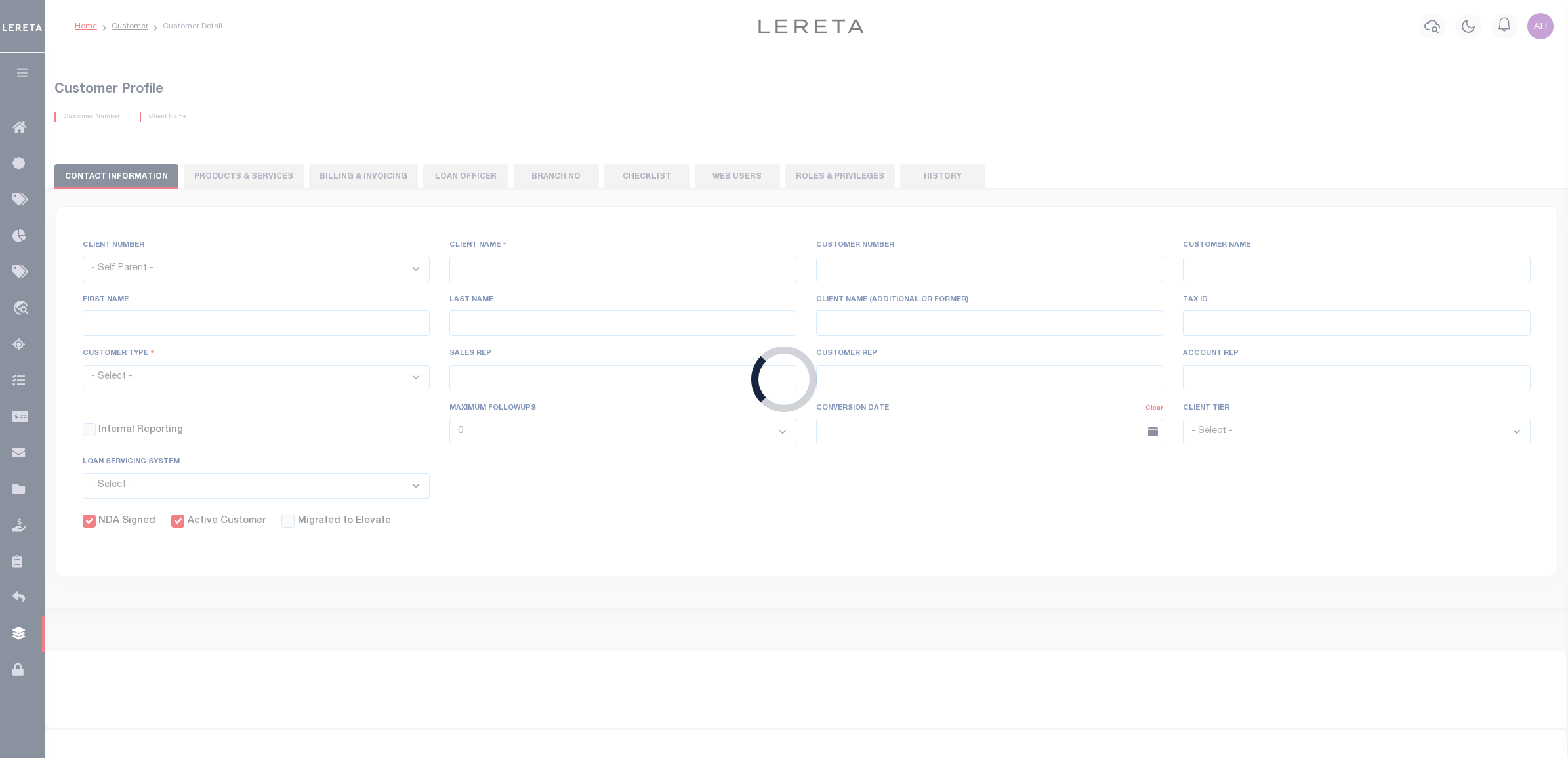
type input "Customer"
select select "Residential"
checkbox input "true"
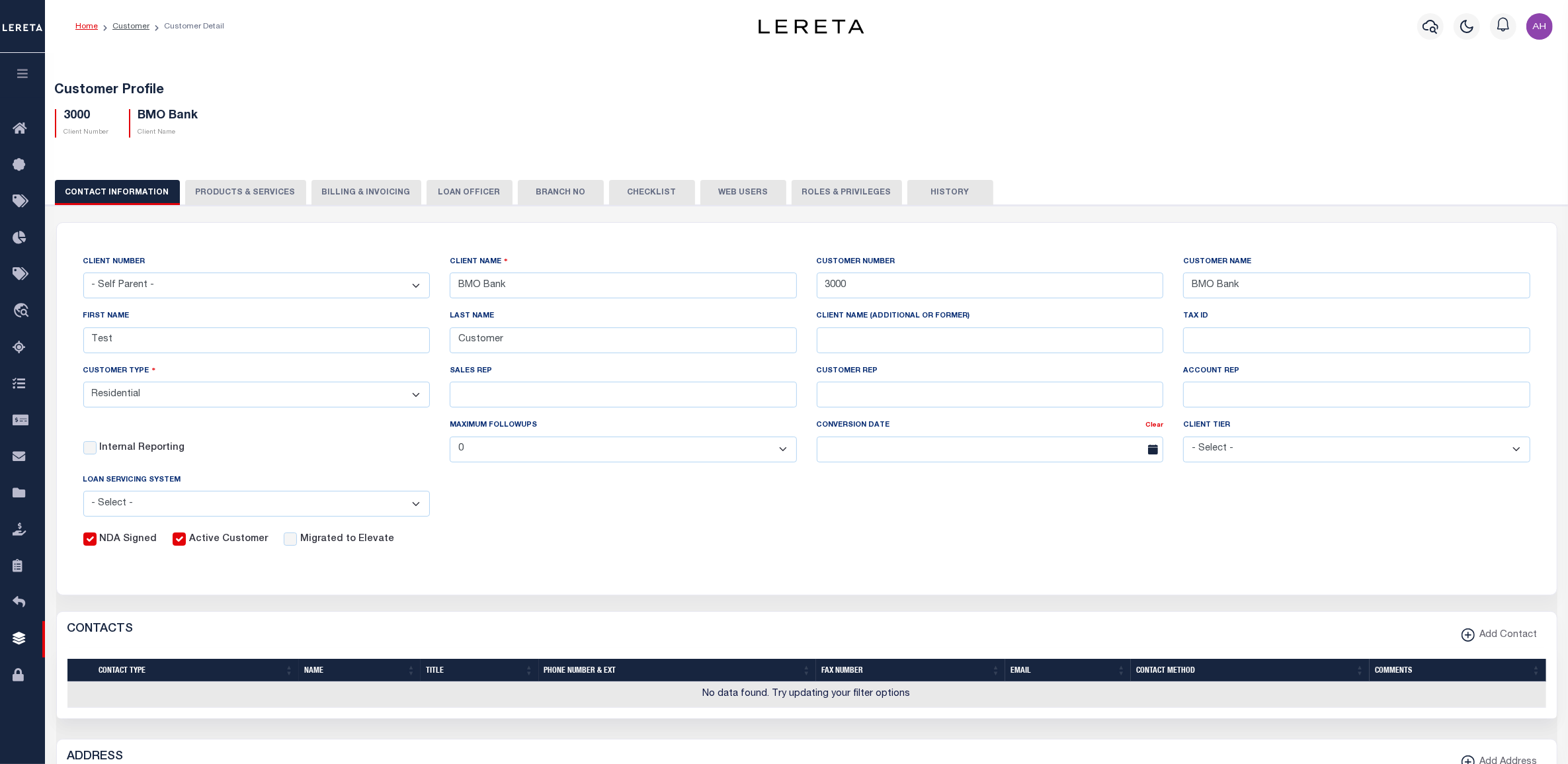
click at [468, 189] on button "LOAN OFFICER" at bounding box center [469, 192] width 86 height 25
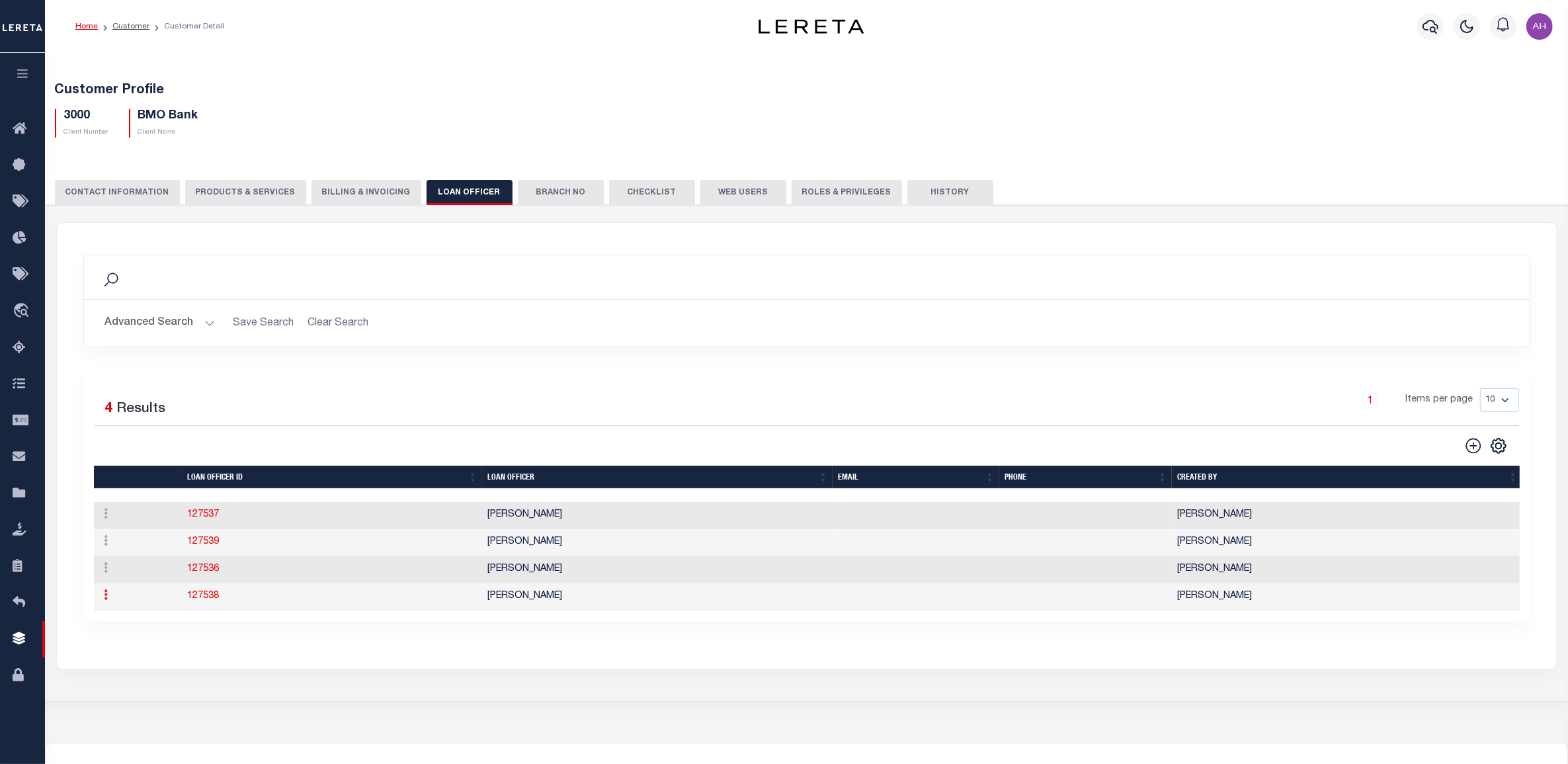
click at [104, 600] on icon at bounding box center [106, 594] width 4 height 11
click at [138, 580] on link "Delete" at bounding box center [130, 577] width 60 height 22
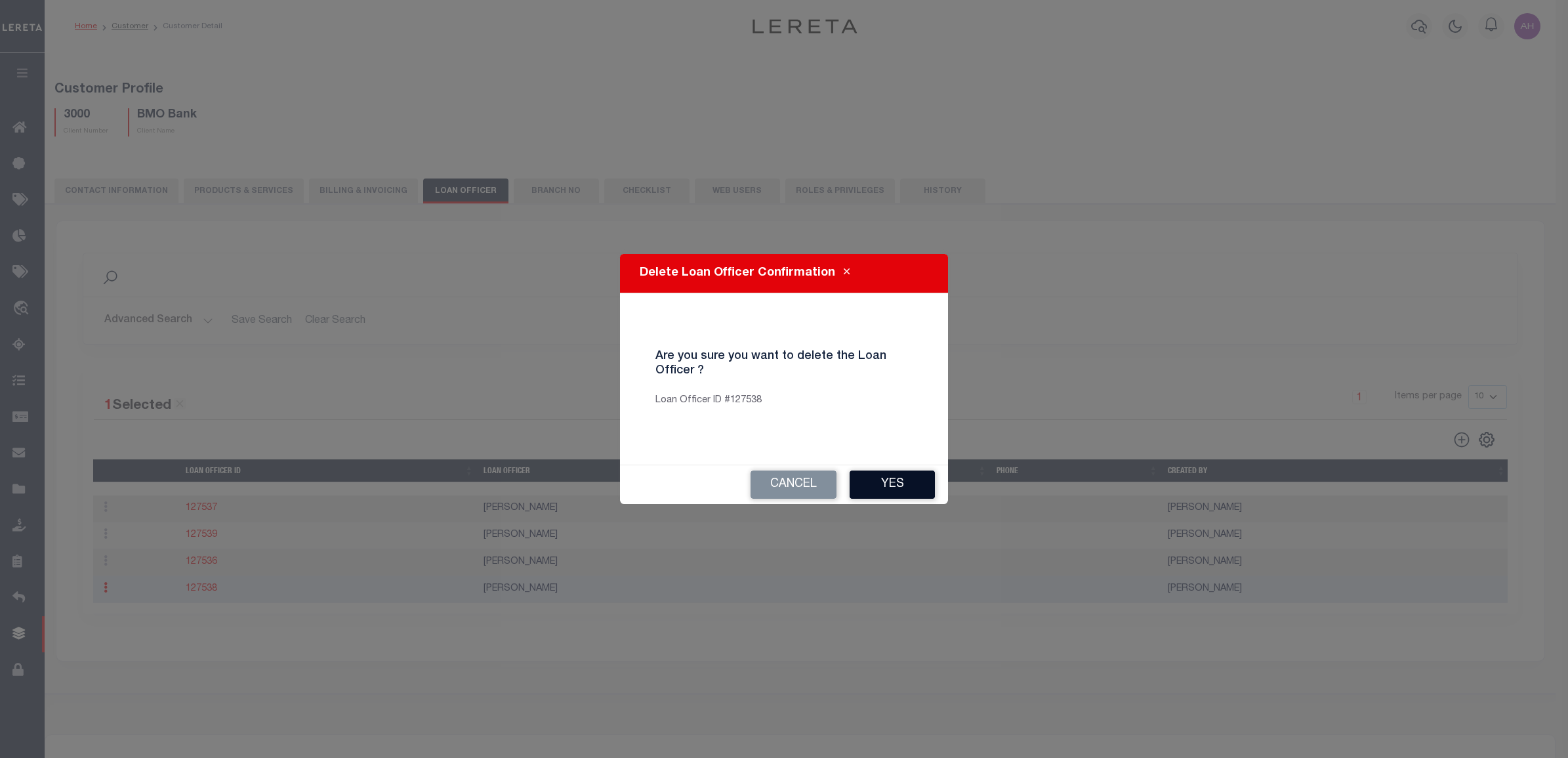
click at [903, 481] on button "Yes" at bounding box center [892, 485] width 85 height 28
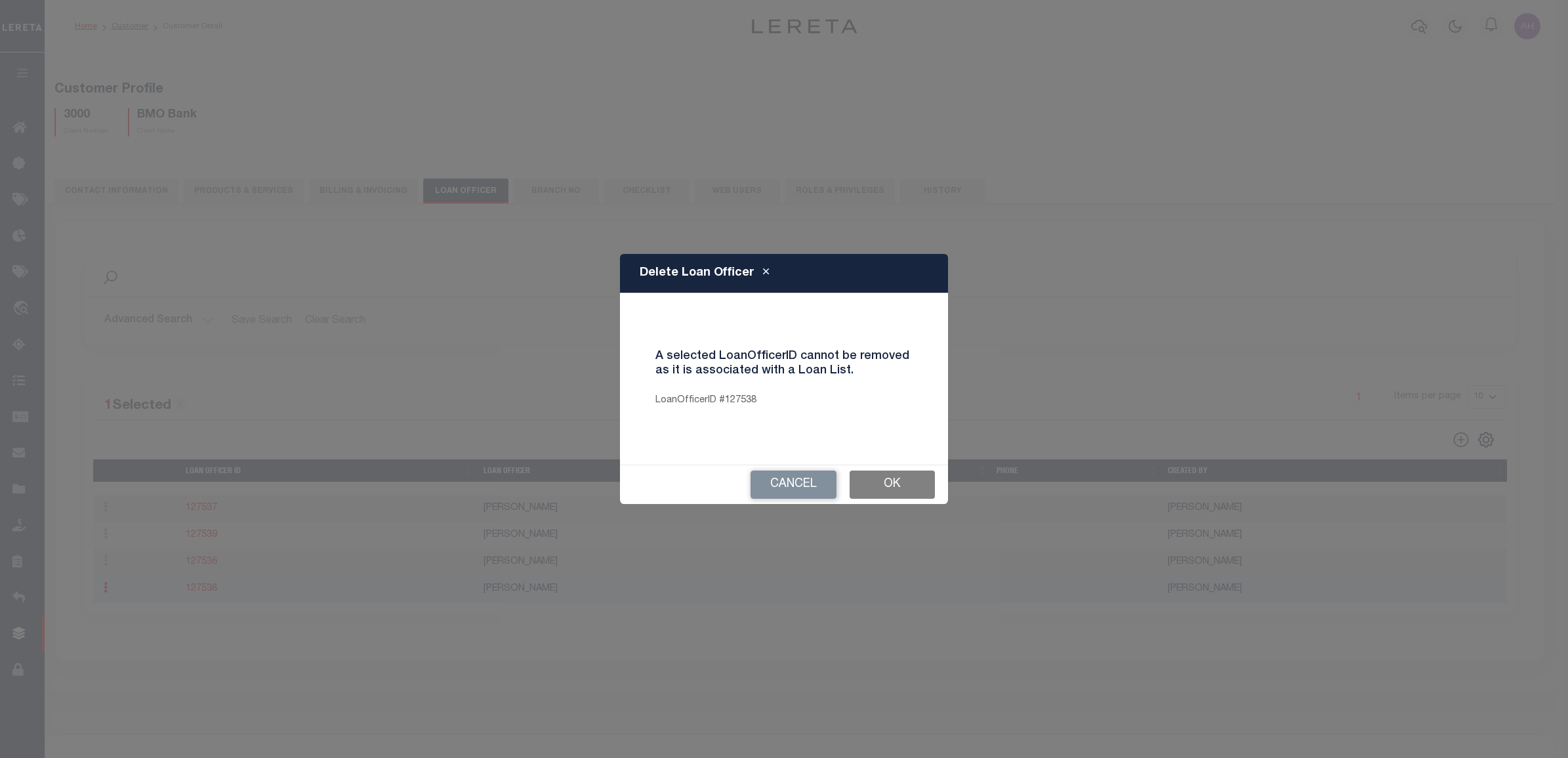
click at [912, 487] on button "Ok" at bounding box center [892, 485] width 85 height 28
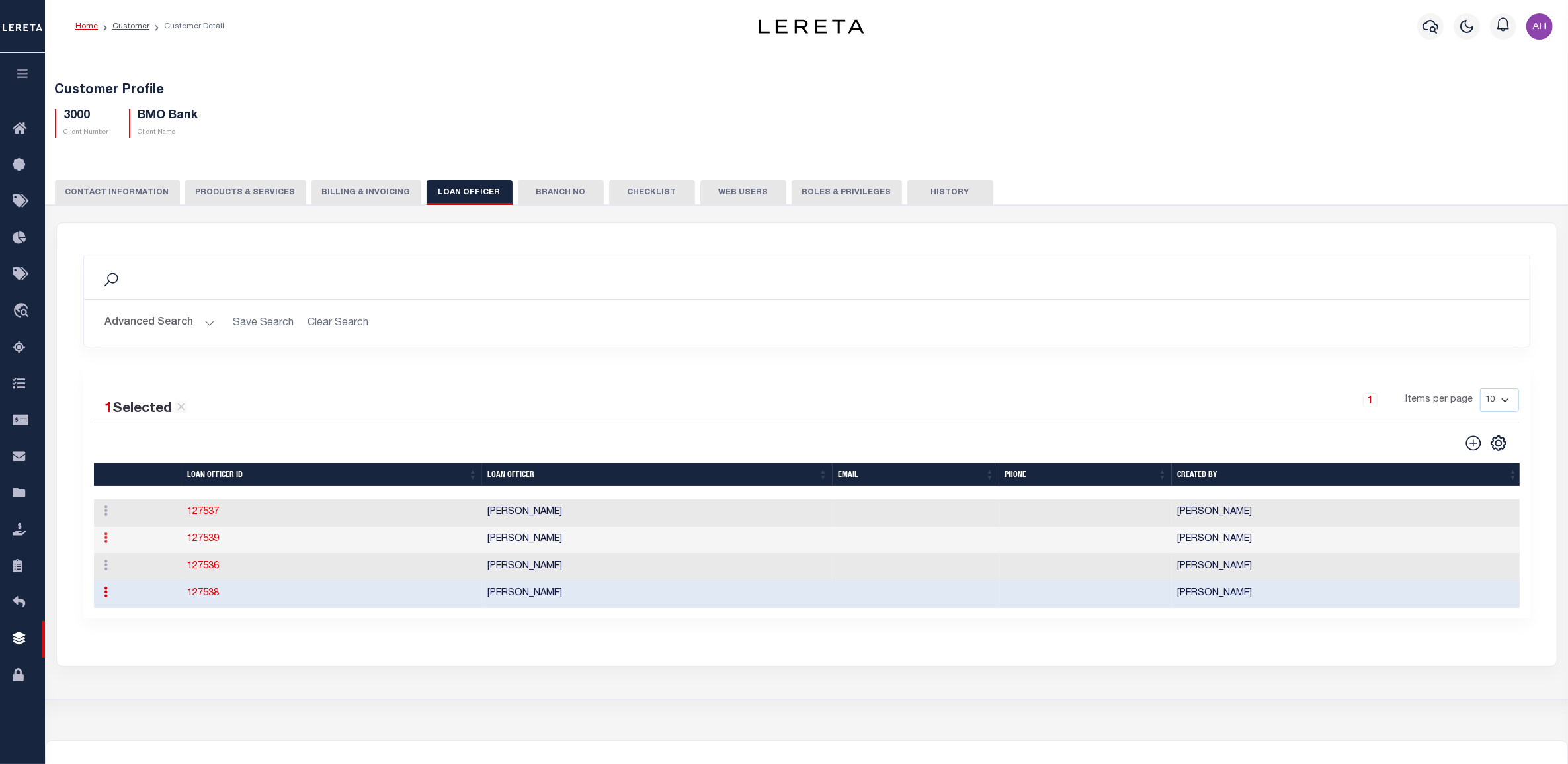
click at [104, 537] on icon at bounding box center [106, 537] width 4 height 11
click at [129, 583] on link "Delete" at bounding box center [130, 580] width 60 height 22
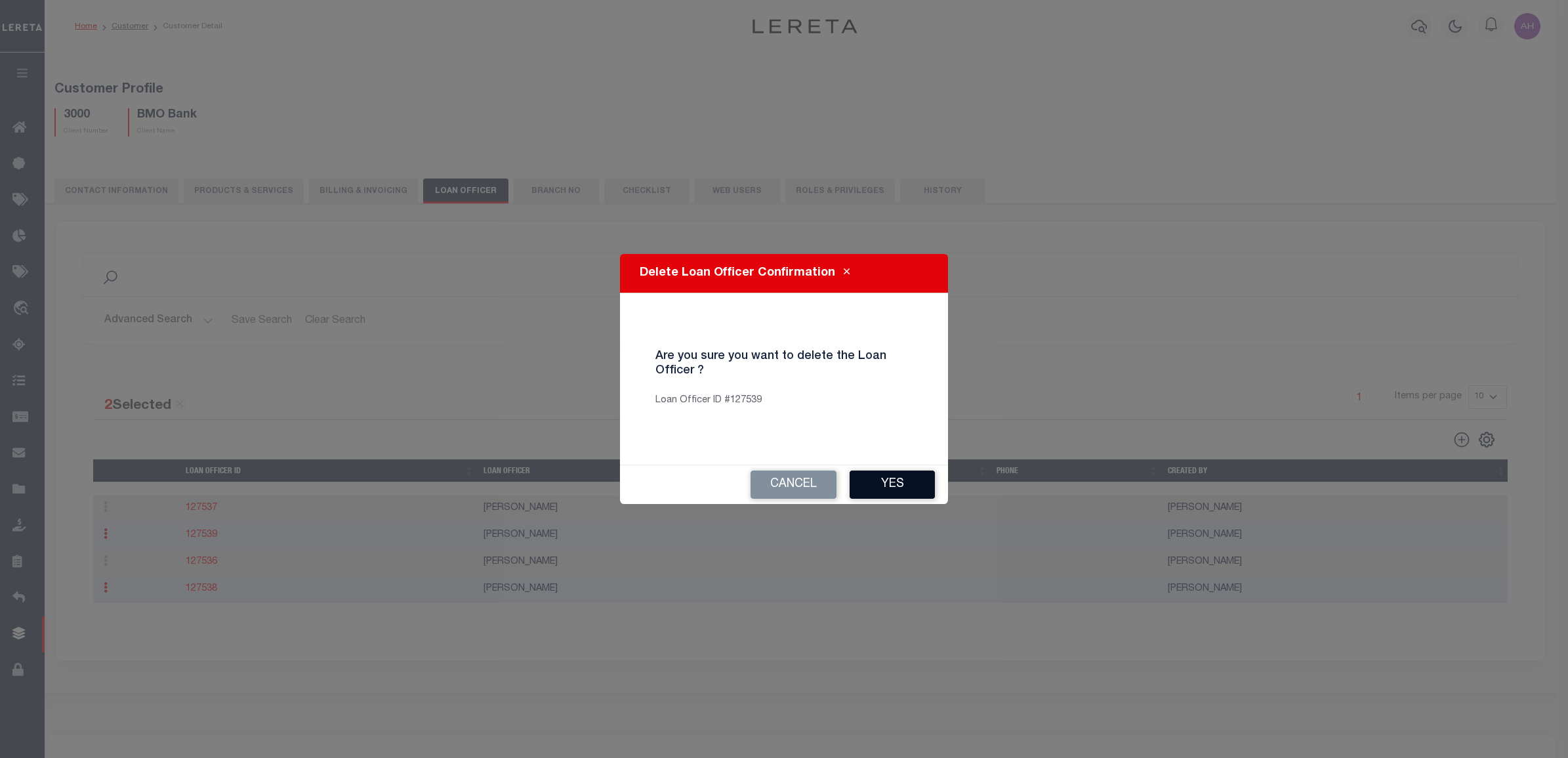
click at [932, 485] on button "Yes" at bounding box center [892, 485] width 85 height 28
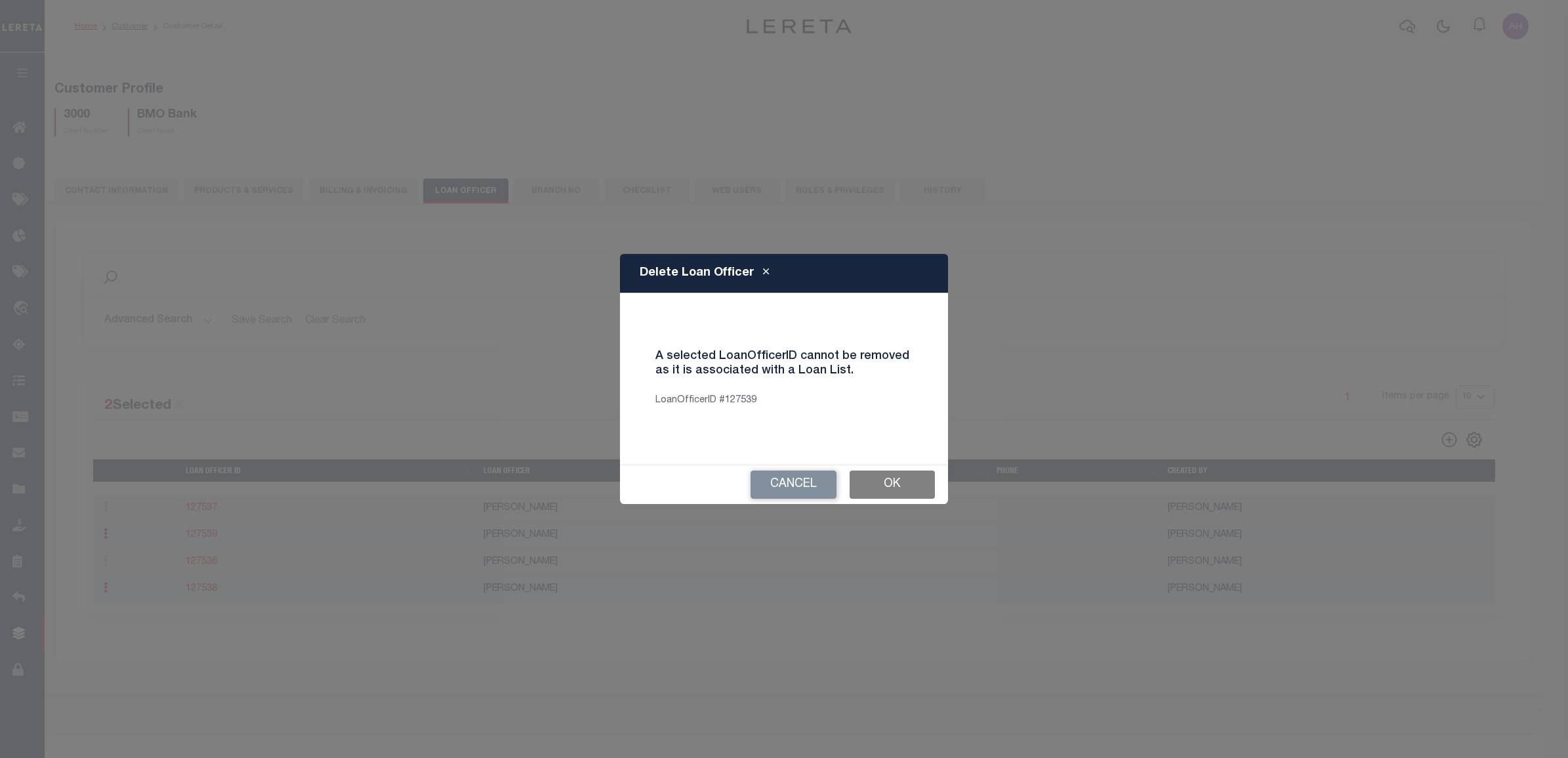
click at [896, 485] on button "Ok" at bounding box center [892, 485] width 85 height 28
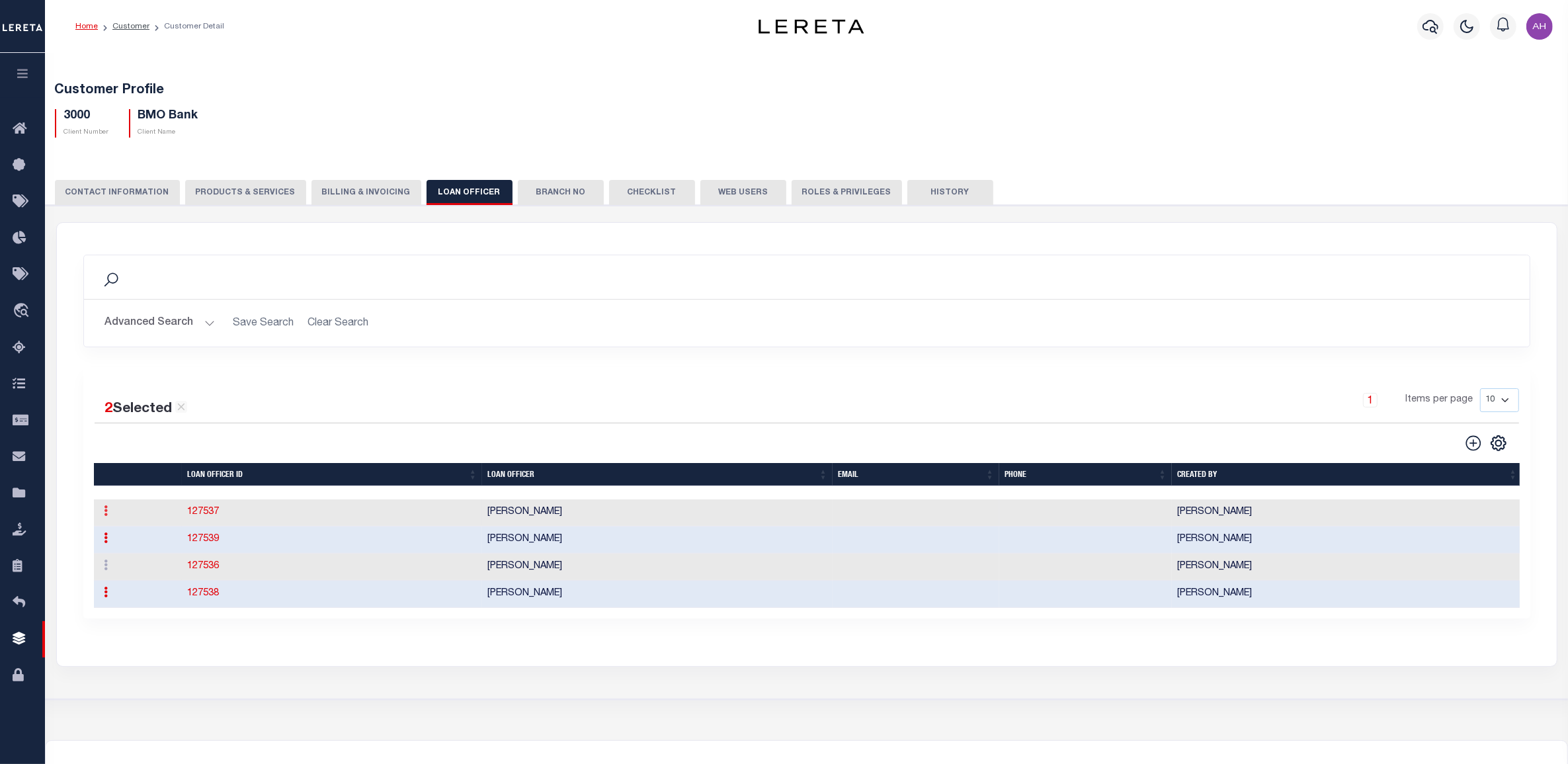
click at [109, 518] on link at bounding box center [106, 512] width 14 height 11
click at [385, 413] on div "2 Selected 4 Results" at bounding box center [265, 404] width 341 height 31
click at [550, 197] on button "Branch No" at bounding box center [561, 192] width 86 height 25
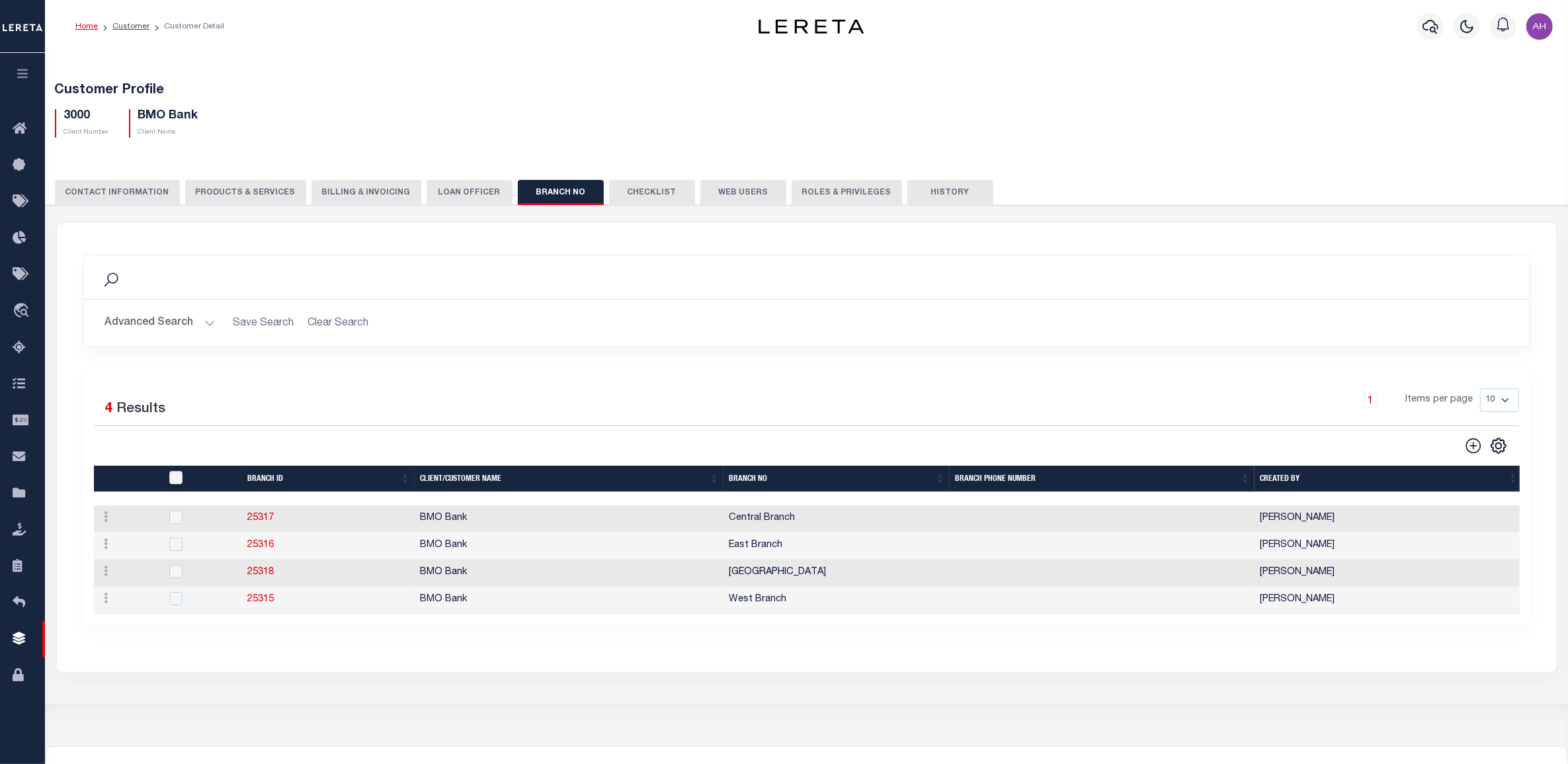
click at [641, 186] on button "Checklist" at bounding box center [652, 192] width 86 height 25
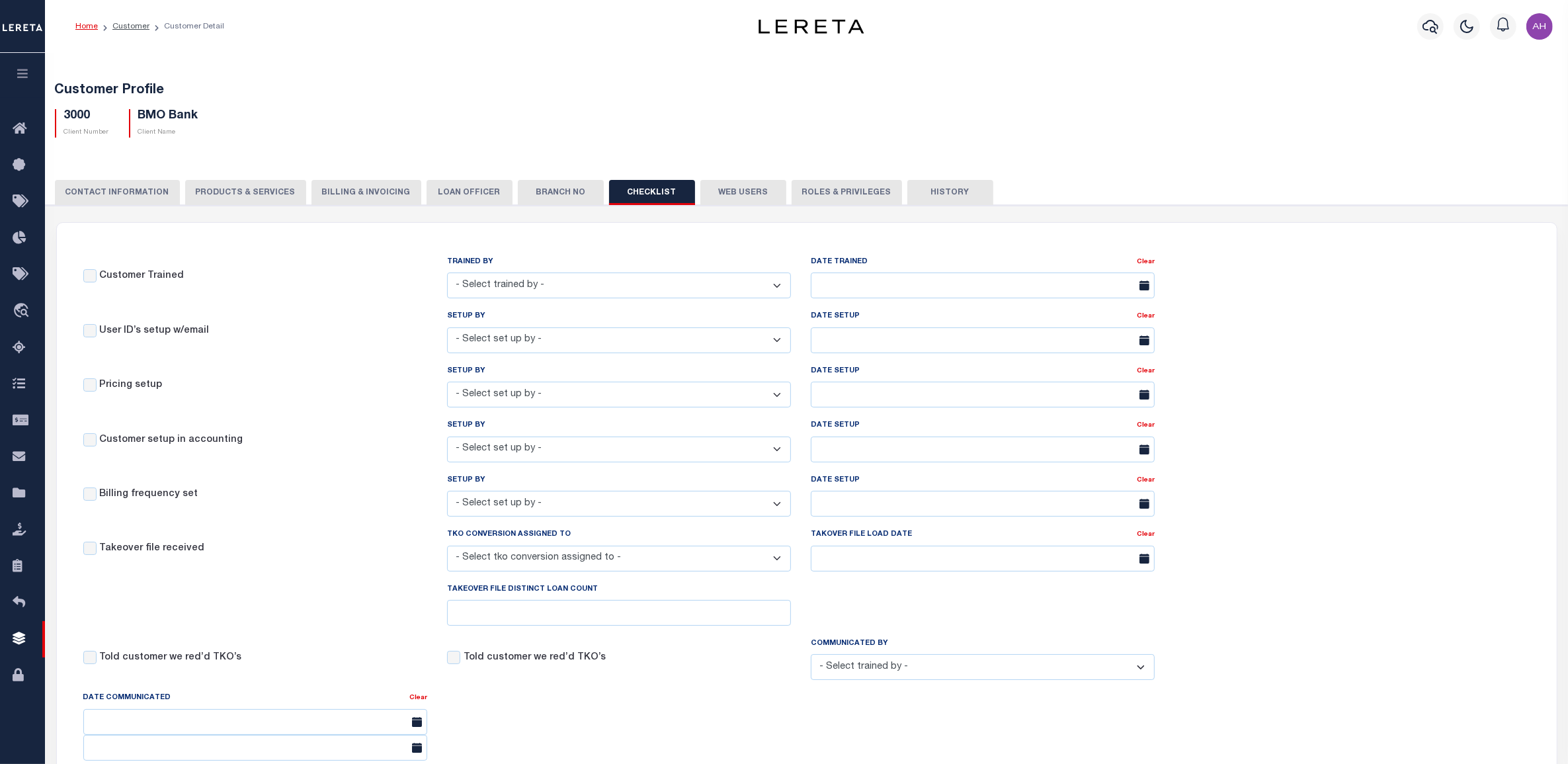
click at [701, 186] on button "Web Users" at bounding box center [743, 192] width 86 height 25
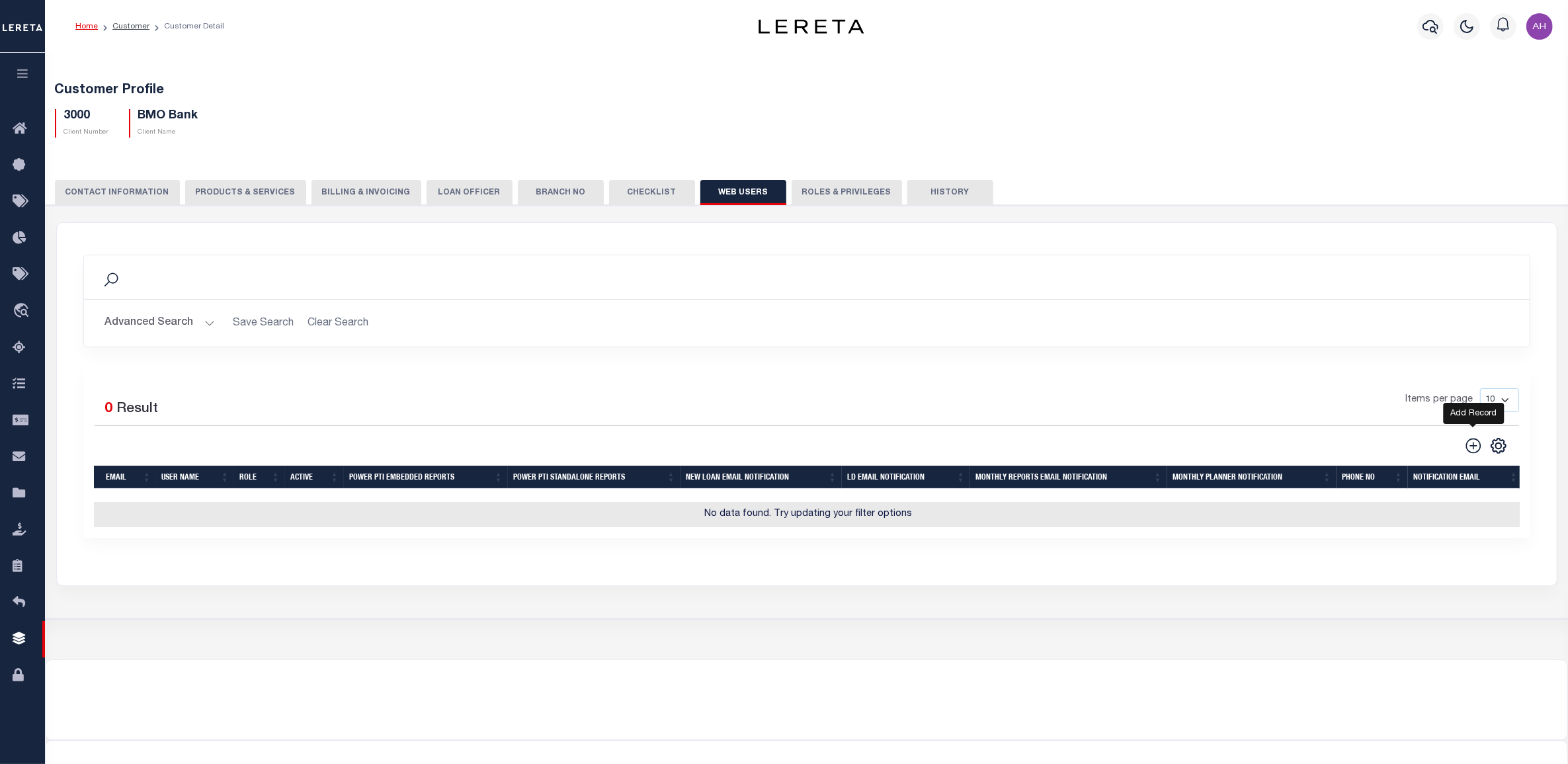
click at [1471, 443] on icon at bounding box center [1473, 446] width 17 height 17
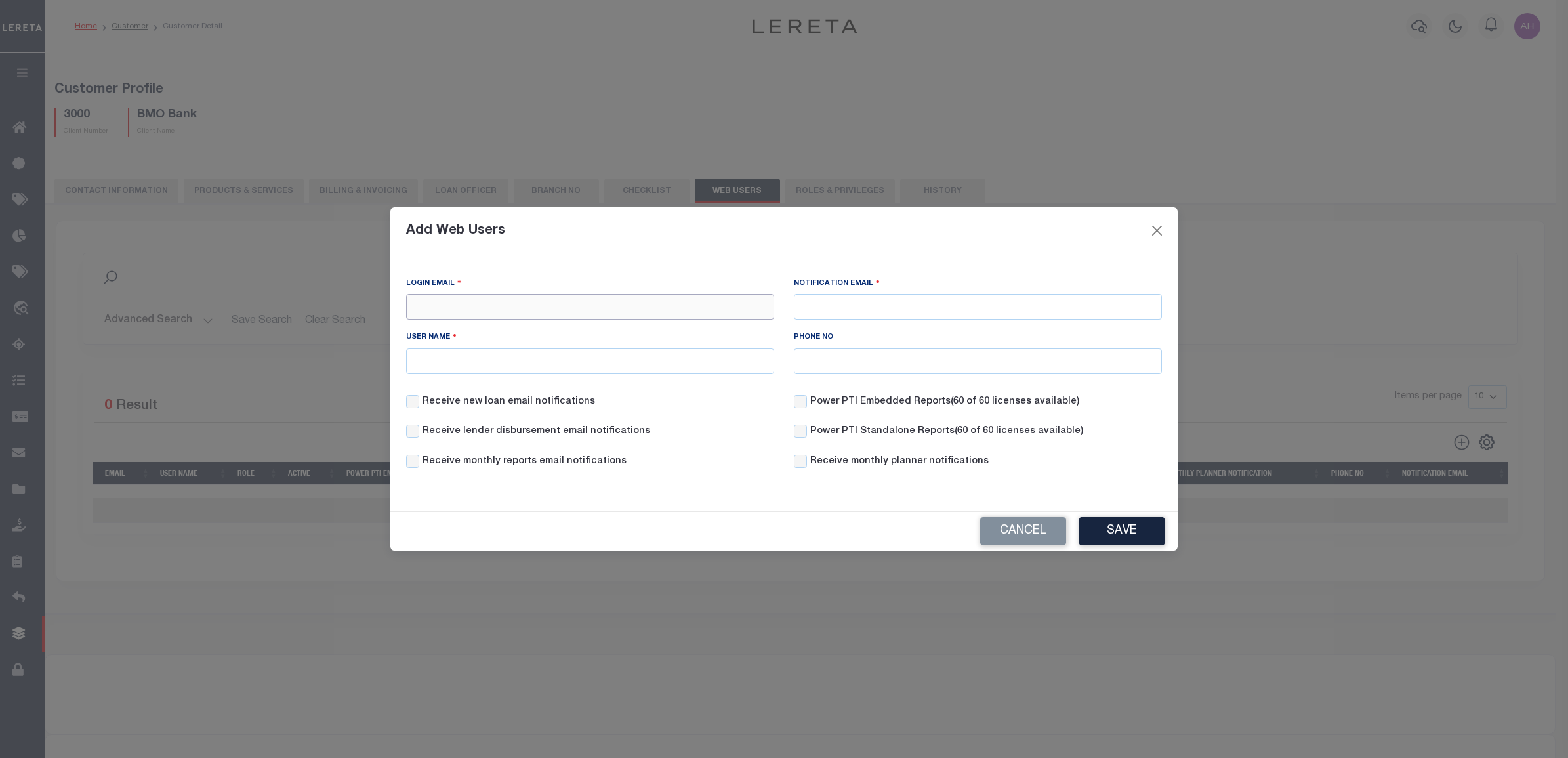
click at [492, 313] on input "Login Email" at bounding box center [590, 307] width 368 height 26
click at [709, 313] on input "Login Email" at bounding box center [590, 307] width 368 height 26
paste input "[EMAIL_ADDRESS][DOMAIN_NAME]"
type input "[EMAIL_ADDRESS][DOMAIN_NAME]"
click at [913, 304] on input "Notification Email" at bounding box center [977, 307] width 368 height 26
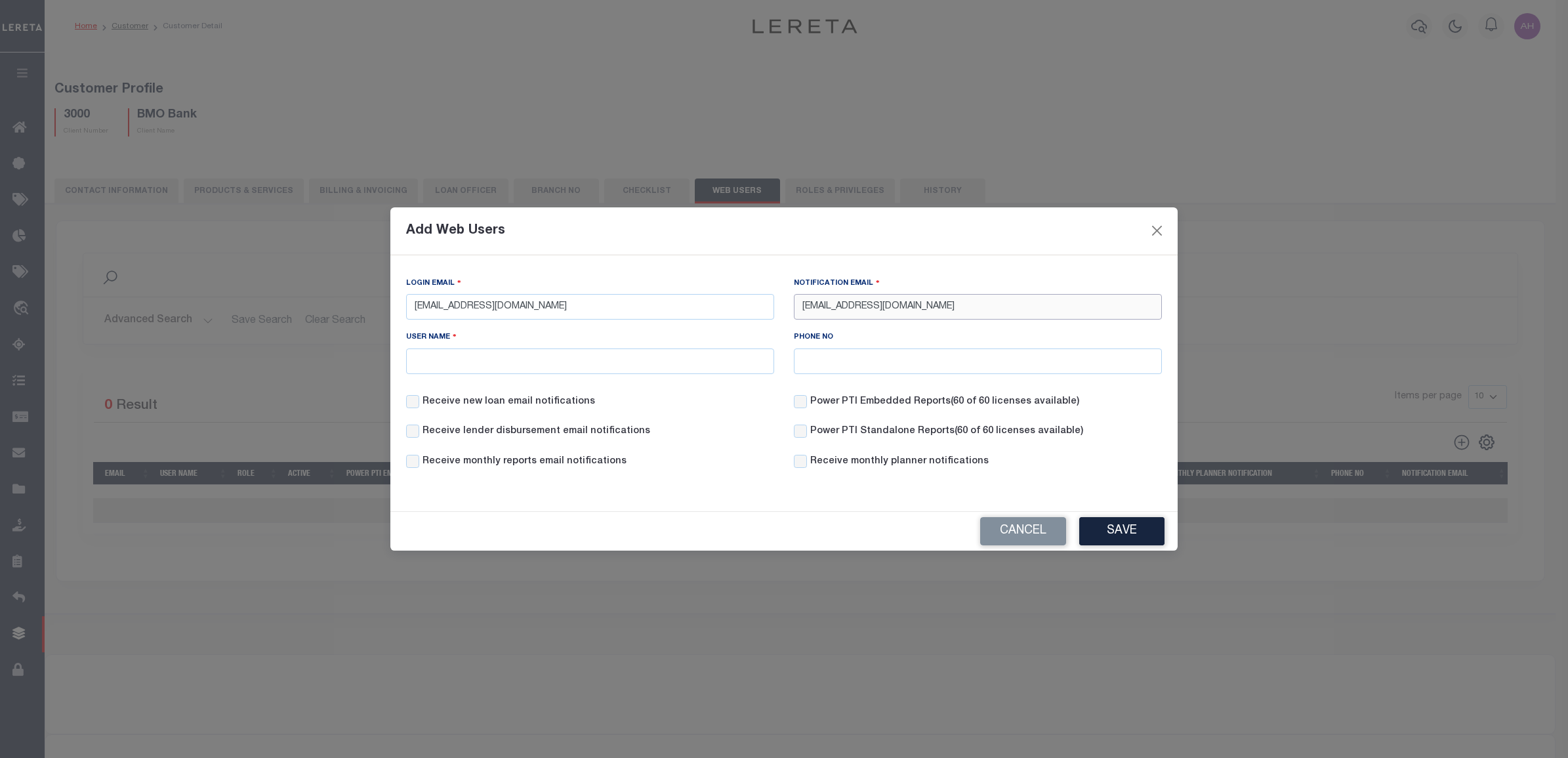
type input "[EMAIL_ADDRESS][DOMAIN_NAME]"
click at [526, 366] on input "QA Automation 5" at bounding box center [590, 361] width 368 height 26
click at [492, 361] on input "QA Automation Search" at bounding box center [590, 361] width 368 height 26
click at [455, 361] on input "Search QA Automation" at bounding box center [590, 361] width 368 height 26
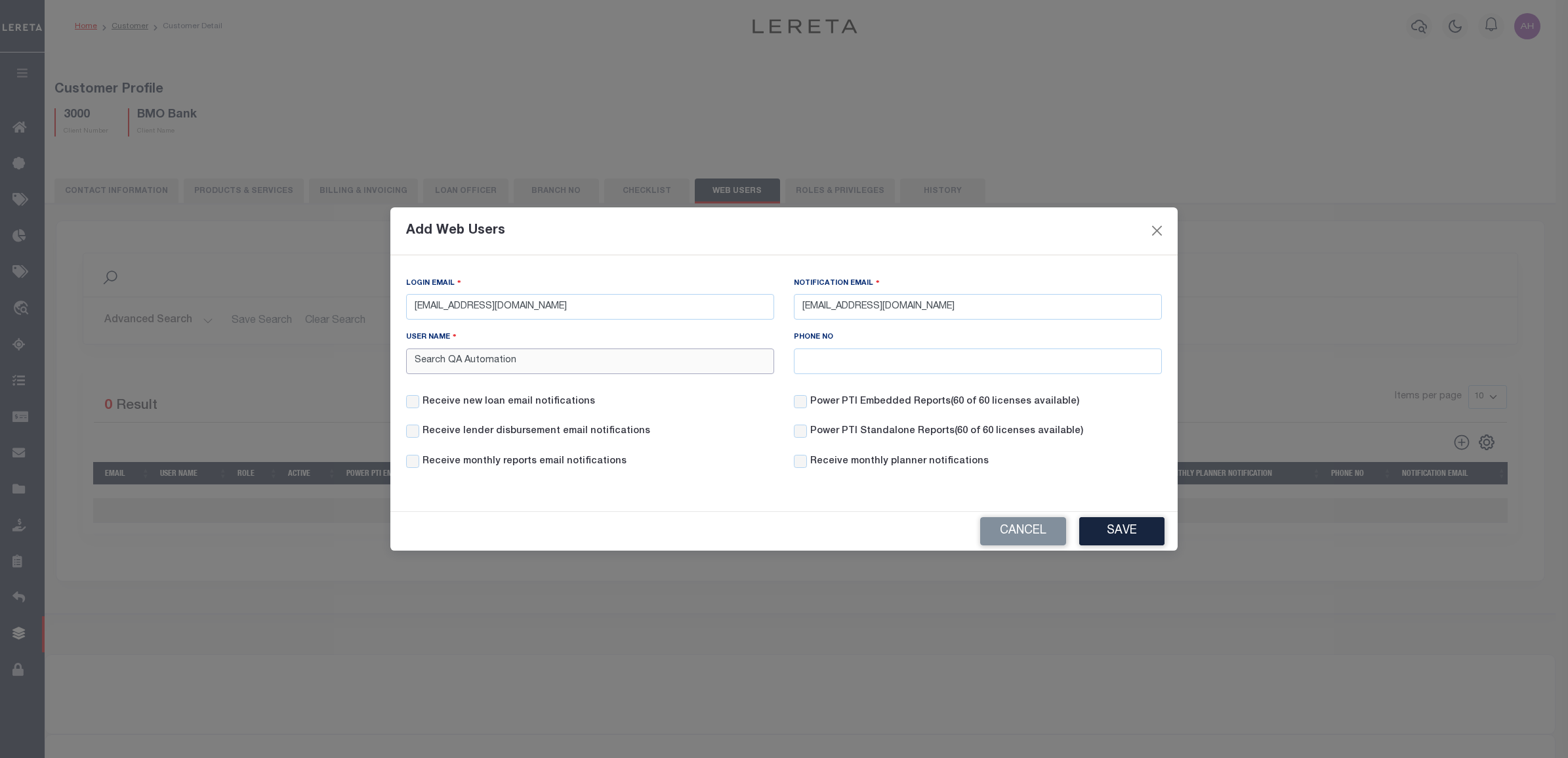
click at [454, 361] on input "Search QA Automation" at bounding box center [590, 361] width 368 height 26
type input "Search Automation User"
click at [553, 398] on label "Receive new loan email notifications" at bounding box center [509, 402] width 173 height 14
click at [419, 398] on input "Receive new loan email notifications" at bounding box center [412, 401] width 13 height 13
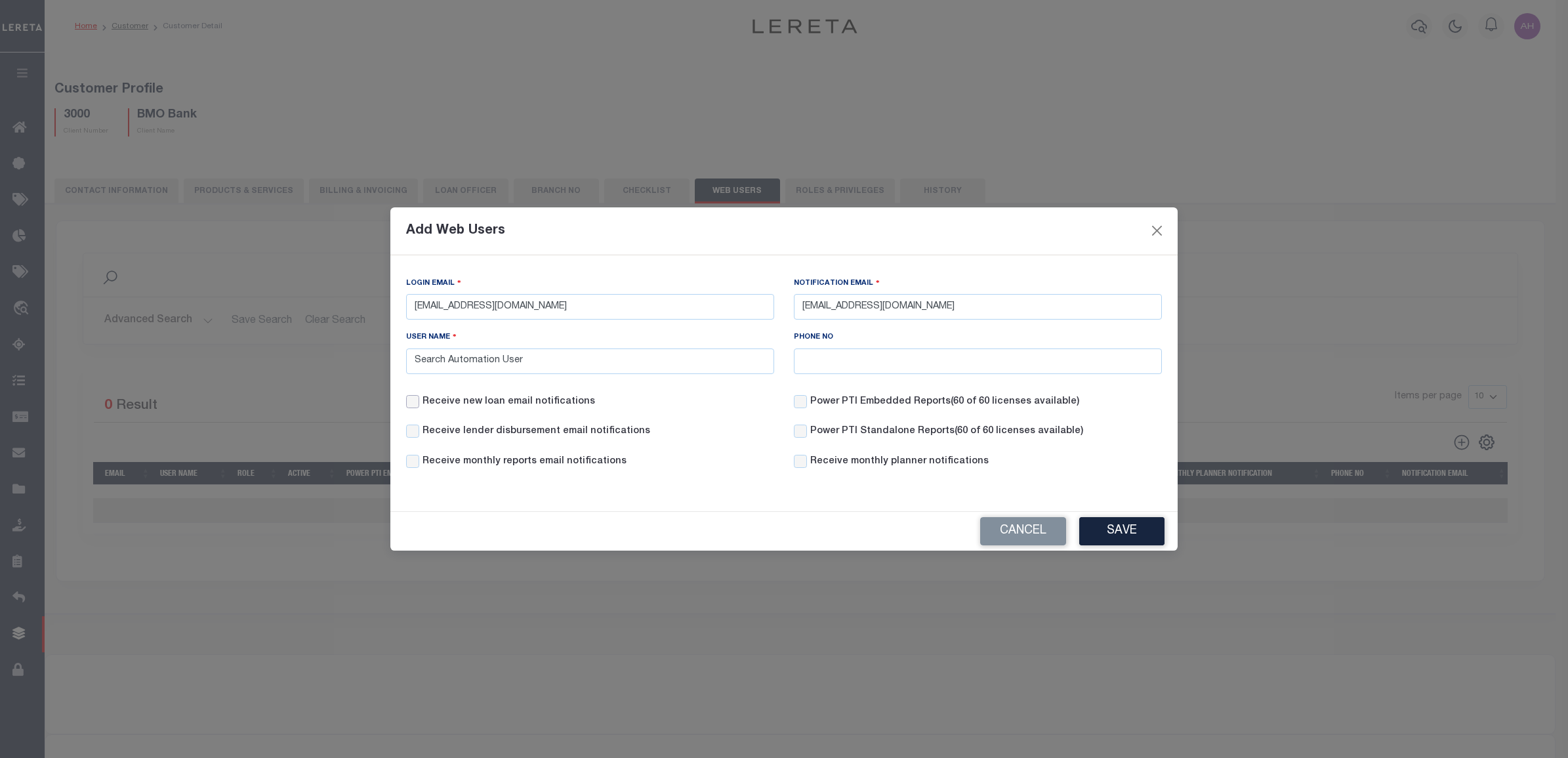
checkbox input "true"
click at [604, 431] on label "Receive lender disbursement email notifications" at bounding box center [536, 431] width 227 height 14
click at [419, 431] on input "Receive lender disbursement email notifications" at bounding box center [412, 431] width 13 height 13
checkbox input "true"
click at [927, 401] on label "Power PTI Embedded Reports (60 of 60 licenses available)" at bounding box center [945, 402] width 269 height 14
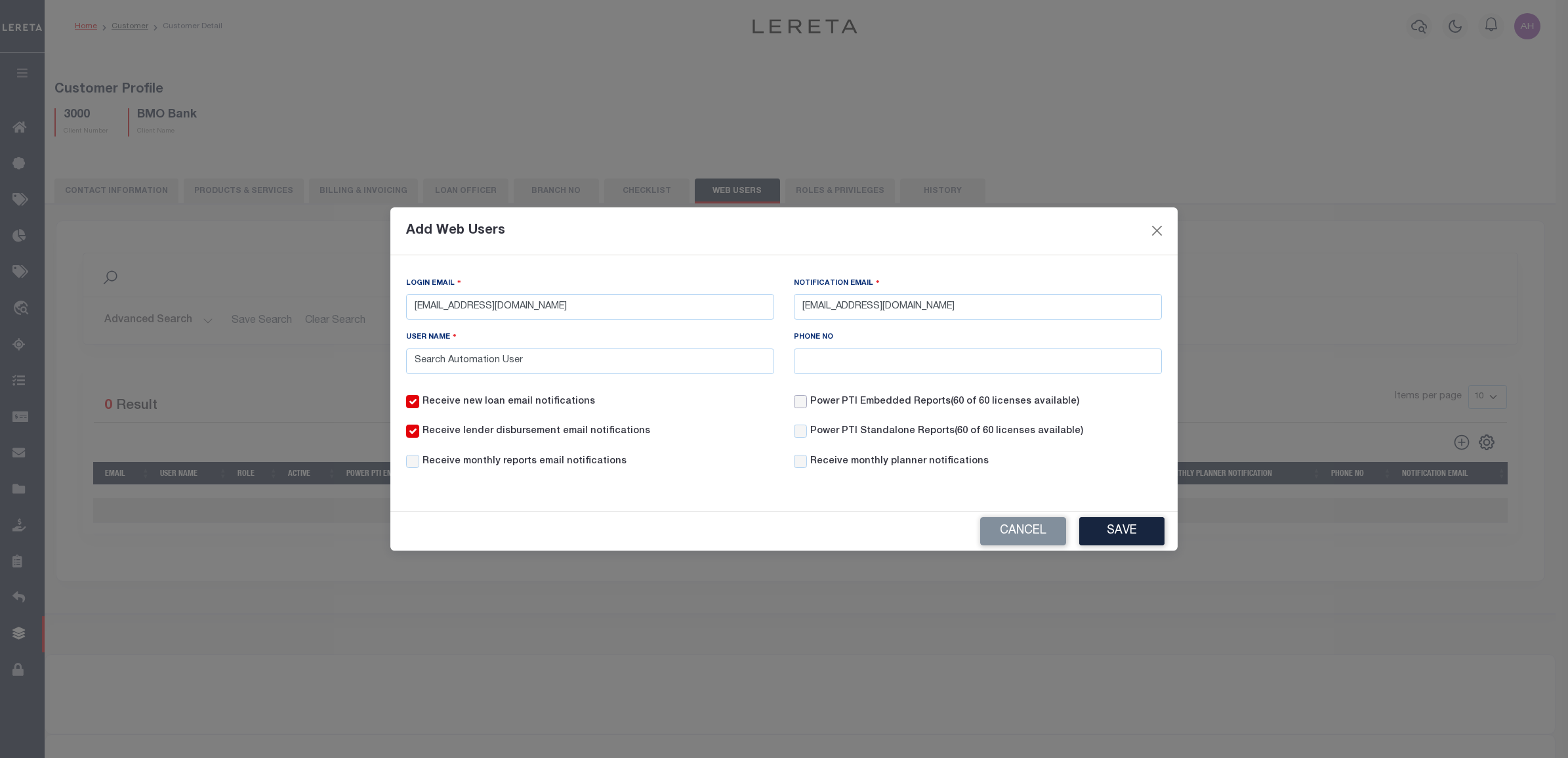
click at [807, 401] on input "Power PTI Embedded Reports (60 of 60 licenses available)" at bounding box center [800, 401] width 13 height 13
checkbox input "true"
click at [880, 434] on label "Power PTI Standalone Reports (60 of 60 licenses available)" at bounding box center [947, 431] width 273 height 14
click at [807, 434] on input "Power PTI Standalone Reports (60 of 60 licenses available)" at bounding box center [800, 431] width 13 height 13
checkbox input "true"
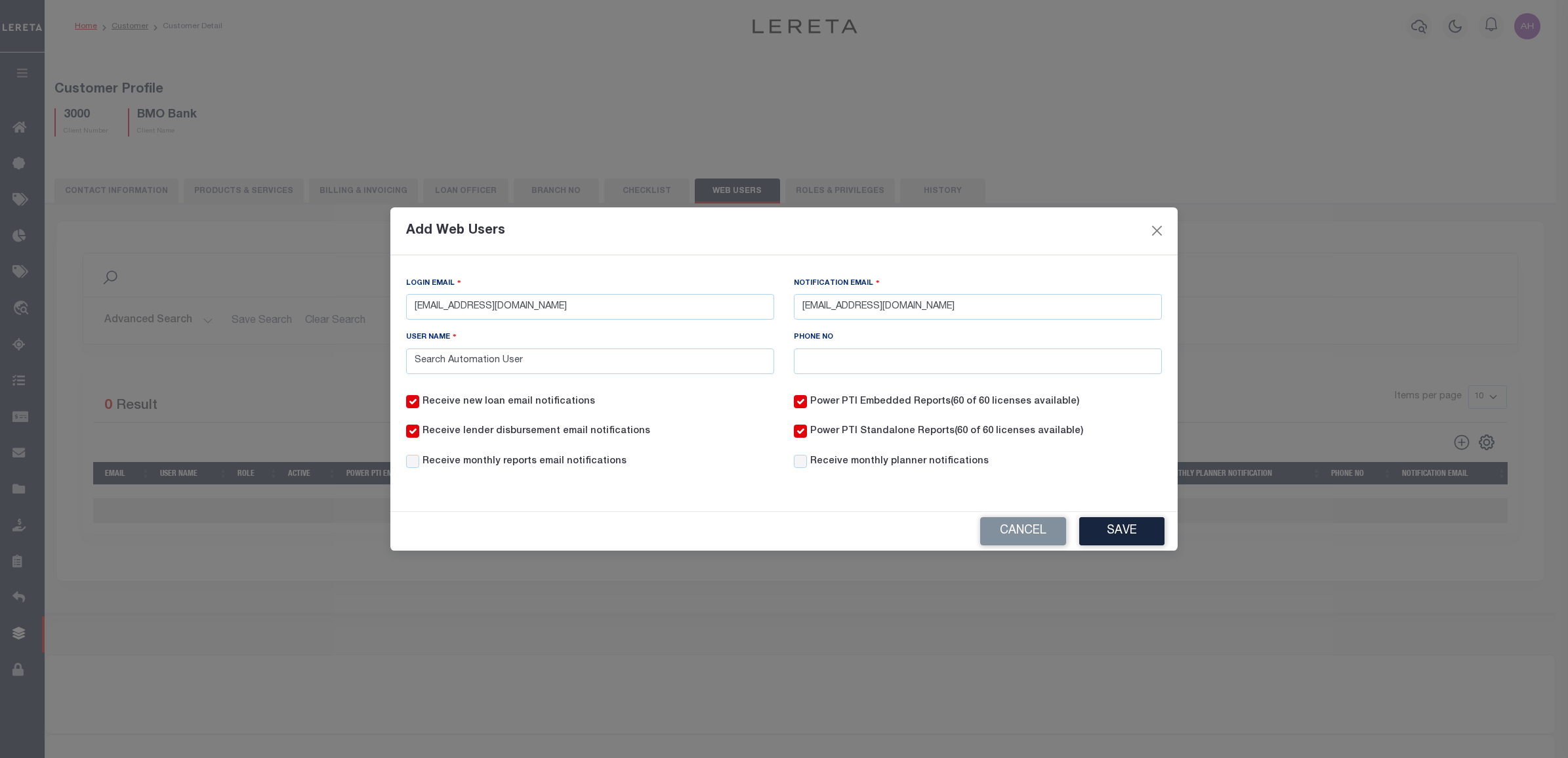
click at [572, 465] on label "Receive monthly reports email notifications" at bounding box center [524, 462] width 204 height 14
click at [419, 465] on input "Receive monthly reports email notifications" at bounding box center [412, 461] width 13 height 13
checkbox input "true"
click at [913, 461] on label "Receive monthly planner notifications" at bounding box center [900, 462] width 179 height 14
click at [807, 461] on input "Receive monthly planner notifications" at bounding box center [800, 461] width 13 height 13
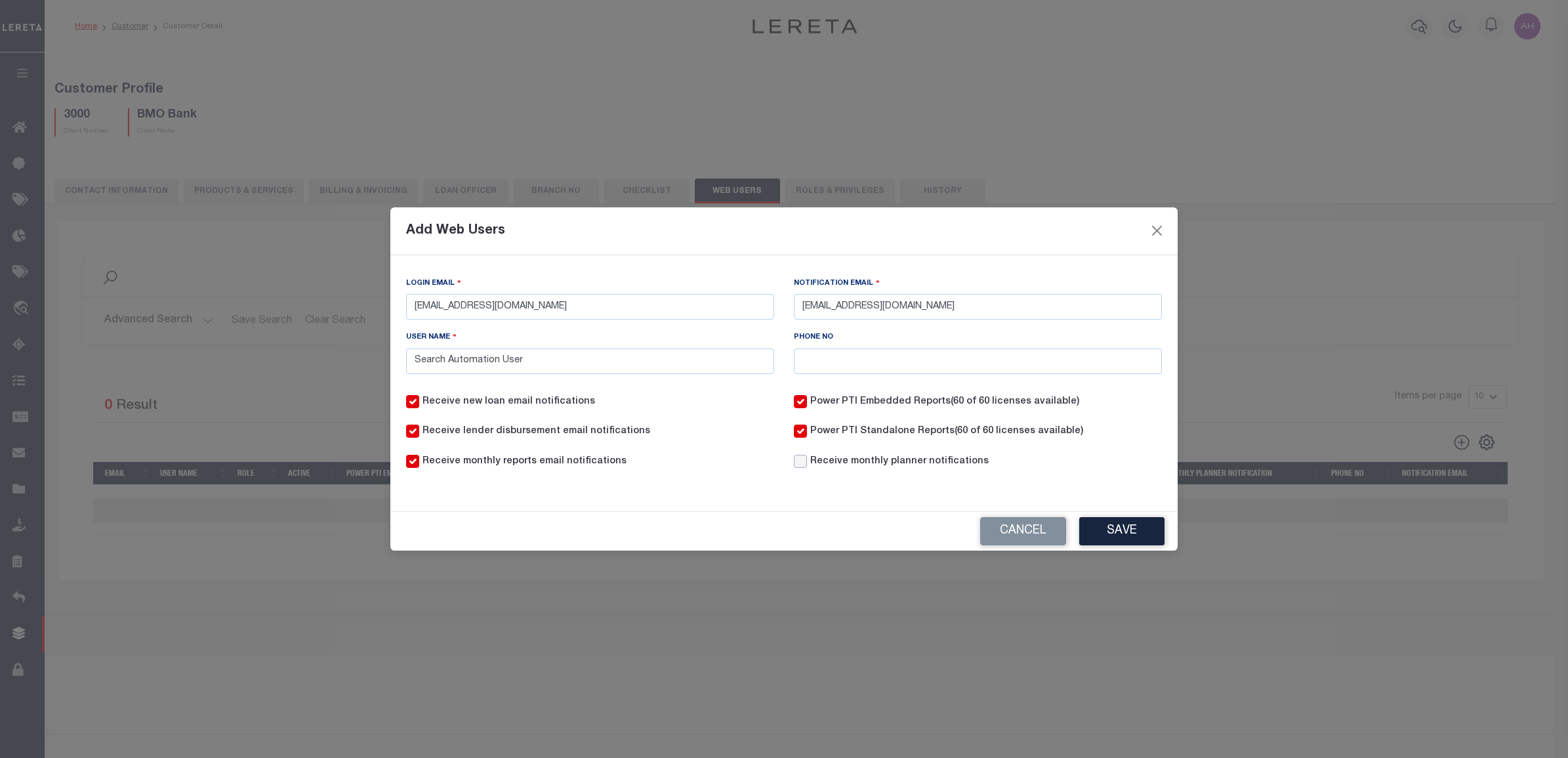
checkbox input "true"
click at [1131, 542] on button "Save" at bounding box center [1122, 531] width 85 height 28
